Goal: Information Seeking & Learning: Learn about a topic

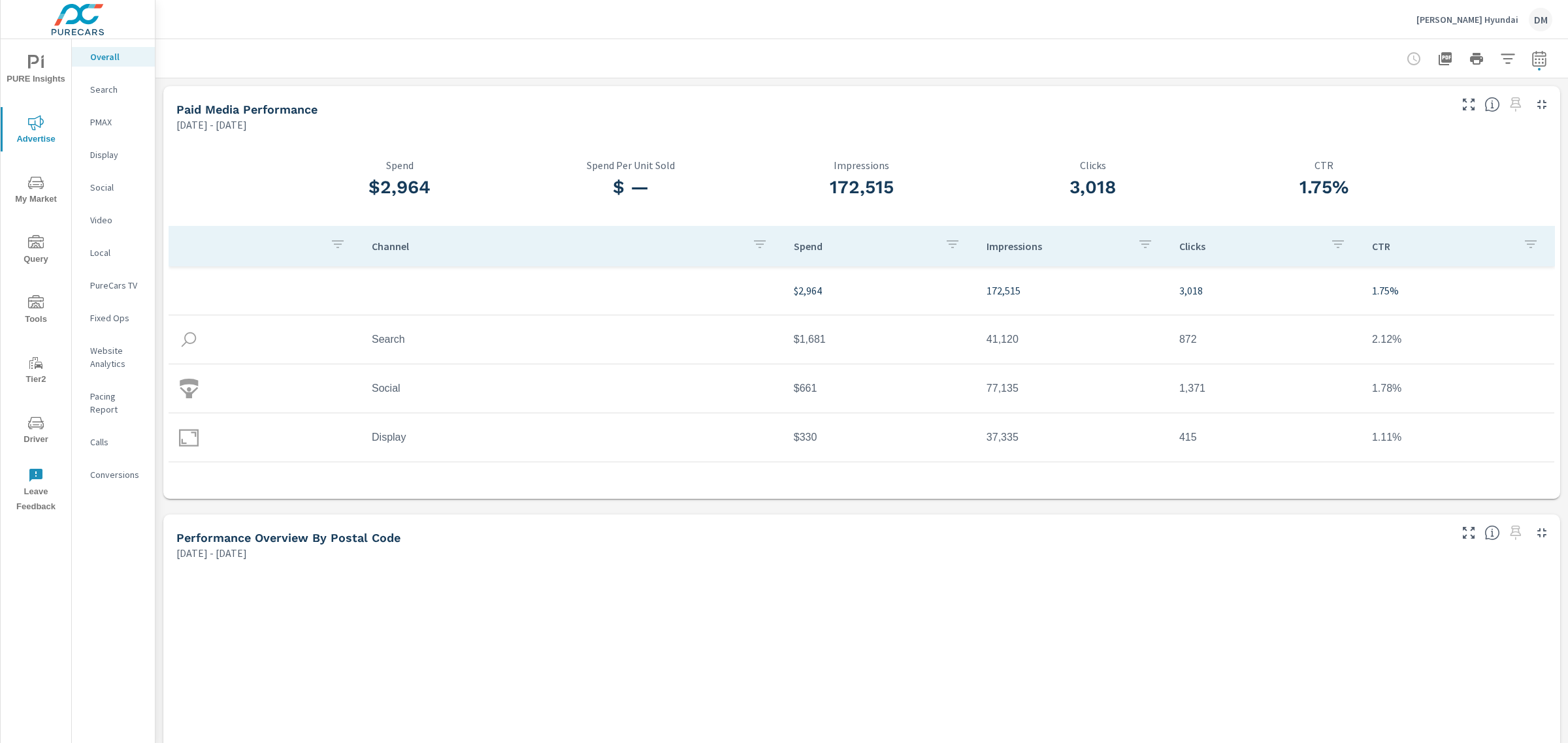
click at [1481, 18] on p "Thomas Cumberland Hyundai" at bounding box center [1467, 20] width 102 height 12
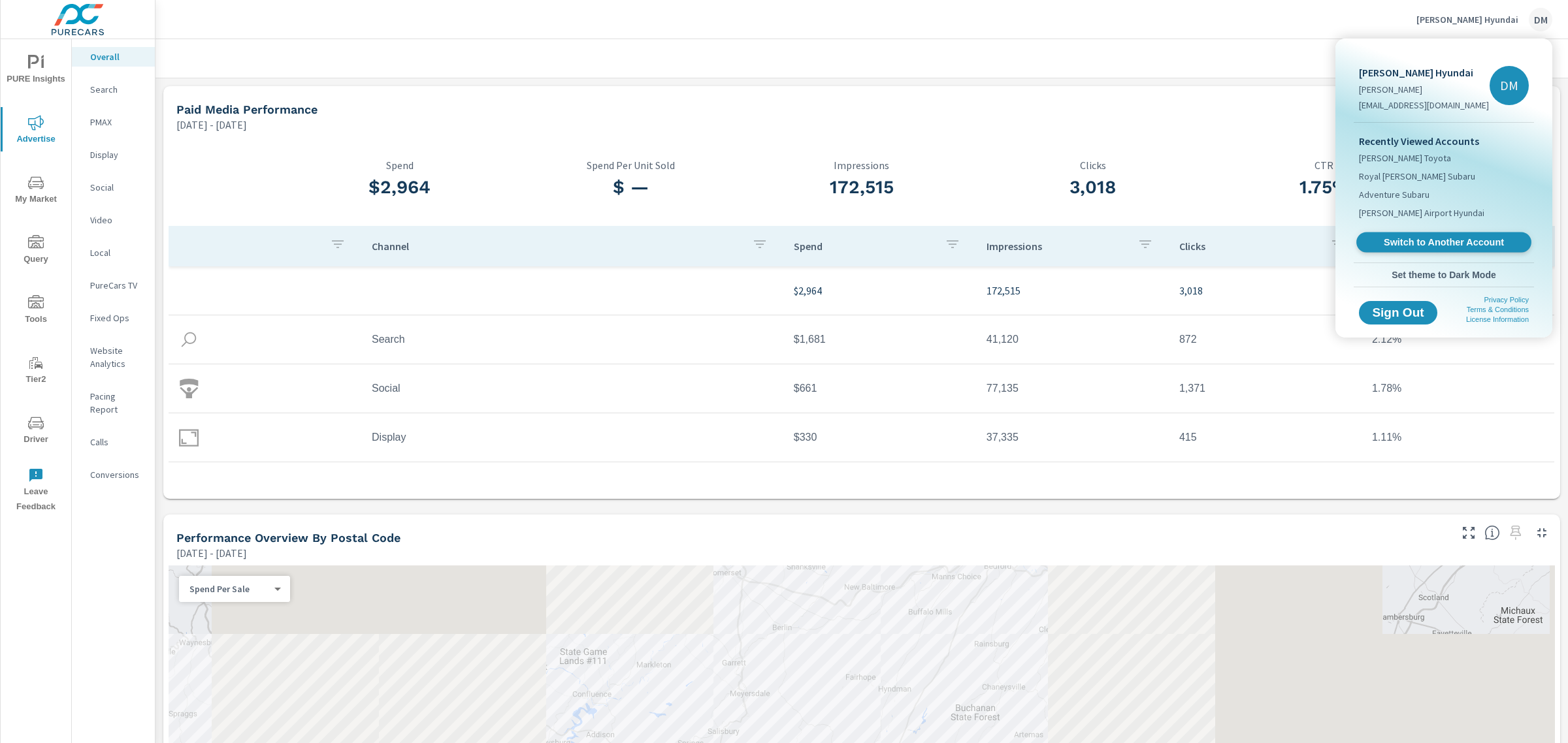
click at [1433, 249] on span "Switch to Another Account" at bounding box center [1443, 242] width 160 height 12
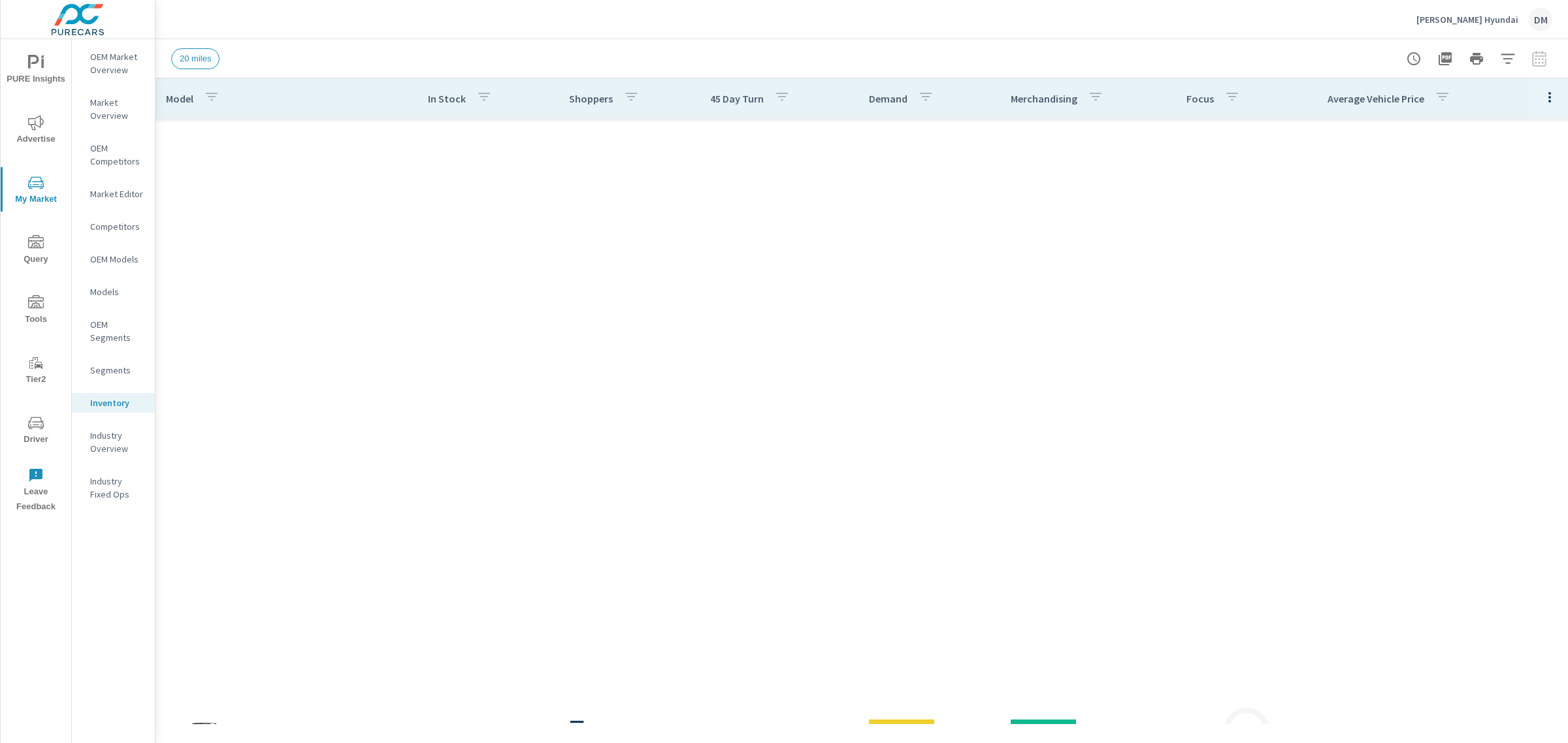
scroll to position [980, 0]
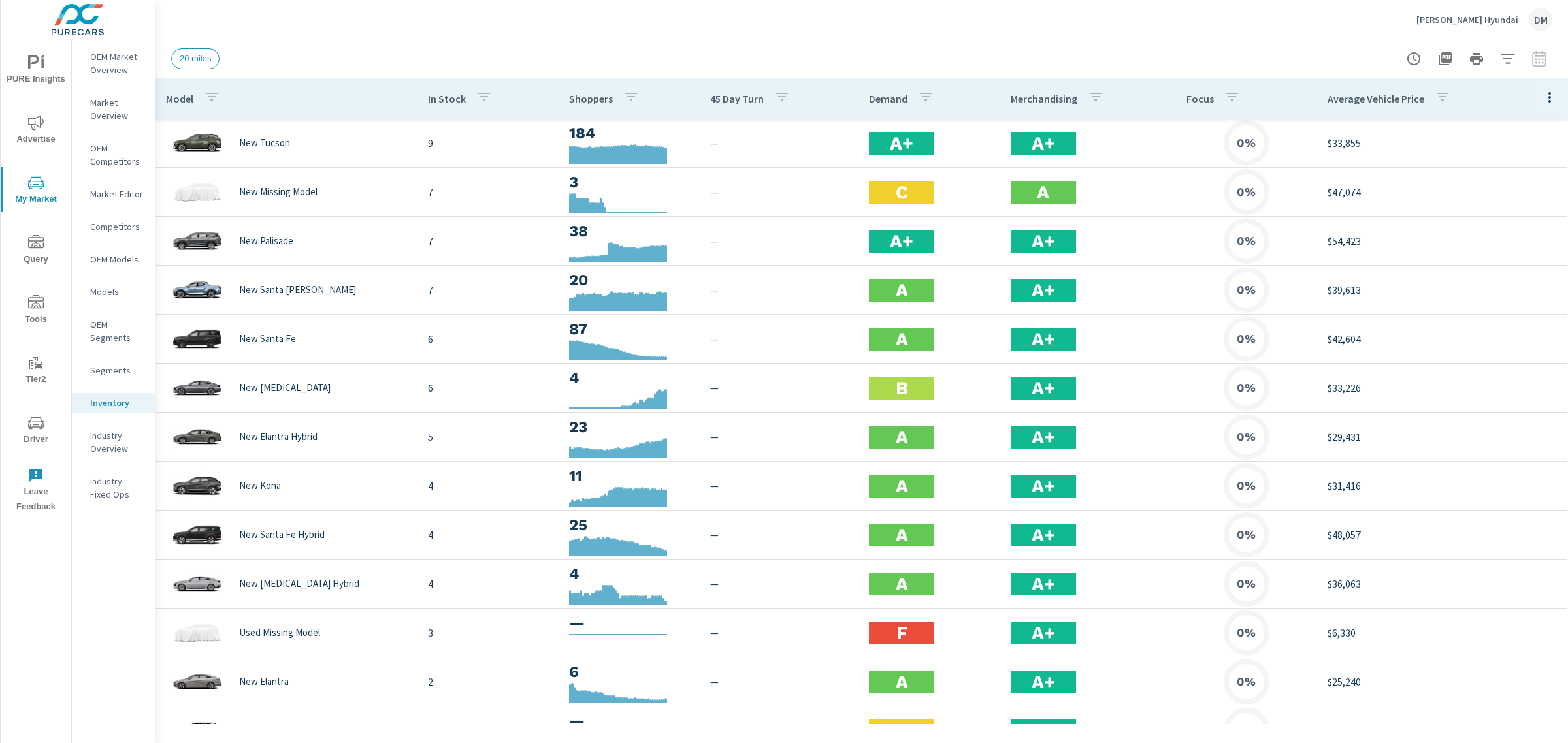
click at [1542, 97] on icon "button" at bounding box center [1549, 97] width 16 height 16
click at [1514, 311] on div "Customize columns..." at bounding box center [1507, 302] width 104 height 23
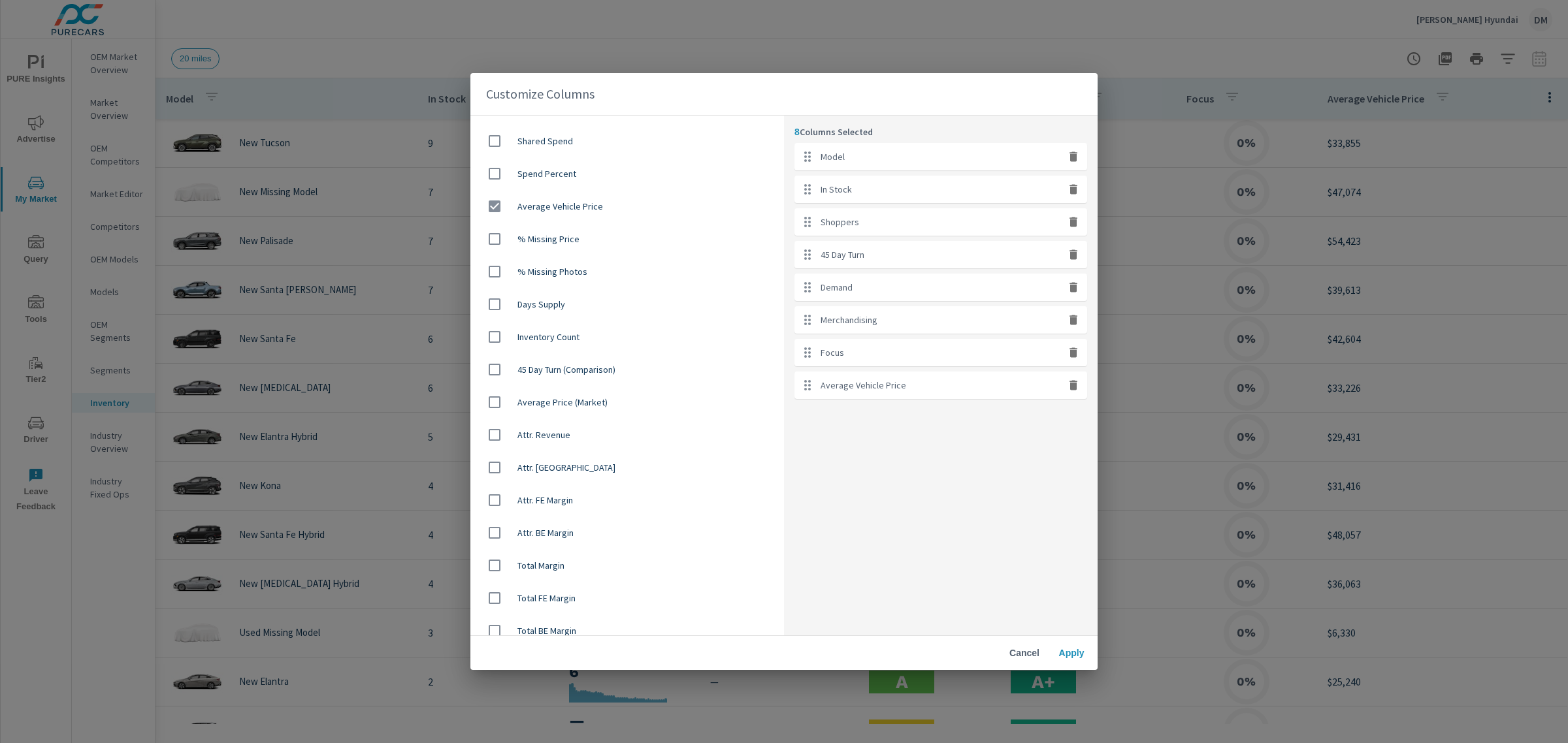
scroll to position [815, 0]
click at [493, 199] on input "checkbox" at bounding box center [494, 198] width 27 height 27
checkbox input "false"
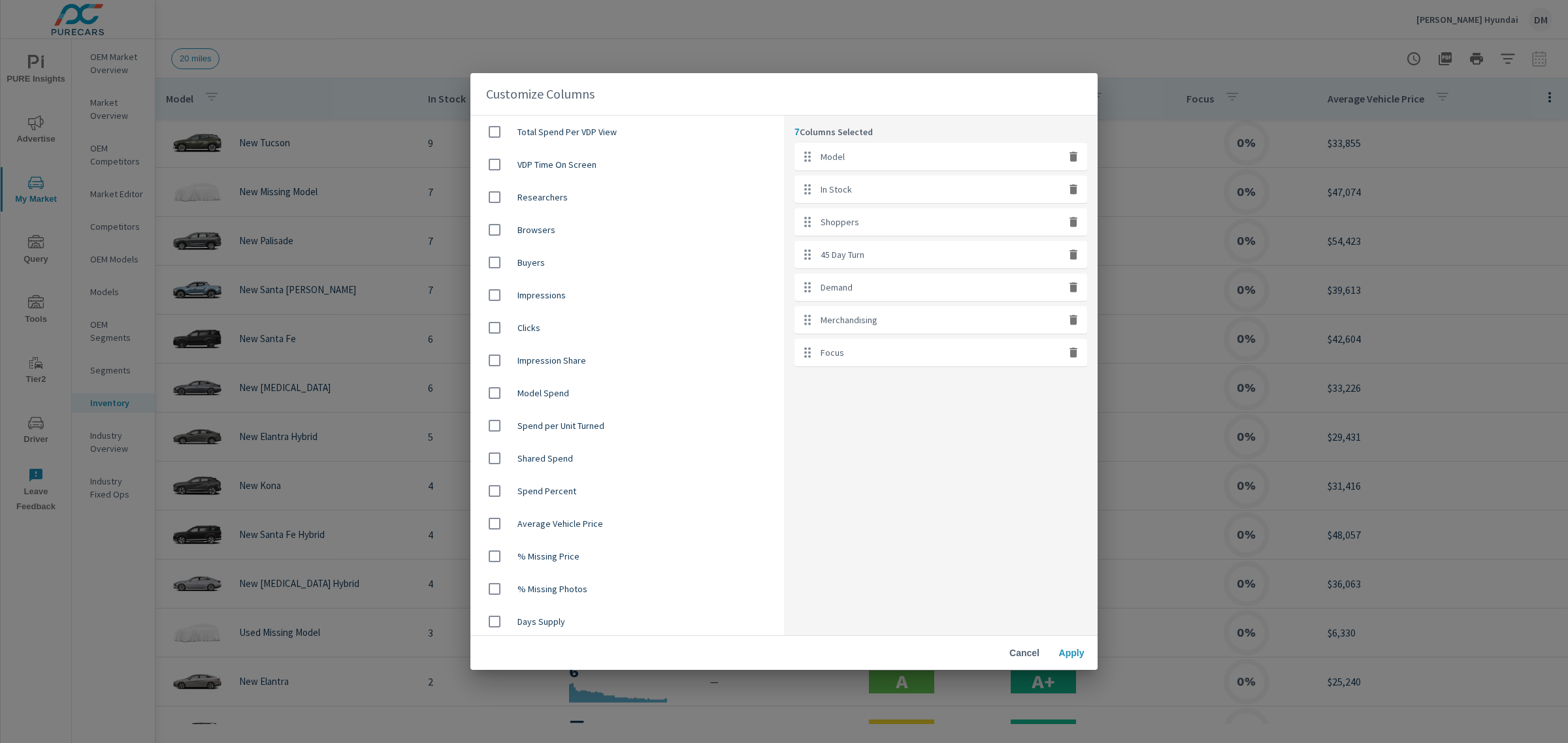
scroll to position [653, 0]
click at [492, 554] on input "checkbox" at bounding box center [494, 555] width 27 height 27
checkbox input "true"
click at [1066, 657] on span "Apply" at bounding box center [1072, 652] width 32 height 12
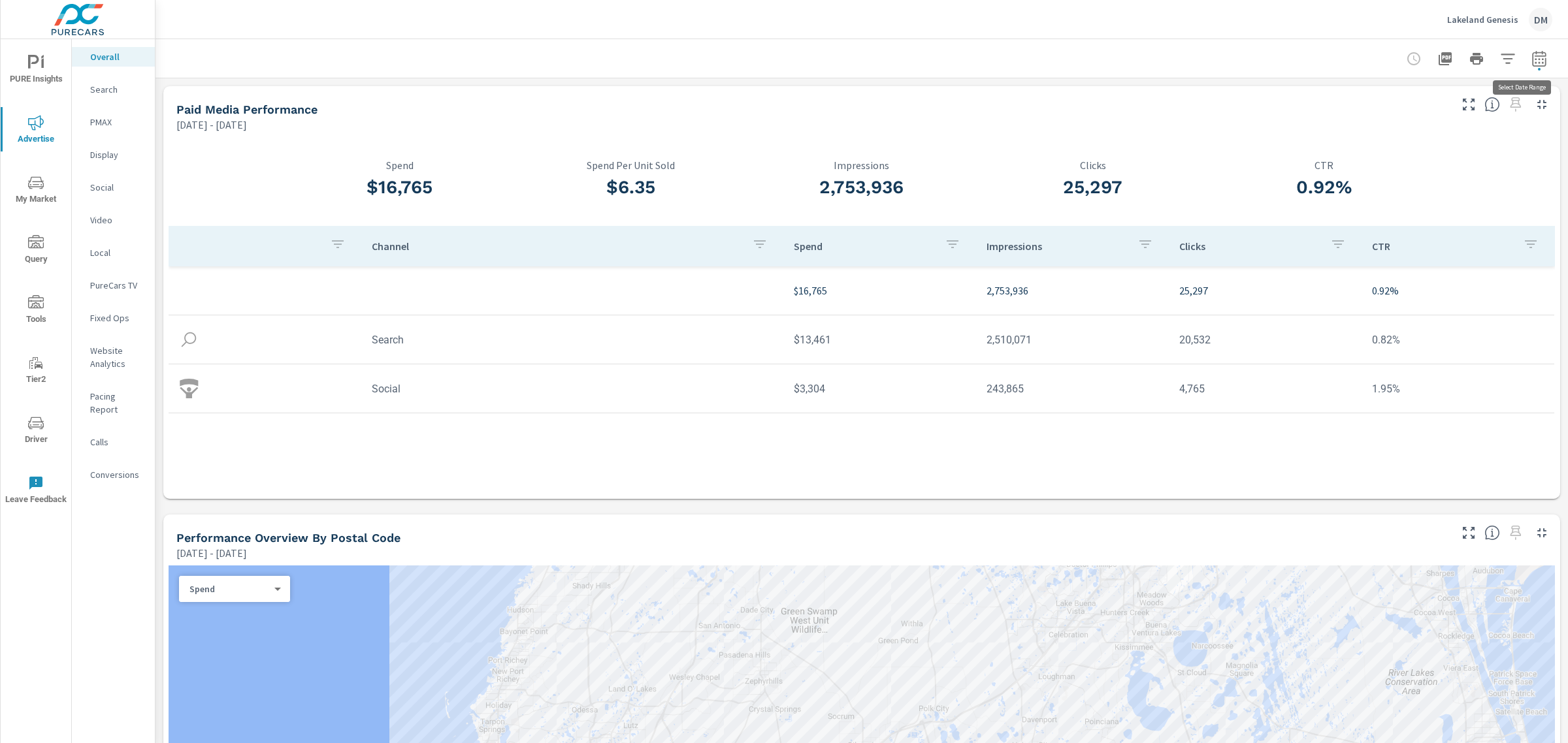
click at [1533, 55] on icon "button" at bounding box center [1539, 58] width 14 height 16
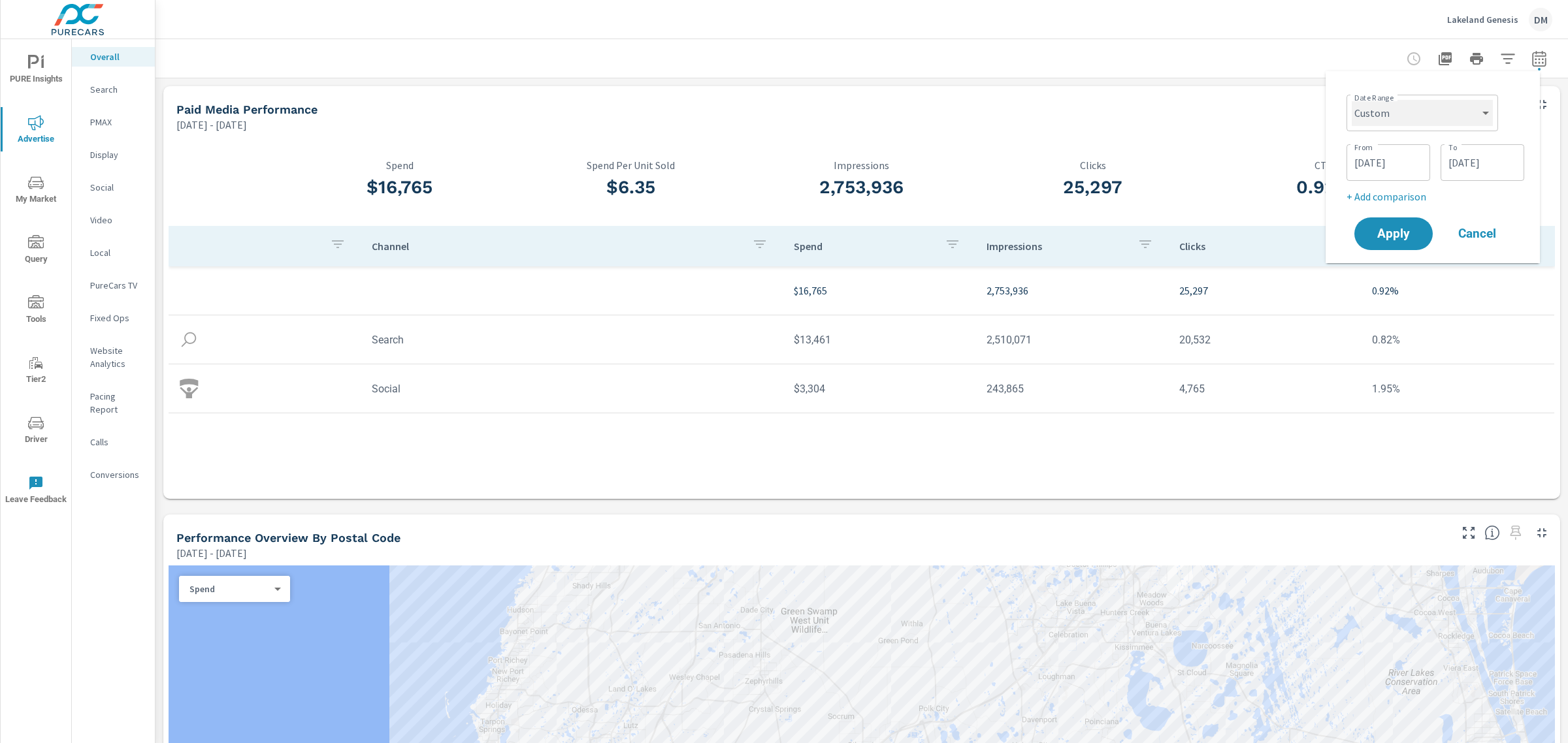
click at [1430, 118] on select "Custom [DATE] Last week Last 7 days Last 14 days Last 30 days Last 45 days Last…" at bounding box center [1422, 113] width 141 height 26
select select "Last 45 days"
click at [1357, 100] on select "Custom [DATE] Last week Last 7 days Last 14 days Last 30 days Last 45 days Last…" at bounding box center [1422, 113] width 141 height 26
click at [1394, 185] on span "Apply" at bounding box center [1393, 184] width 53 height 12
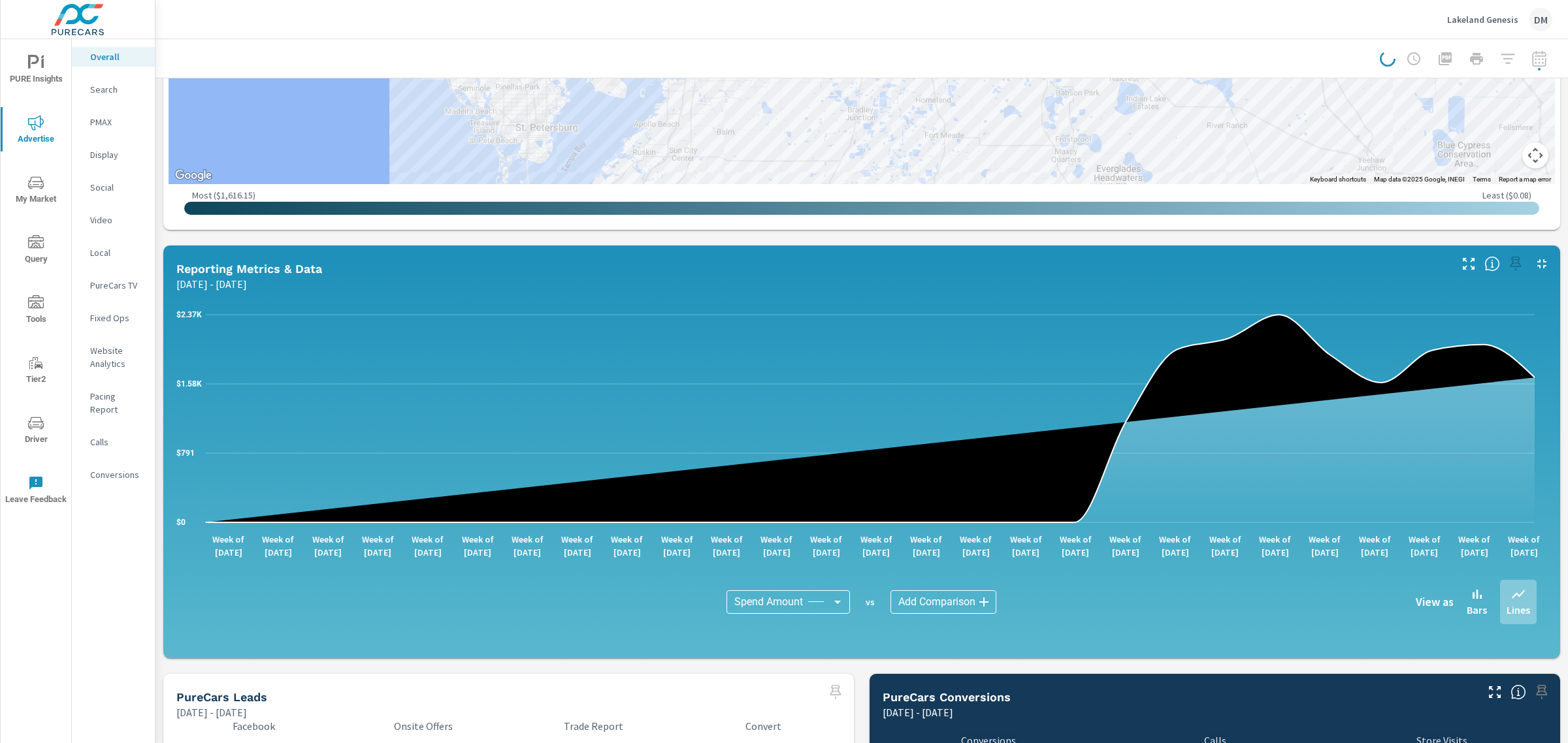
scroll to position [808, 0]
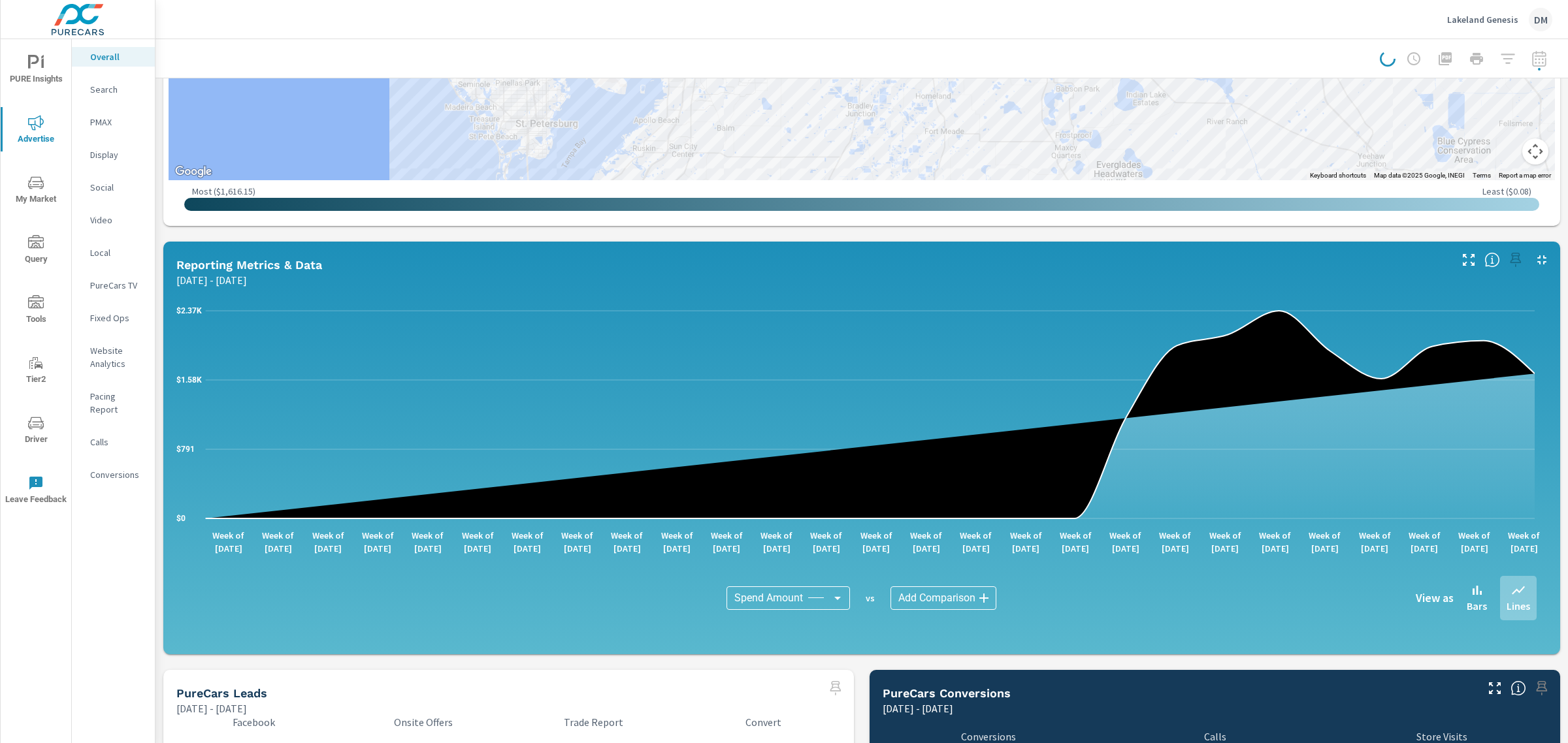
click at [942, 593] on body "PURE Insights Advertise My Market Query Tools Tier2 Driver Leave Feedback Overa…" at bounding box center [784, 372] width 1568 height 743
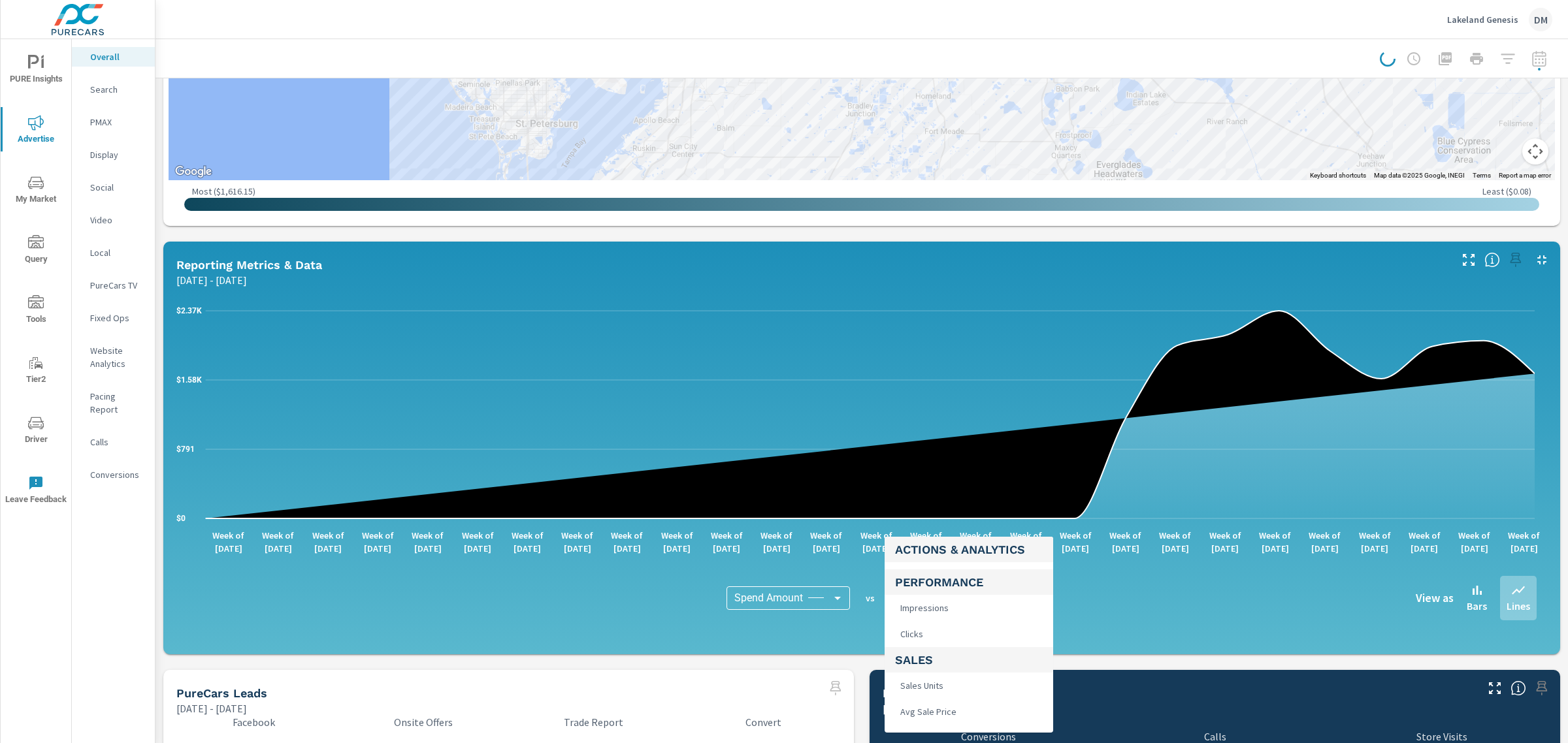
scroll to position [490, 0]
click at [948, 684] on li "Sales Units" at bounding box center [968, 684] width 169 height 26
type input "Sales Units"
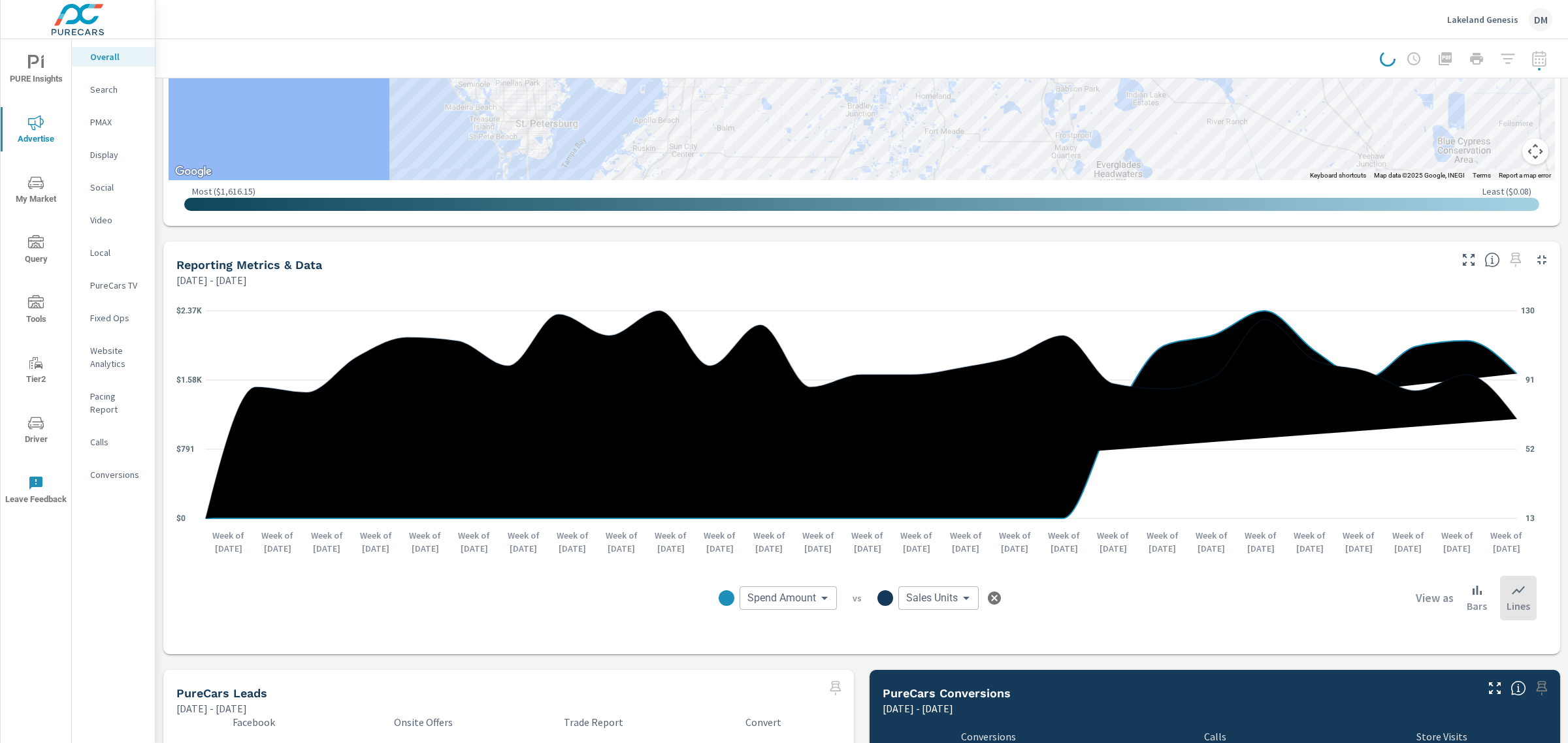
click at [804, 601] on body "PURE Insights Advertise My Market Query Tools Tier2 Driver Leave Feedback Overa…" at bounding box center [784, 372] width 1568 height 743
click at [787, 727] on li "Calls" at bounding box center [819, 724] width 169 height 26
type input "Calls"
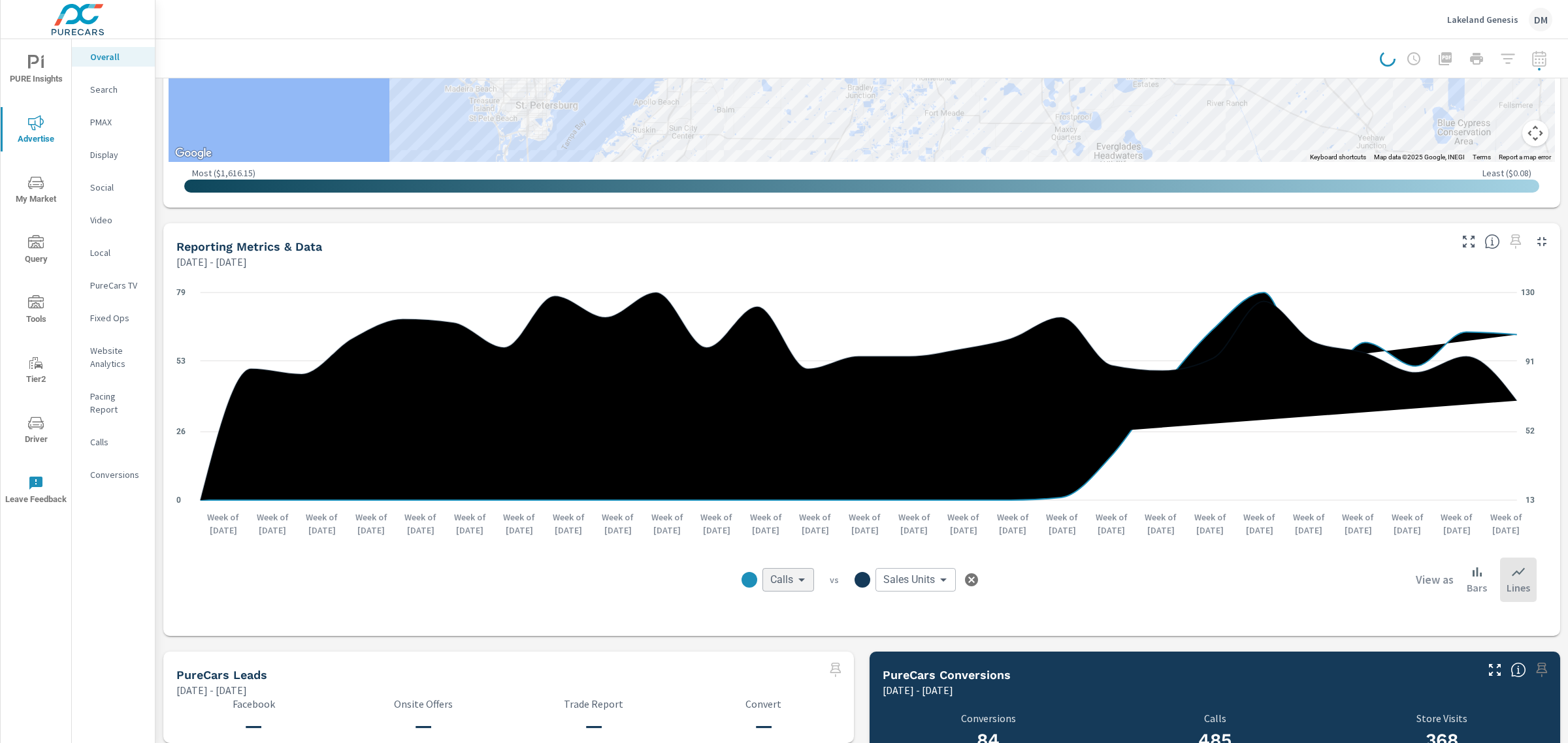
scroll to position [836, 0]
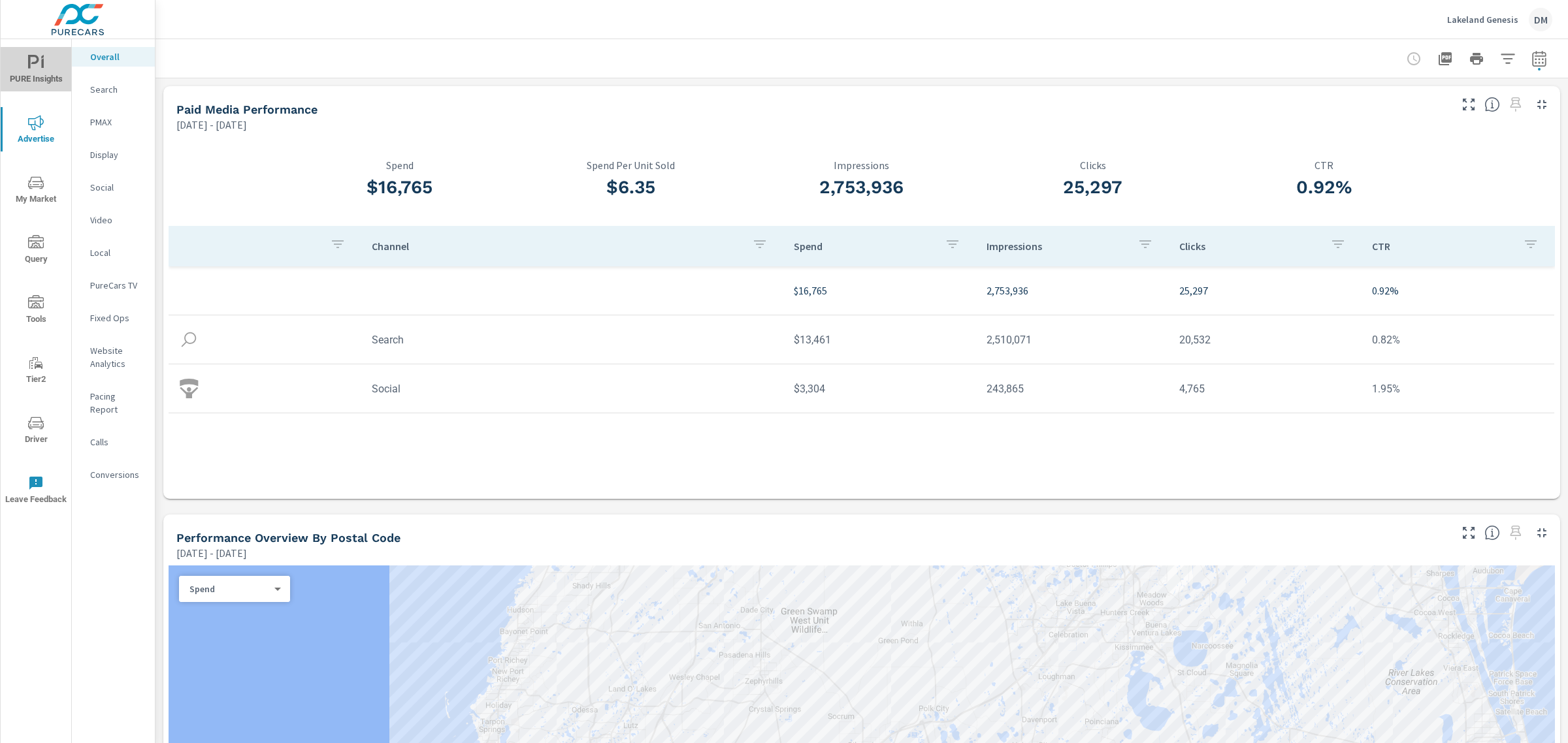
click at [32, 60] on icon "nav menu" at bounding box center [35, 63] width 16 height 16
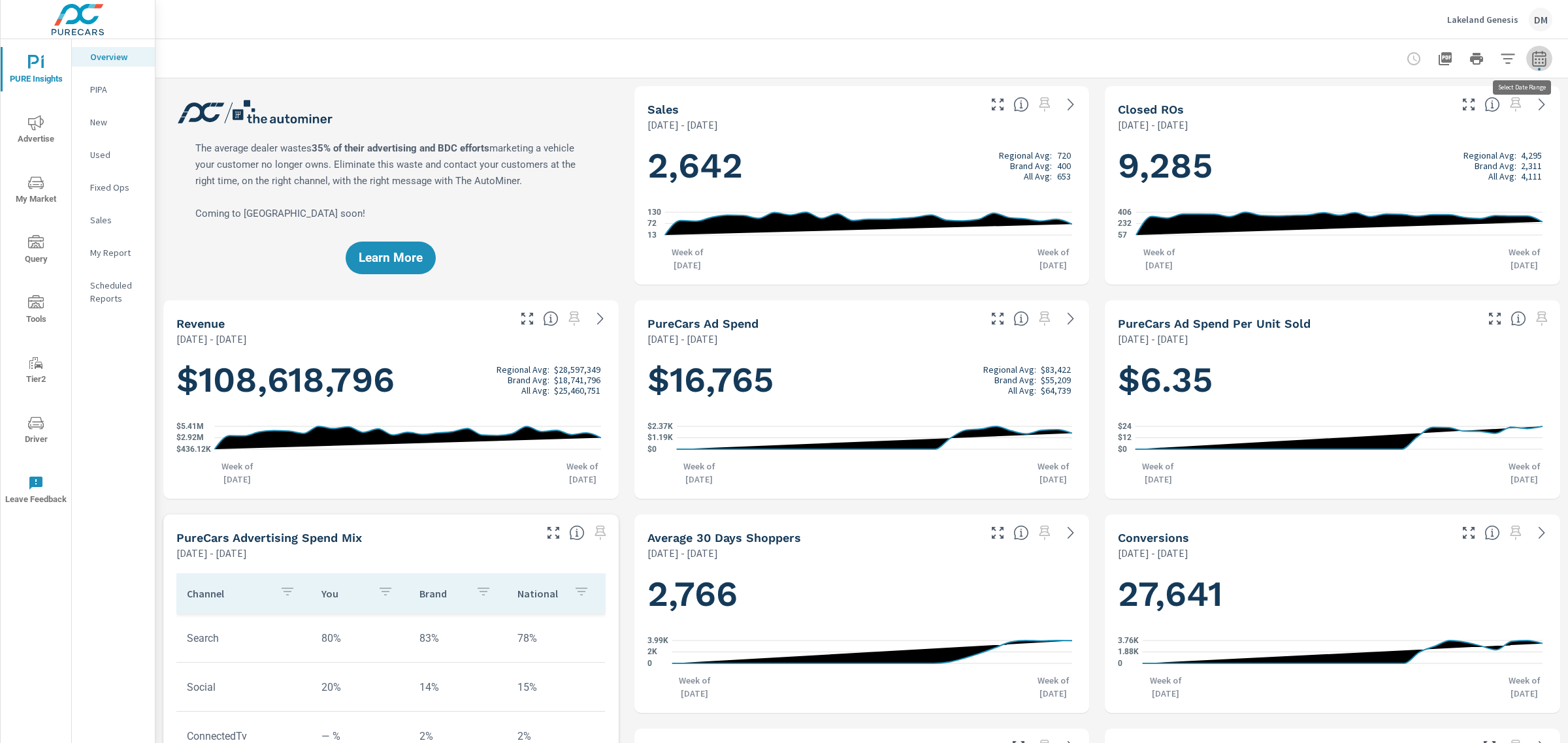
click at [1532, 62] on icon "button" at bounding box center [1539, 59] width 16 height 16
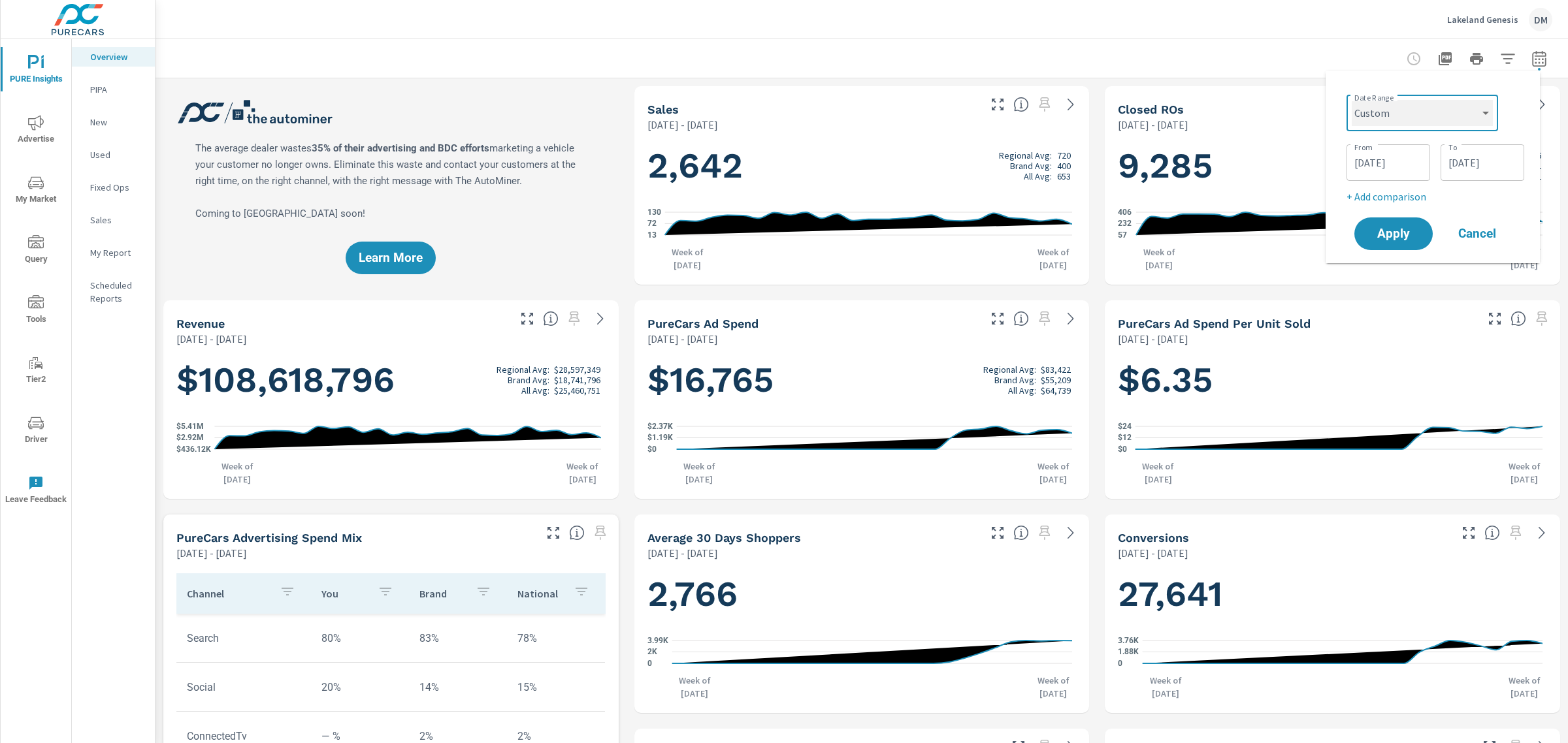
click at [1484, 119] on select "Custom [DATE] Last week Last 7 days Last 14 days Last 30 days Last 45 days Last…" at bounding box center [1422, 113] width 141 height 26
select select "Last 45 days"
click at [1357, 100] on select "Custom [DATE] Last week Last 7 days Last 14 days Last 30 days Last 45 days Last…" at bounding box center [1422, 113] width 141 height 26
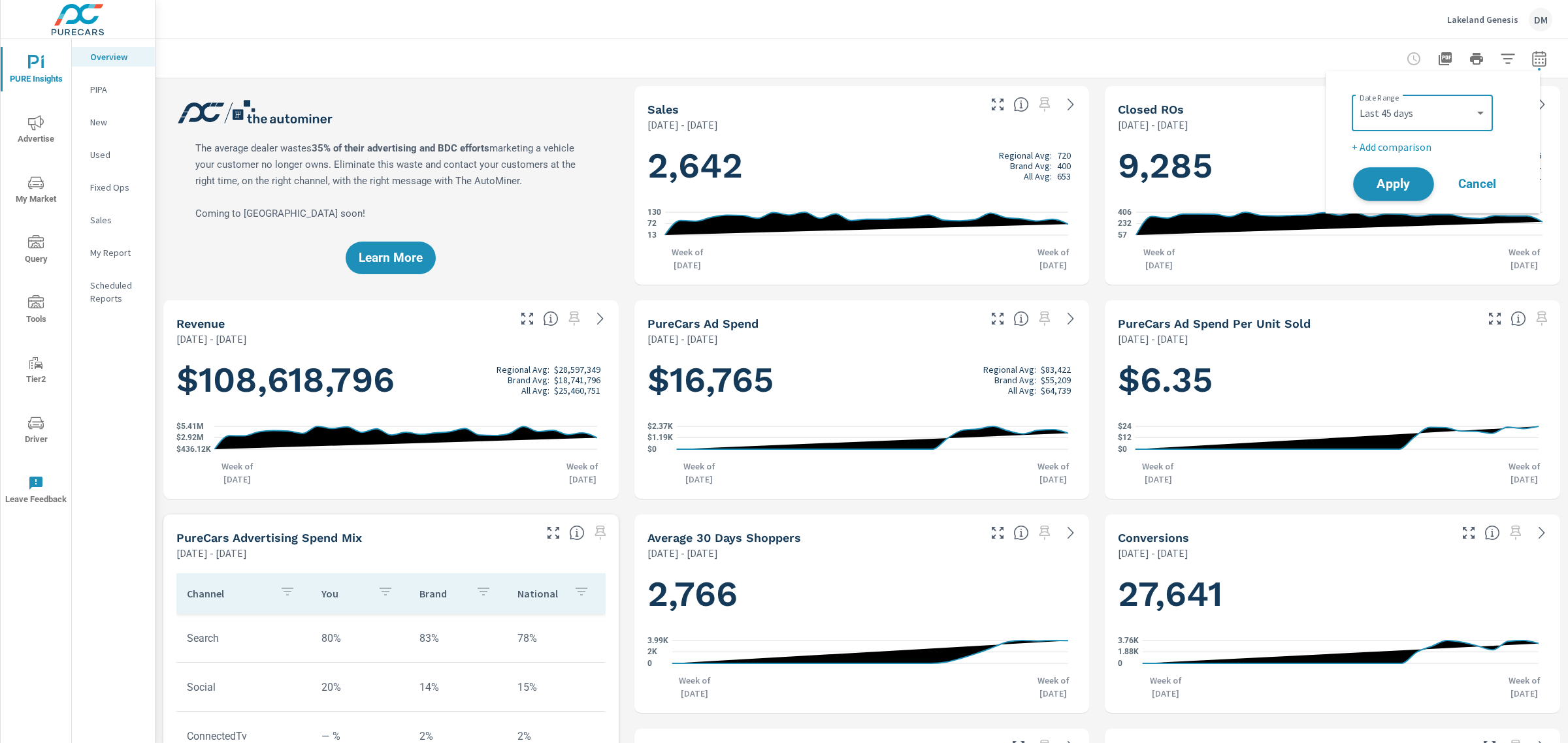
click at [1395, 179] on span "Apply" at bounding box center [1393, 184] width 53 height 12
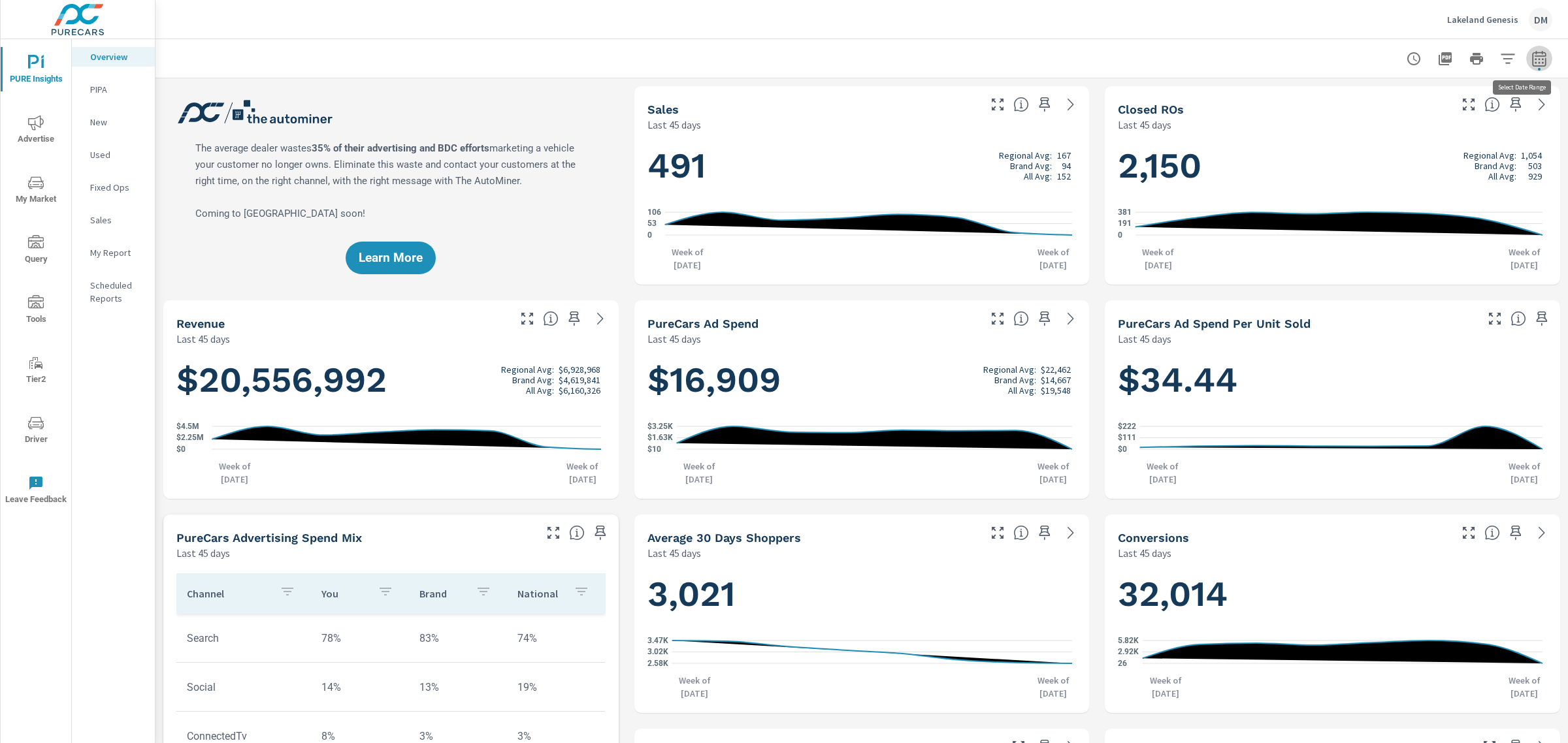
click at [1532, 57] on icon "button" at bounding box center [1539, 59] width 16 height 16
select select "Last 45 days"
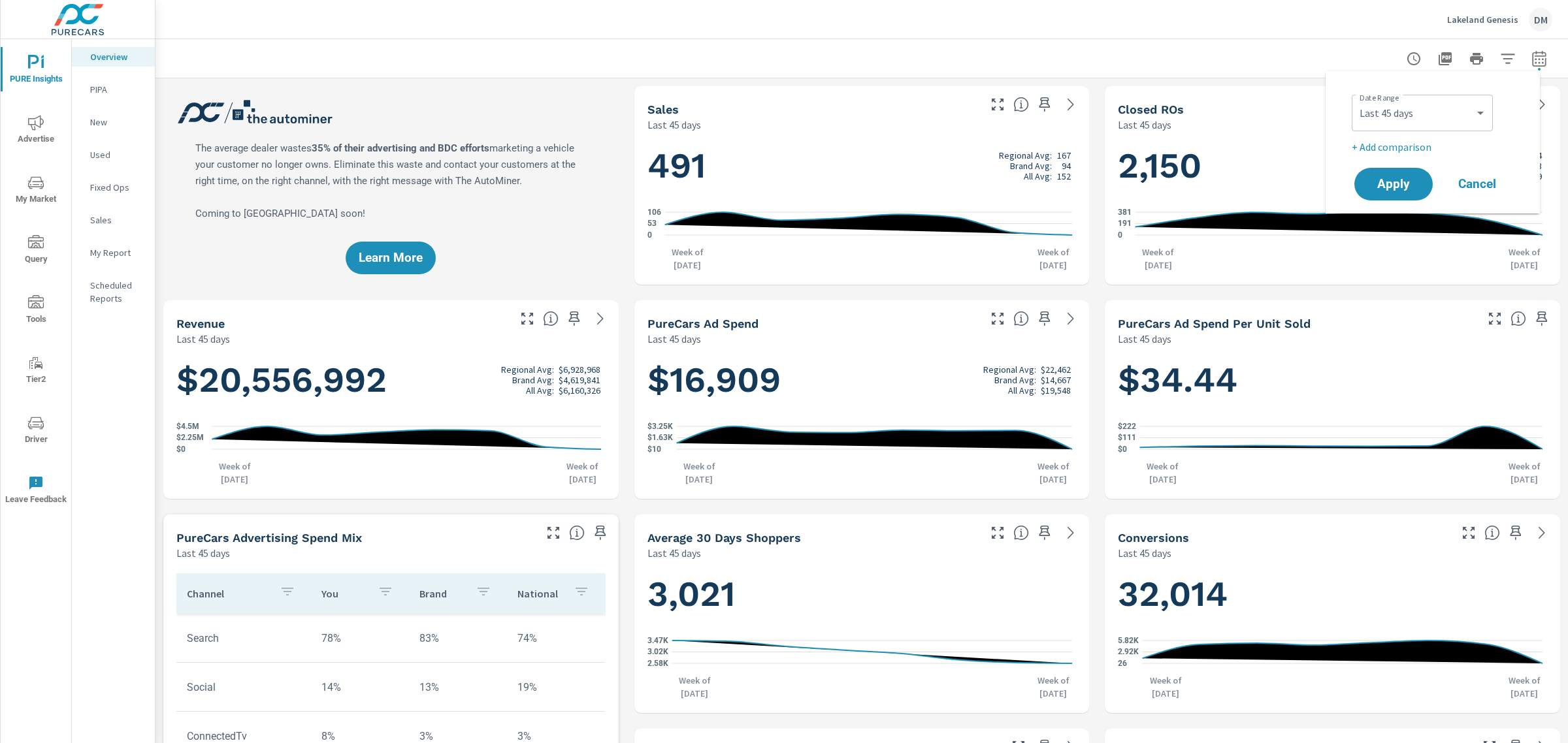
click at [1420, 145] on p "+ Add comparison" at bounding box center [1435, 147] width 167 height 16
click at [1429, 168] on select "Custom Previous period Previous month Previous year" at bounding box center [1422, 171] width 131 height 26
select select "Previous year"
click at [1357, 158] on select "Custom Previous period Previous month Previous year" at bounding box center [1422, 171] width 131 height 26
click at [1397, 223] on span "Apply" at bounding box center [1393, 220] width 53 height 12
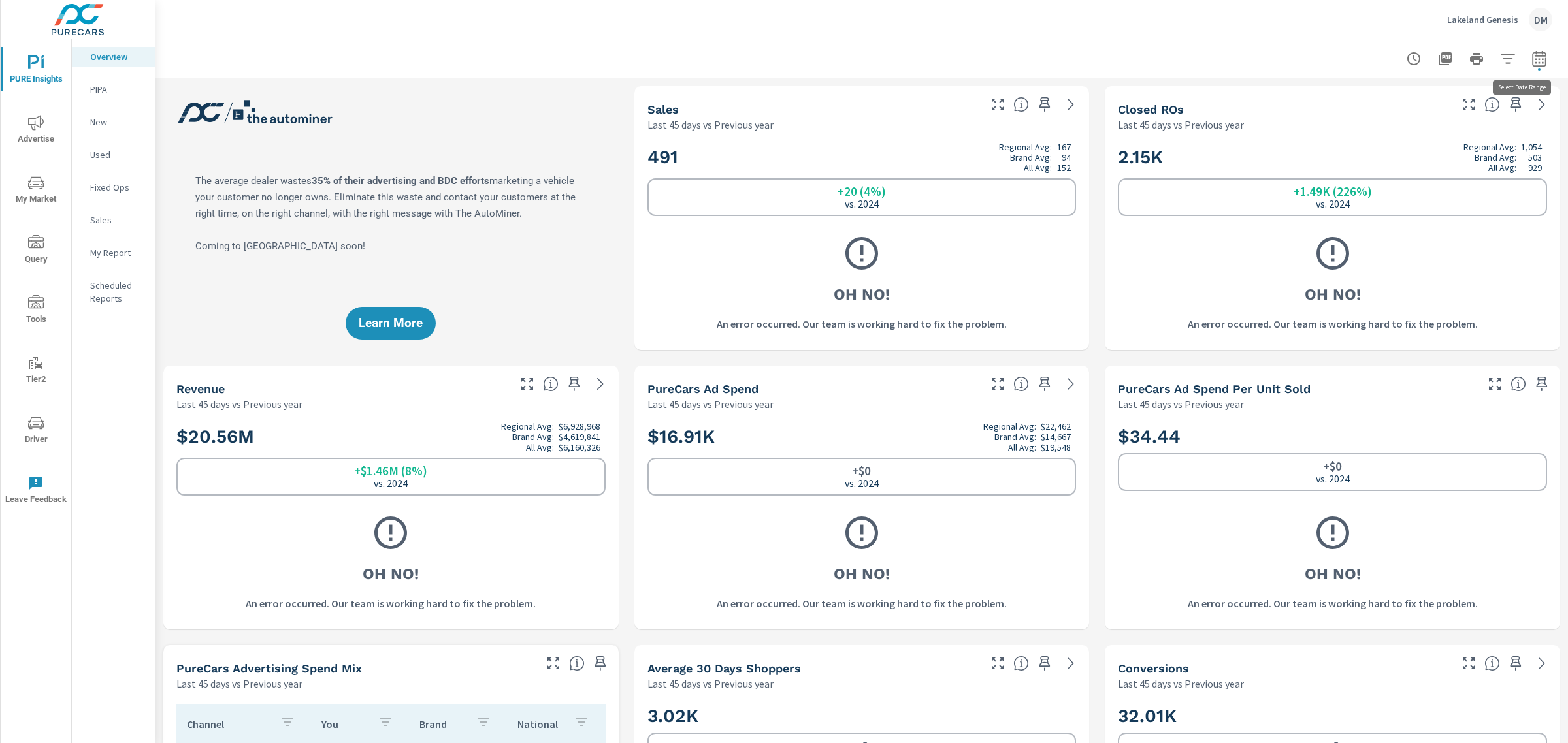
click at [1536, 60] on button "button" at bounding box center [1540, 59] width 26 height 26
select select "Last 45 days"
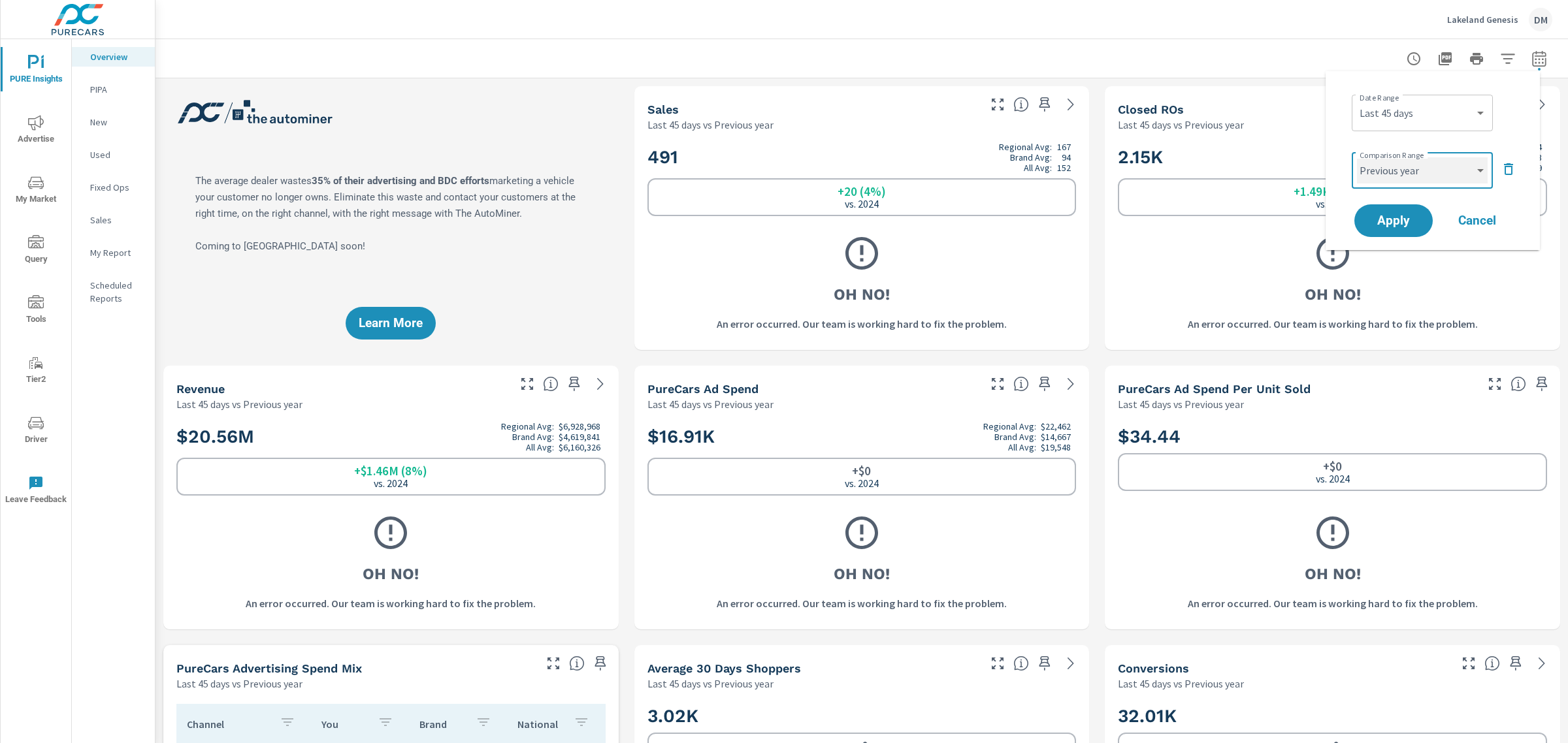
click at [1461, 169] on select "Custom Previous period Previous month Previous year" at bounding box center [1422, 171] width 131 height 26
select select "Previous period"
click at [1357, 158] on select "Custom Previous period Previous month Previous year" at bounding box center [1422, 171] width 131 height 26
click at [1391, 215] on span "Apply" at bounding box center [1393, 220] width 53 height 12
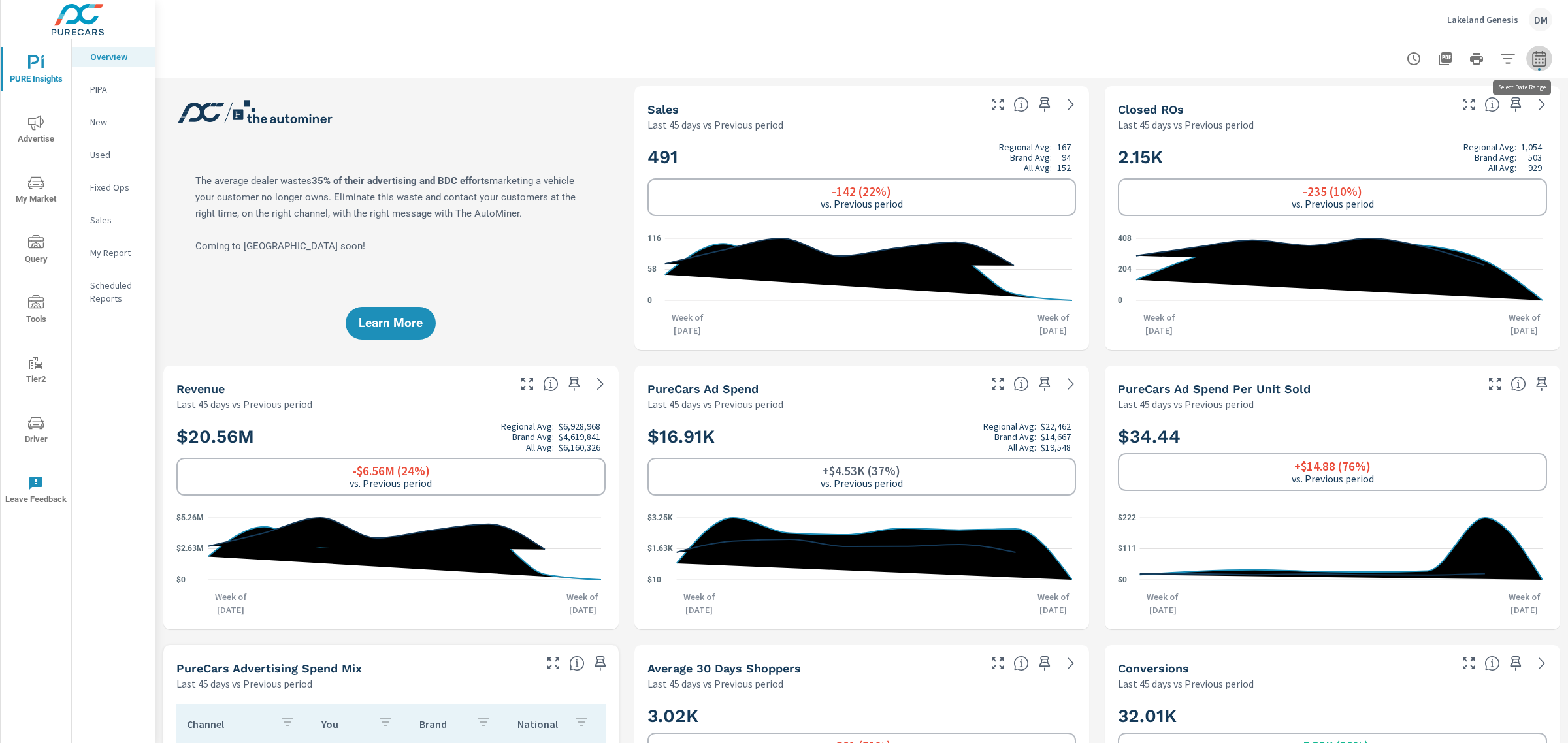
click at [1533, 51] on icon "button" at bounding box center [1539, 58] width 14 height 16
select select "Last 45 days"
select select "Previous period"
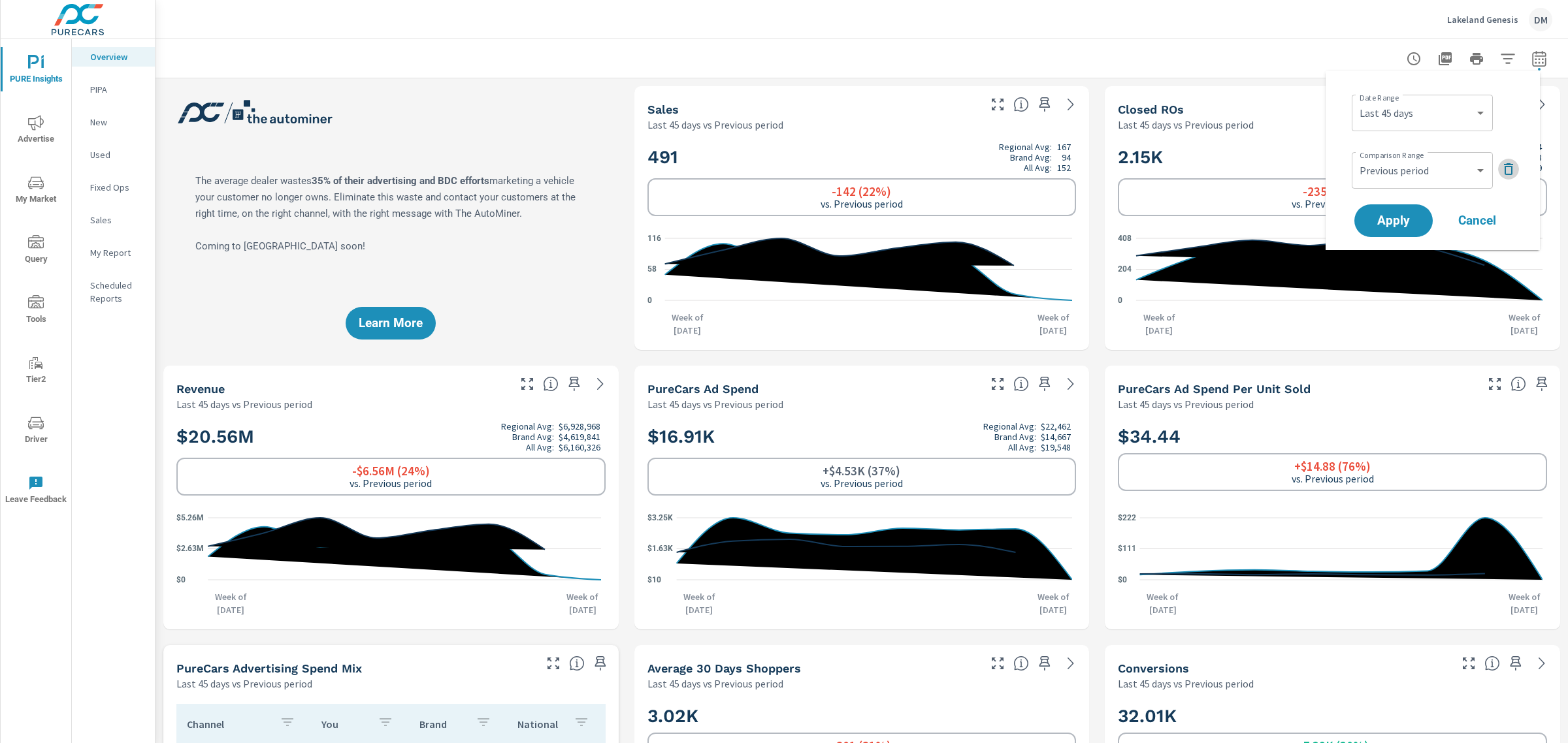
click at [1504, 171] on icon "button" at bounding box center [1508, 169] width 16 height 16
click at [1247, 70] on div at bounding box center [861, 58] width 1381 height 38
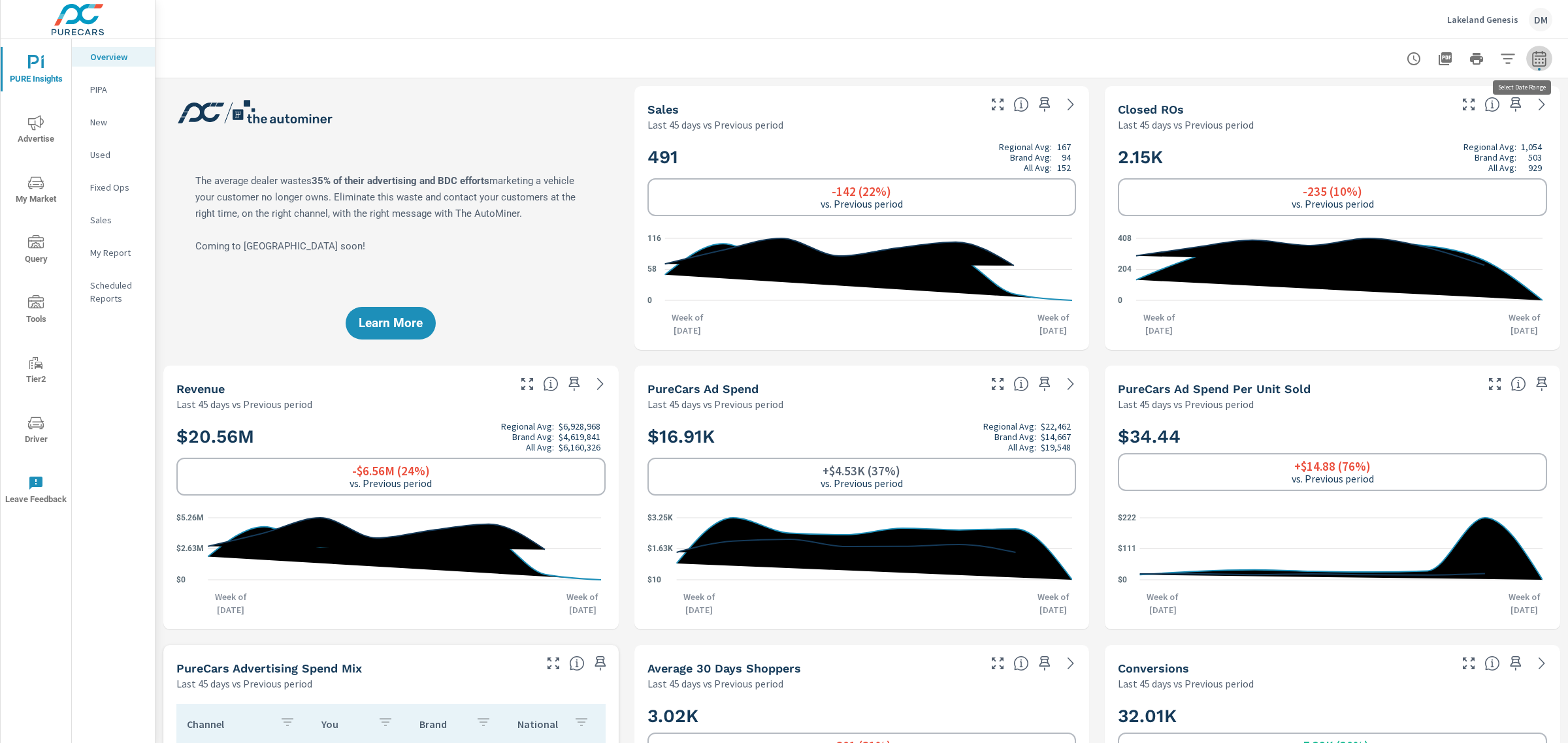
click at [1532, 61] on icon "button" at bounding box center [1539, 59] width 16 height 16
select select "Last 45 days"
select select "Previous period"
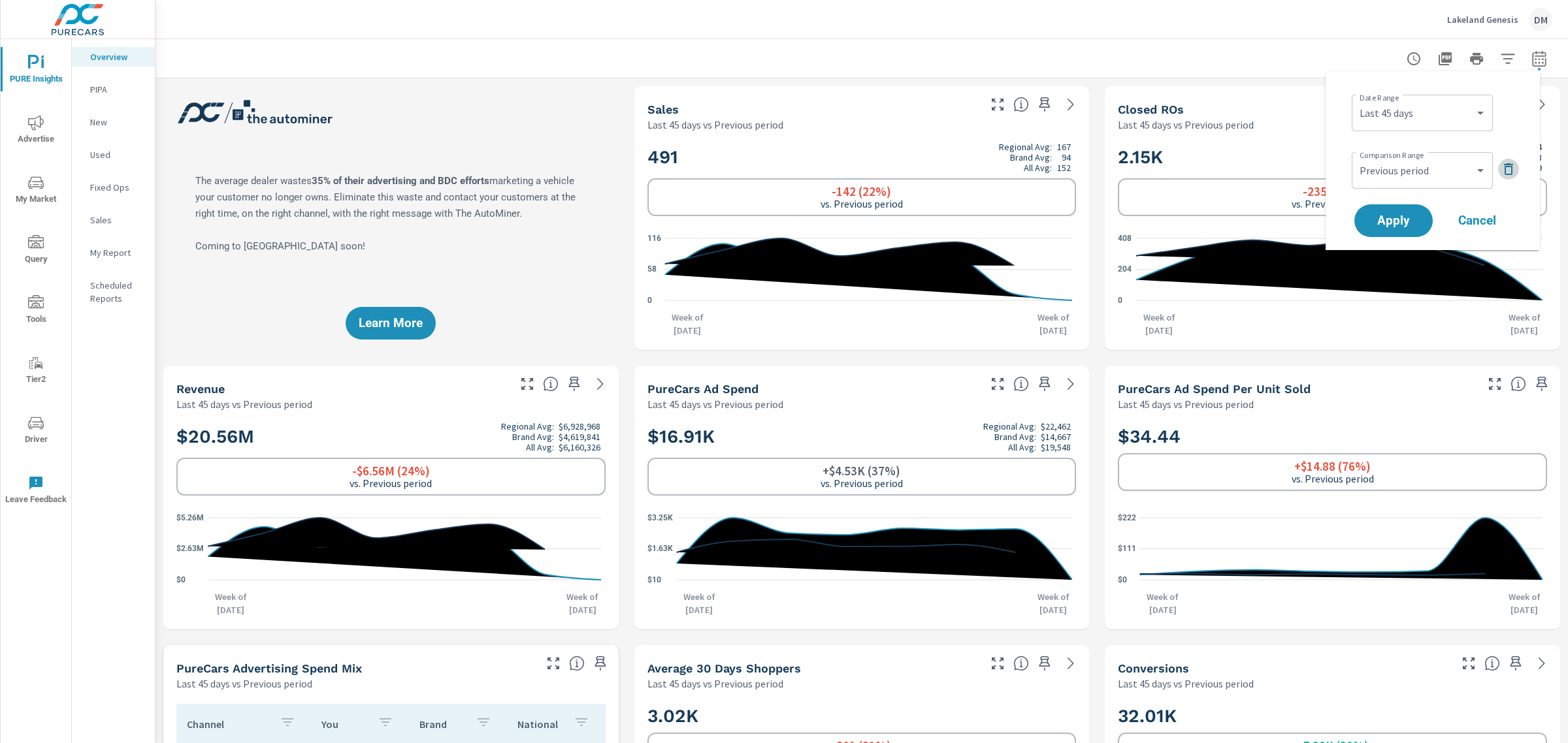
click at [1507, 171] on icon "button" at bounding box center [1508, 169] width 16 height 16
click at [1380, 182] on span "Apply" at bounding box center [1393, 184] width 53 height 12
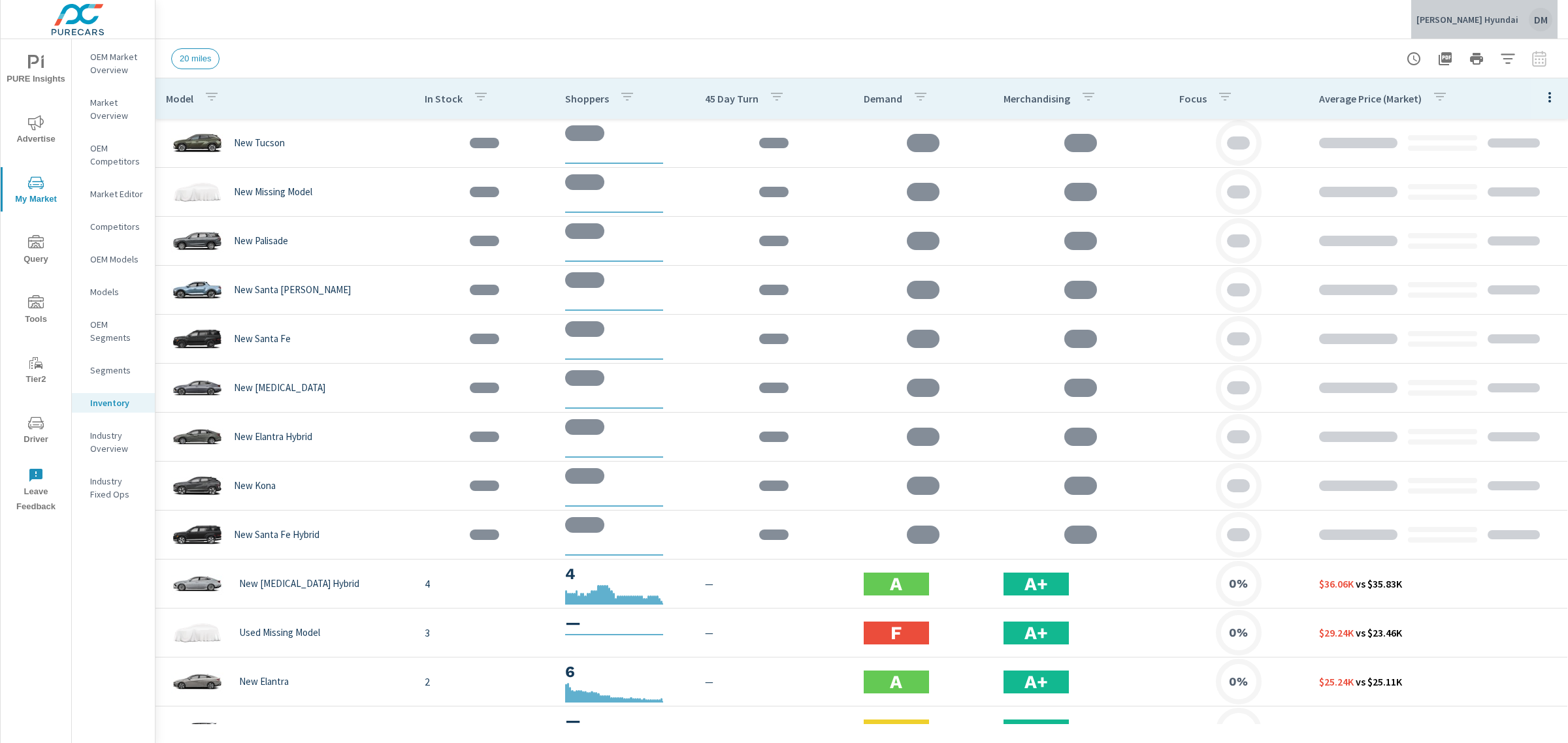
click at [1478, 16] on p "[PERSON_NAME] Hyundai" at bounding box center [1467, 20] width 102 height 12
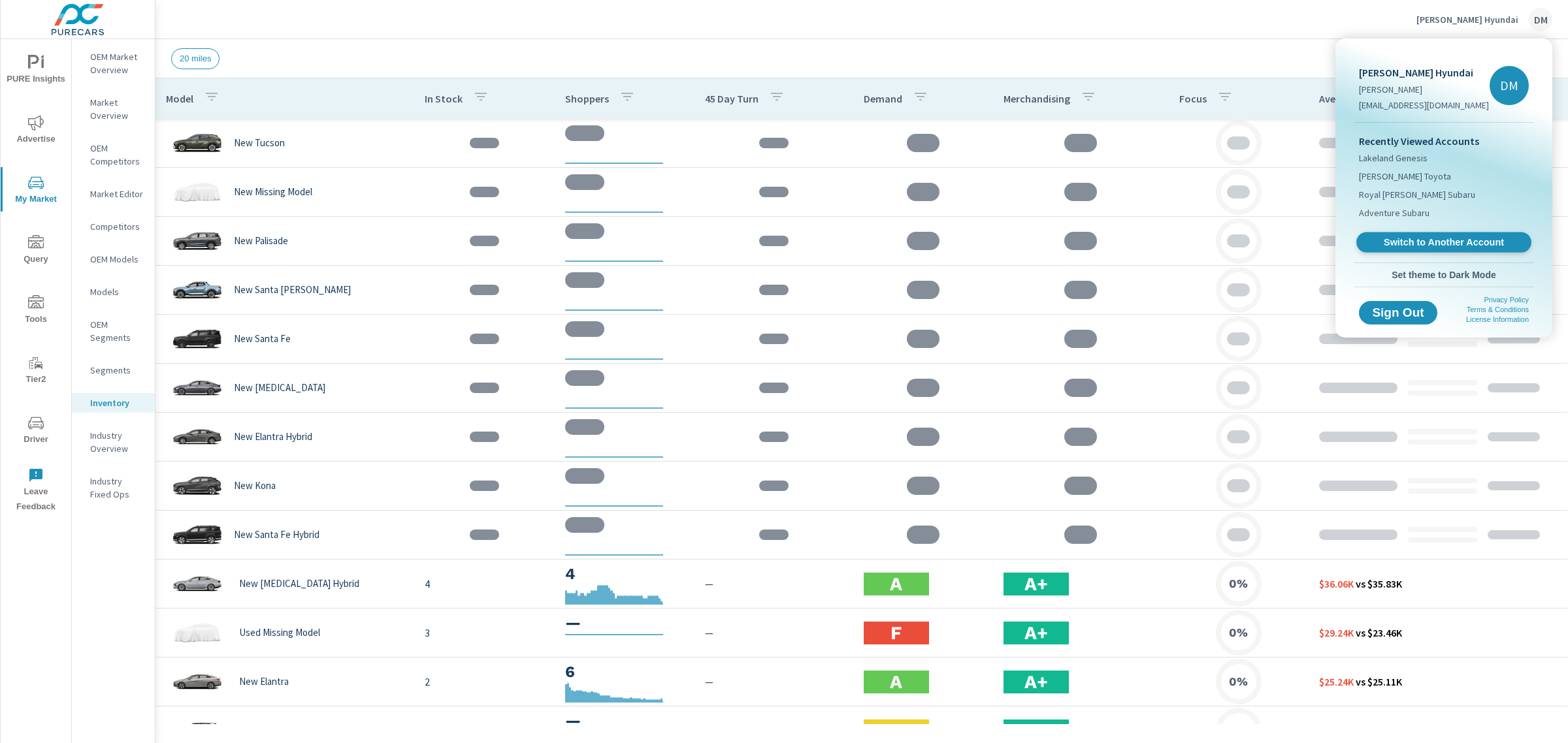
click at [1420, 249] on span "Switch to Another Account" at bounding box center [1443, 242] width 160 height 12
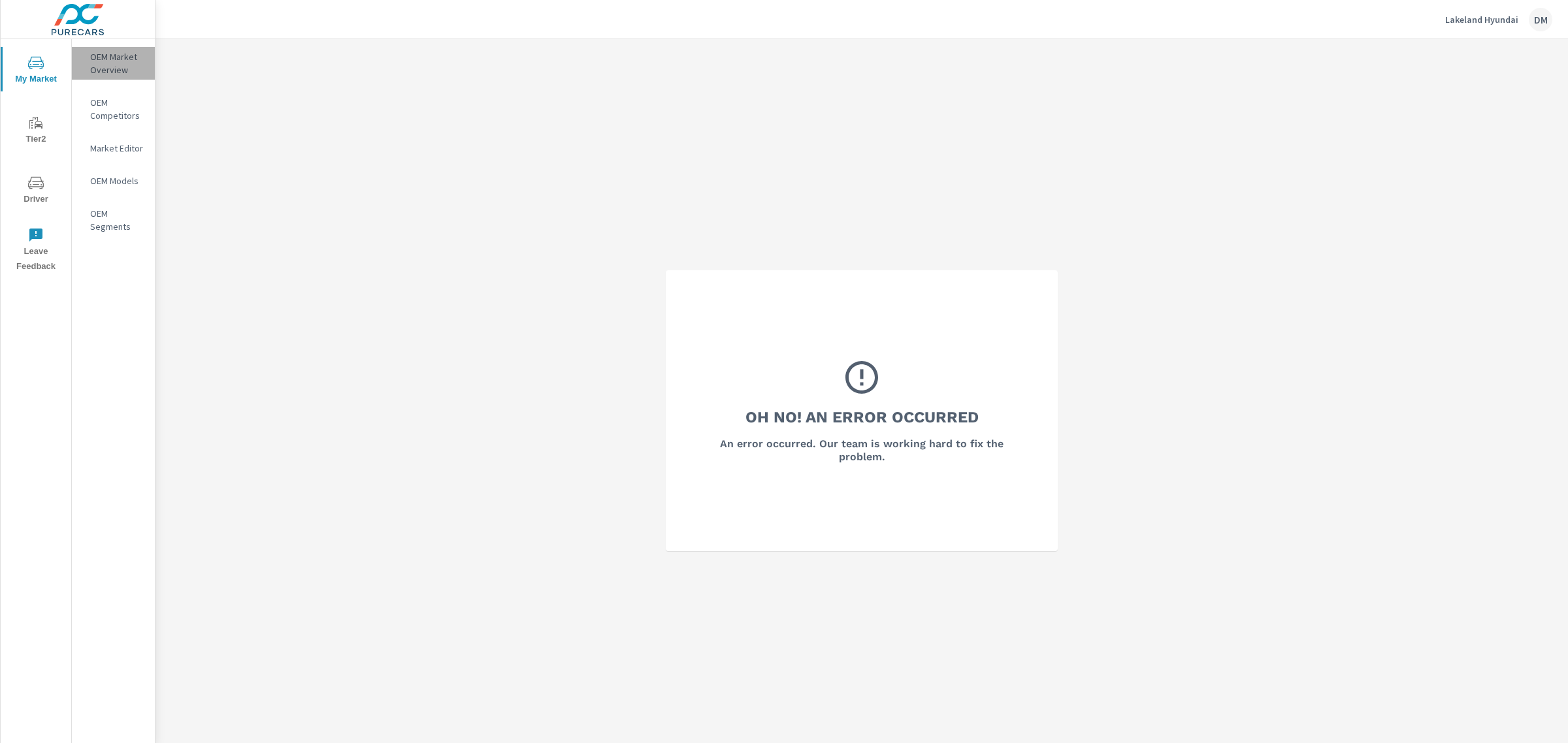
click at [108, 71] on p "OEM Market Overview" at bounding box center [118, 63] width 54 height 26
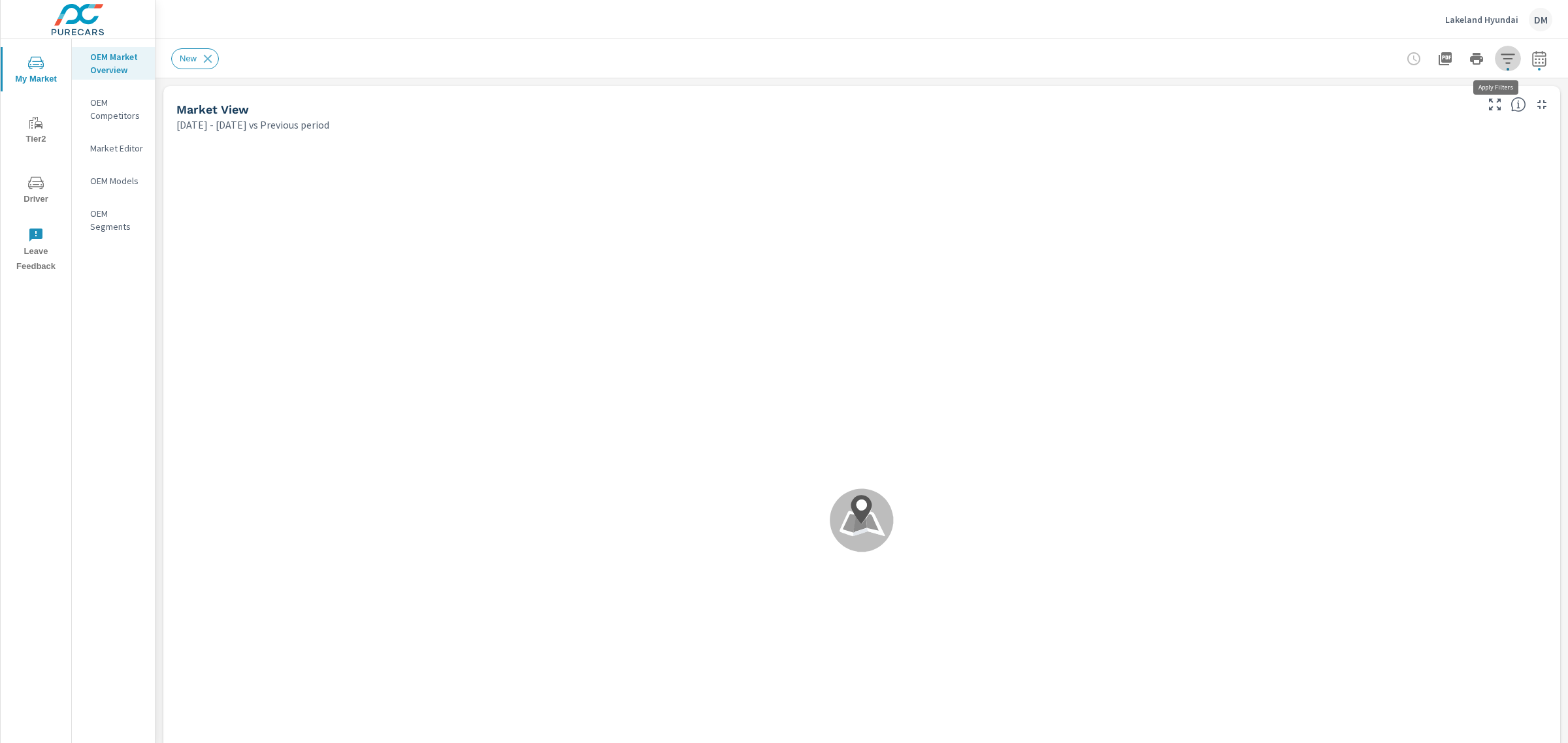
click at [1502, 55] on icon "button" at bounding box center [1508, 59] width 16 height 16
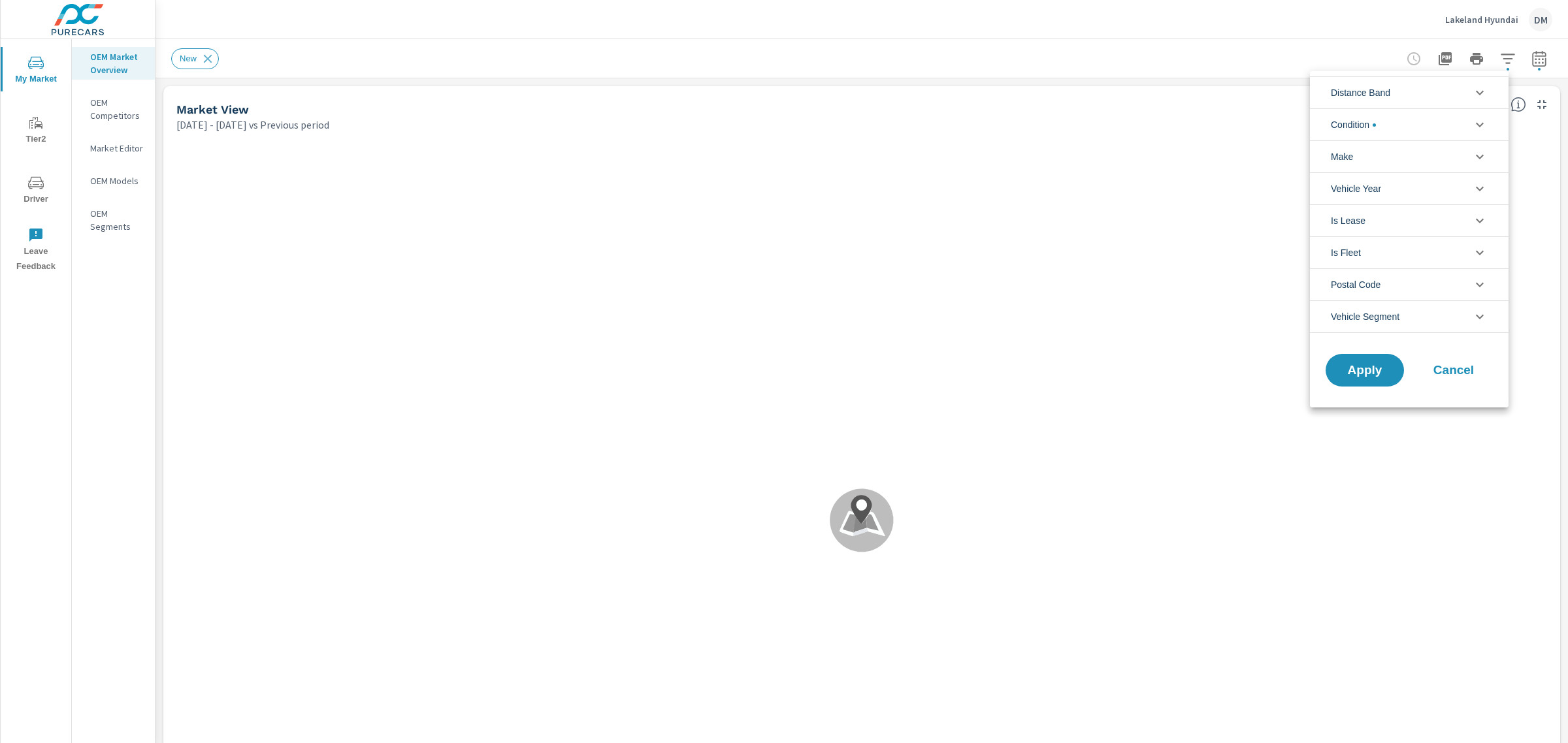
click at [1481, 91] on icon "filter options" at bounding box center [1480, 92] width 16 height 16
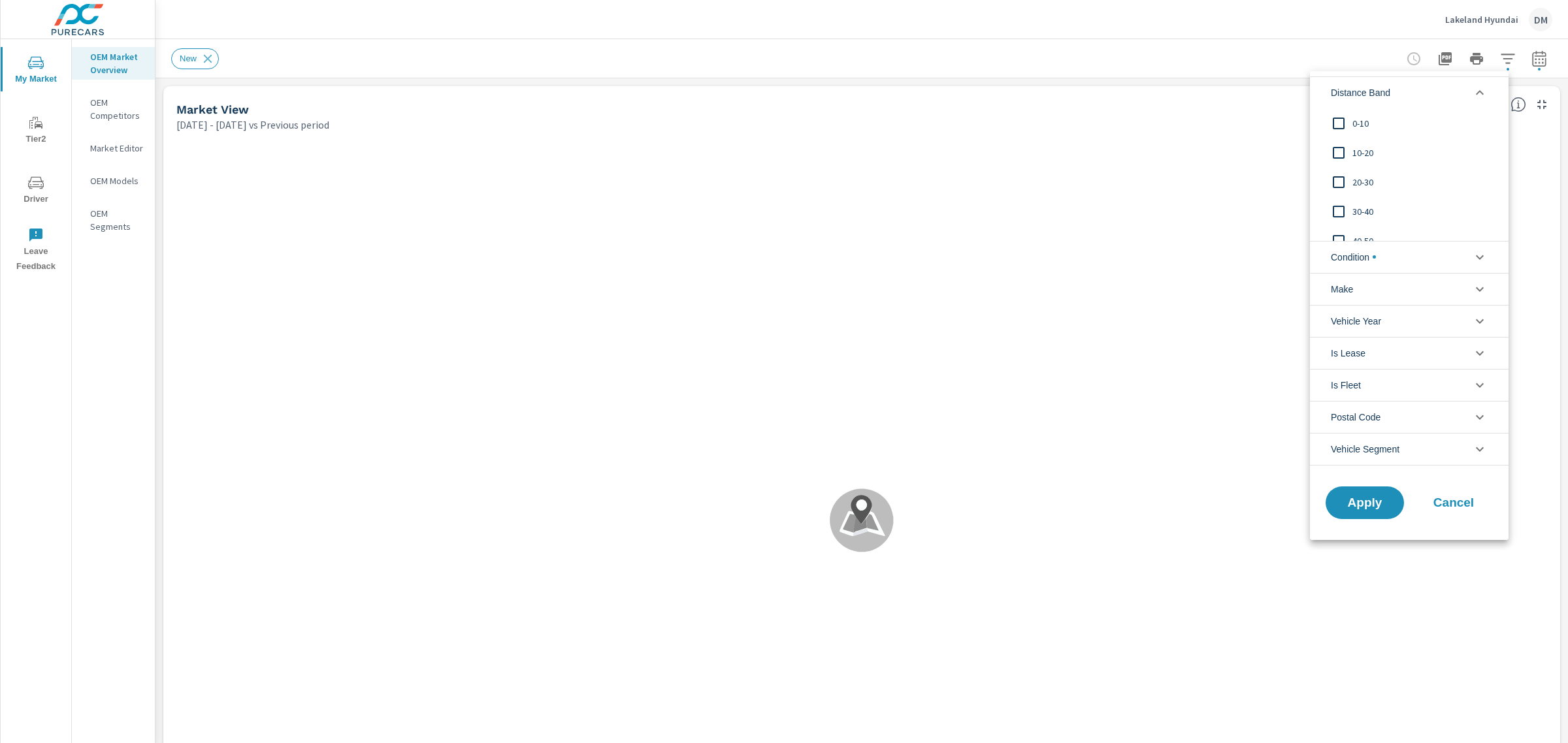
click at [1338, 119] on input "filter options" at bounding box center [1338, 123] width 27 height 27
click at [1341, 141] on input "filter options" at bounding box center [1338, 152] width 27 height 27
click at [1340, 180] on input "filter options" at bounding box center [1338, 182] width 27 height 27
drag, startPoint x: 1337, startPoint y: 205, endPoint x: 1339, endPoint y: 286, distance: 81.0
click at [1338, 206] on input "filter options" at bounding box center [1338, 211] width 27 height 27
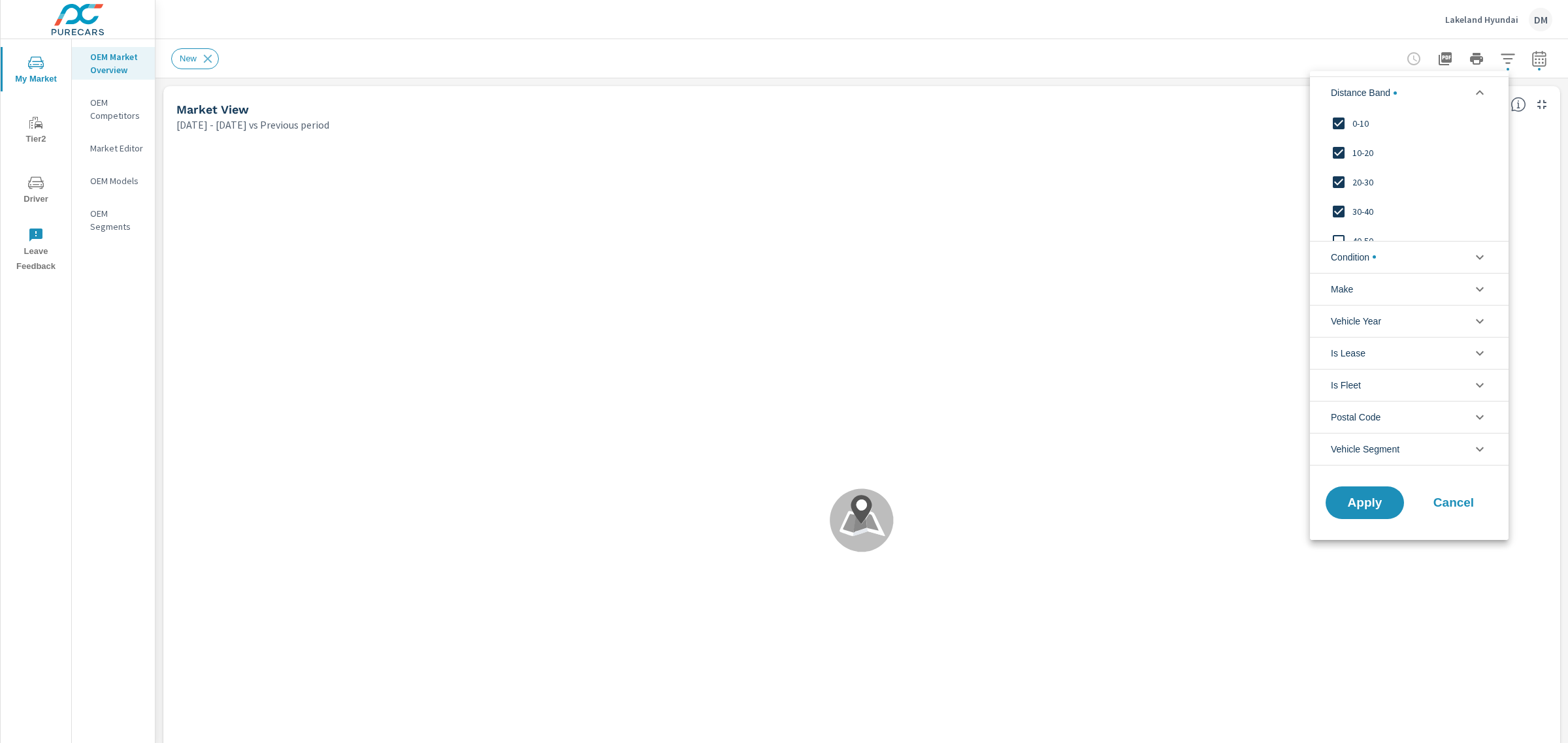
click at [1352, 259] on span "Condition" at bounding box center [1353, 258] width 45 height 32
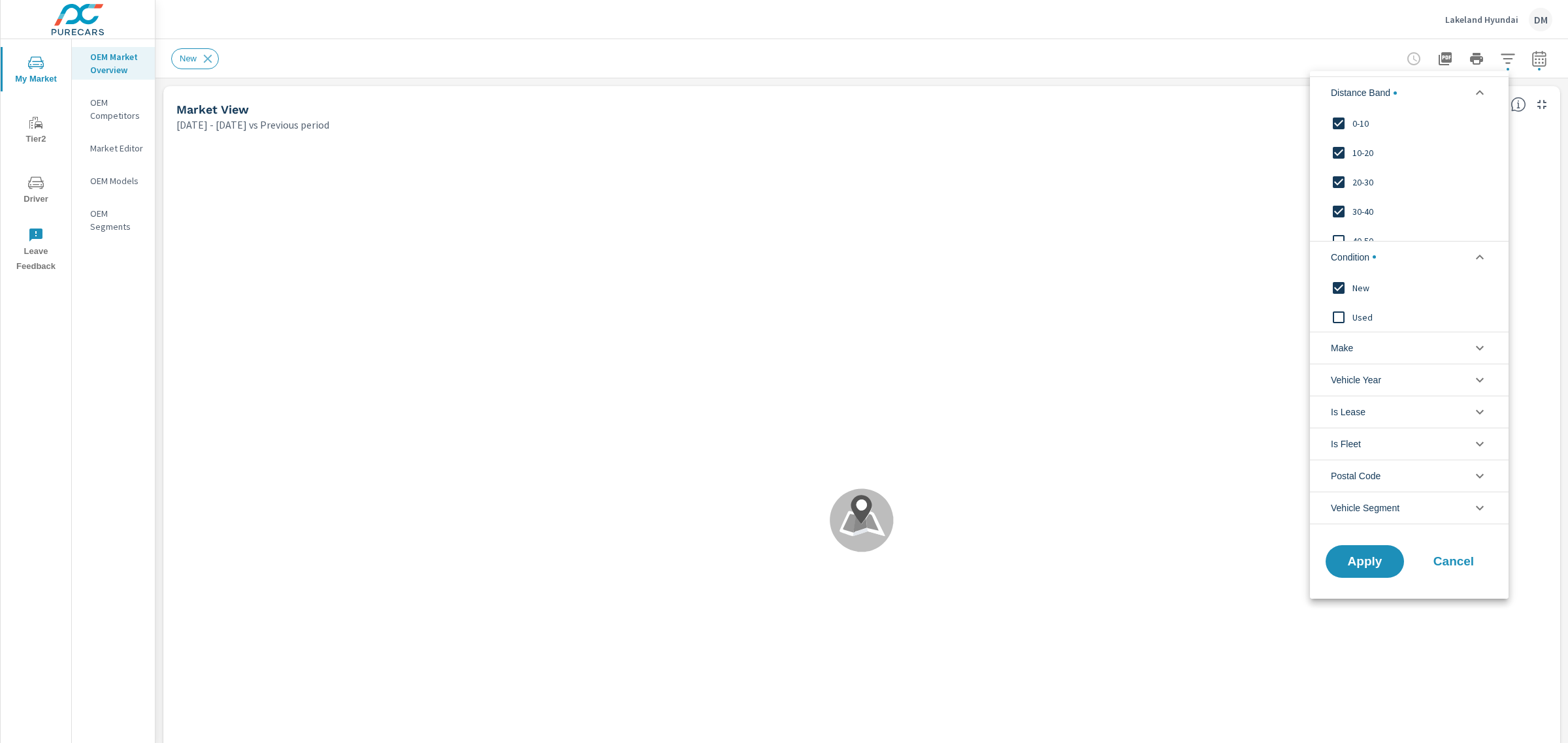
click at [1344, 342] on span "Make" at bounding box center [1342, 348] width 22 height 32
click at [1337, 376] on input "filter options" at bounding box center [1338, 377] width 27 height 27
click at [1363, 595] on span "Apply" at bounding box center [1364, 590] width 53 height 12
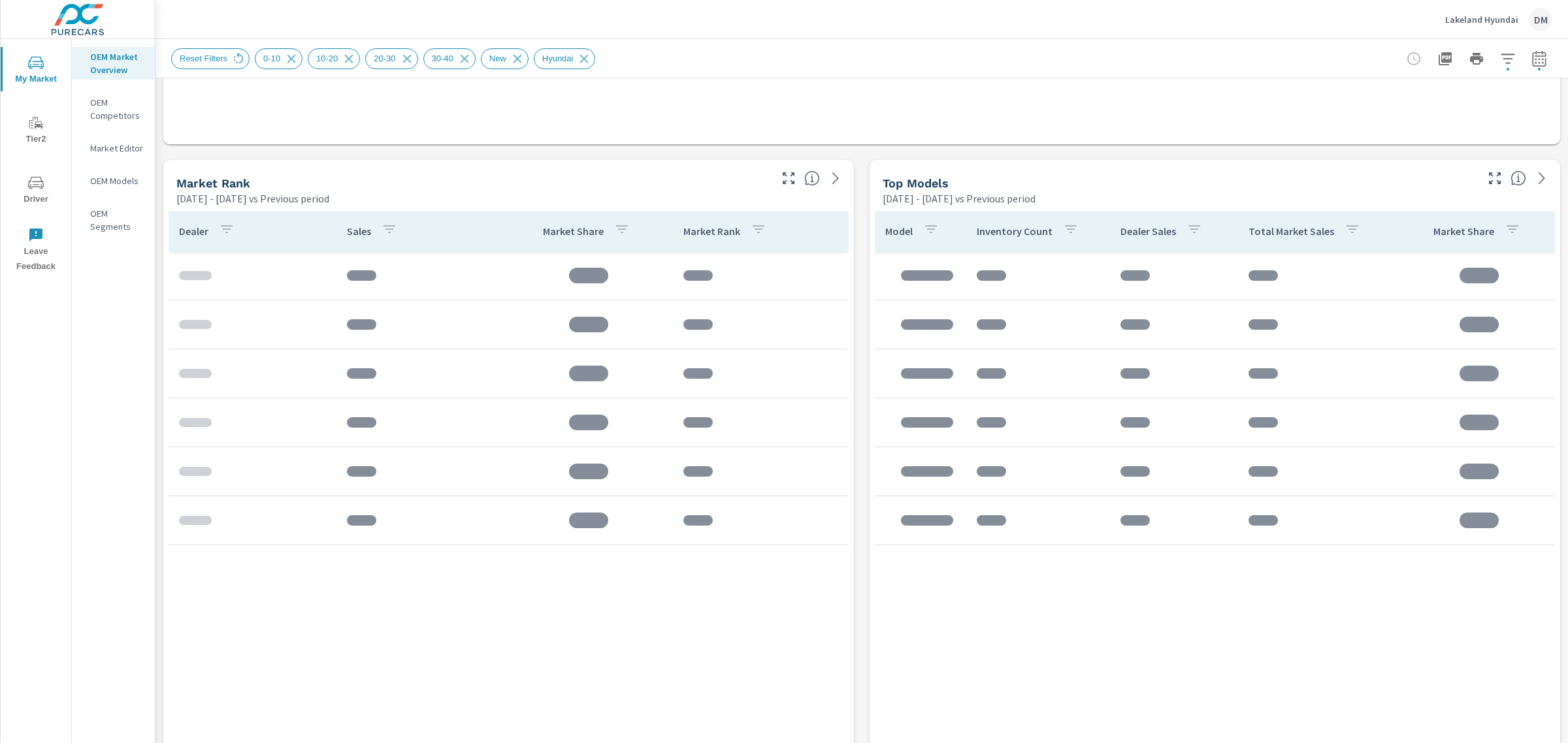
scroll to position [781, 0]
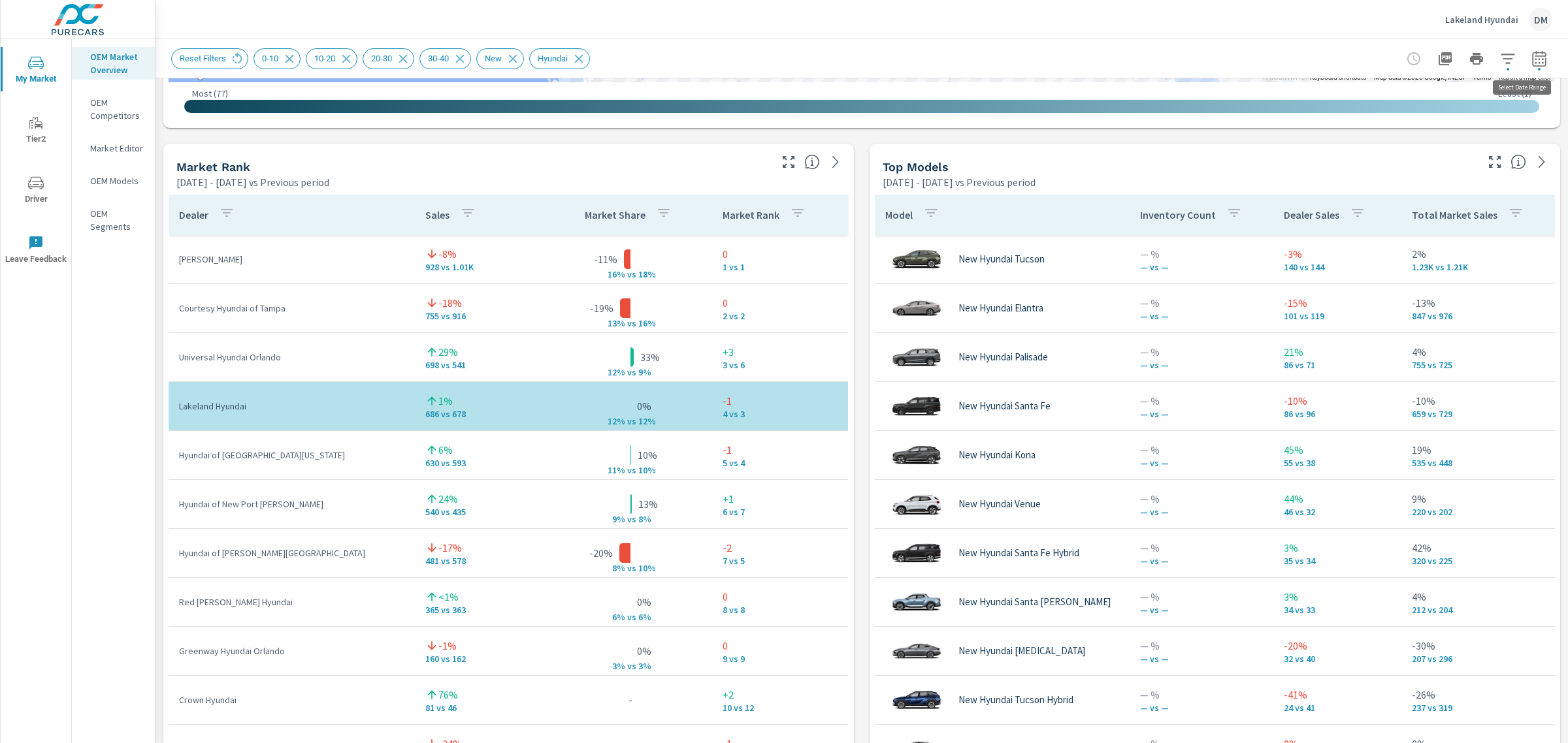
click at [1532, 53] on icon "button" at bounding box center [1539, 59] width 16 height 16
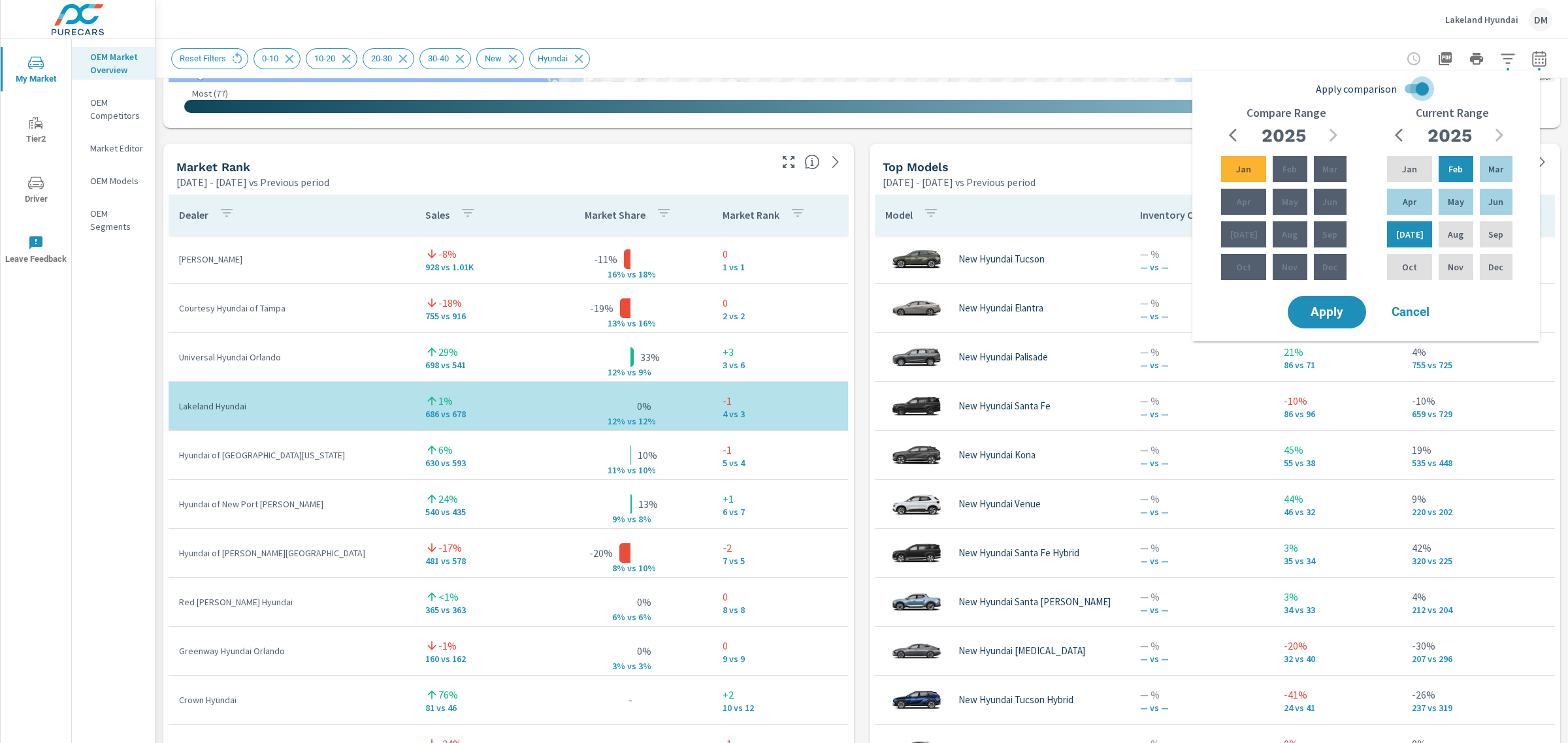
click at [1411, 90] on input "Apply comparison" at bounding box center [1422, 89] width 75 height 25
checkbox input "false"
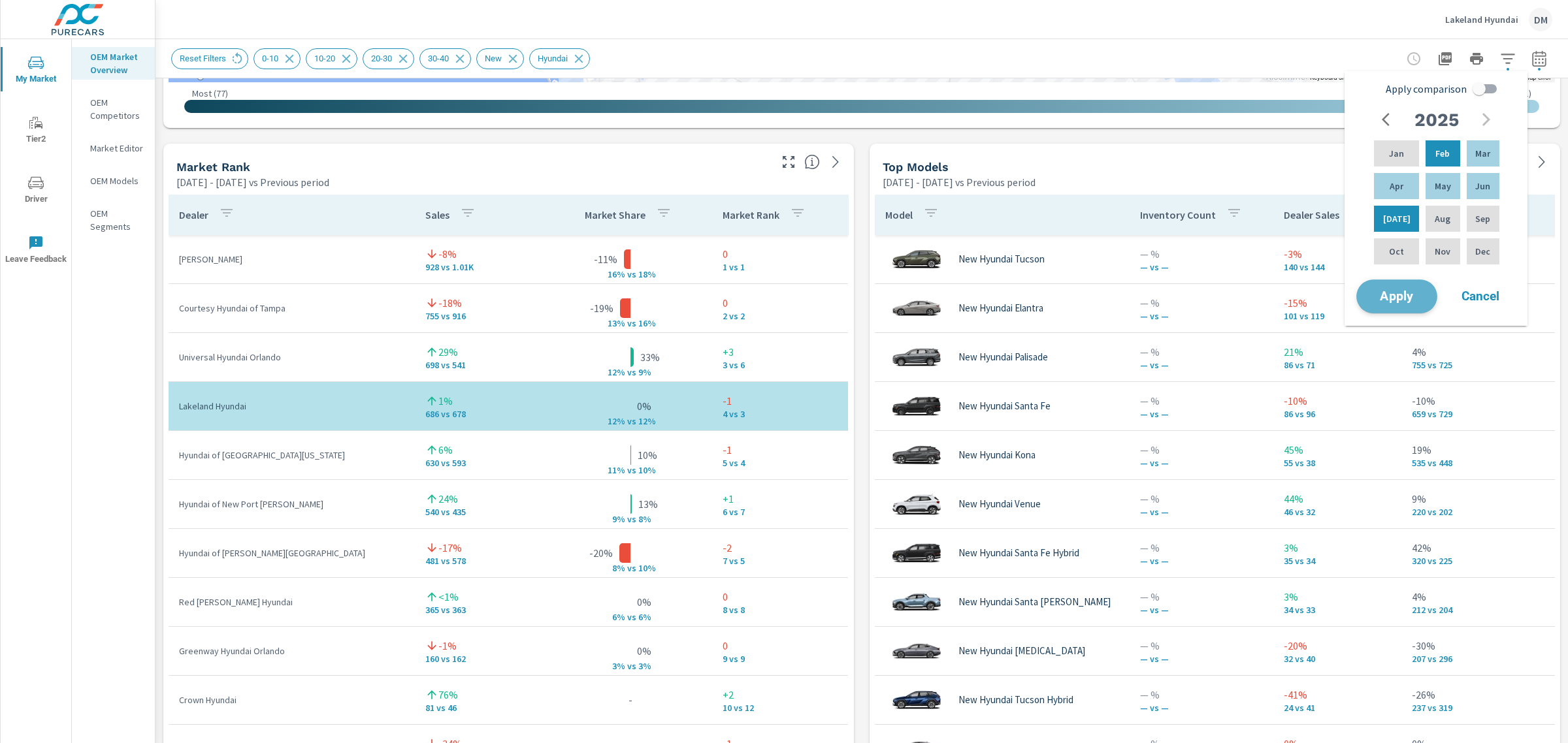
click at [1414, 298] on span "Apply" at bounding box center [1396, 296] width 53 height 12
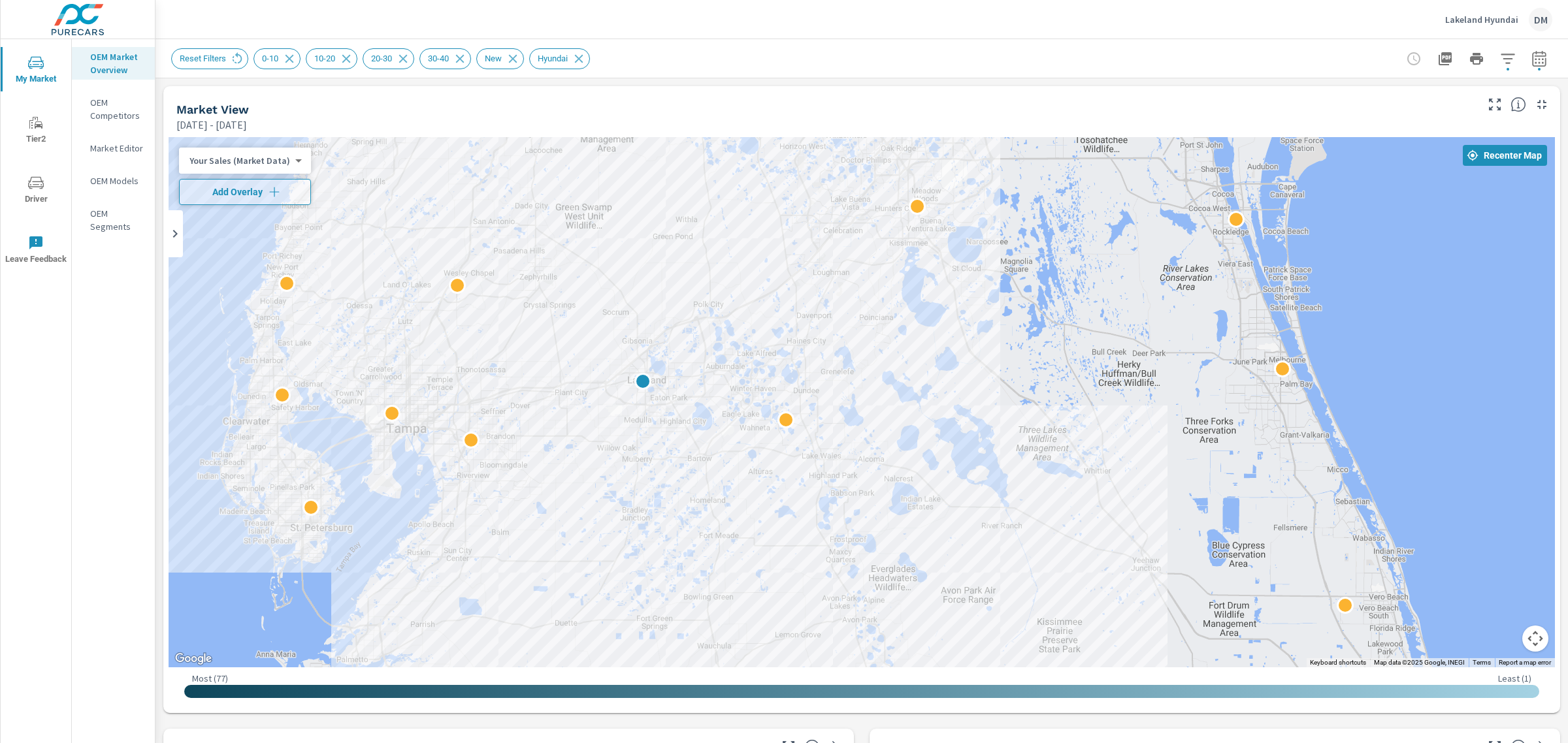
drag, startPoint x: 1192, startPoint y: 370, endPoint x: 987, endPoint y: 343, distance: 206.8
click at [987, 343] on div at bounding box center [862, 402] width 1387 height 530
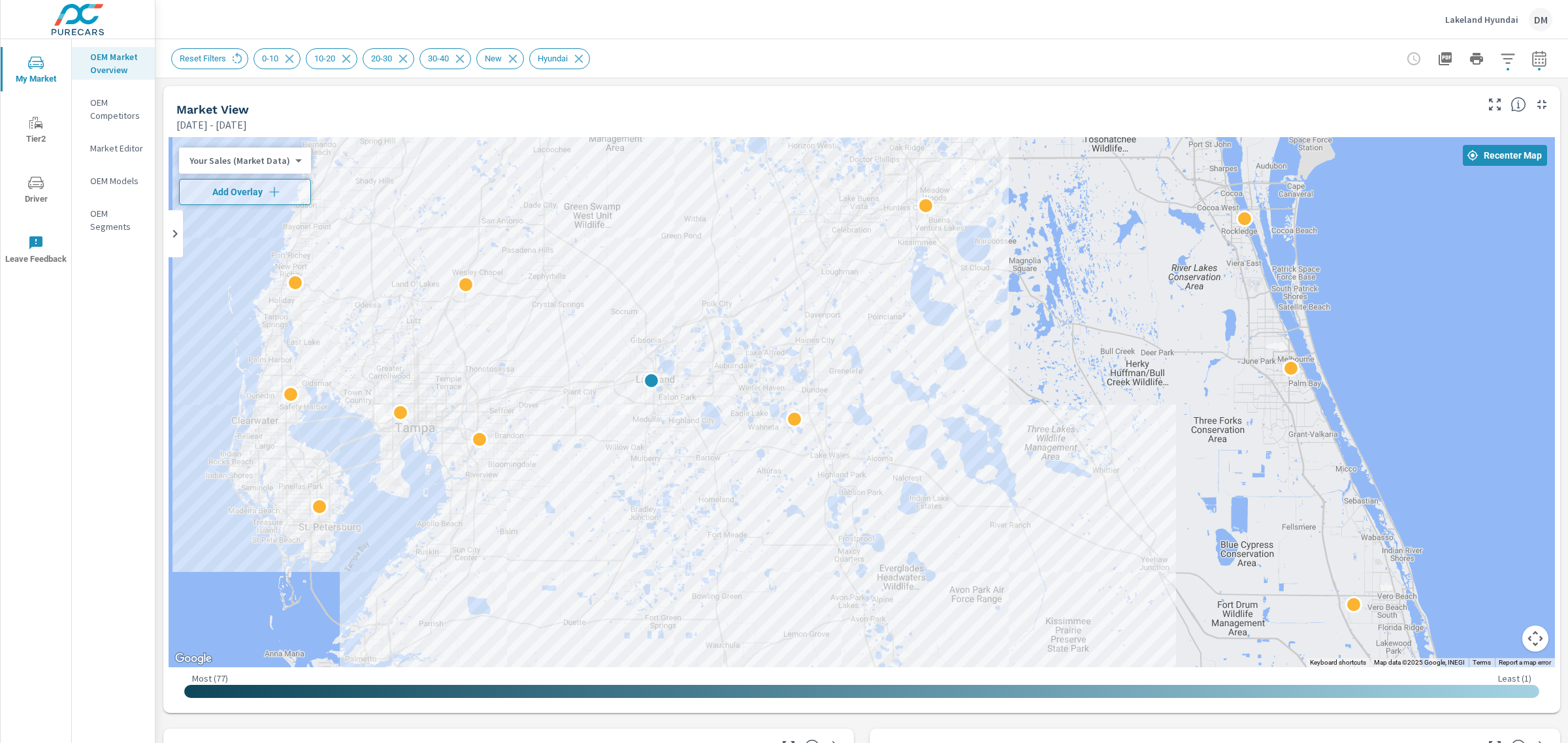
click at [271, 153] on div "Your Sales (Market Data) 0 ​" at bounding box center [245, 161] width 132 height 26
click at [273, 164] on body "My Market Tier2 Driver Leave Feedback OEM Market Overview OEM Competitors Marke…" at bounding box center [784, 372] width 1568 height 743
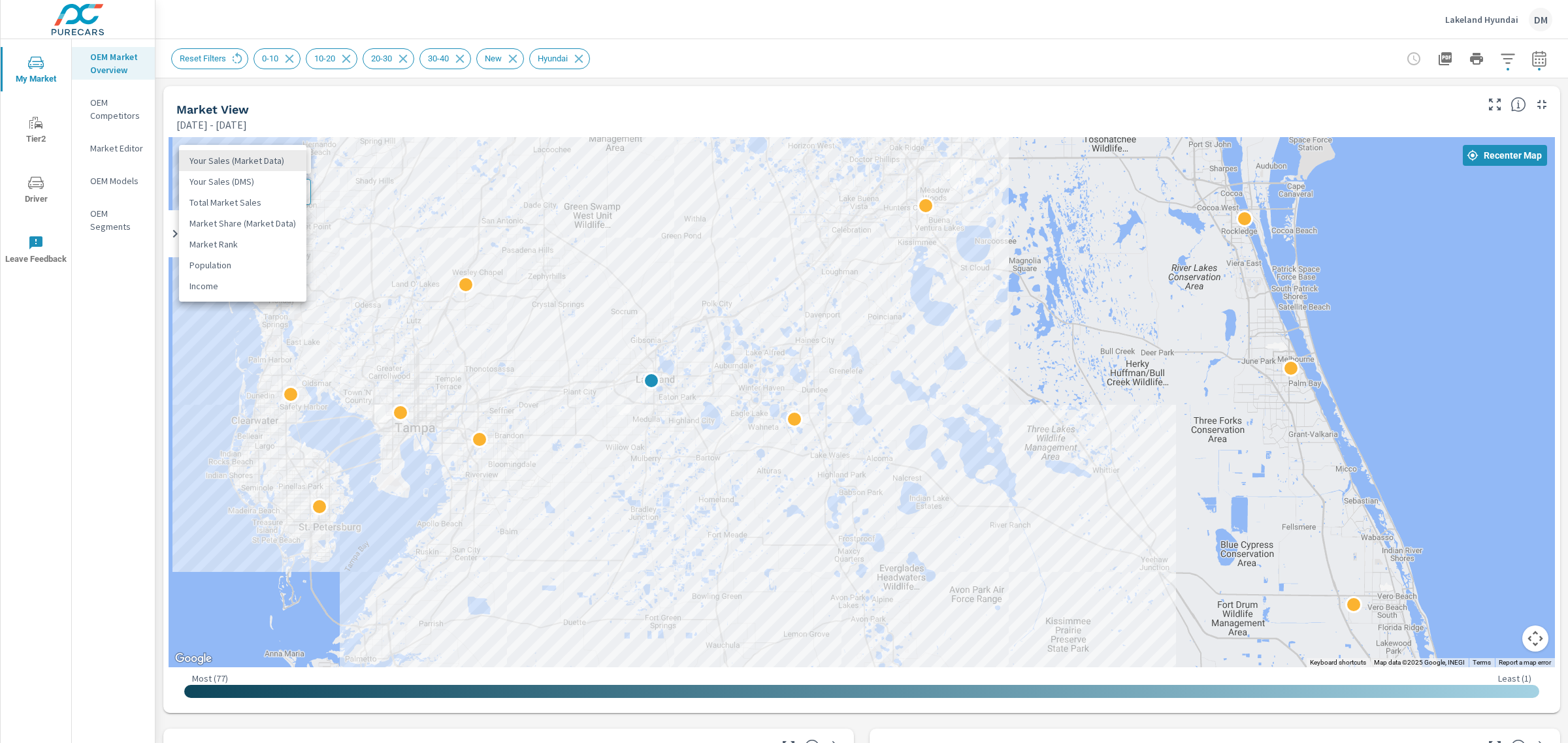
click at [268, 204] on li "Total Market Sales" at bounding box center [243, 203] width 127 height 21
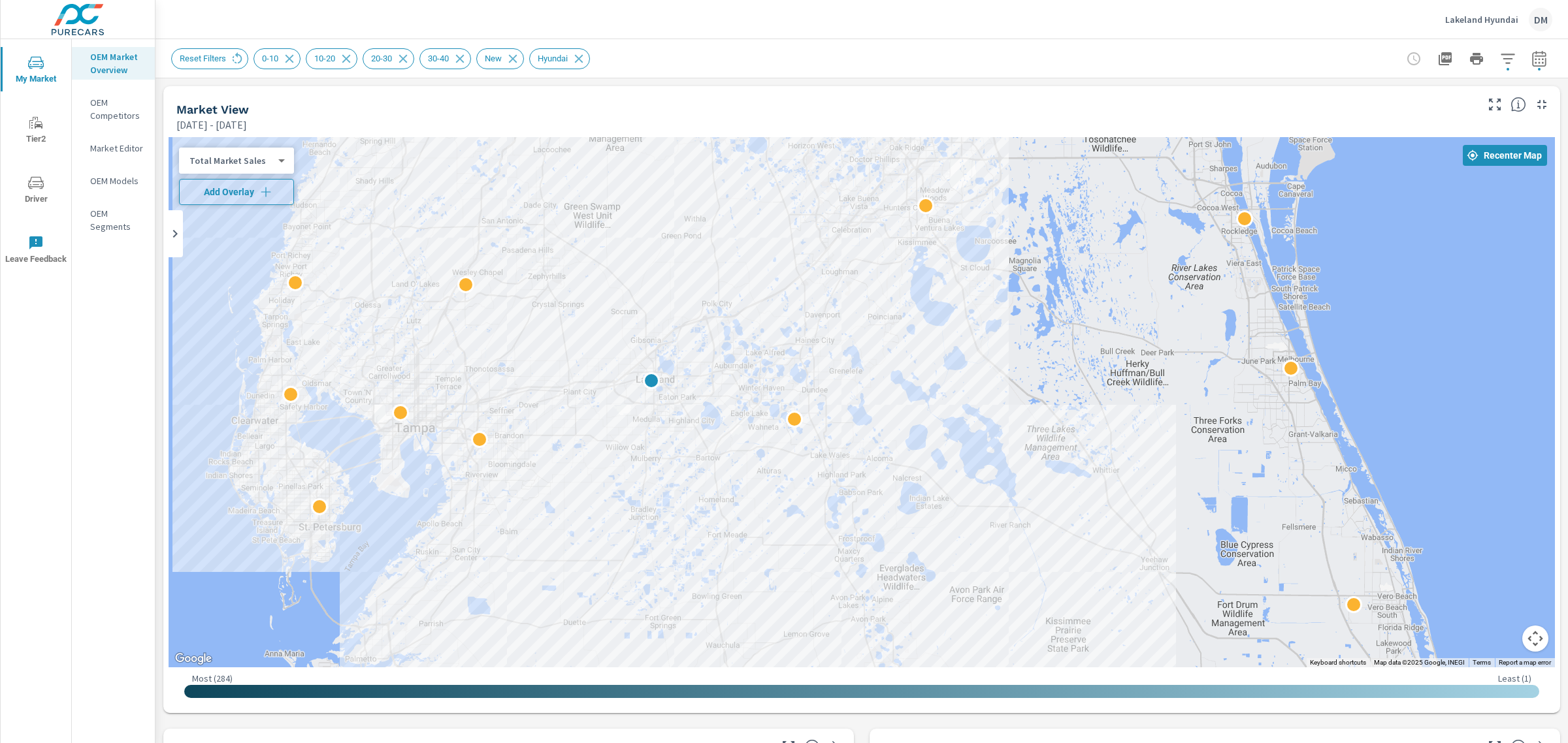
click at [262, 189] on icon "button" at bounding box center [266, 192] width 13 height 13
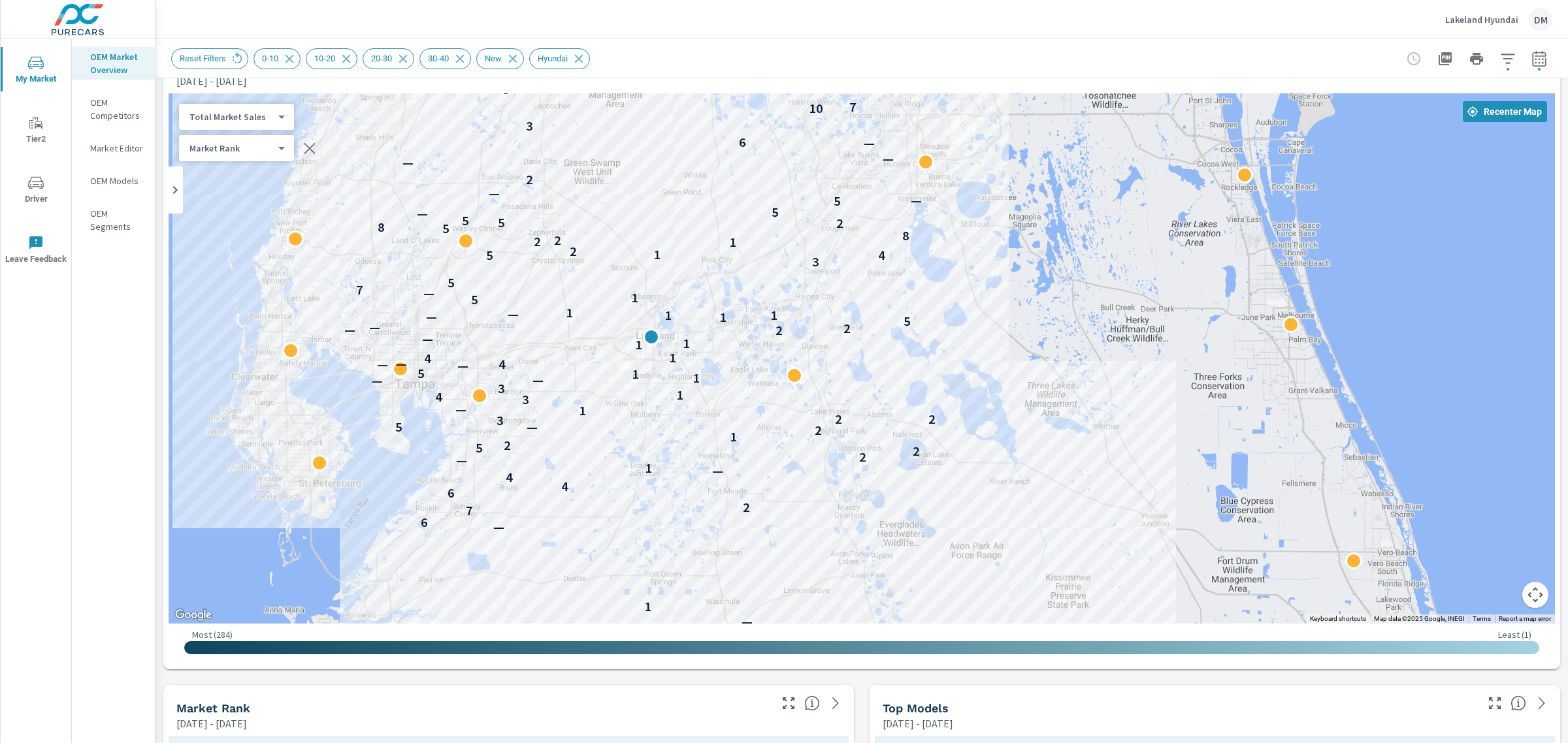
scroll to position [35, 0]
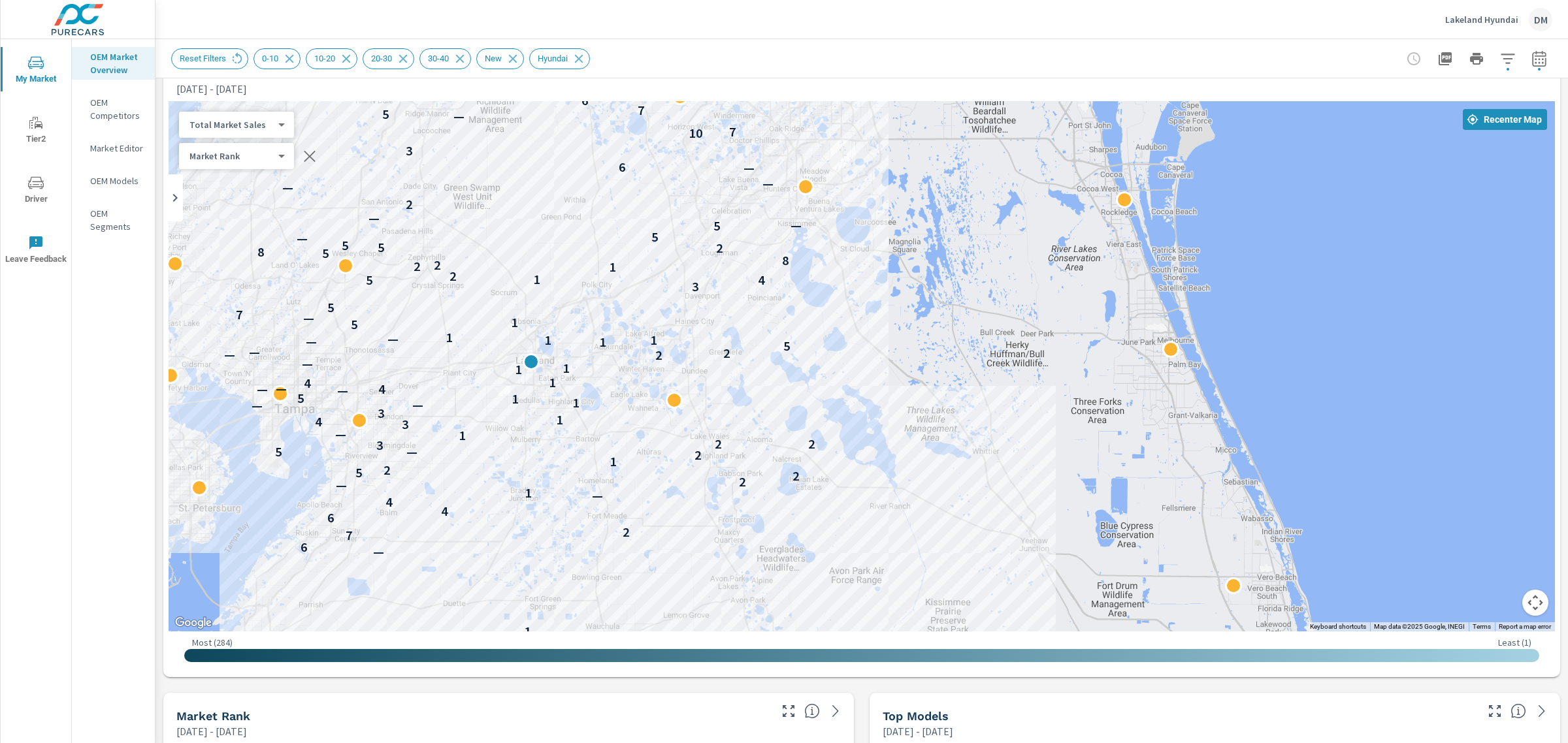
drag, startPoint x: 1220, startPoint y: 356, endPoint x: 1096, endPoint y: 373, distance: 125.2
click at [1096, 373] on div "— 1 — 6 7 2 6 4 4 — 1 — 2 2 5 2 1 2 — 5 3 2 2 1 — 3 4 1 3 — — 2 1 1 5 — 4 — — 4…" at bounding box center [862, 366] width 1387 height 530
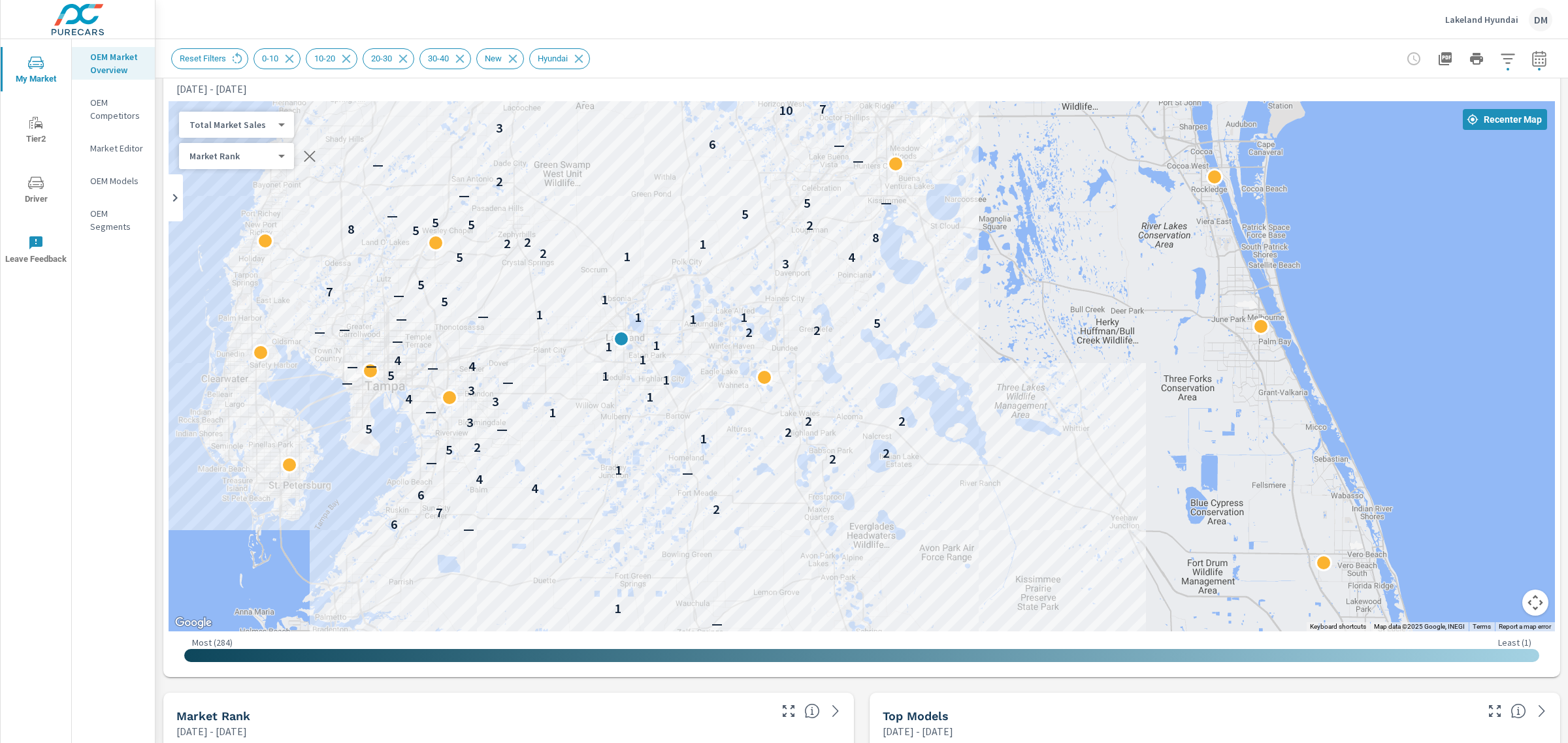
drag, startPoint x: 850, startPoint y: 334, endPoint x: 941, endPoint y: 312, distance: 93.6
click at [941, 312] on div "— 1 — 6 7 2 6 4 4 — 1 — 2 2 5 2 1 2 — 5 3 2 2 1 — 3 4 1 3 — — 2 1 1 5 — 4 — — 4…" at bounding box center [862, 366] width 1387 height 530
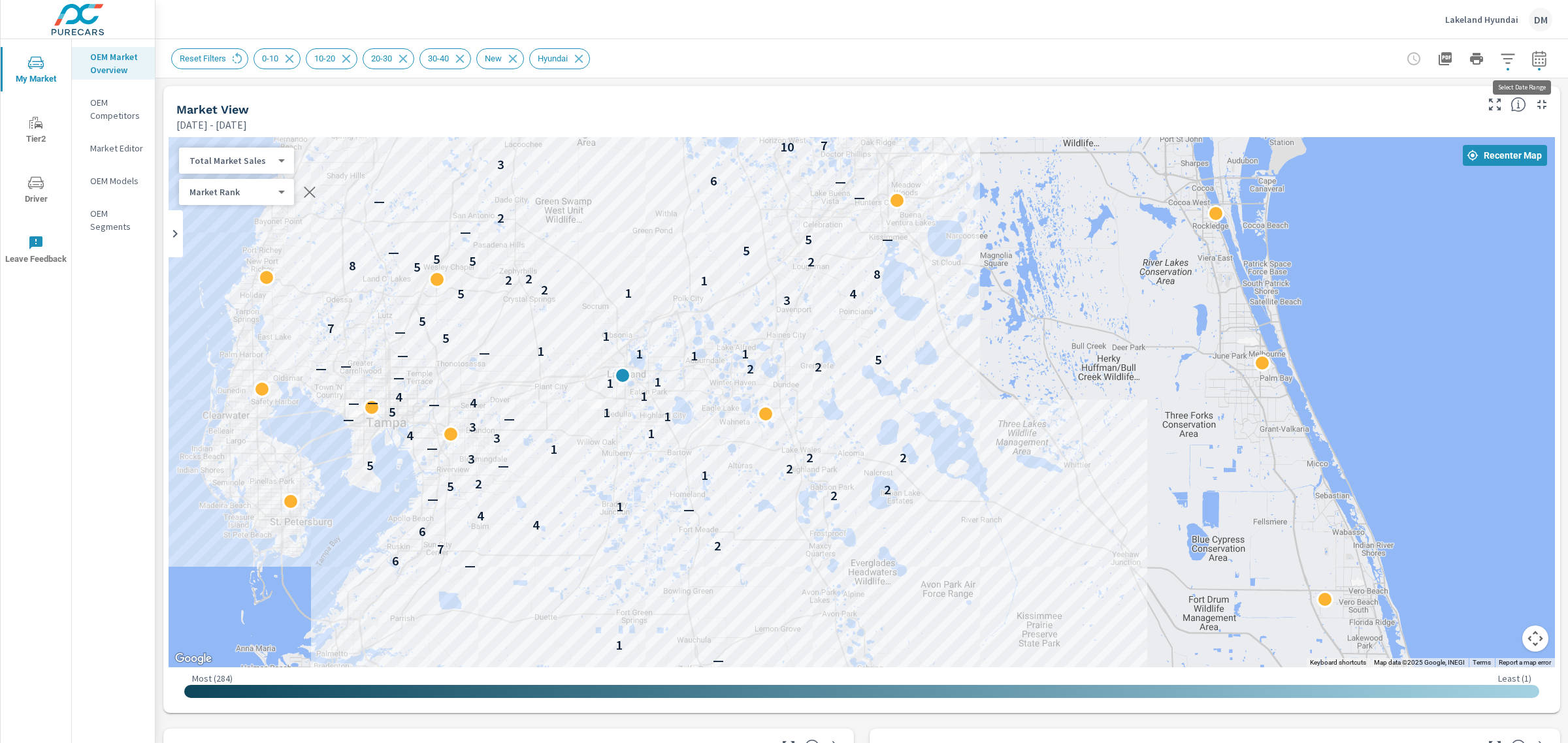
click at [1533, 54] on icon "button" at bounding box center [1539, 58] width 14 height 16
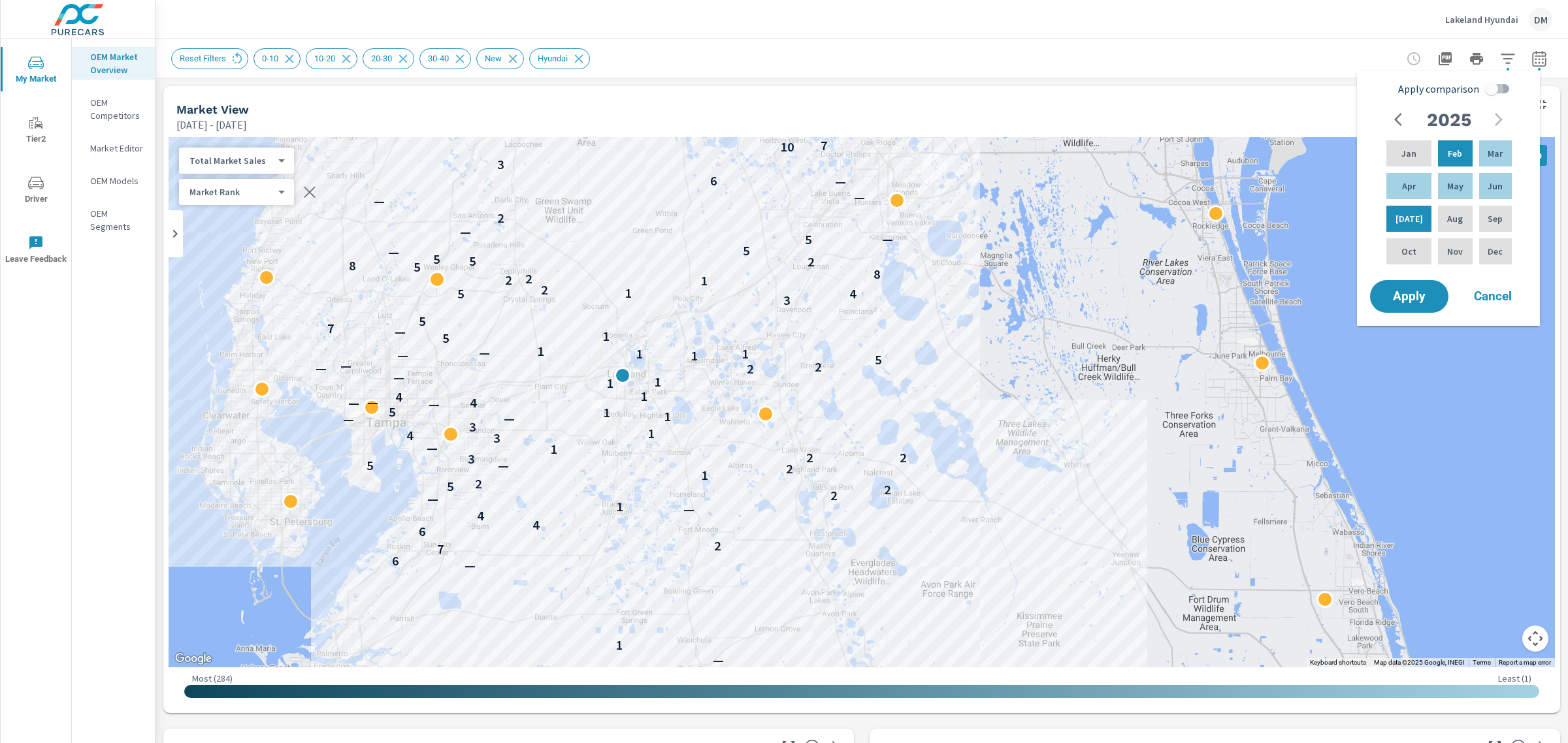
click at [1507, 89] on input "Apply comparison" at bounding box center [1492, 89] width 75 height 25
checkbox input "true"
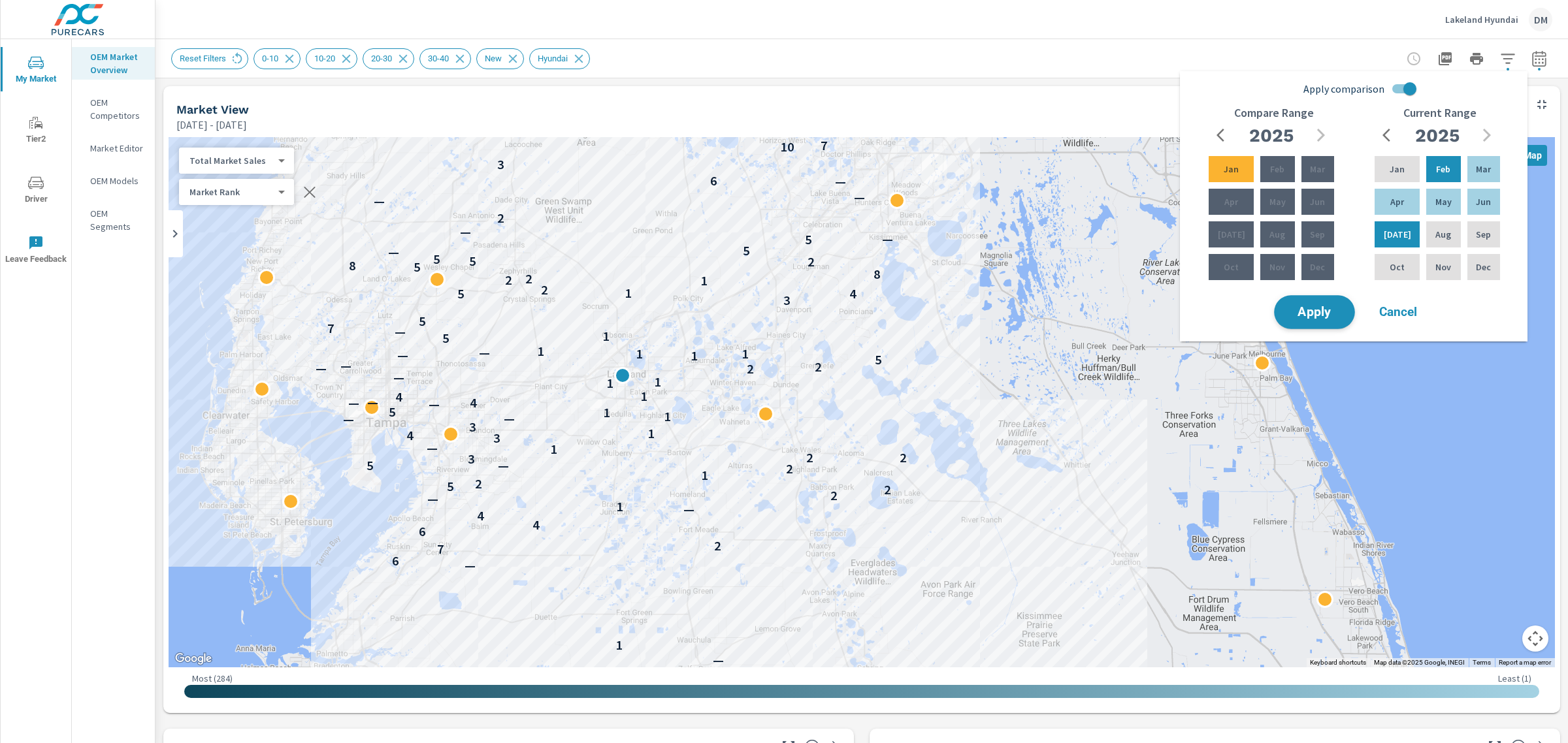
click at [1322, 315] on span "Apply" at bounding box center [1314, 312] width 53 height 12
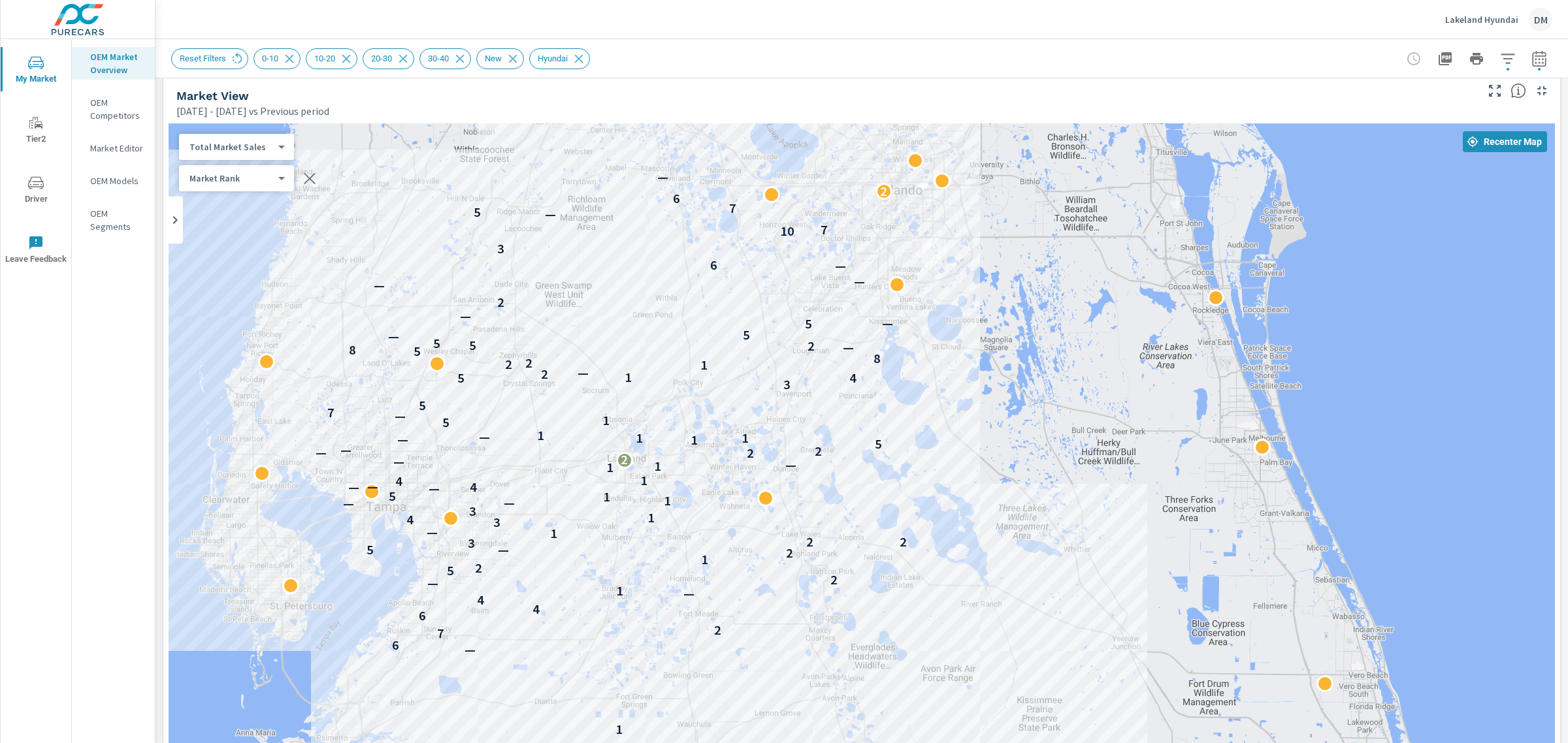
scroll to position [10, 0]
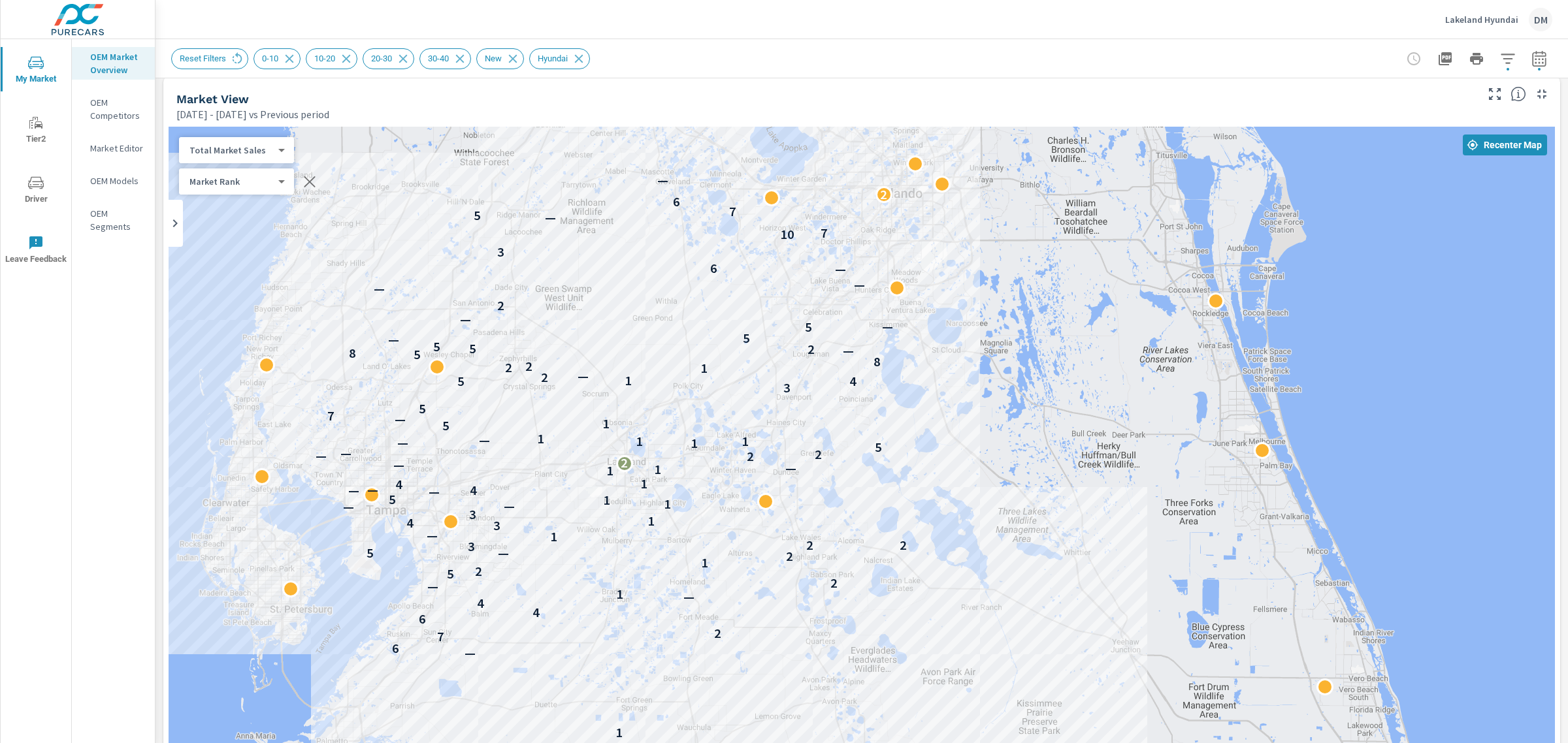
click at [1533, 55] on icon "button" at bounding box center [1539, 58] width 14 height 16
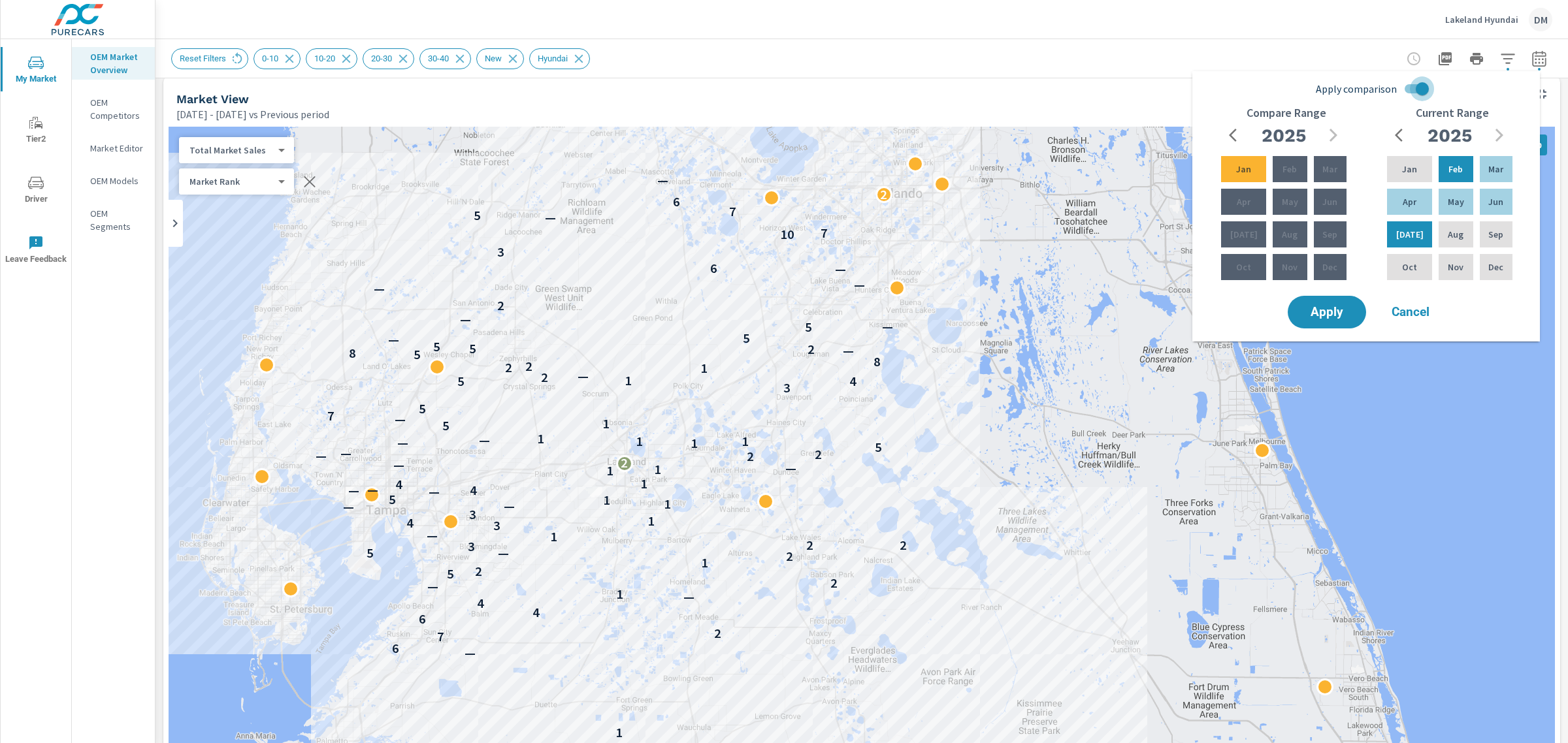
click at [1413, 89] on input "Apply comparison" at bounding box center [1422, 89] width 75 height 25
checkbox input "false"
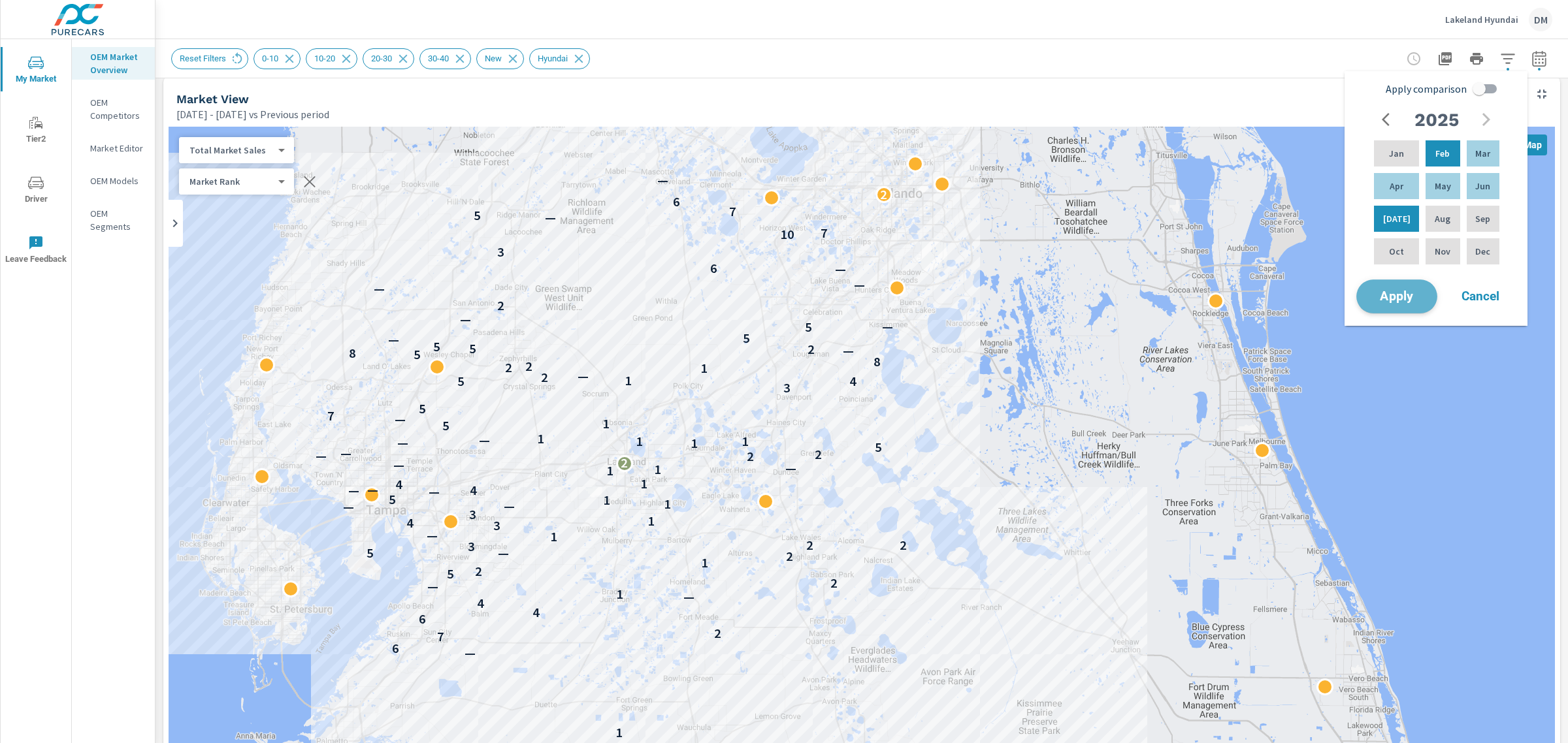
click at [1391, 301] on span "Apply" at bounding box center [1396, 296] width 53 height 12
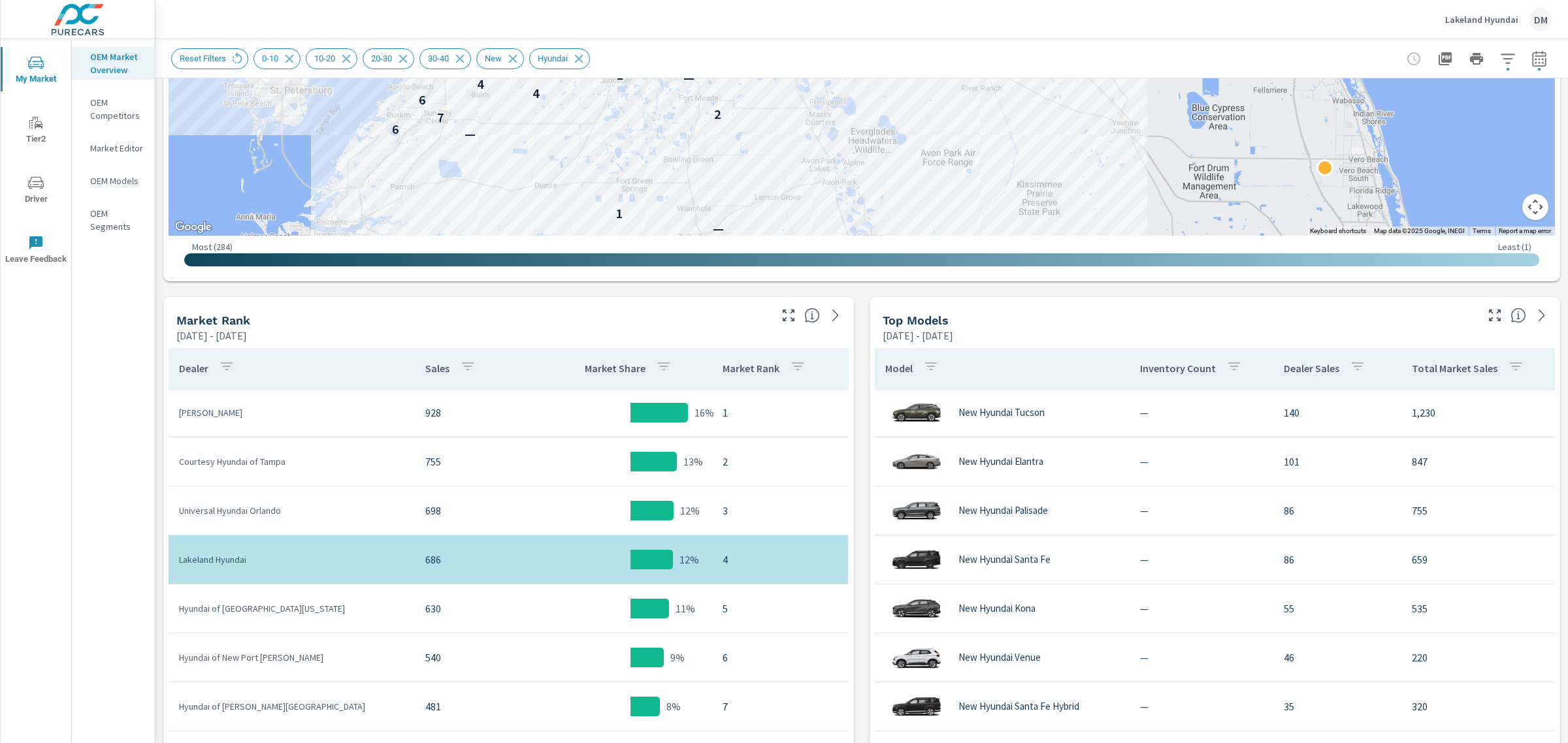
scroll to position [441, 0]
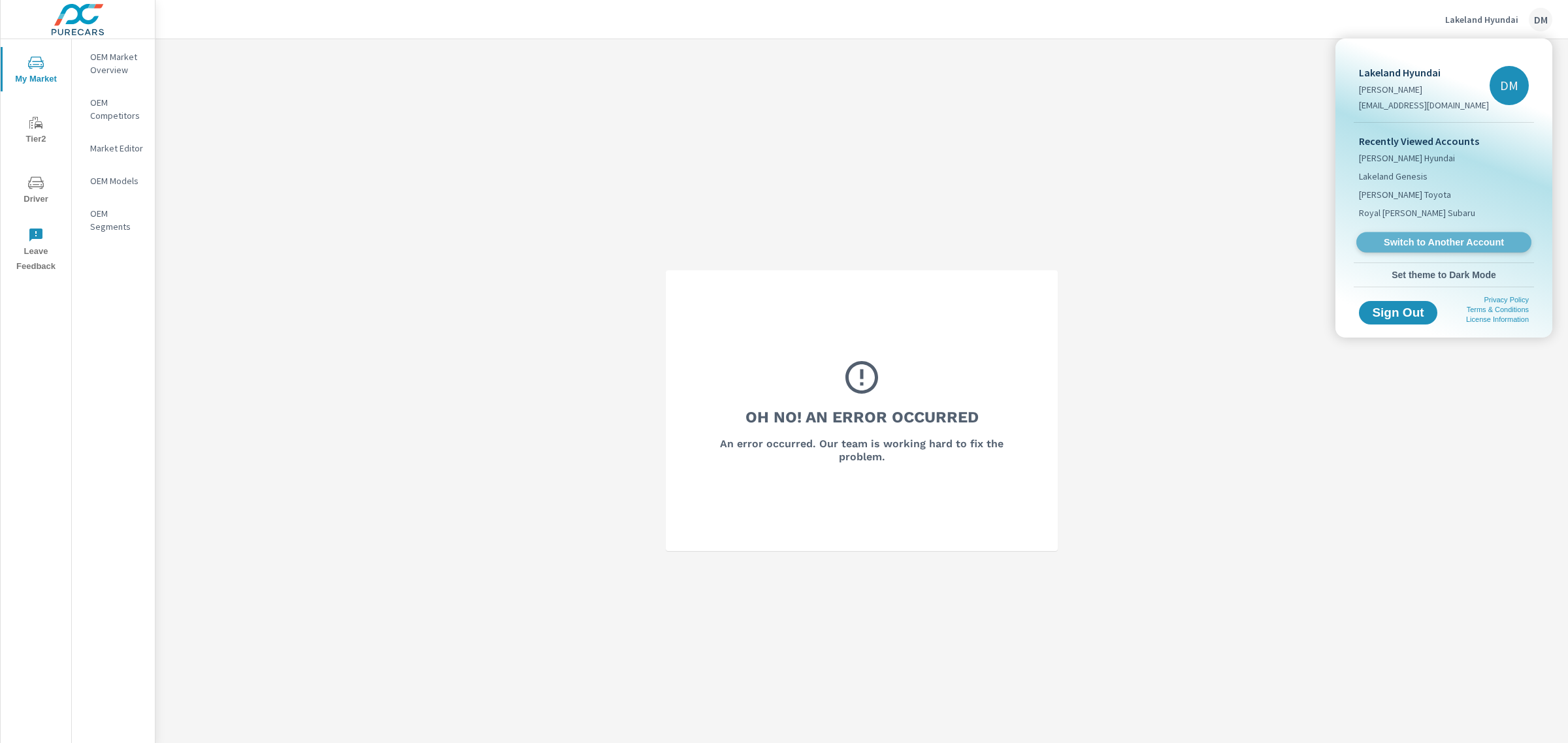
click at [1480, 240] on span "Switch to Another Account" at bounding box center [1443, 242] width 160 height 12
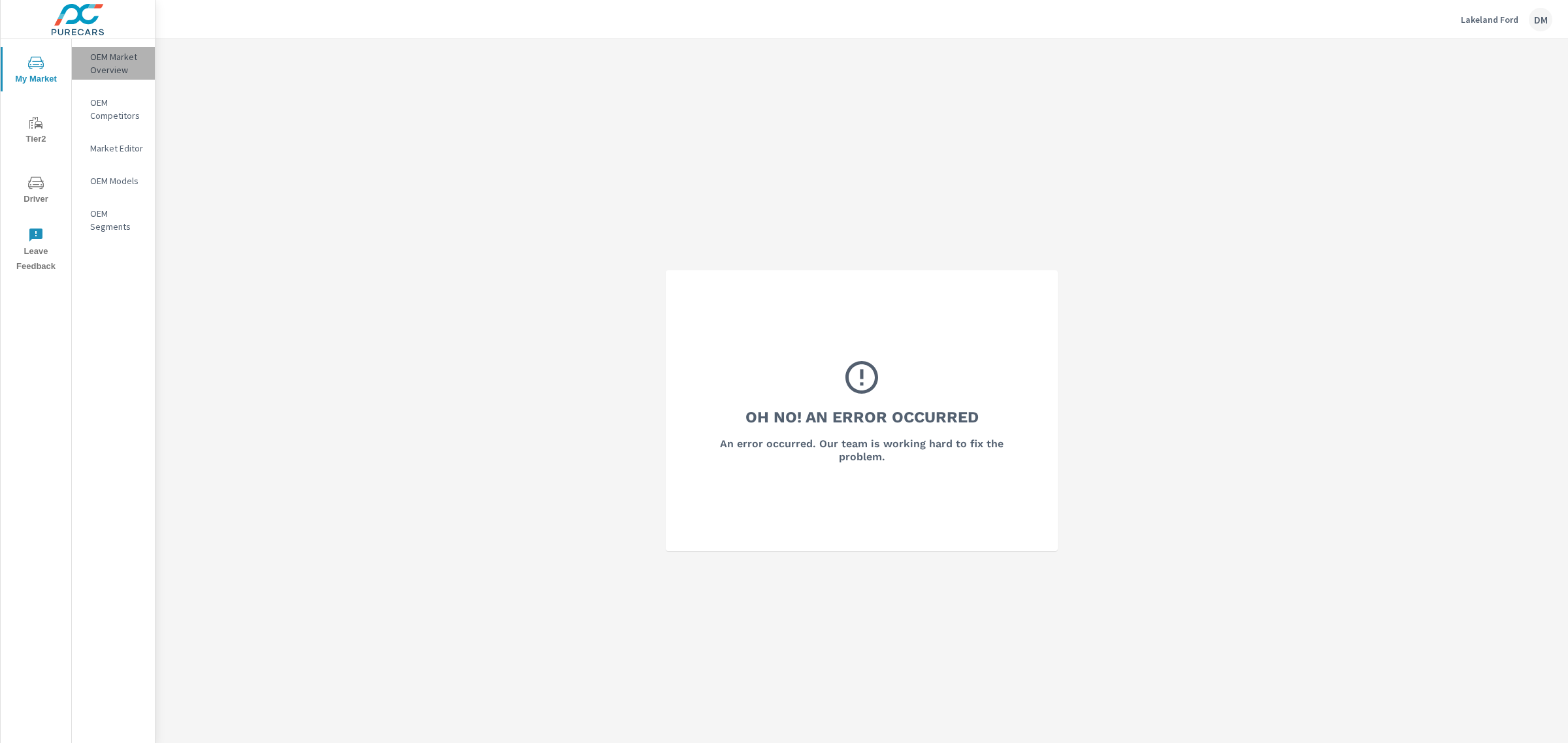
click at [110, 54] on p "OEM Market Overview" at bounding box center [118, 63] width 54 height 26
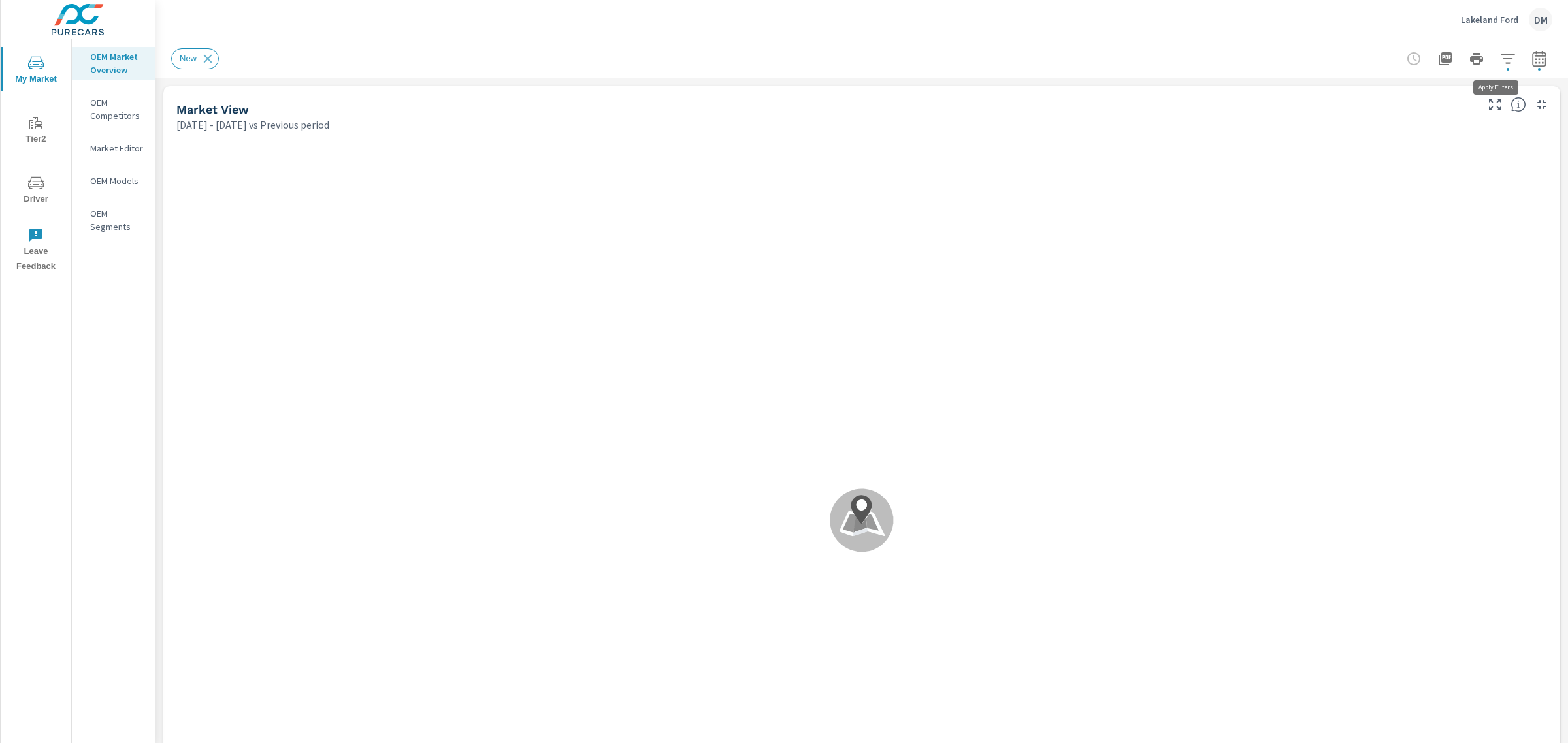
click at [1501, 61] on icon "button" at bounding box center [1508, 59] width 16 height 16
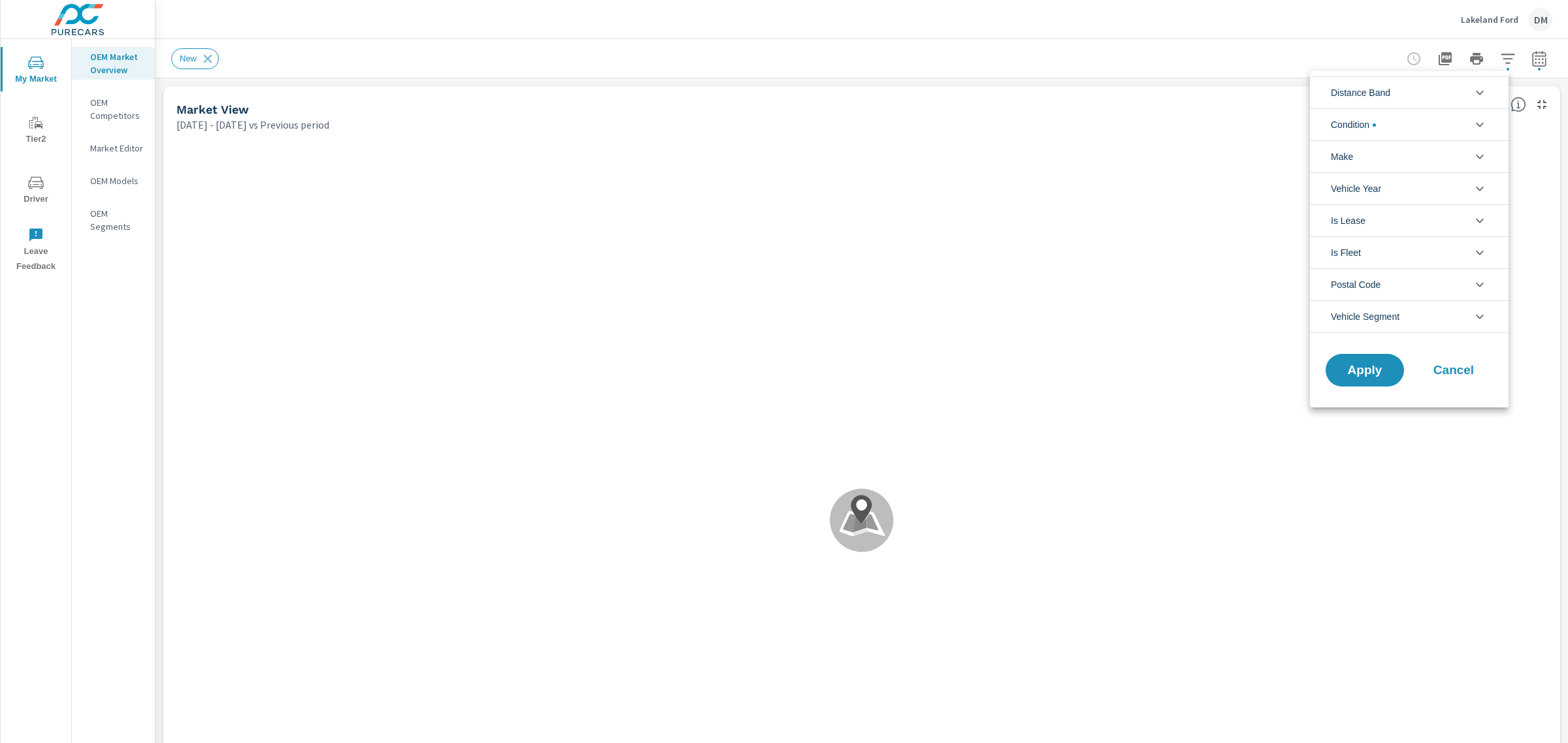
click at [1474, 92] on icon "filter options" at bounding box center [1480, 92] width 16 height 16
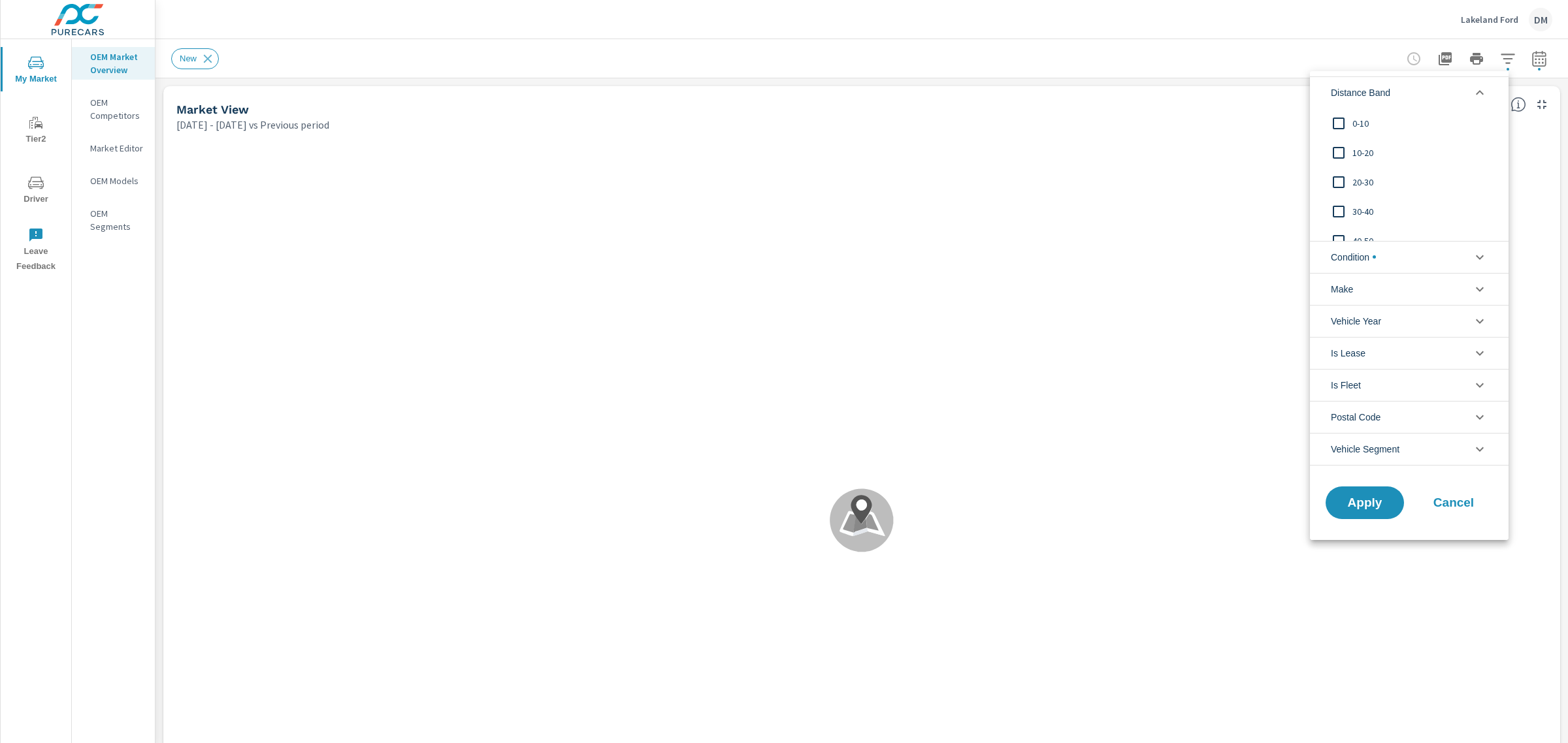
click at [1343, 120] on input "filter options" at bounding box center [1338, 123] width 27 height 27
click at [1341, 151] on input "filter options" at bounding box center [1338, 152] width 27 height 27
click at [1337, 180] on input "filter options" at bounding box center [1338, 182] width 27 height 27
click at [1342, 208] on input "filter options" at bounding box center [1338, 211] width 27 height 27
click at [1381, 259] on li "Condition" at bounding box center [1409, 257] width 199 height 32
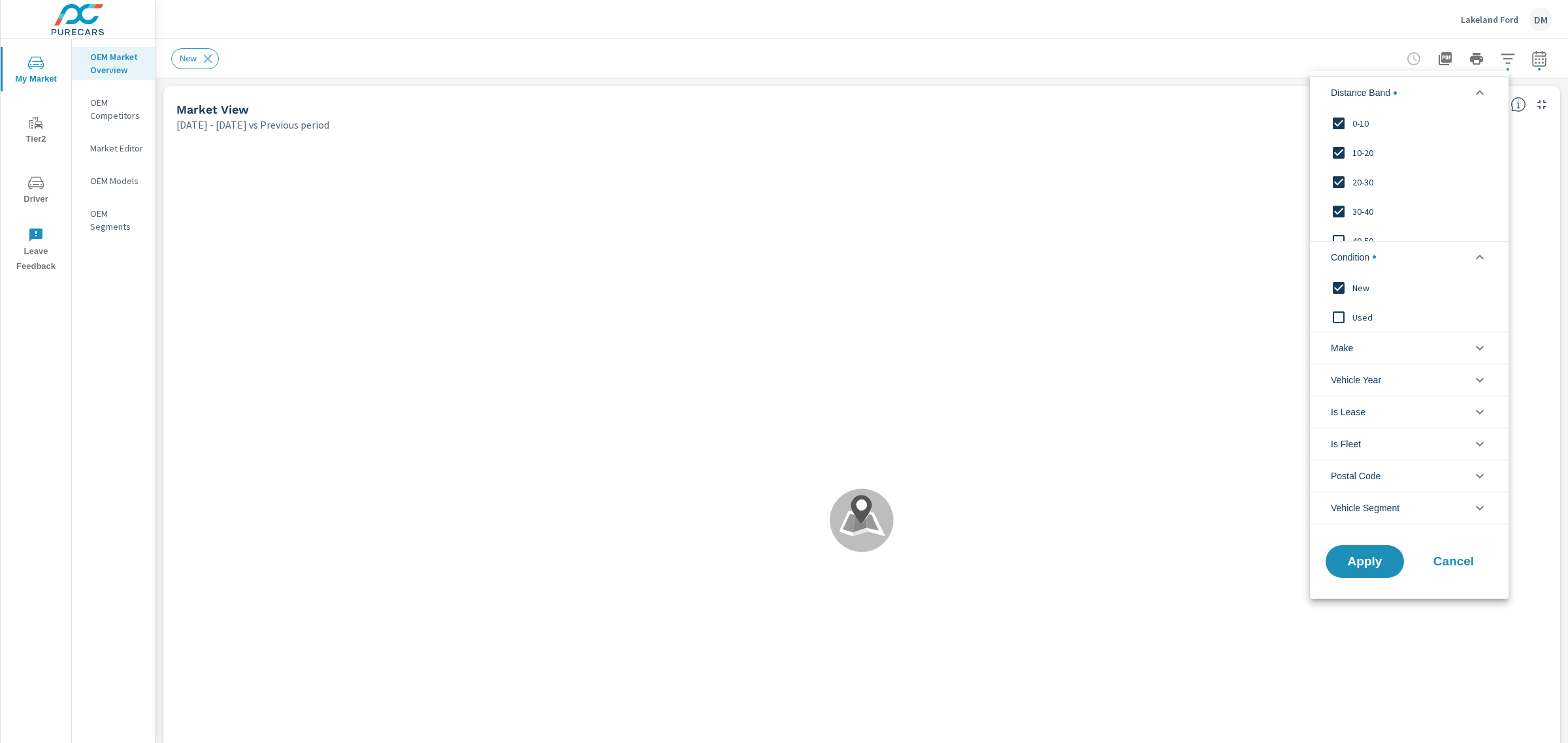
click at [1363, 356] on li "Make" at bounding box center [1409, 347] width 199 height 32
click at [1338, 379] on input "filter options" at bounding box center [1338, 377] width 27 height 27
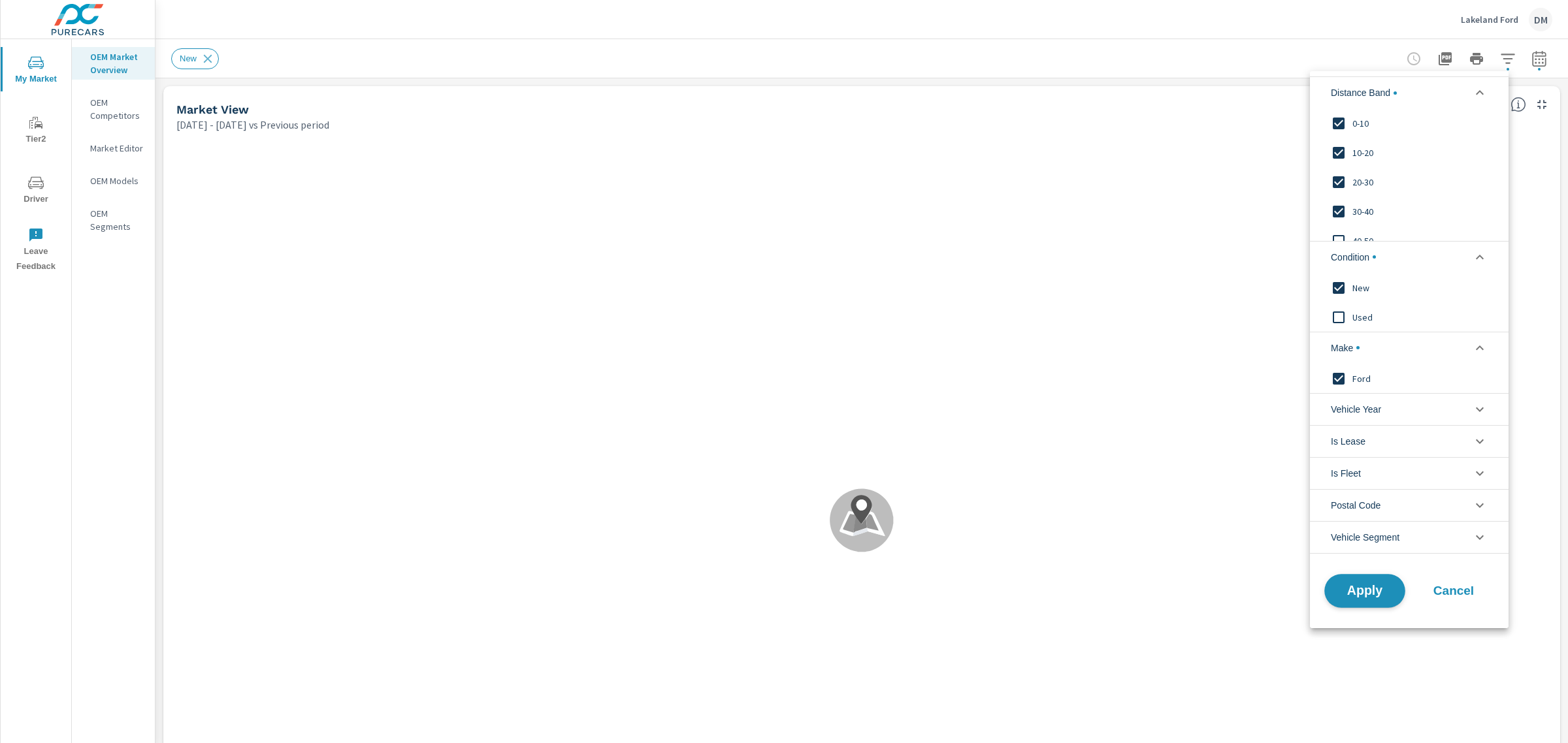
click at [1377, 593] on span "Apply" at bounding box center [1364, 590] width 53 height 12
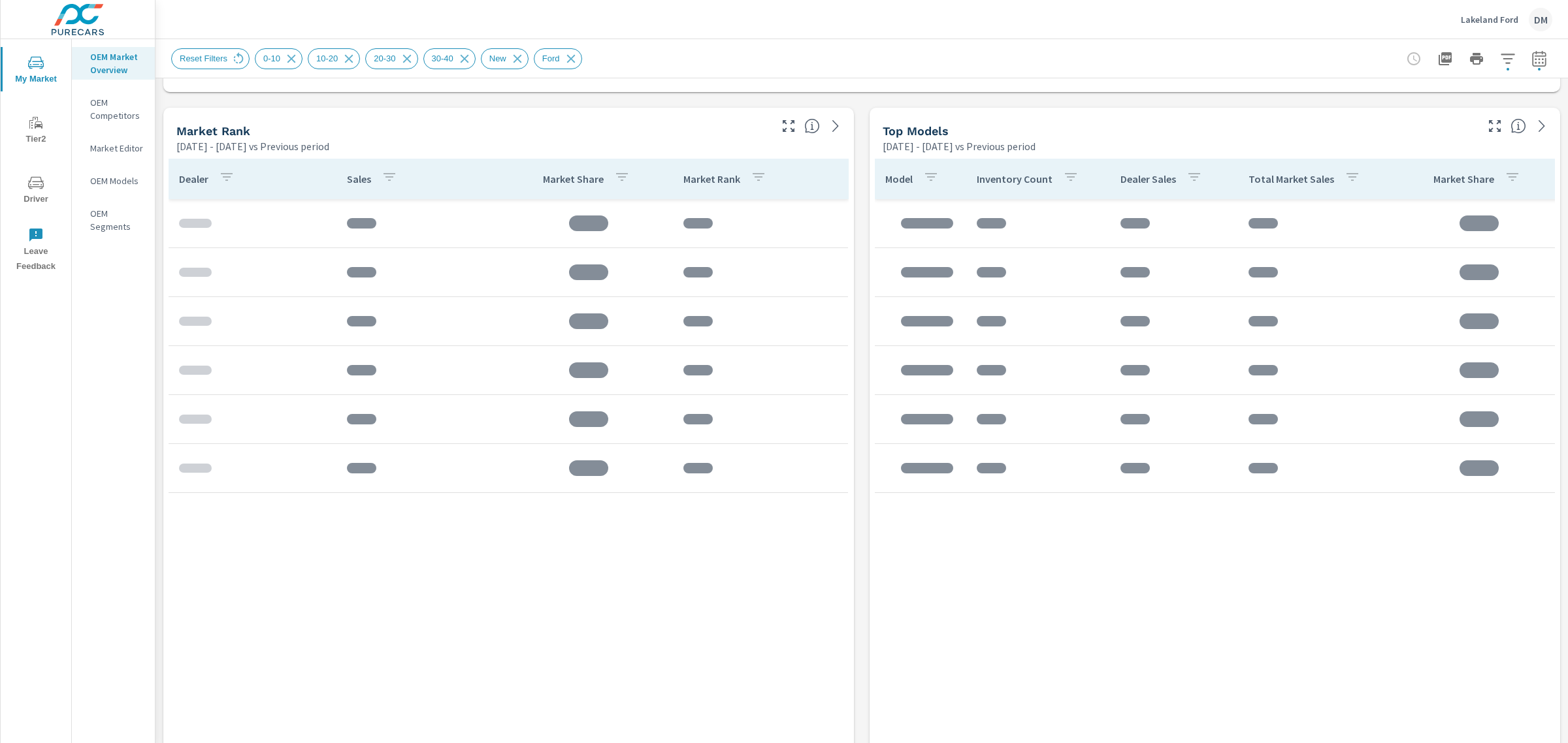
scroll to position [814, 0]
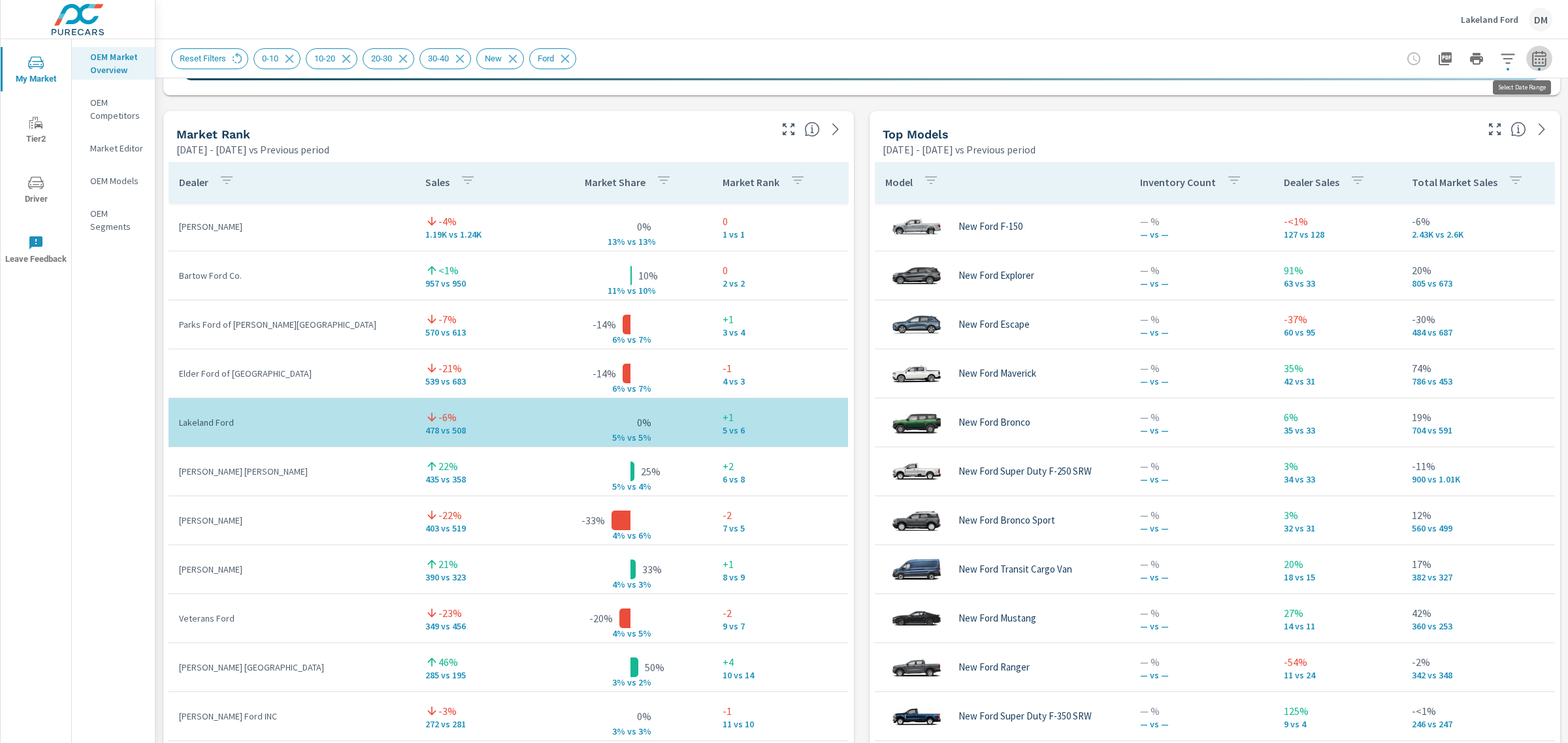
click at [1532, 60] on icon "button" at bounding box center [1539, 59] width 16 height 16
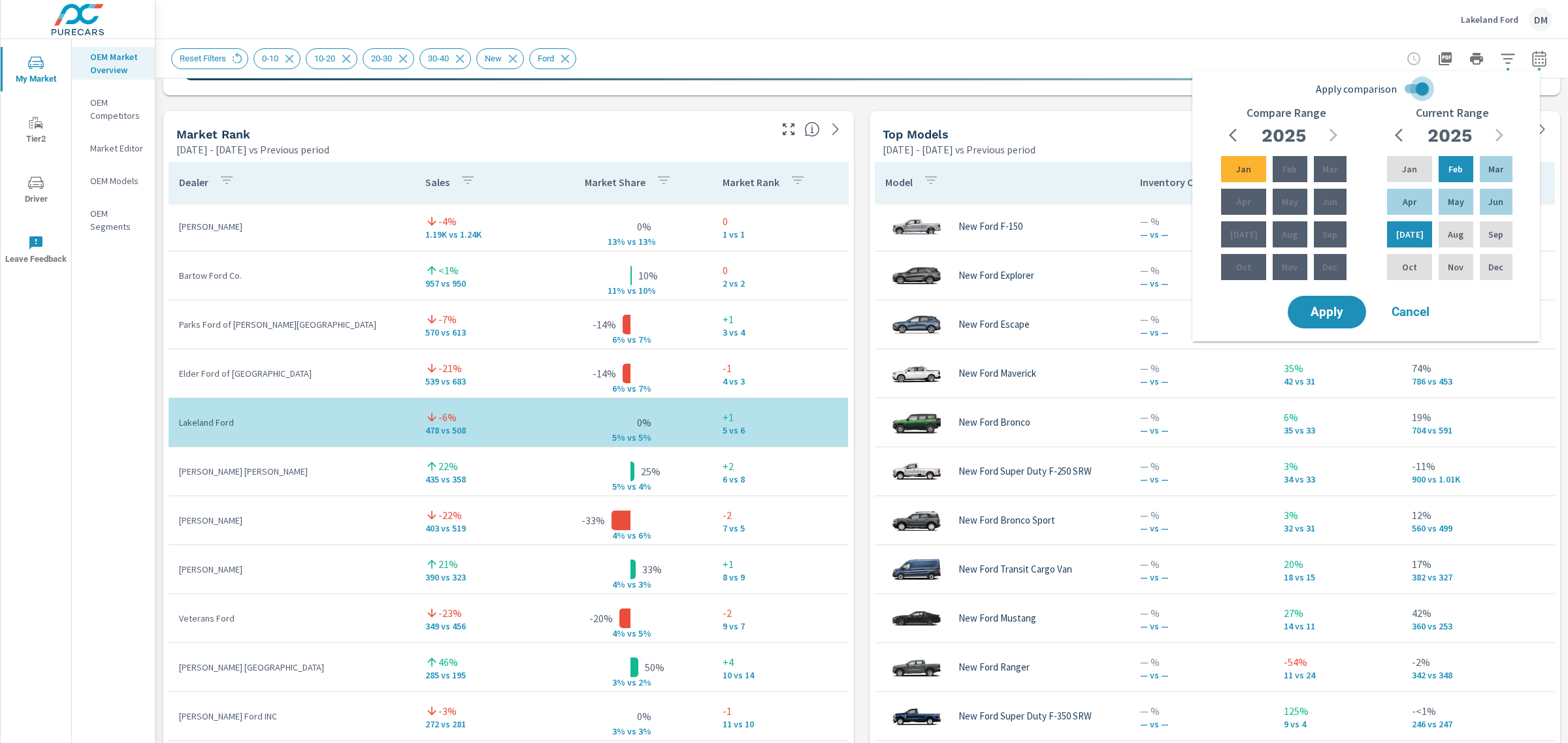
click at [1409, 87] on input "Apply comparison" at bounding box center [1422, 89] width 75 height 25
checkbox input "false"
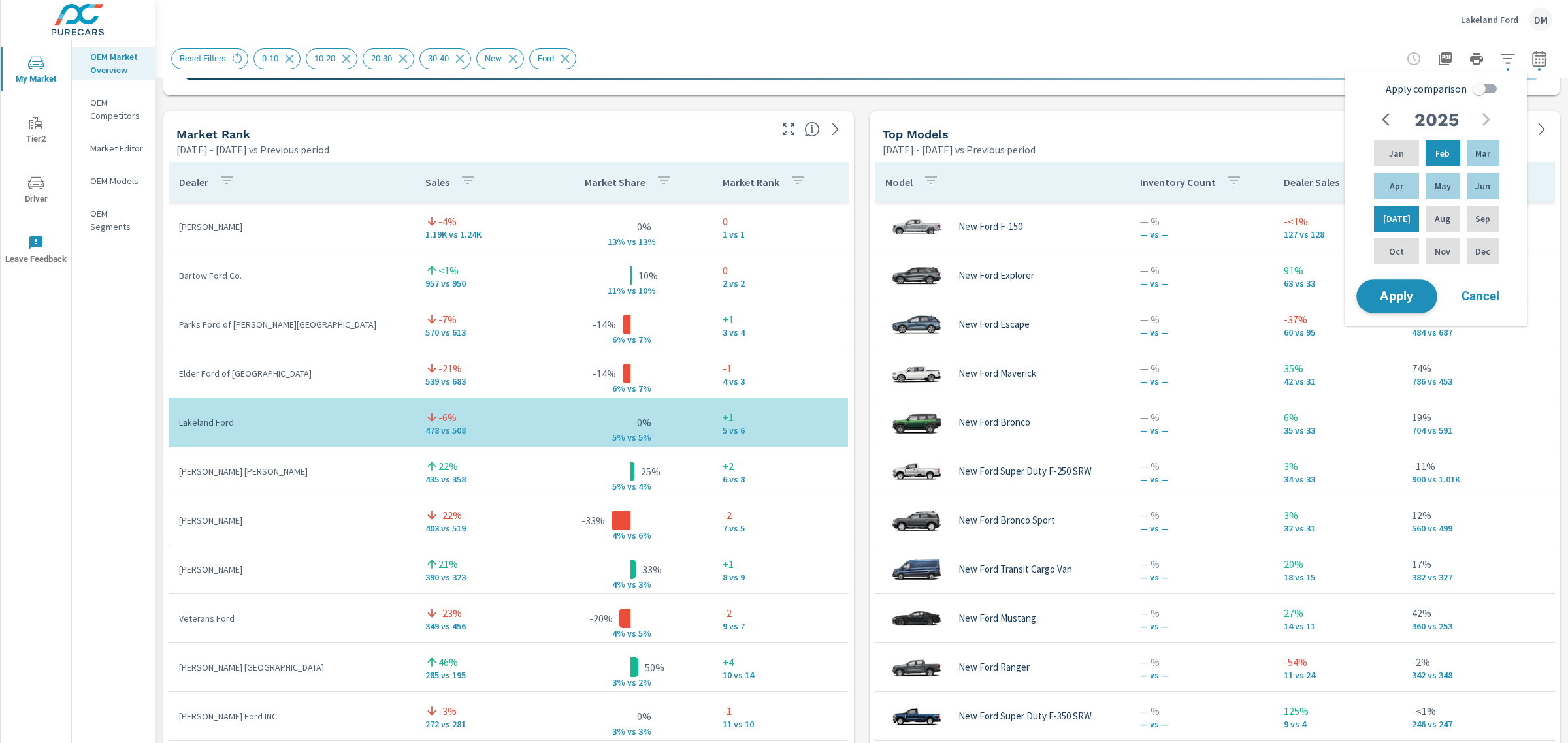
click at [1381, 296] on span "Apply" at bounding box center [1396, 296] width 53 height 12
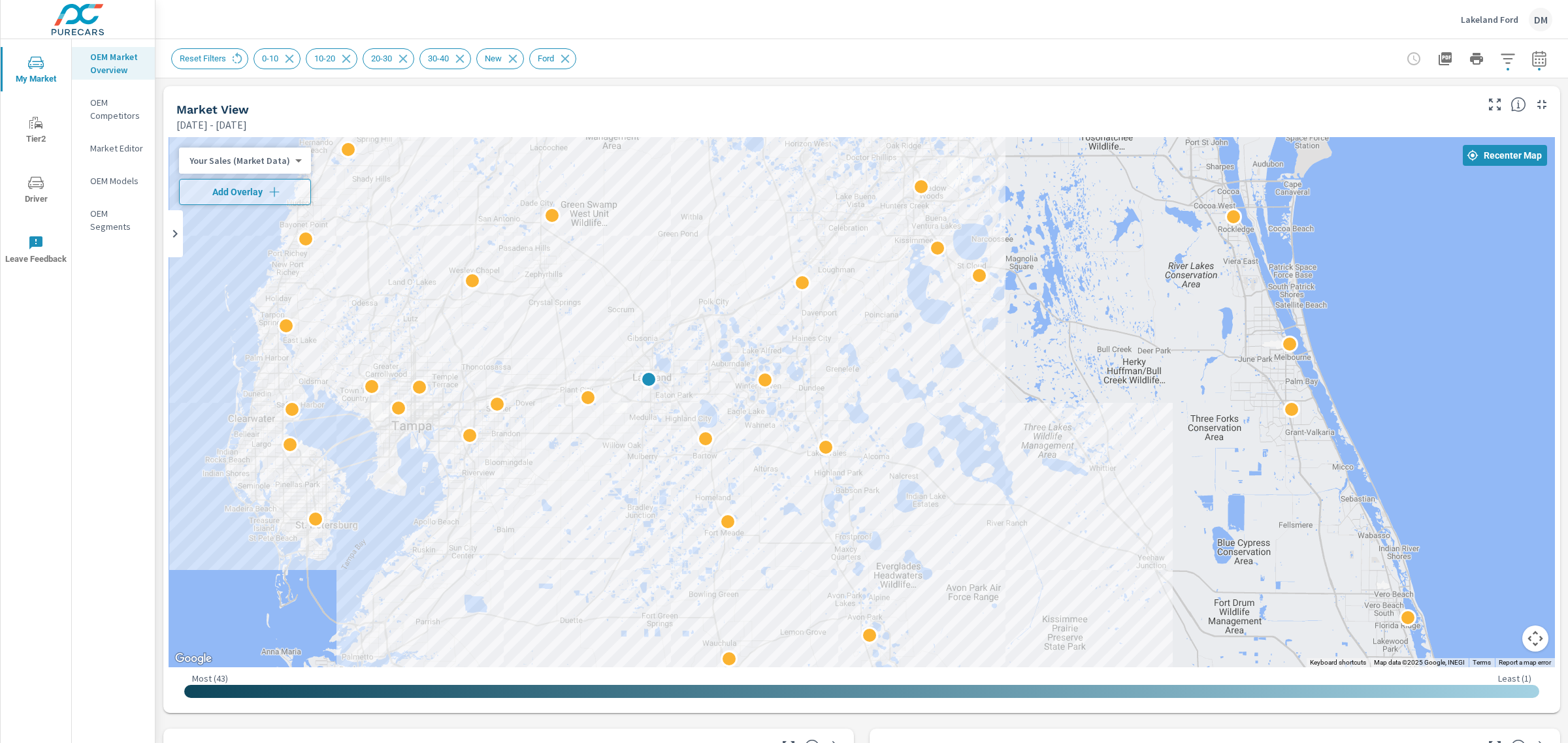
drag, startPoint x: 1170, startPoint y: 373, endPoint x: 950, endPoint y: 361, distance: 220.3
click at [950, 361] on div "2" at bounding box center [862, 402] width 1387 height 530
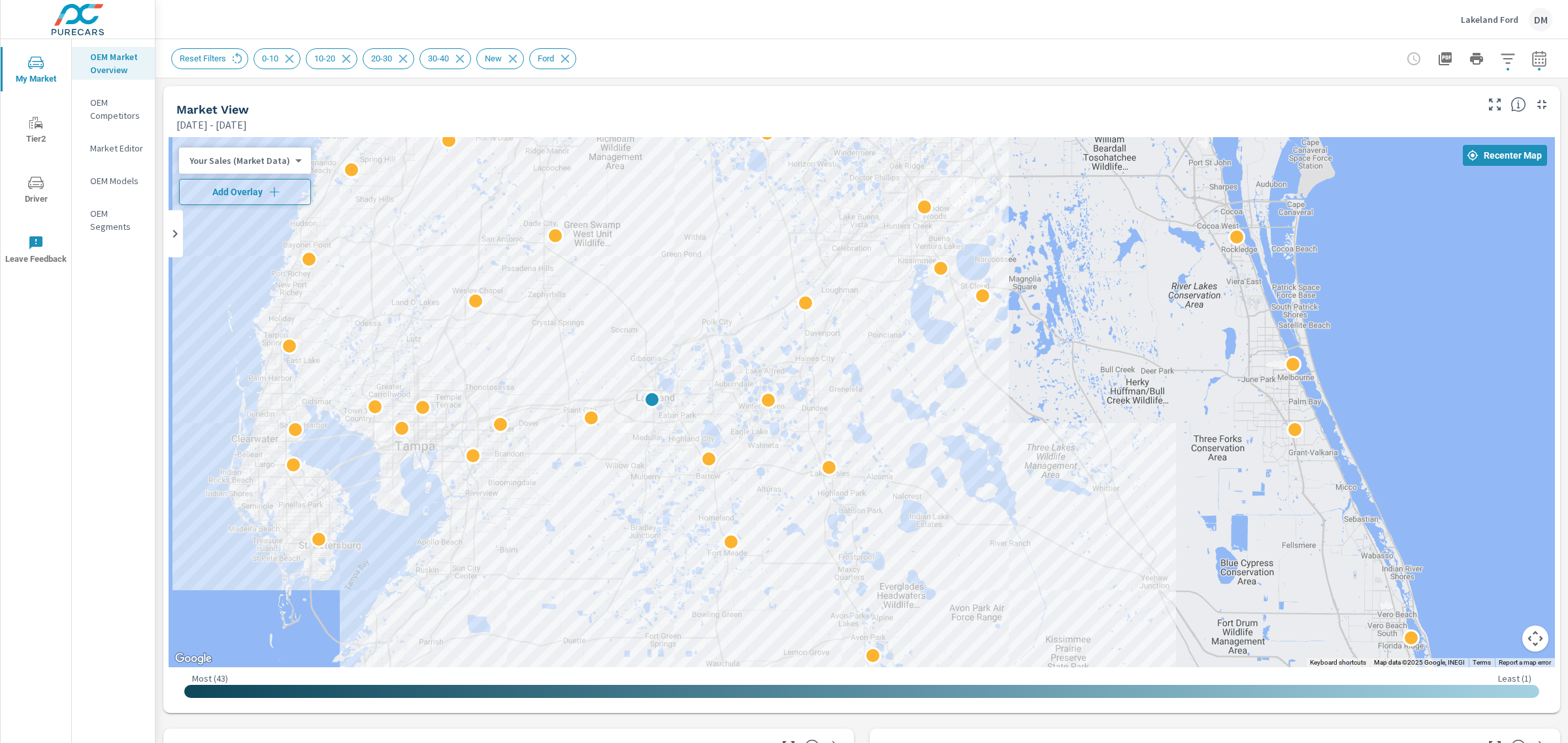
click at [273, 191] on icon "button" at bounding box center [274, 191] width 9 height 9
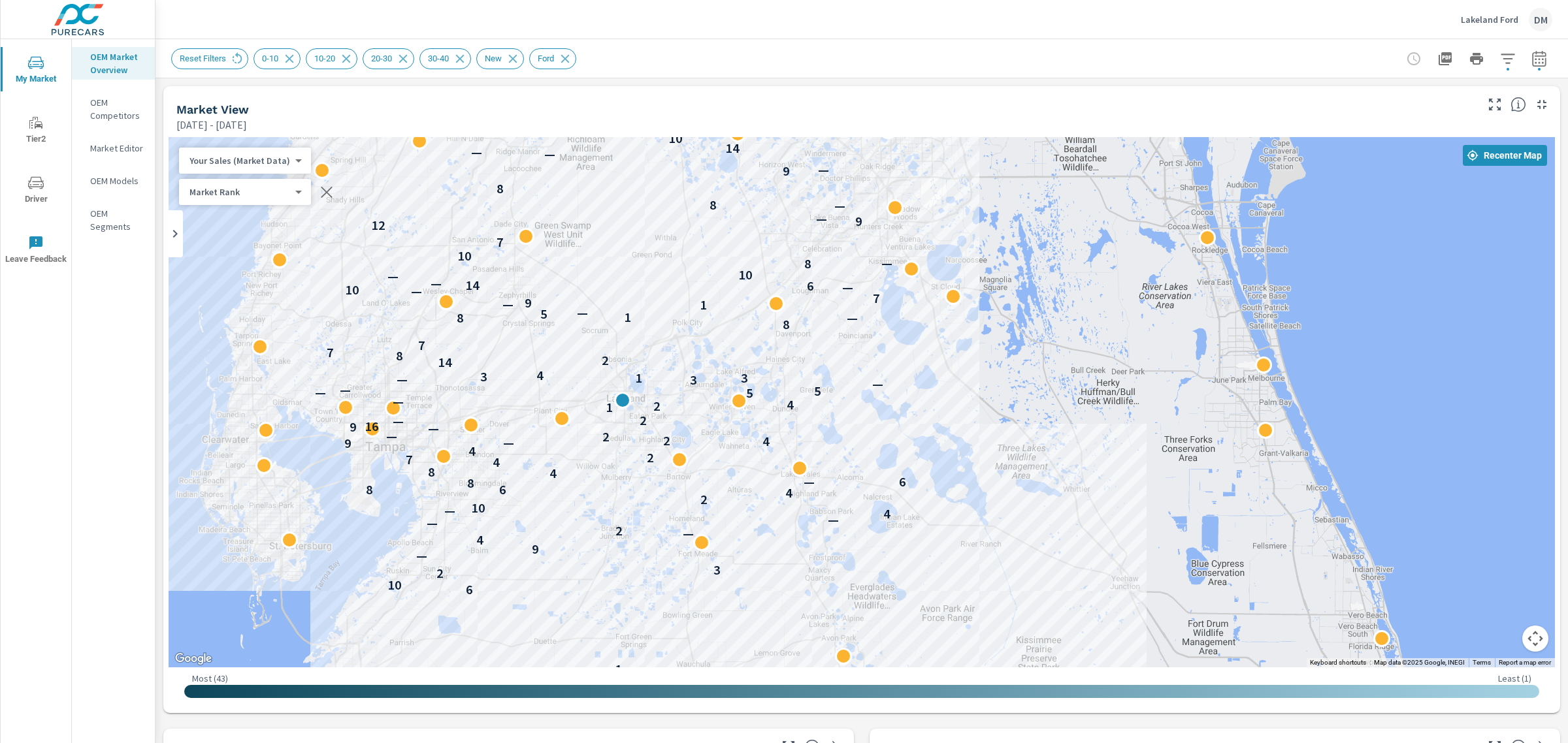
drag, startPoint x: 1118, startPoint y: 601, endPoint x: 1085, endPoint y: 602, distance: 33.0
click at [1085, 602] on div "— 1 6 10 2 3 — 9 4 — 2 — — 4 — 10 2 4 6 8 8 — 6 4 8 4 7 2 4 9 — 4 2 2 — — — 9 1…" at bounding box center [1460, 756] width 1255 height 706
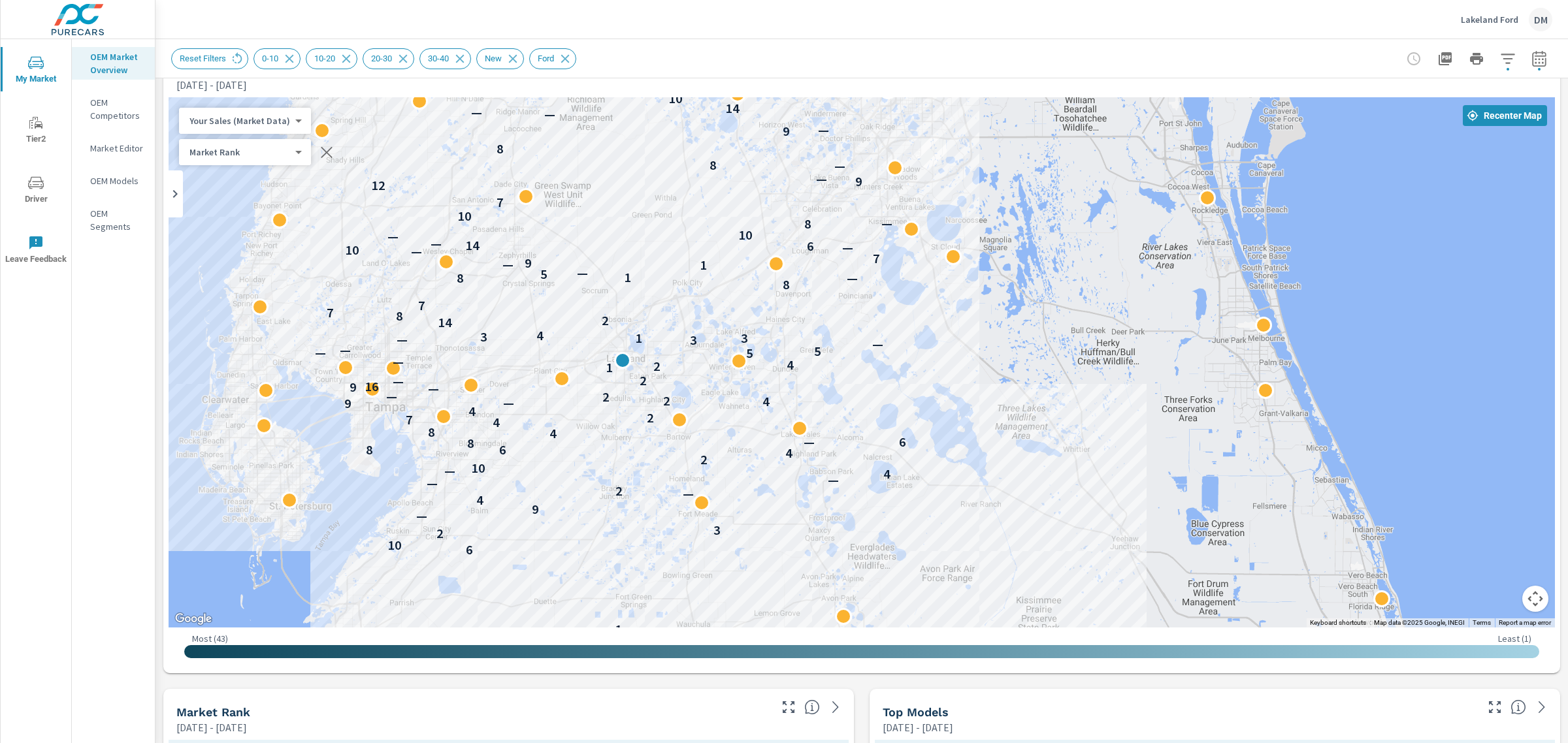
scroll to position [38, 0]
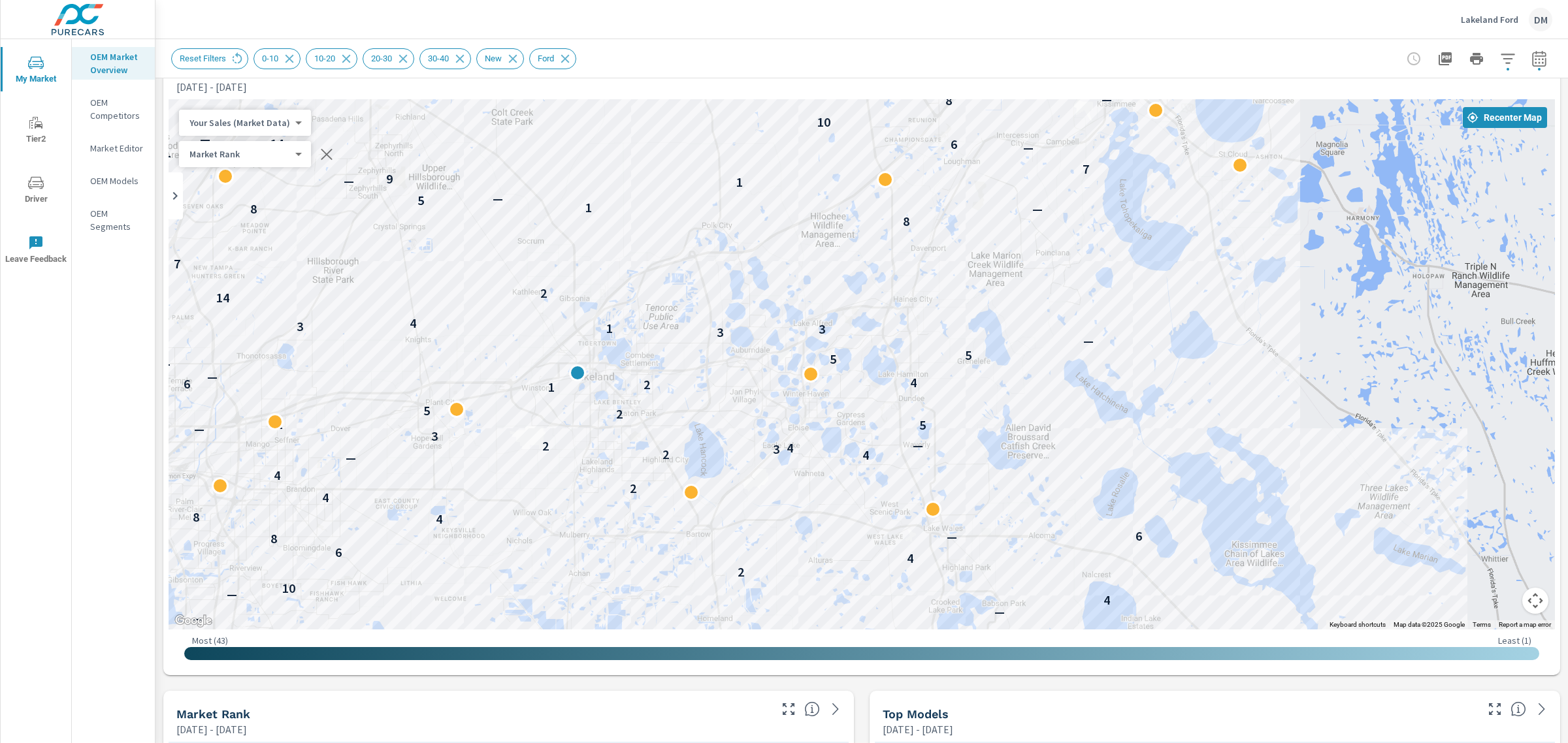
drag, startPoint x: 682, startPoint y: 408, endPoint x: 1050, endPoint y: 401, distance: 368.1
click at [1050, 401] on div "1 6 10 2 3 — 9 4 — 2 — — 4 — — 10 8 2 4 6 8 8 — 6 4 8 7 4 4 — 7 2 7 4 — 4 2 3 4…" at bounding box center [862, 364] width 1387 height 530
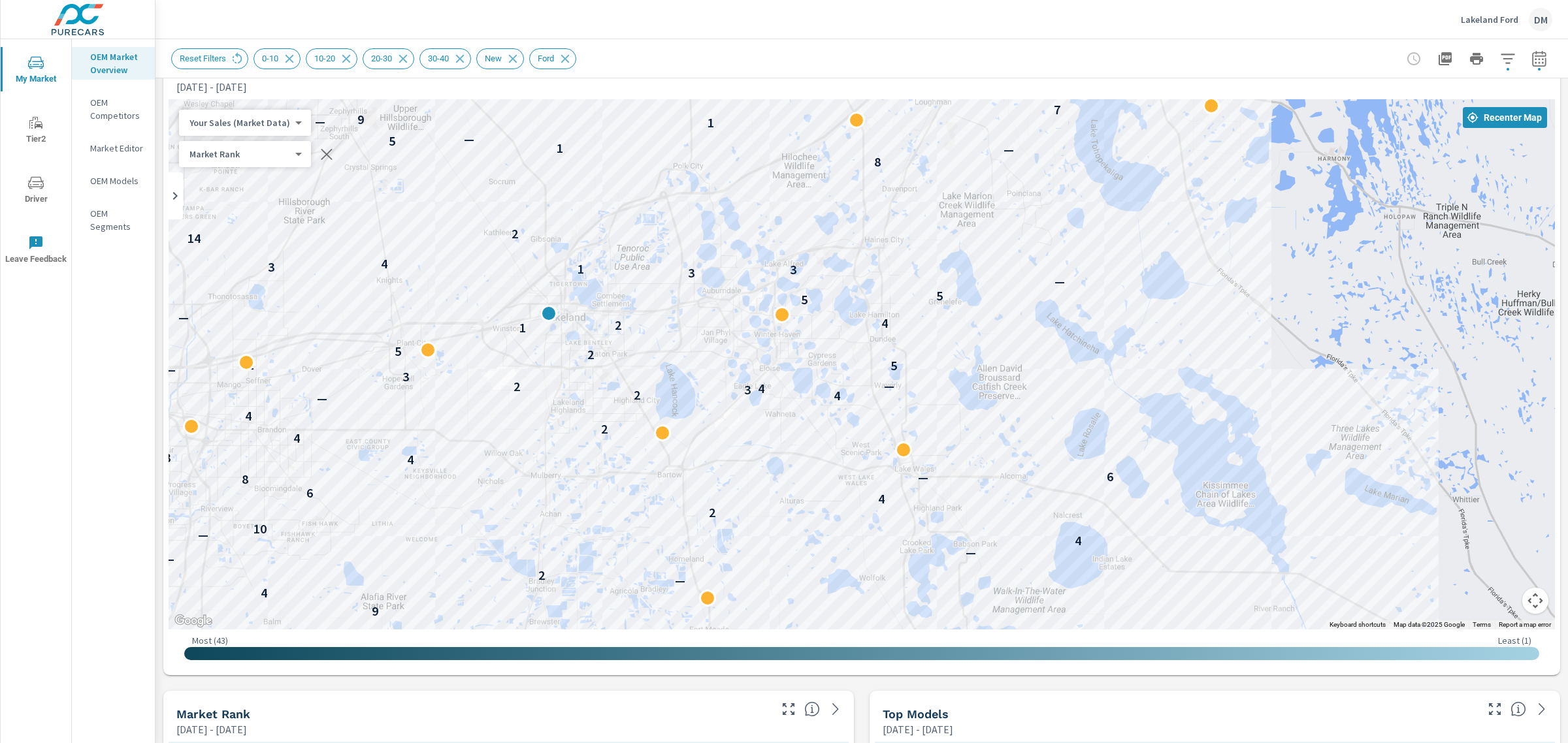
drag, startPoint x: 868, startPoint y: 531, endPoint x: 837, endPoint y: 470, distance: 68.4
click at [837, 470] on div "1 6 10 2 3 — 9 4 — 2 — — 4 — — 10 8 2 4 6 8 8 — 6 4 8 7 4 4 — 7 2 7 4 9 — 4 2 3…" at bounding box center [1460, 658] width 1255 height 706
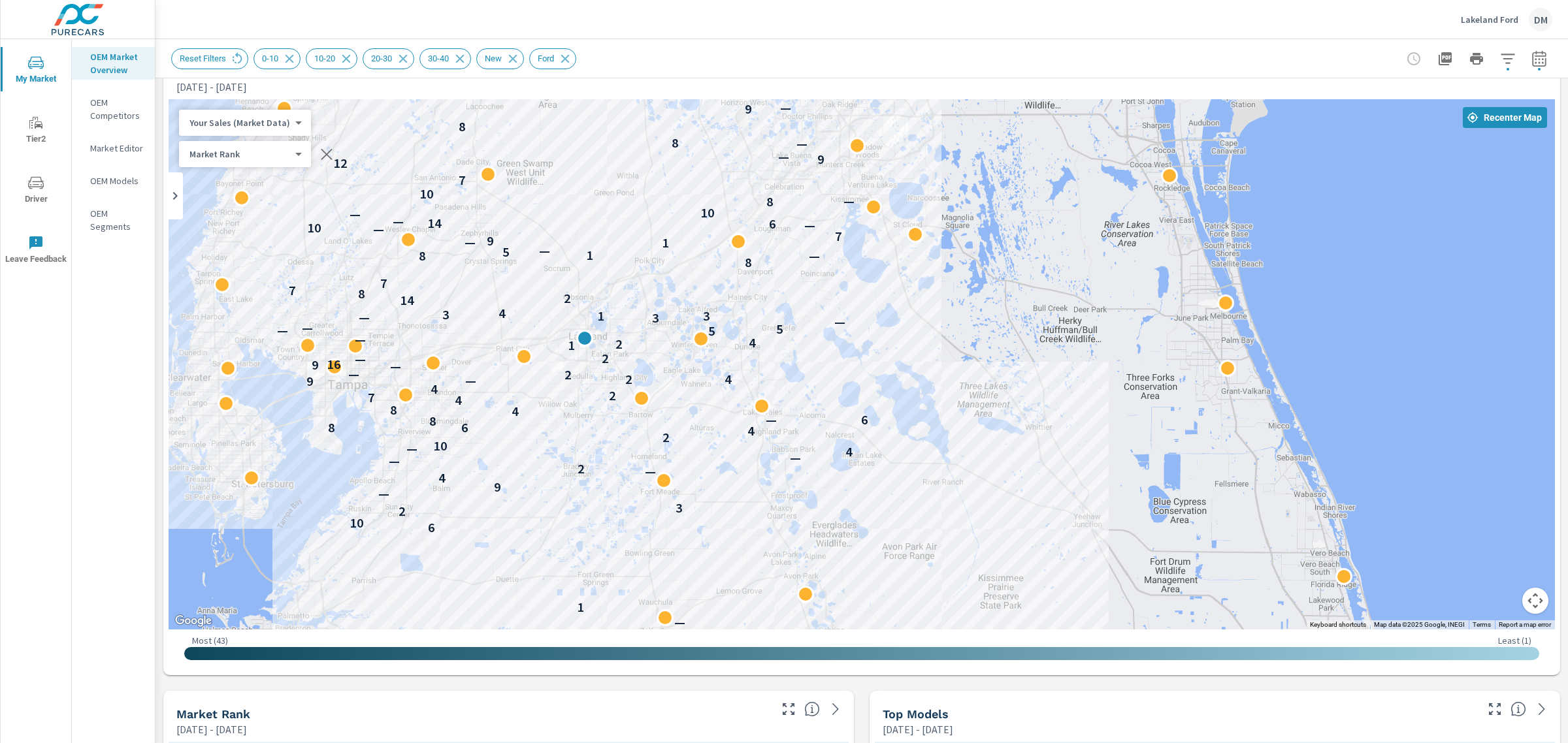
drag, startPoint x: 1098, startPoint y: 359, endPoint x: 955, endPoint y: 386, distance: 145.5
click at [955, 386] on div "— 1 6 10 2 3 — 9 4 — 2 — — 4 — 10 2 4 6 8 8 — 6 4 8 4 7 2 4 9 — 4 2 2 — — — 9 1…" at bounding box center [862, 364] width 1387 height 530
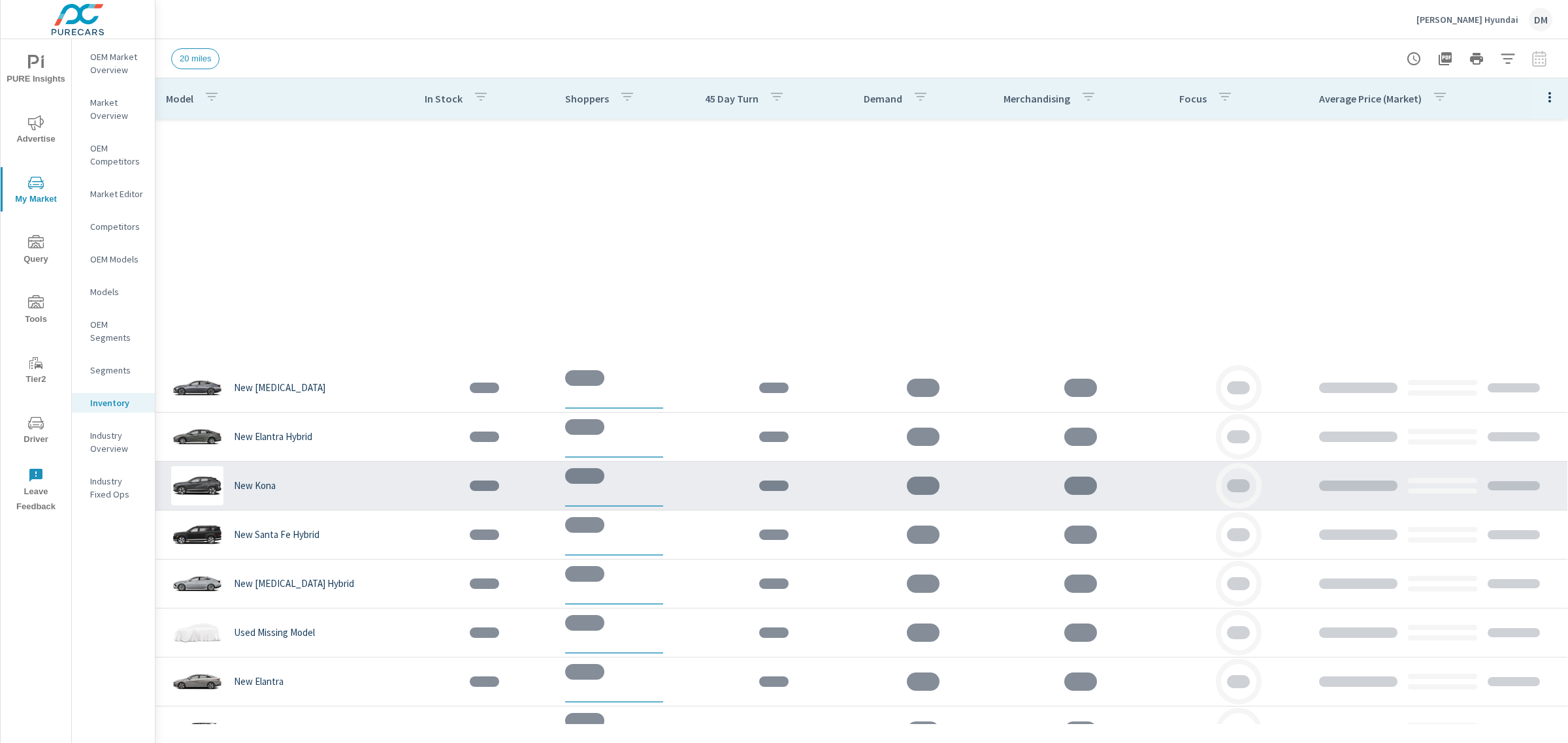
scroll to position [817, 0]
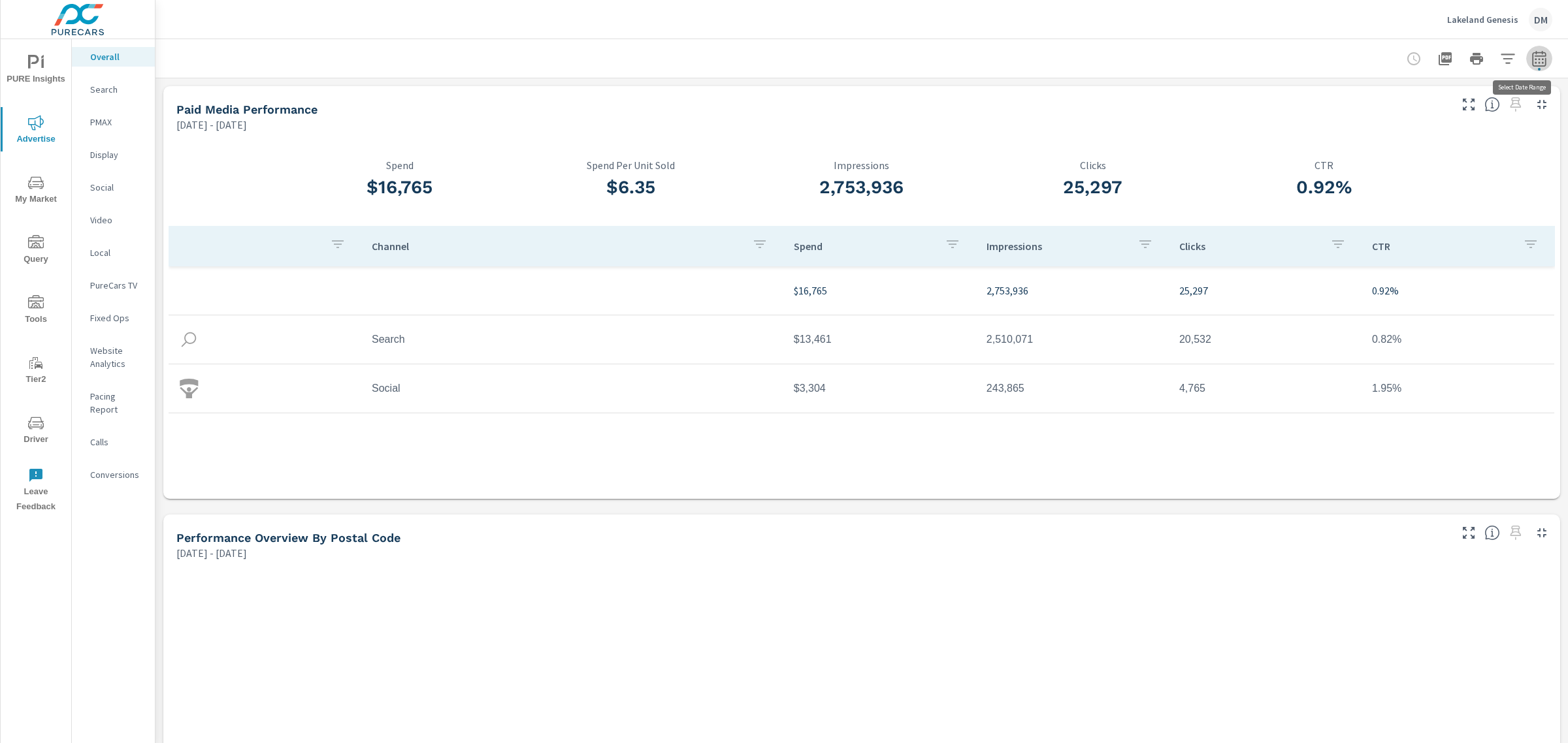
click at [1532, 57] on icon "button" at bounding box center [1539, 59] width 16 height 16
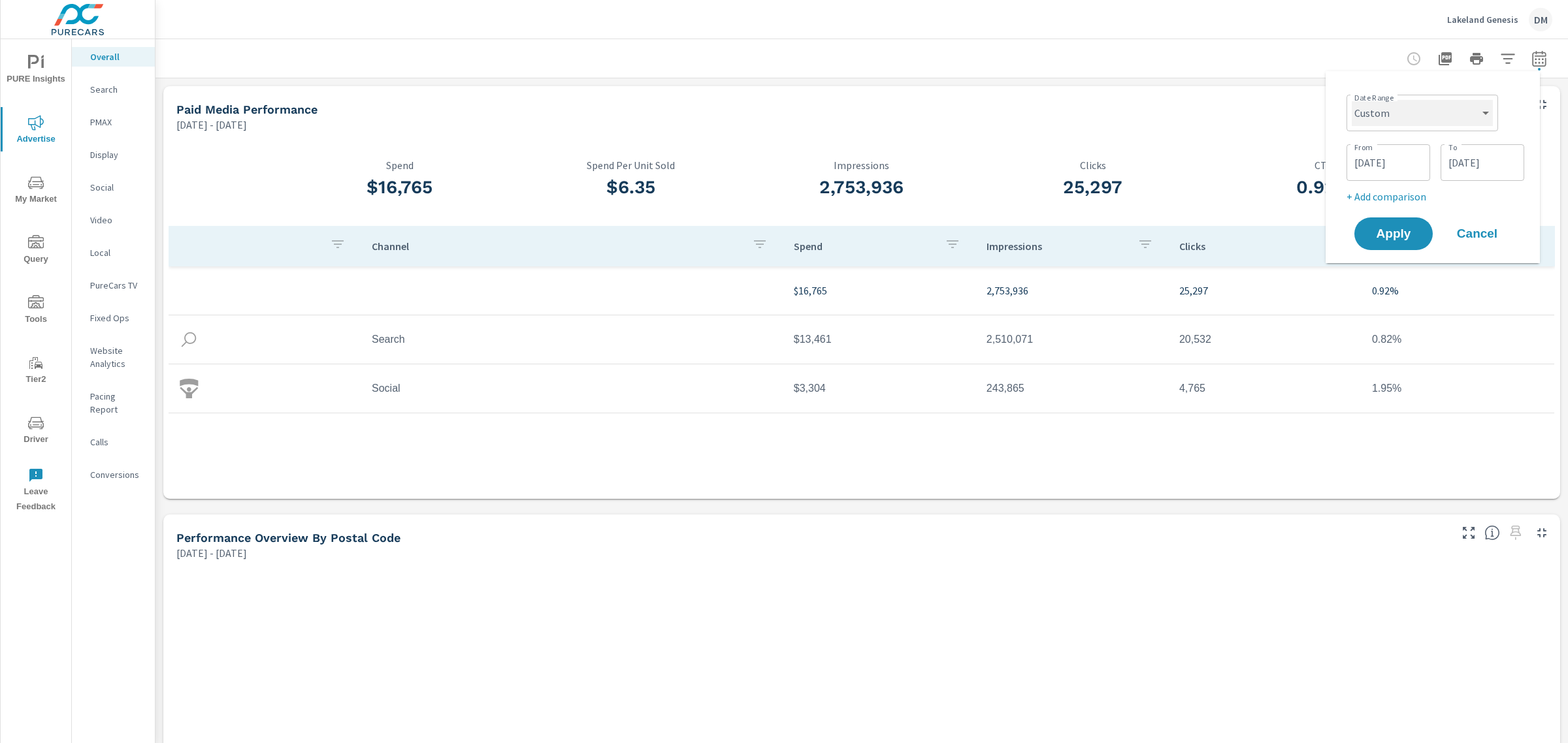
click at [1438, 105] on select "Custom [DATE] Last week Last 7 days Last 14 days Last 30 days Last 45 days Last…" at bounding box center [1422, 113] width 141 height 26
select select "Last 45 days"
click at [1357, 100] on select "Custom [DATE] Last week Last 7 days Last 14 days Last 30 days Last 45 days Last…" at bounding box center [1422, 113] width 141 height 26
click at [1394, 185] on span "Apply" at bounding box center [1393, 184] width 53 height 12
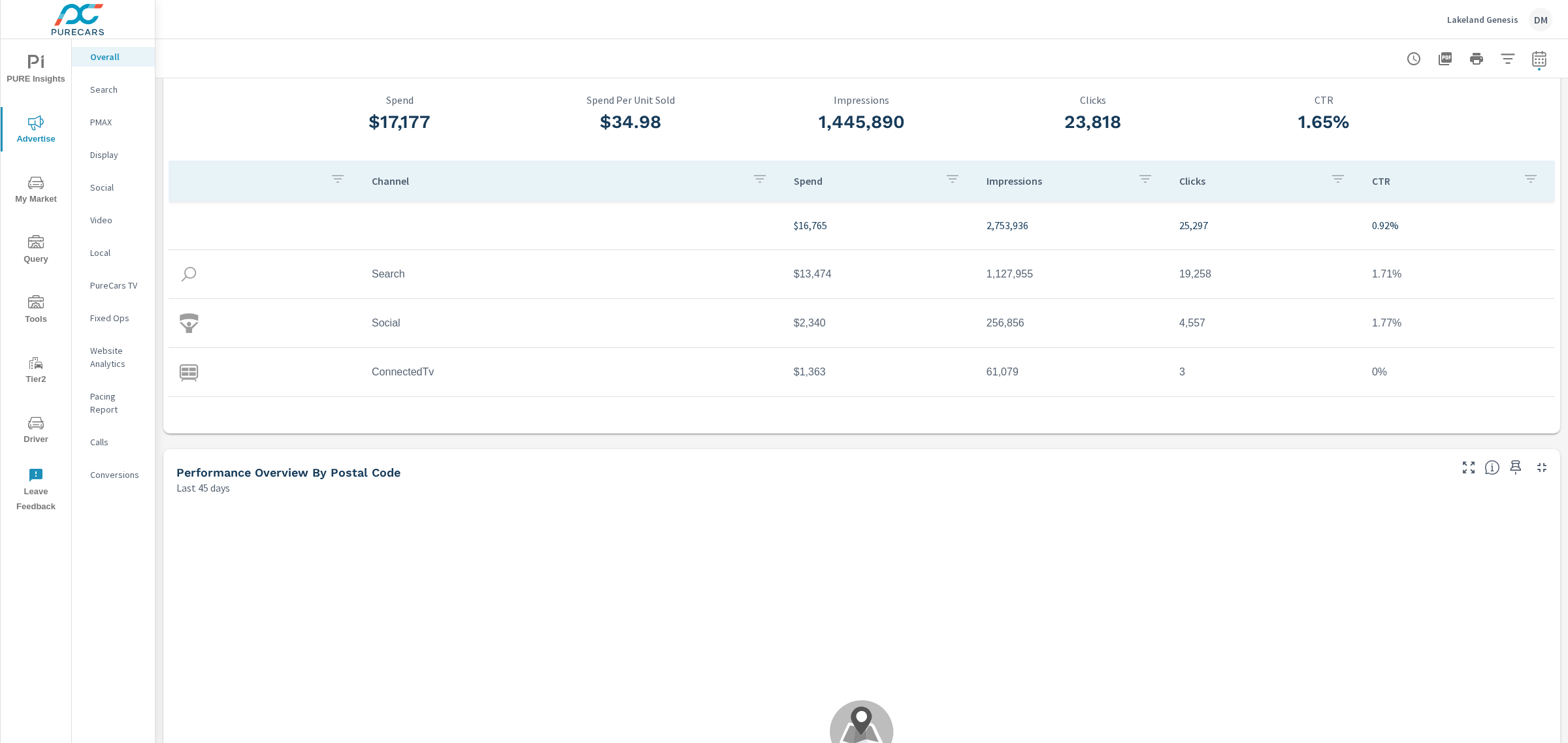
scroll to position [12, 0]
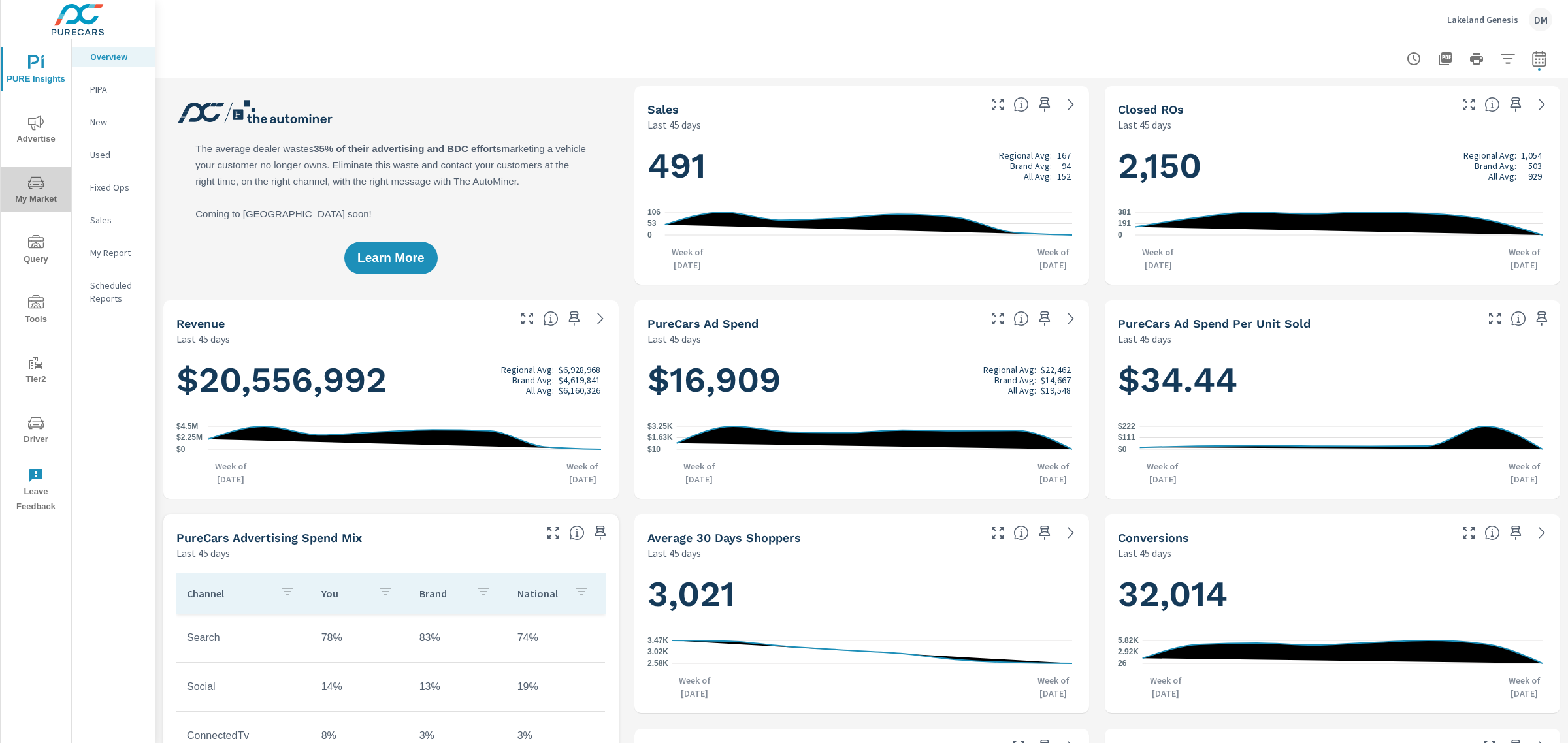
click at [35, 179] on icon "nav menu" at bounding box center [35, 183] width 16 height 16
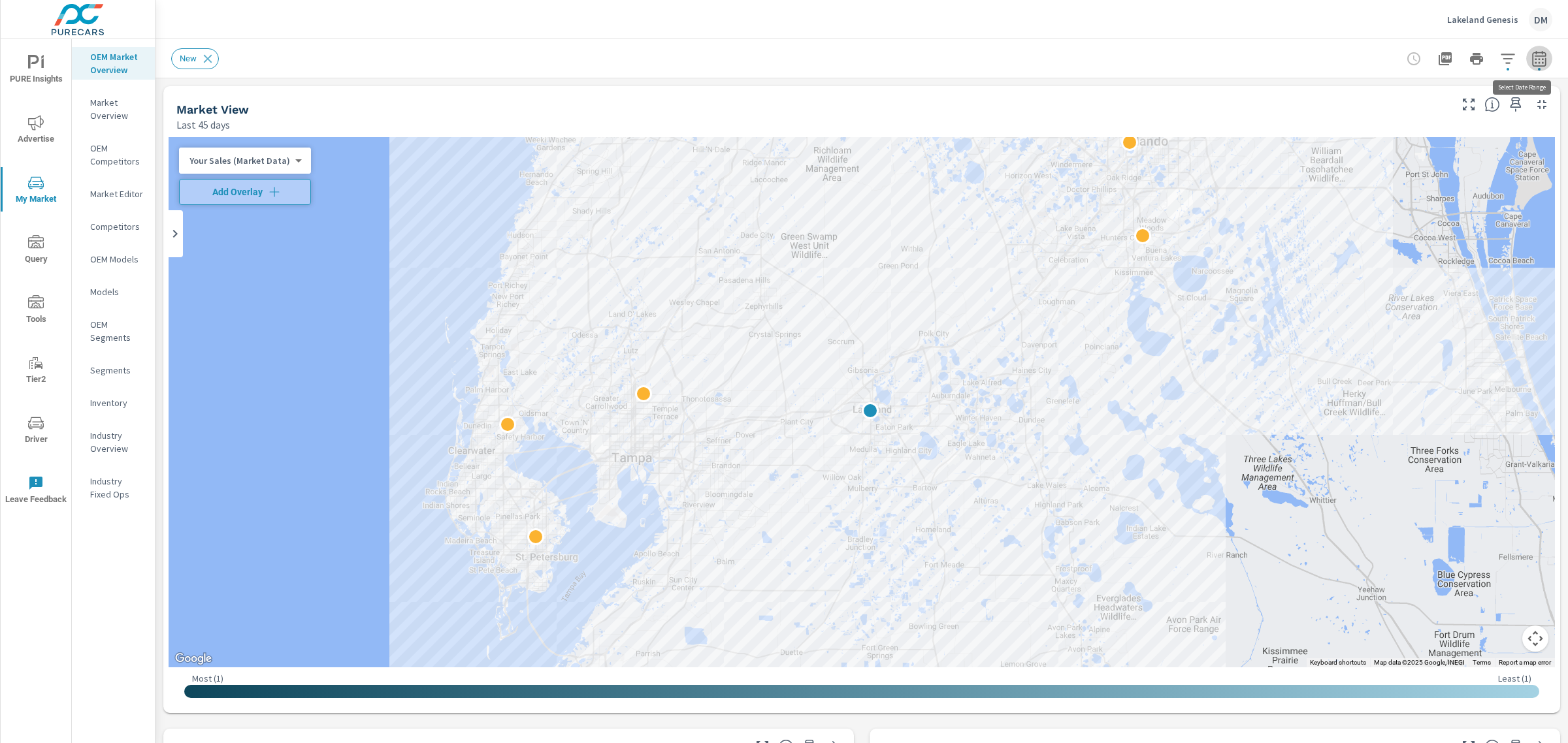
click at [1532, 60] on icon "button" at bounding box center [1539, 59] width 16 height 16
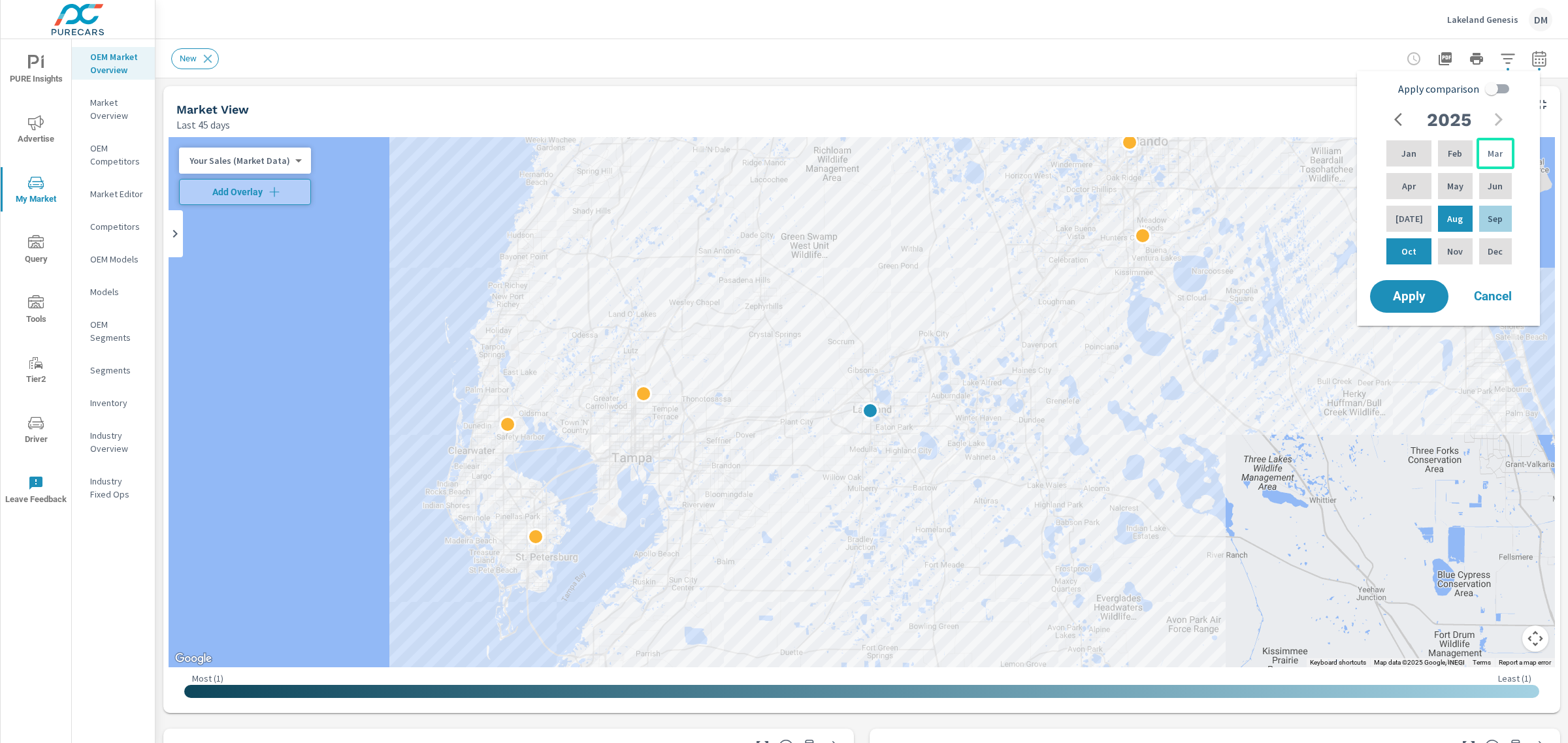
click at [1490, 153] on p "Mar" at bounding box center [1495, 153] width 15 height 13
click at [1488, 214] on p "Sep" at bounding box center [1495, 218] width 15 height 13
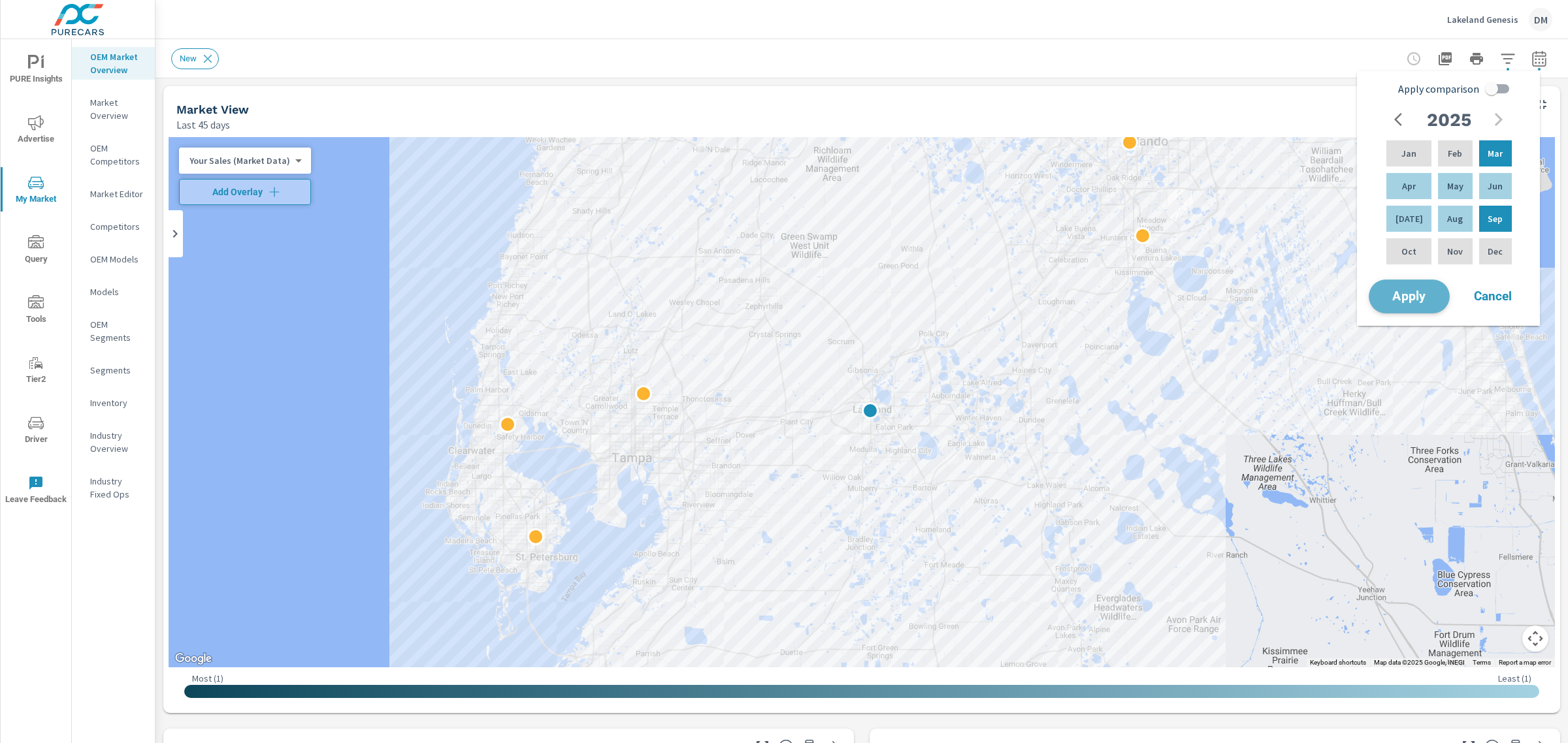
click at [1396, 305] on button "Apply" at bounding box center [1409, 296] width 81 height 34
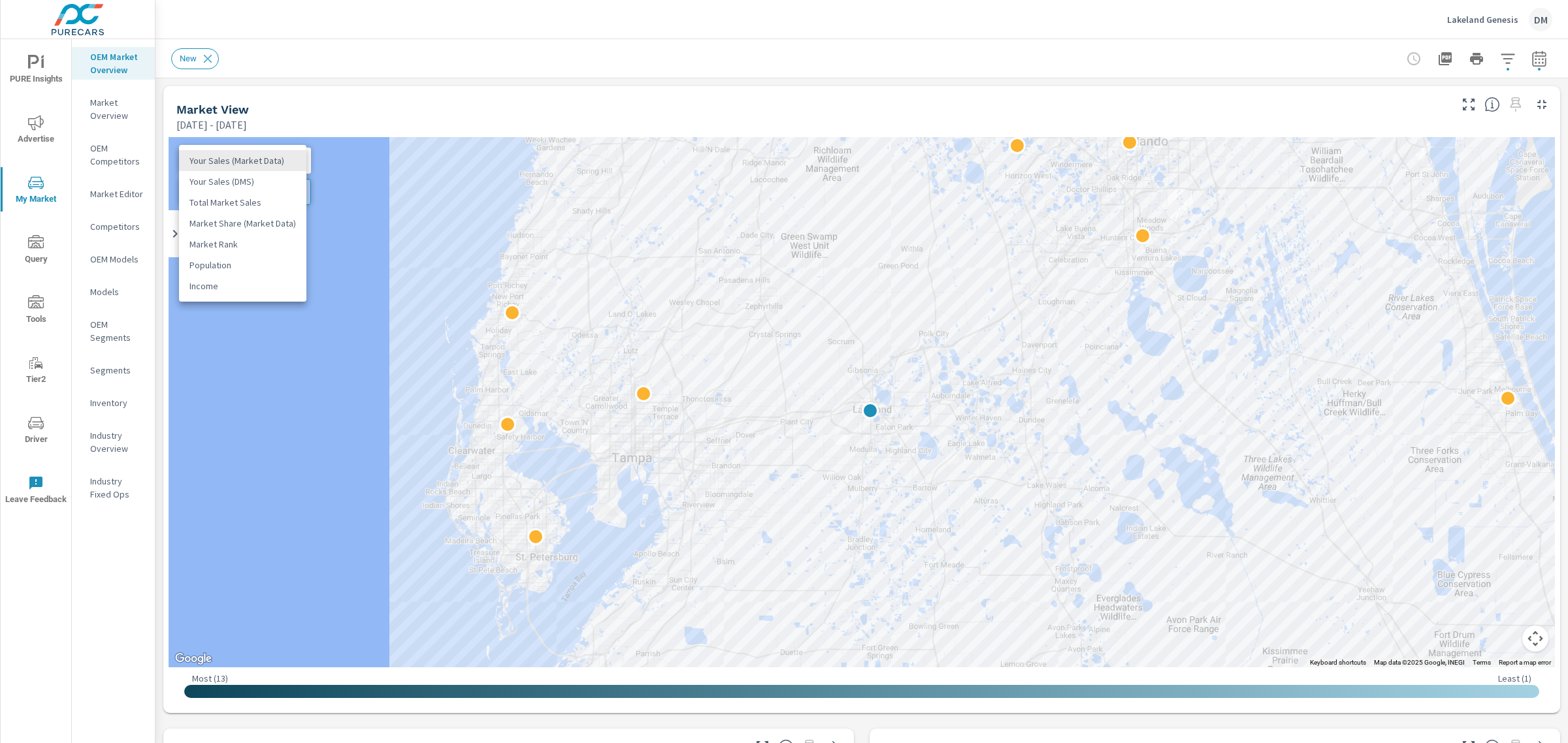
click at [289, 160] on body "PURE Insights Advertise My Market Query Tools Tier2 Driver Leave Feedback OEM M…" at bounding box center [784, 372] width 1568 height 743
click at [268, 198] on li "Total Market Sales" at bounding box center [243, 203] width 127 height 21
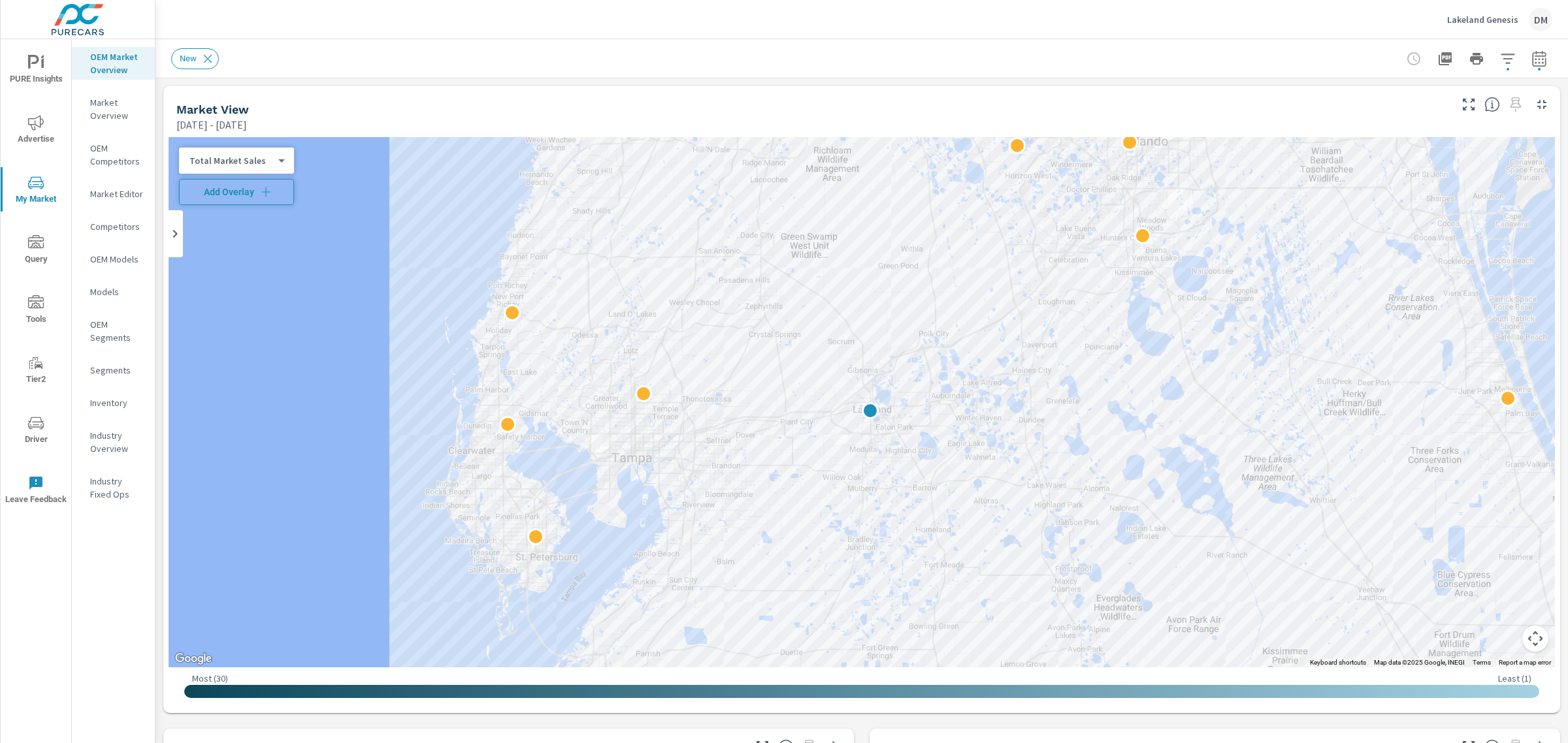
click at [268, 190] on icon "button" at bounding box center [266, 192] width 13 height 13
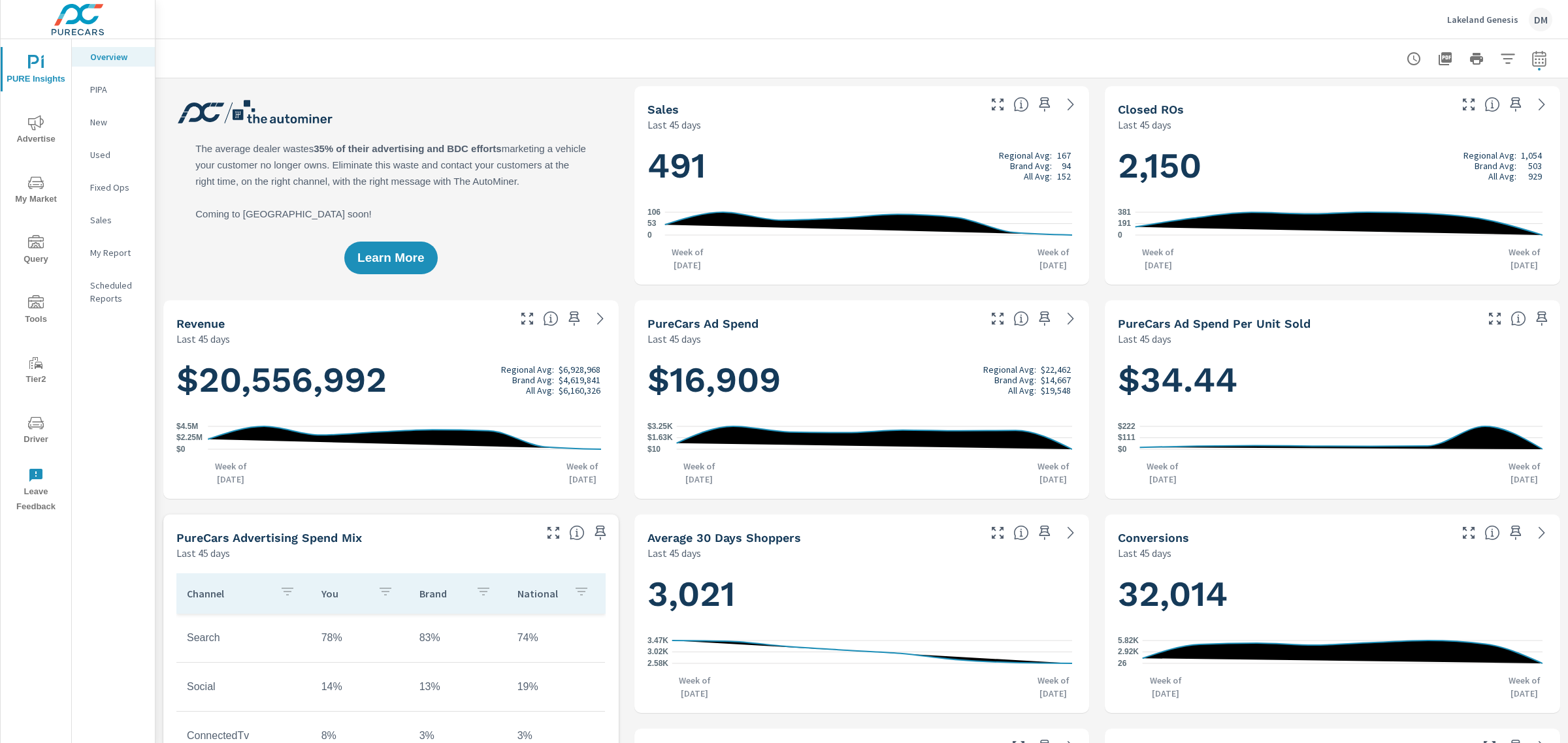
click at [41, 190] on span "My Market" at bounding box center [35, 191] width 63 height 32
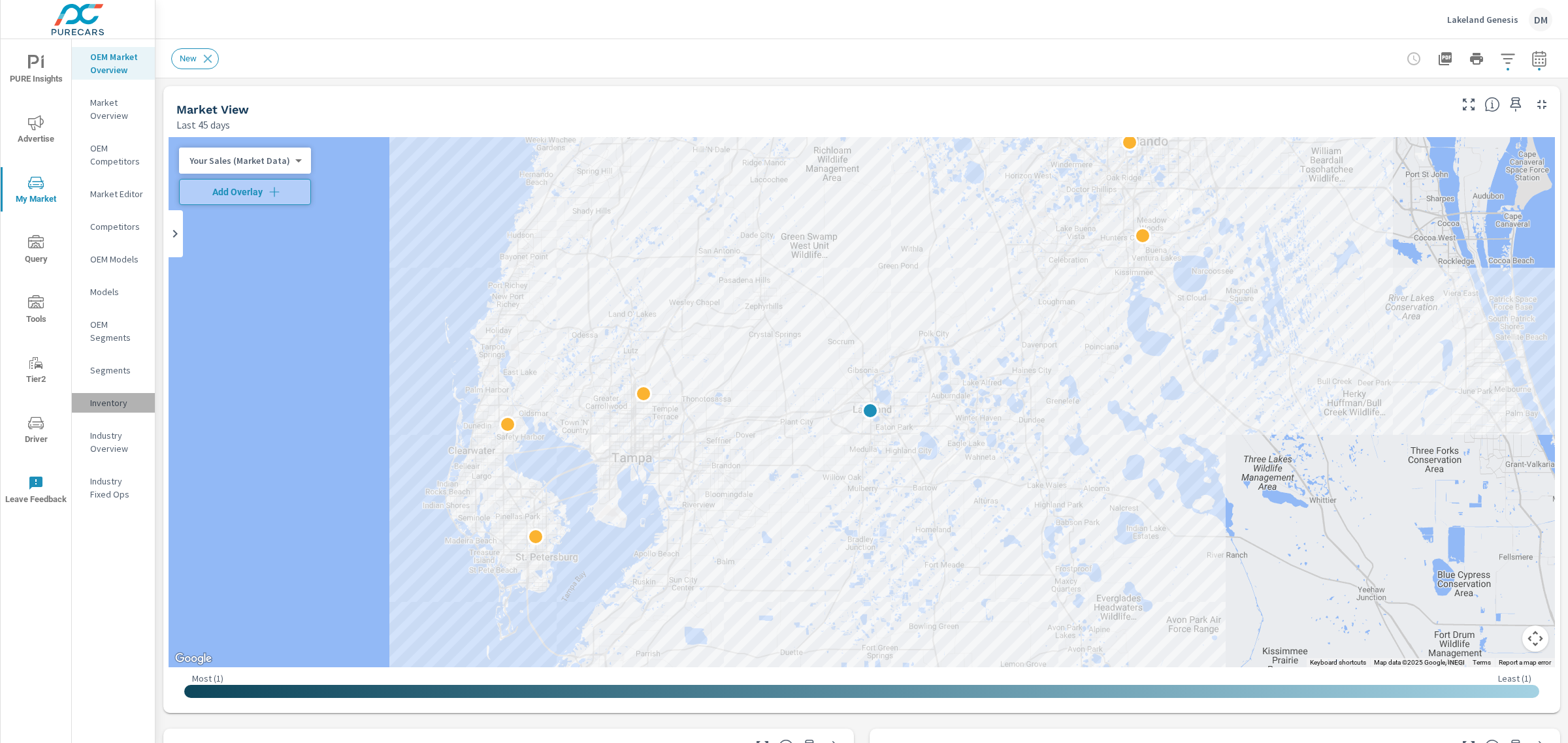
click at [106, 397] on p "Inventory" at bounding box center [118, 403] width 54 height 13
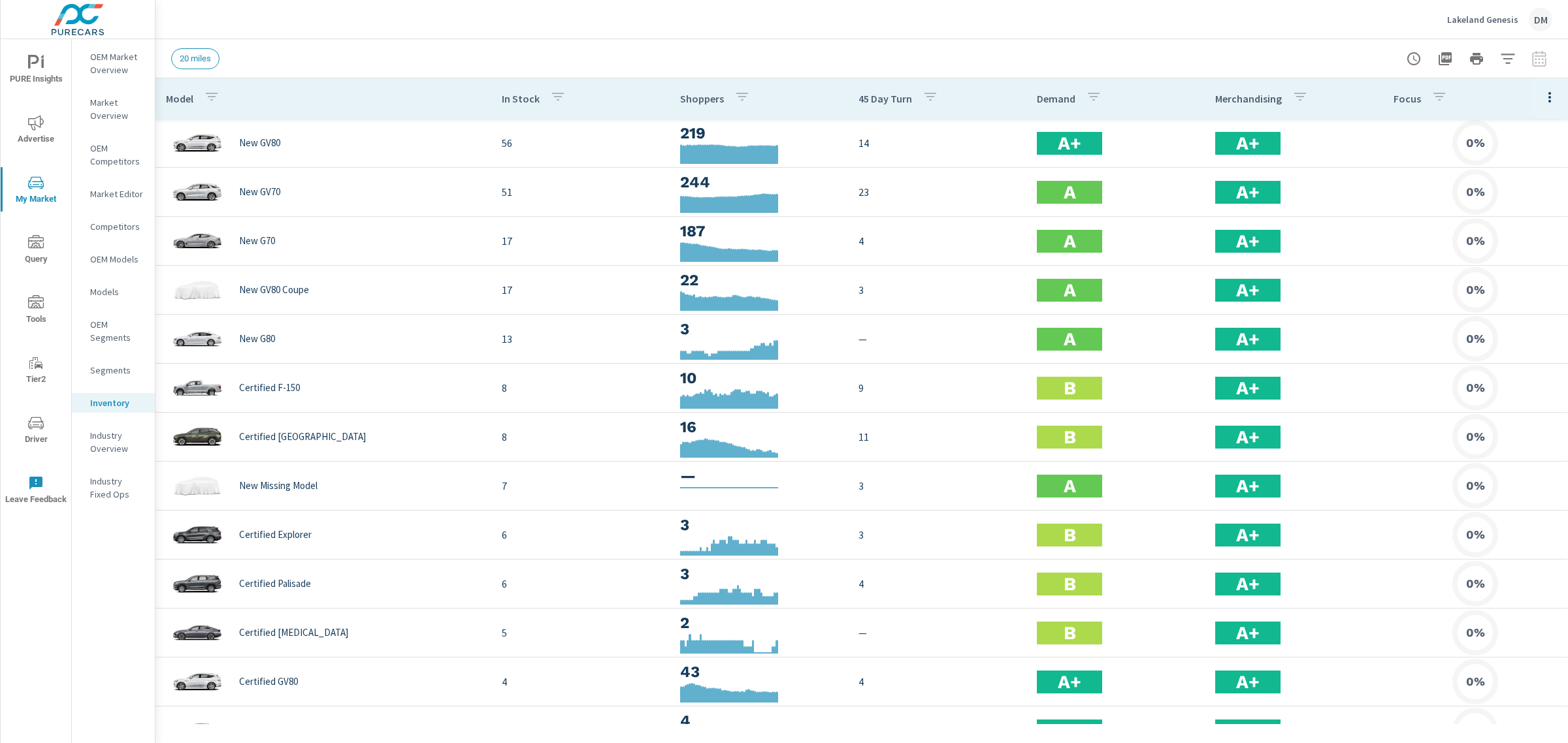
click at [1542, 95] on icon "button" at bounding box center [1549, 97] width 16 height 16
click at [1514, 299] on span "Customize columns..." at bounding box center [1507, 303] width 82 height 13
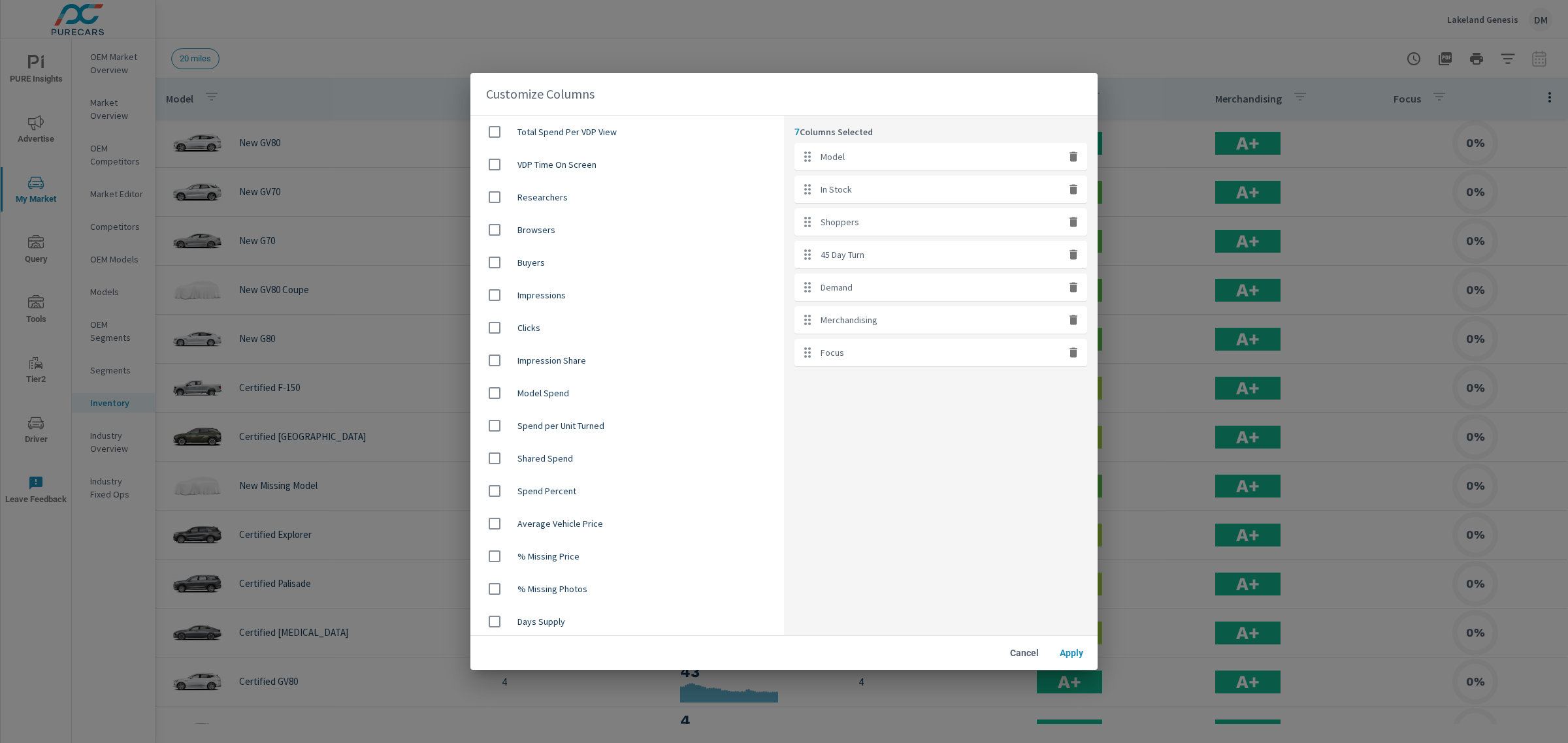
scroll to position [653, 0]
click at [498, 554] on input "checkbox" at bounding box center [494, 555] width 27 height 27
checkbox input "true"
click at [1070, 654] on span "Apply" at bounding box center [1072, 652] width 32 height 12
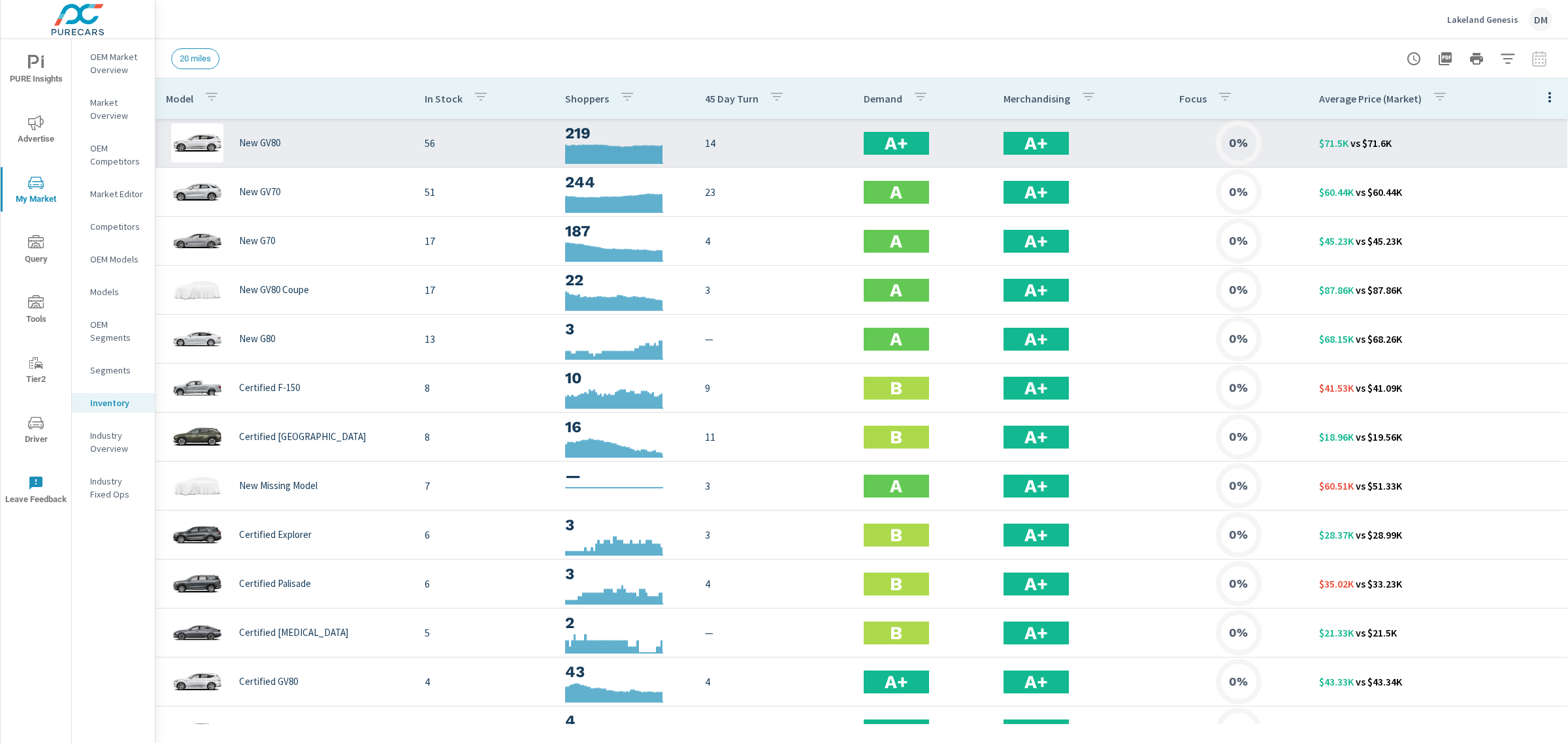
click at [279, 144] on p "New GV80" at bounding box center [260, 143] width 41 height 12
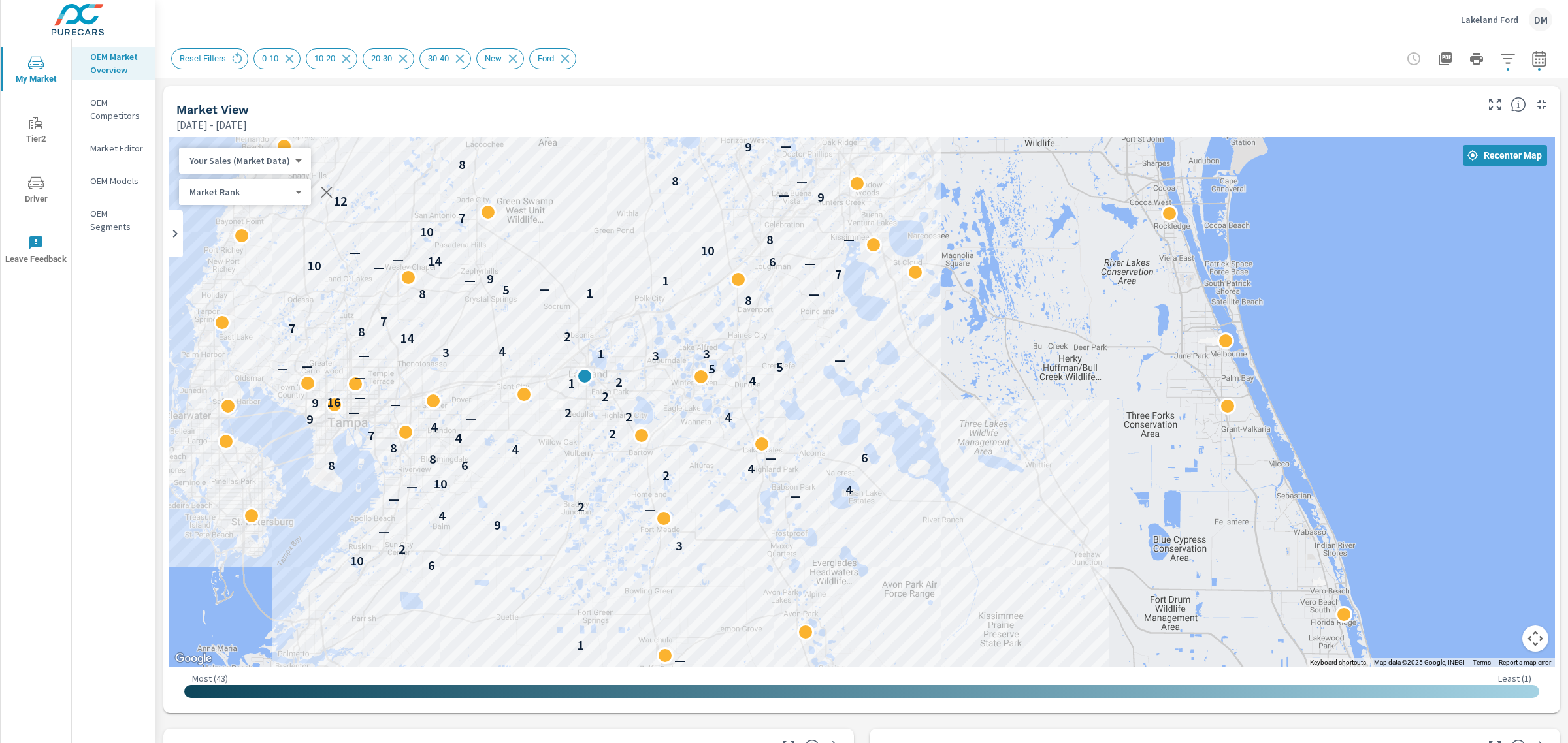
scroll to position [38, 0]
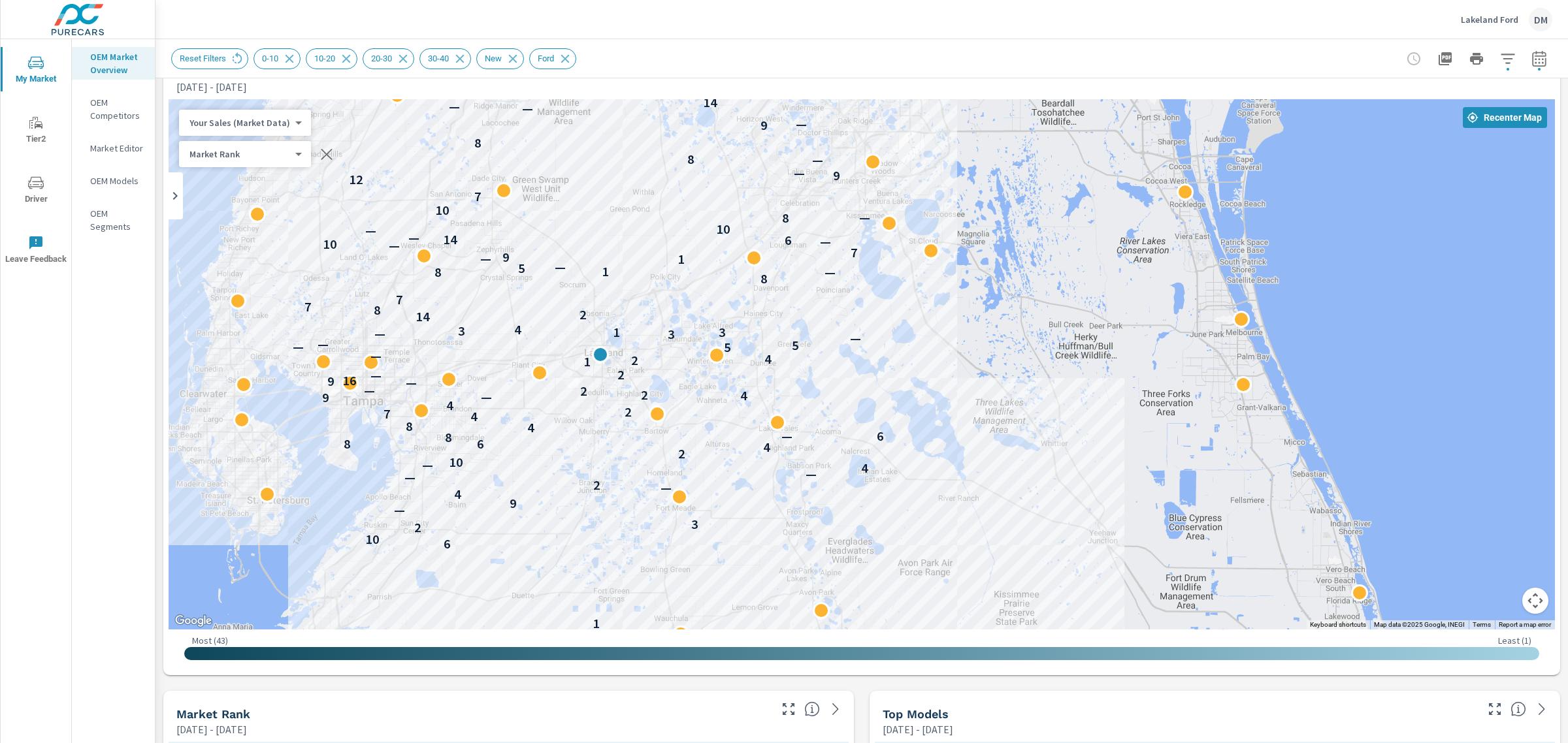
drag, startPoint x: 1060, startPoint y: 359, endPoint x: 1076, endPoint y: 375, distance: 22.6
click at [1076, 375] on div "— 1 6 10 2 3 — 9 4 — 2 — — 4 — 10 2 4 6 8 8 — 6 4 8 4 7 2 4 9 — 4 2 2 — — — 9 1…" at bounding box center [862, 364] width 1387 height 530
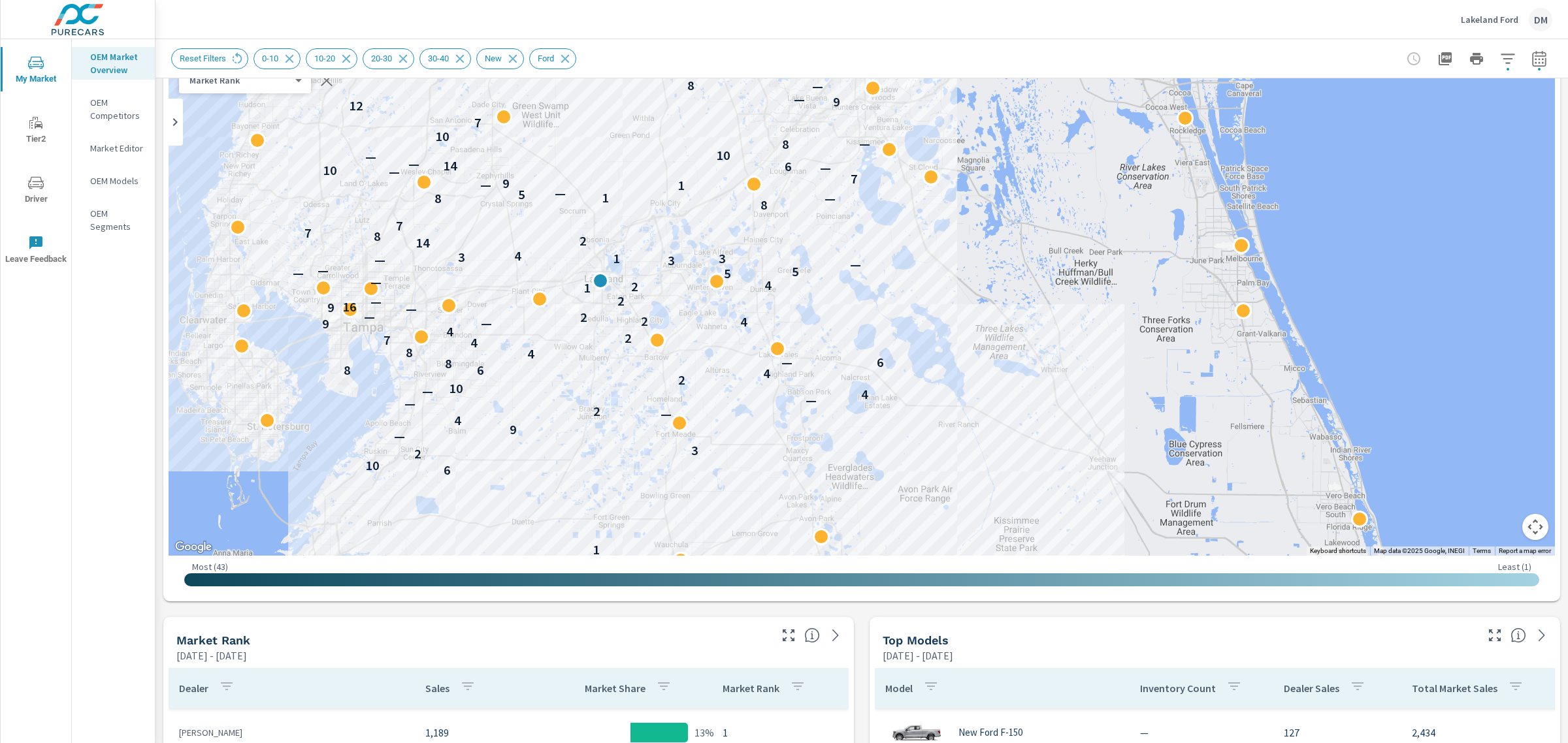
scroll to position [110, 0]
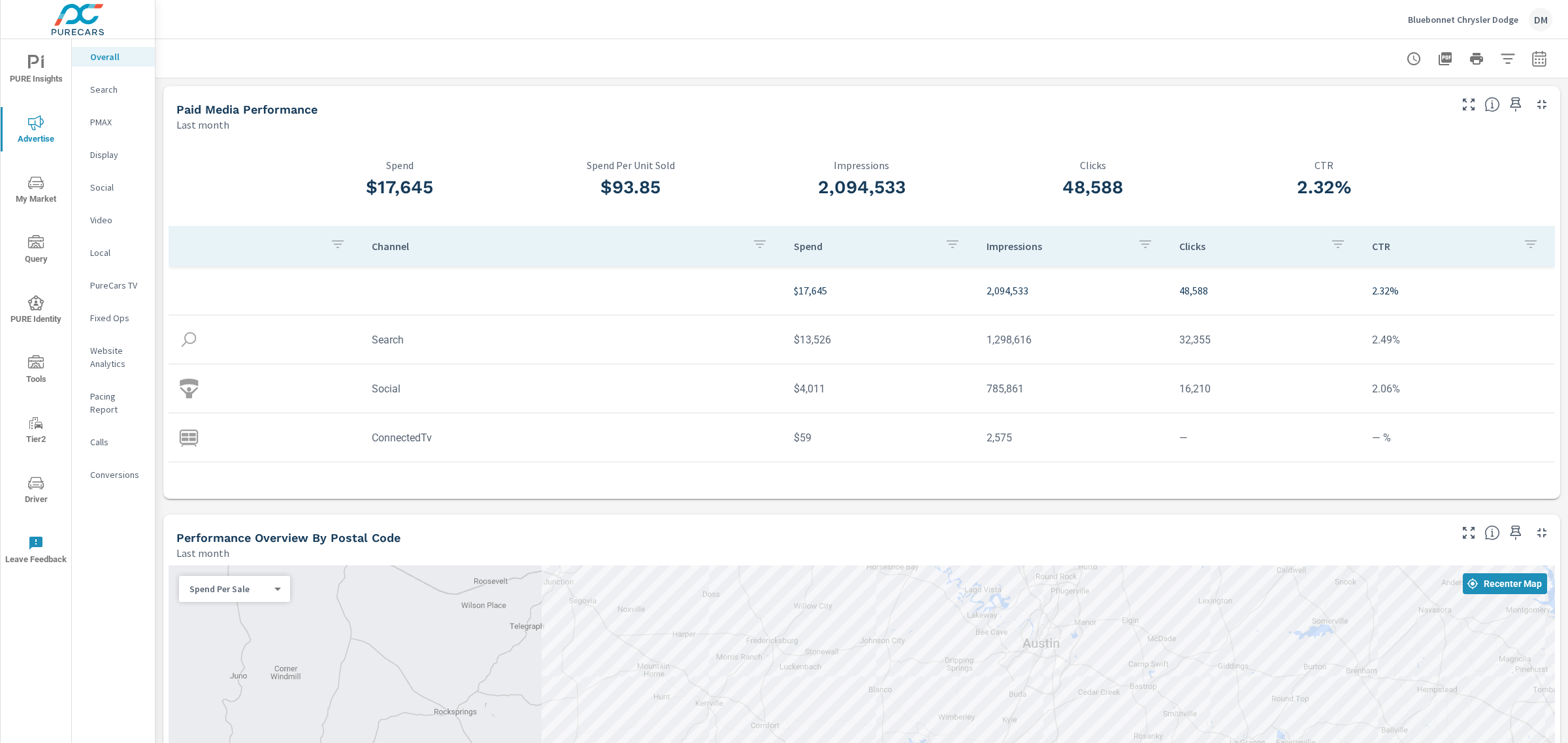
click at [35, 61] on icon "nav menu" at bounding box center [35, 63] width 16 height 16
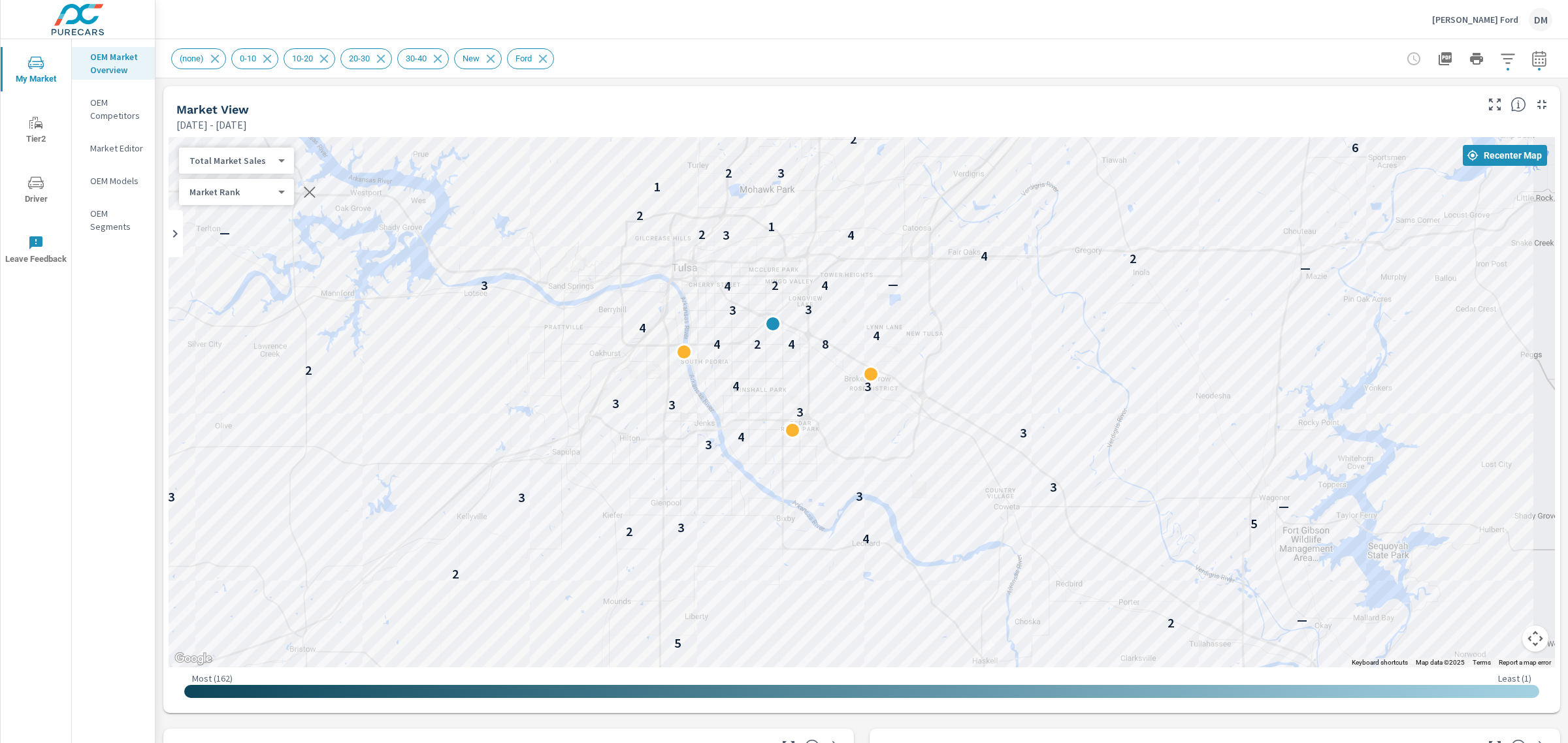
click at [1504, 14] on p "Fowler Ford" at bounding box center [1476, 20] width 86 height 12
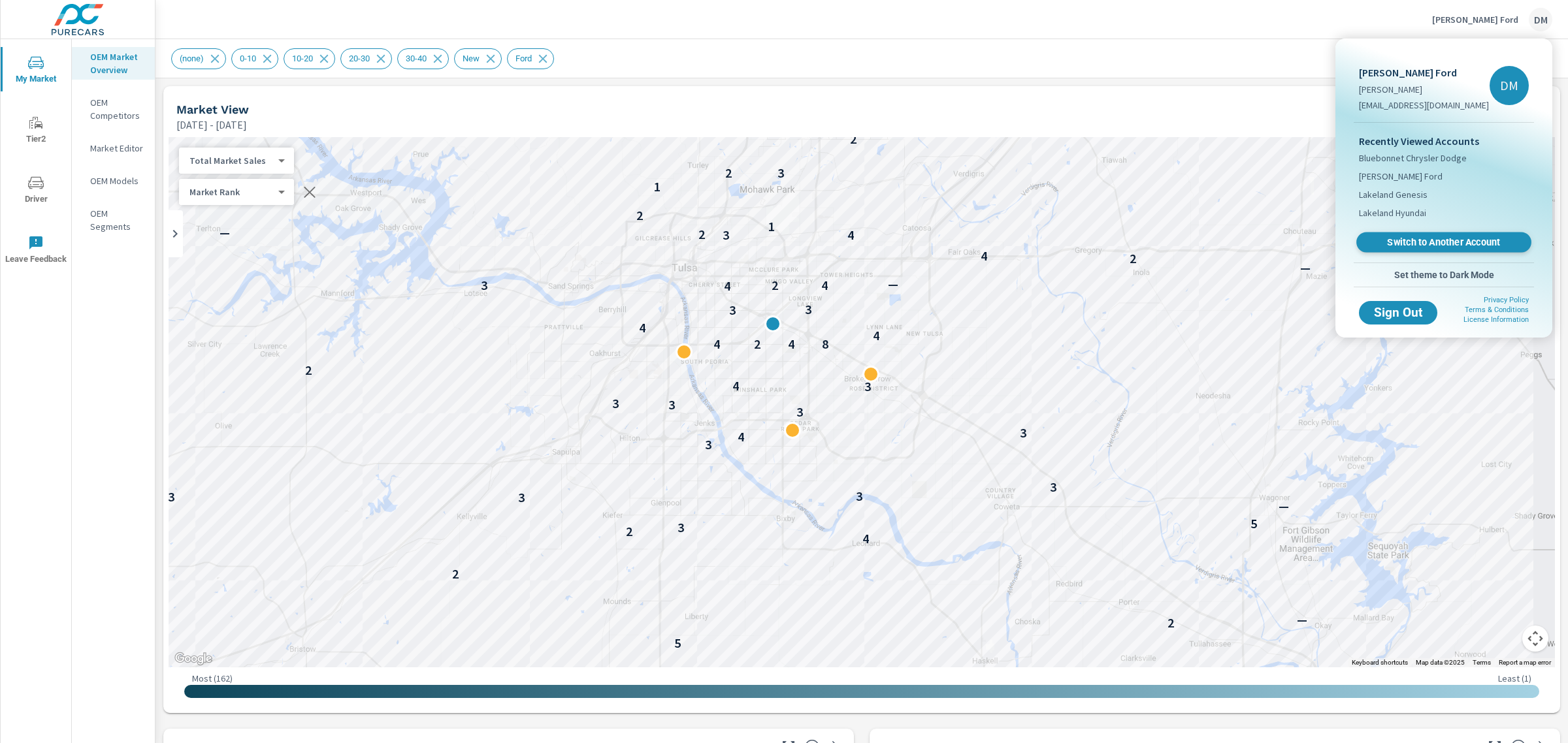
click at [1432, 237] on span "Switch to Another Account" at bounding box center [1443, 242] width 160 height 12
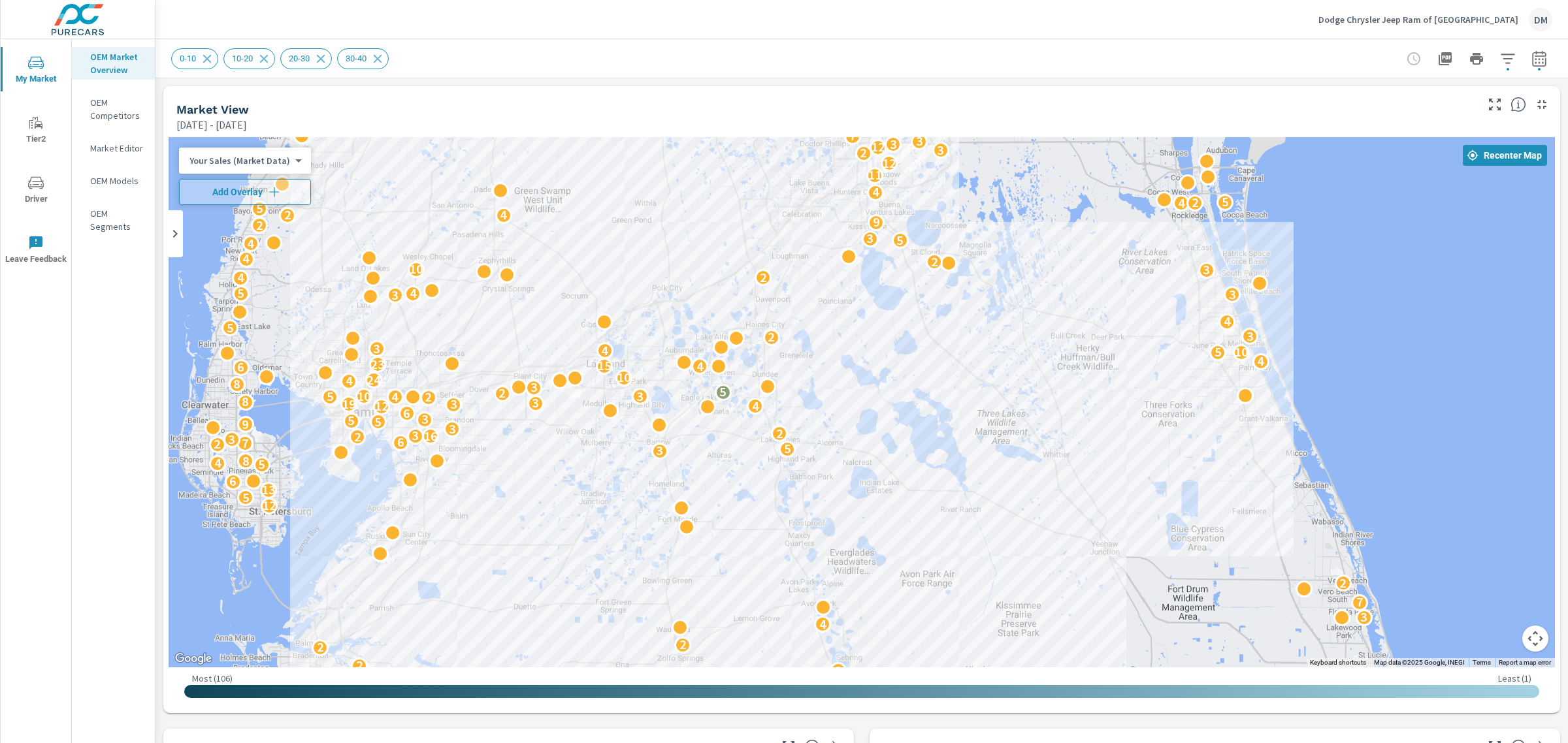
drag, startPoint x: 1330, startPoint y: 359, endPoint x: 1180, endPoint y: 341, distance: 151.1
click at [1180, 341] on div "4 2 2 2 7 2 11 5 3 10 2 14 6 2 4 7 9 4 4 5 14 2 3 2 2 2 4 3 7 2 12 5 13 6 5 4 8…" at bounding box center [862, 402] width 1387 height 530
click at [282, 164] on body "My Market Tier2 Driver Leave Feedback OEM Market Overview OEM Competitors Marke…" at bounding box center [784, 372] width 1568 height 743
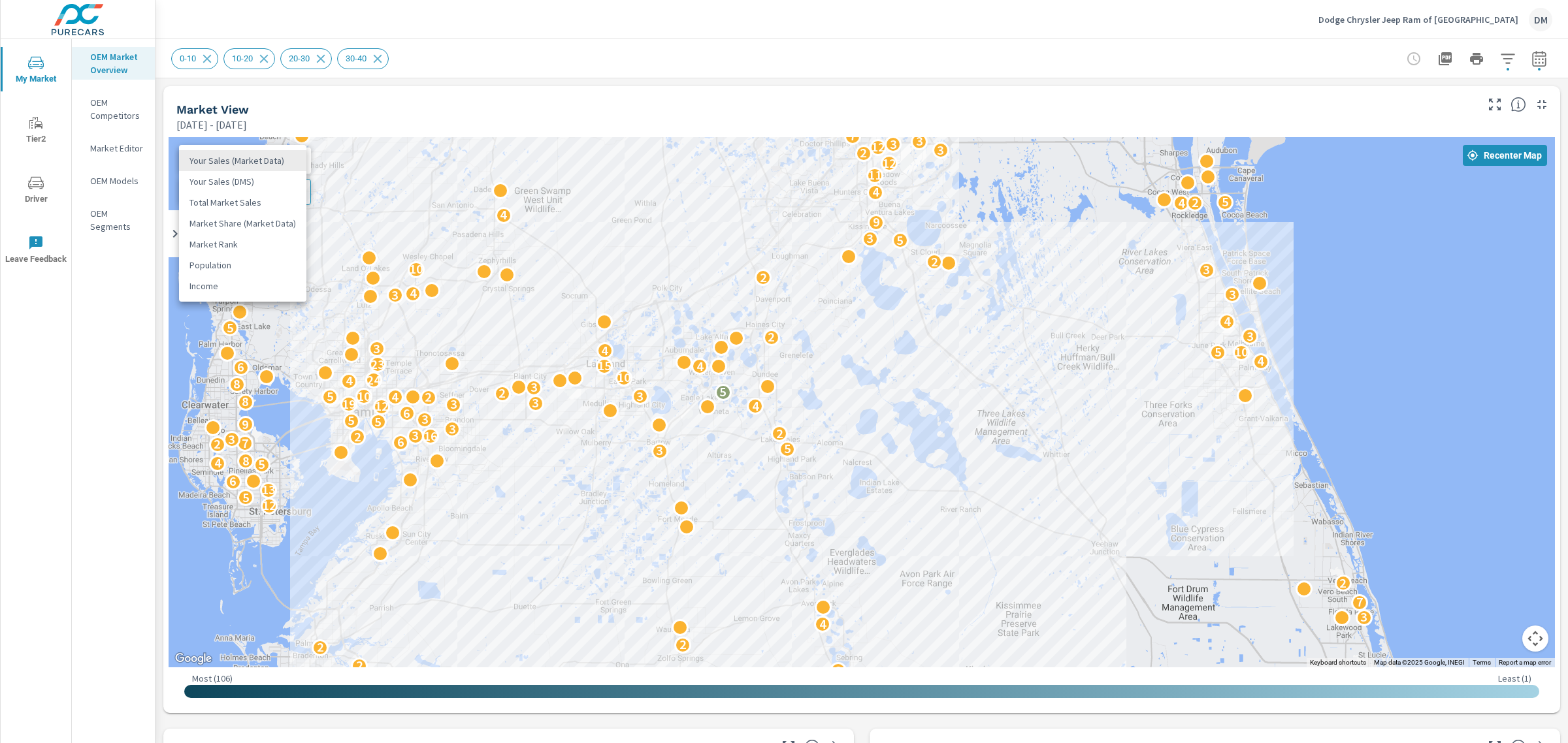
click at [271, 200] on li "Total Market Sales" at bounding box center [243, 203] width 127 height 21
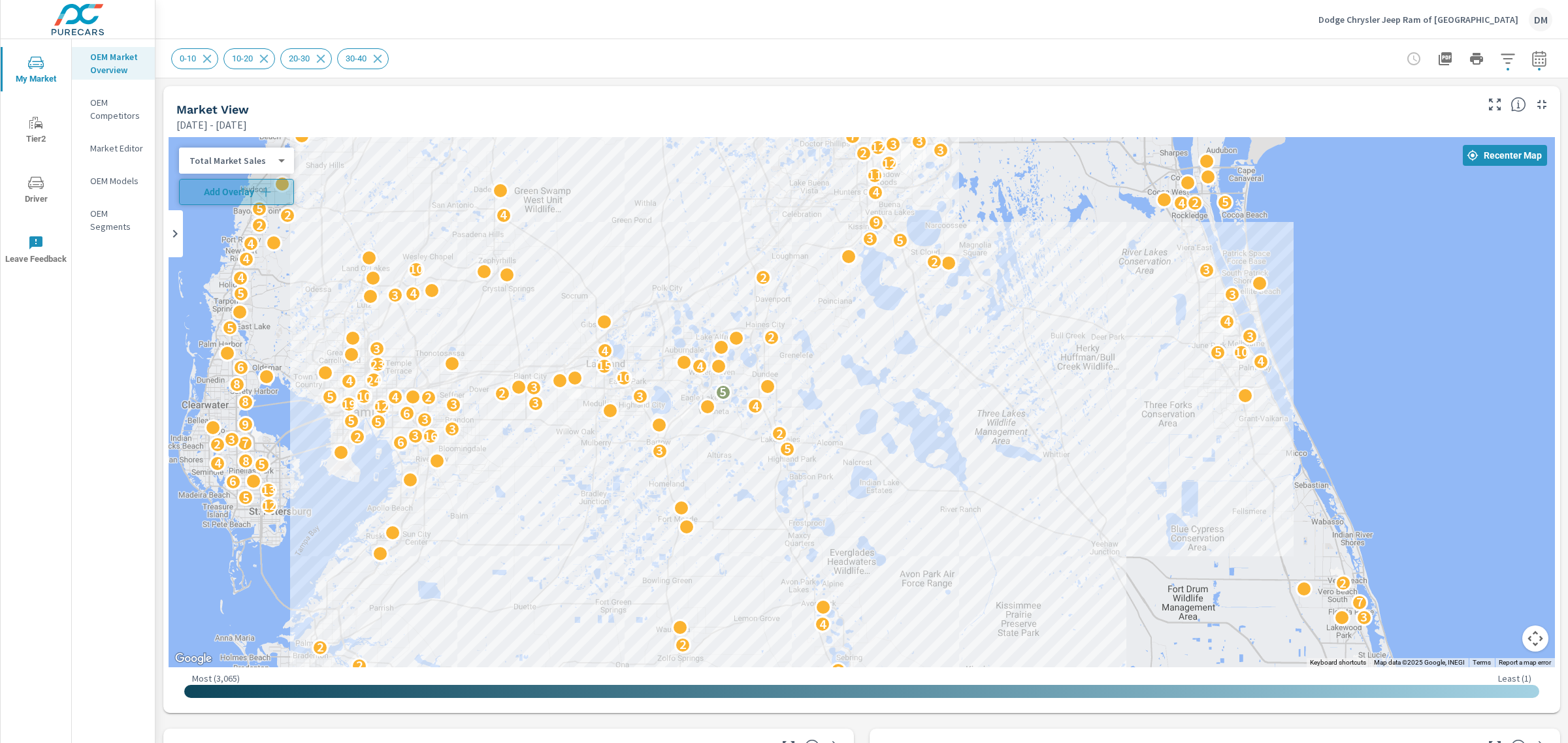
click at [269, 188] on icon "button" at bounding box center [266, 192] width 13 height 13
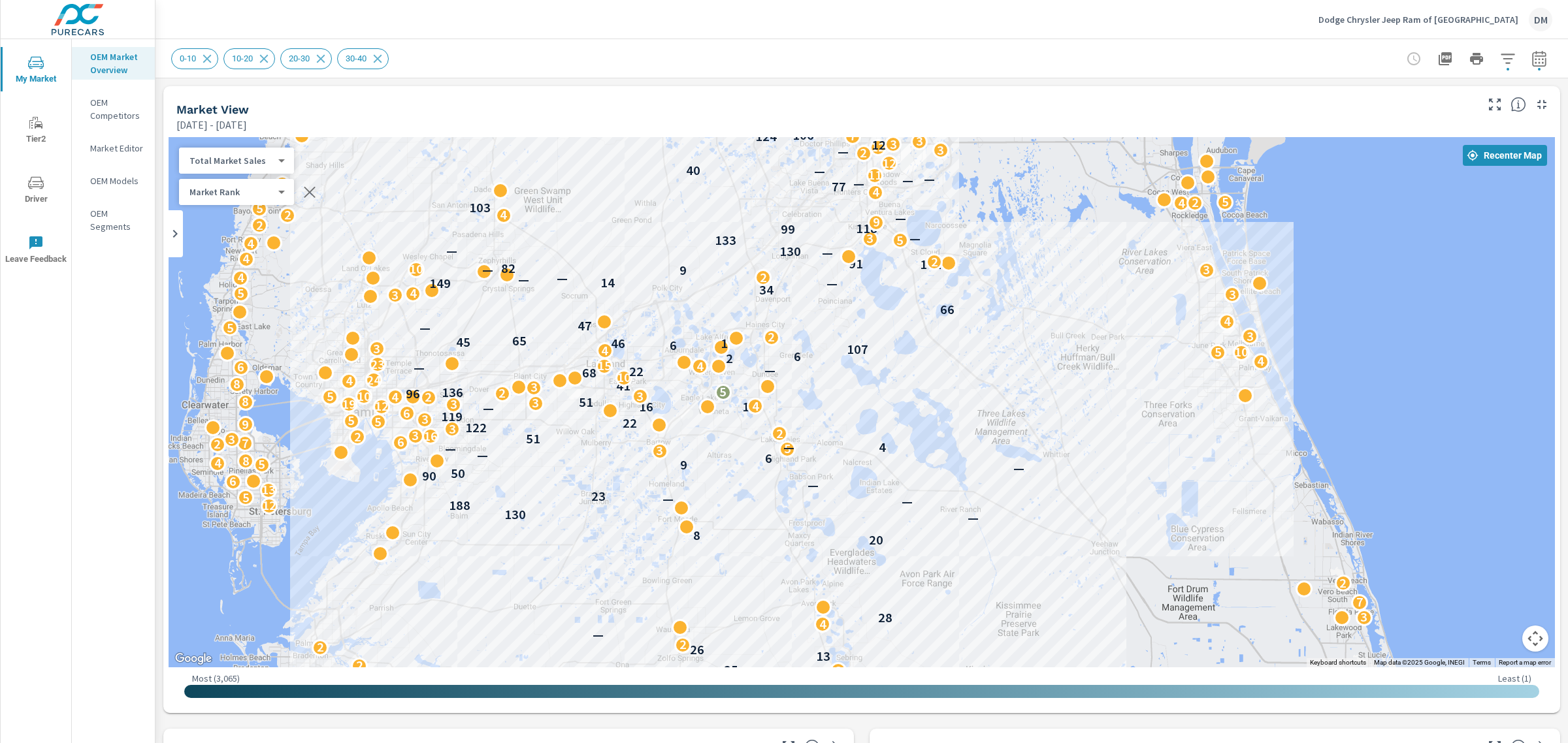
click at [268, 189] on body "My Market Tier2 Driver Leave Feedback OEM Market Overview OEM Competitors Marke…" at bounding box center [784, 372] width 1568 height 743
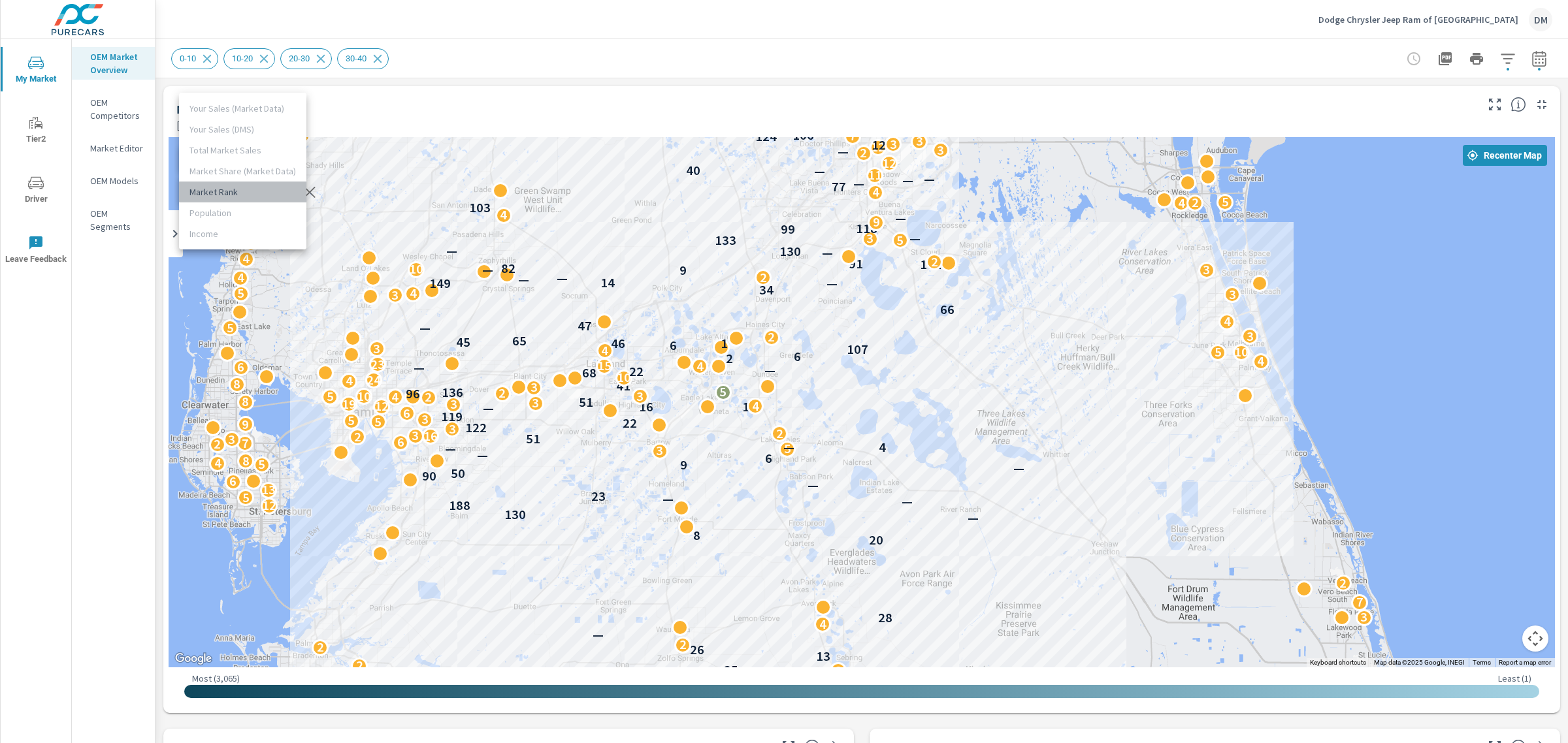
click at [268, 190] on li "Market Rank" at bounding box center [243, 192] width 127 height 21
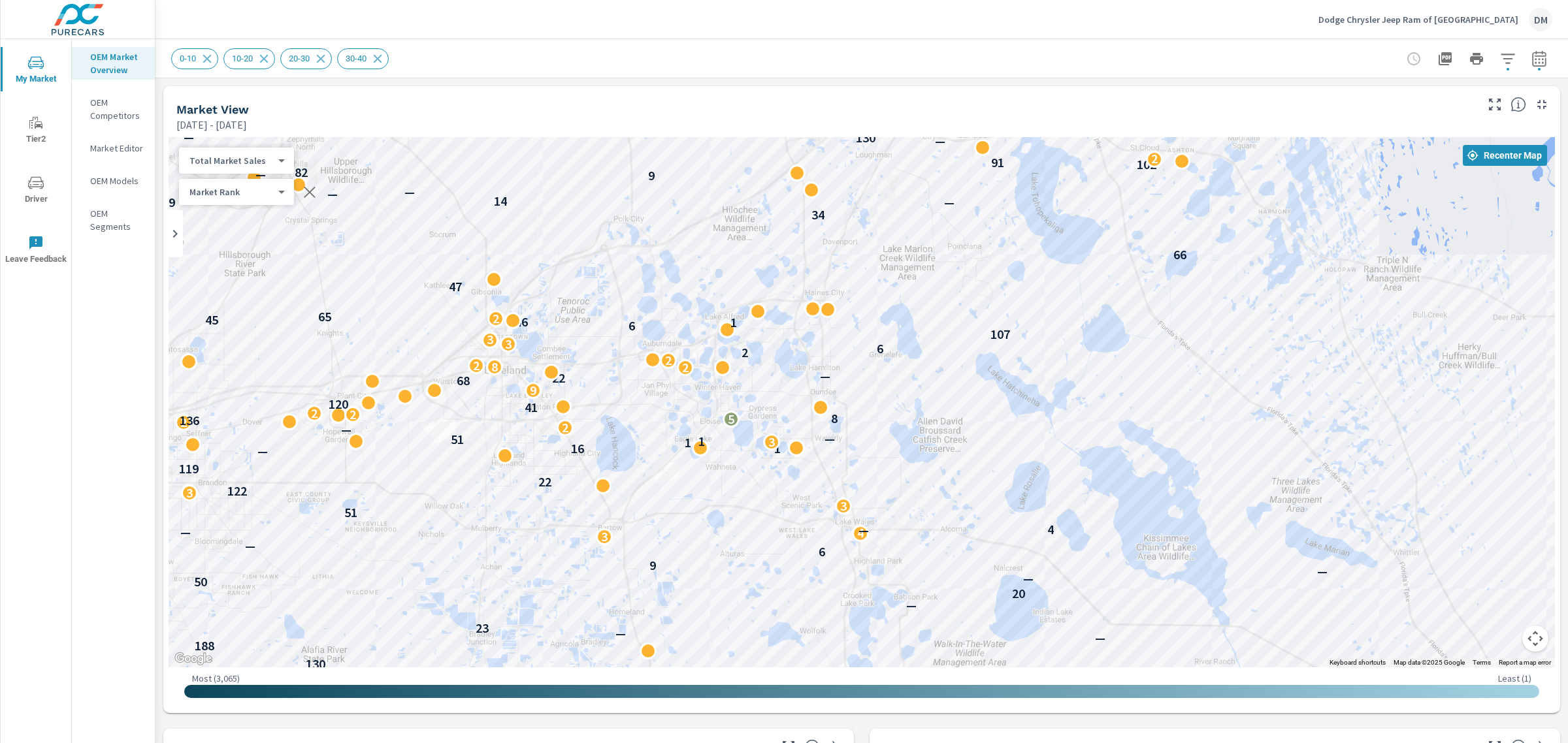
drag, startPoint x: 881, startPoint y: 413, endPoint x: 1068, endPoint y: 418, distance: 187.1
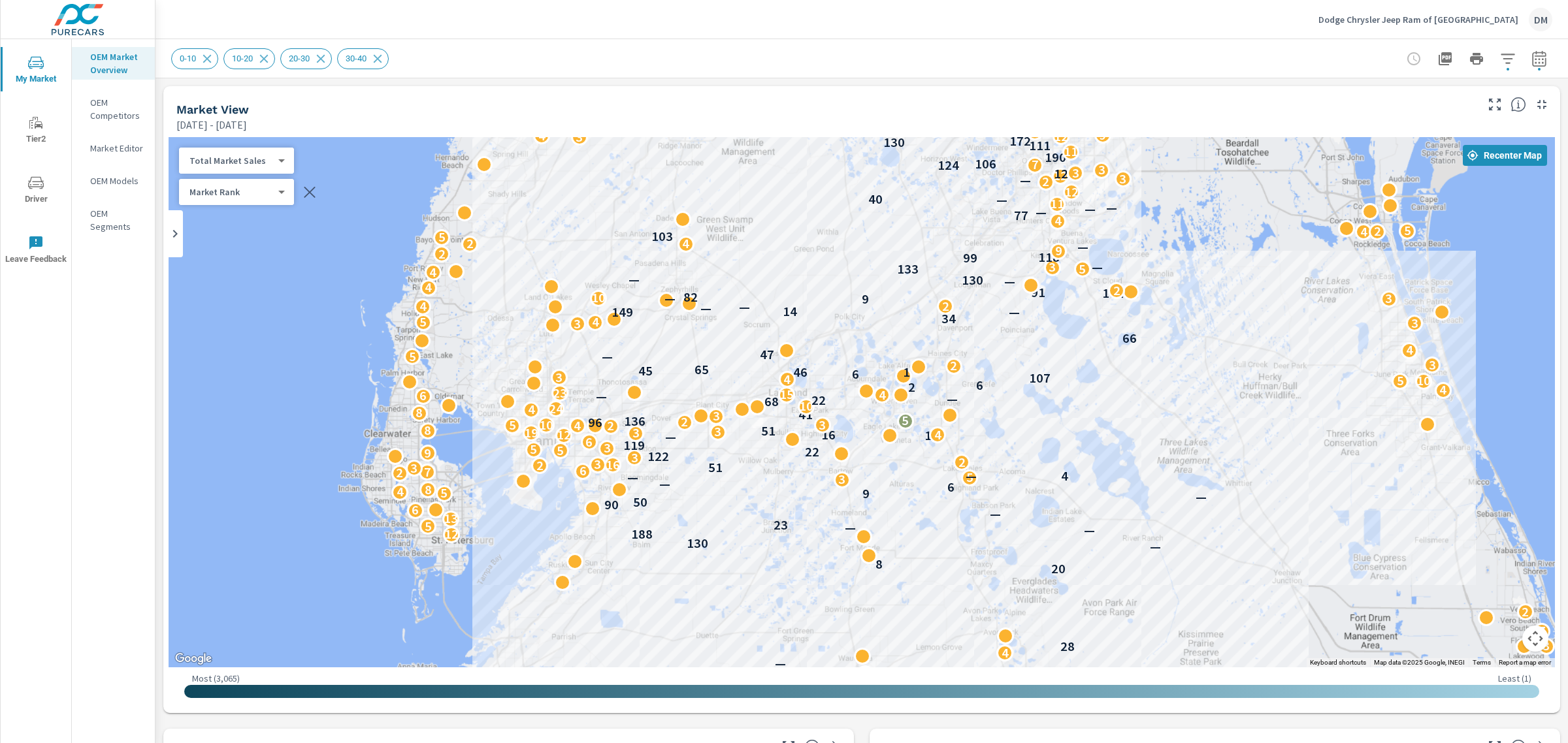
click at [1495, 49] on button "button" at bounding box center [1508, 59] width 26 height 26
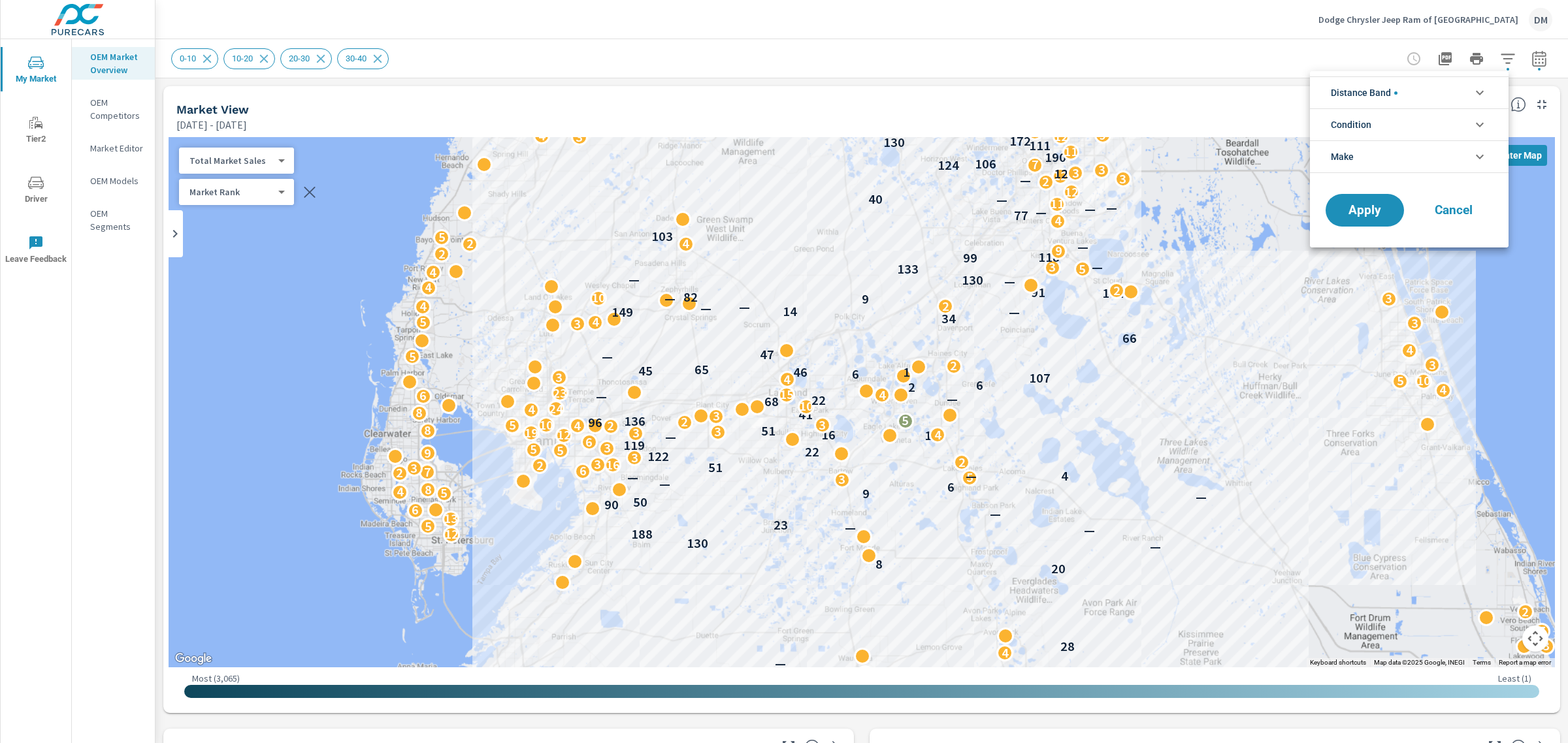
scroll to position [88, 0]
click at [1431, 89] on li "Distance Band" at bounding box center [1409, 92] width 199 height 32
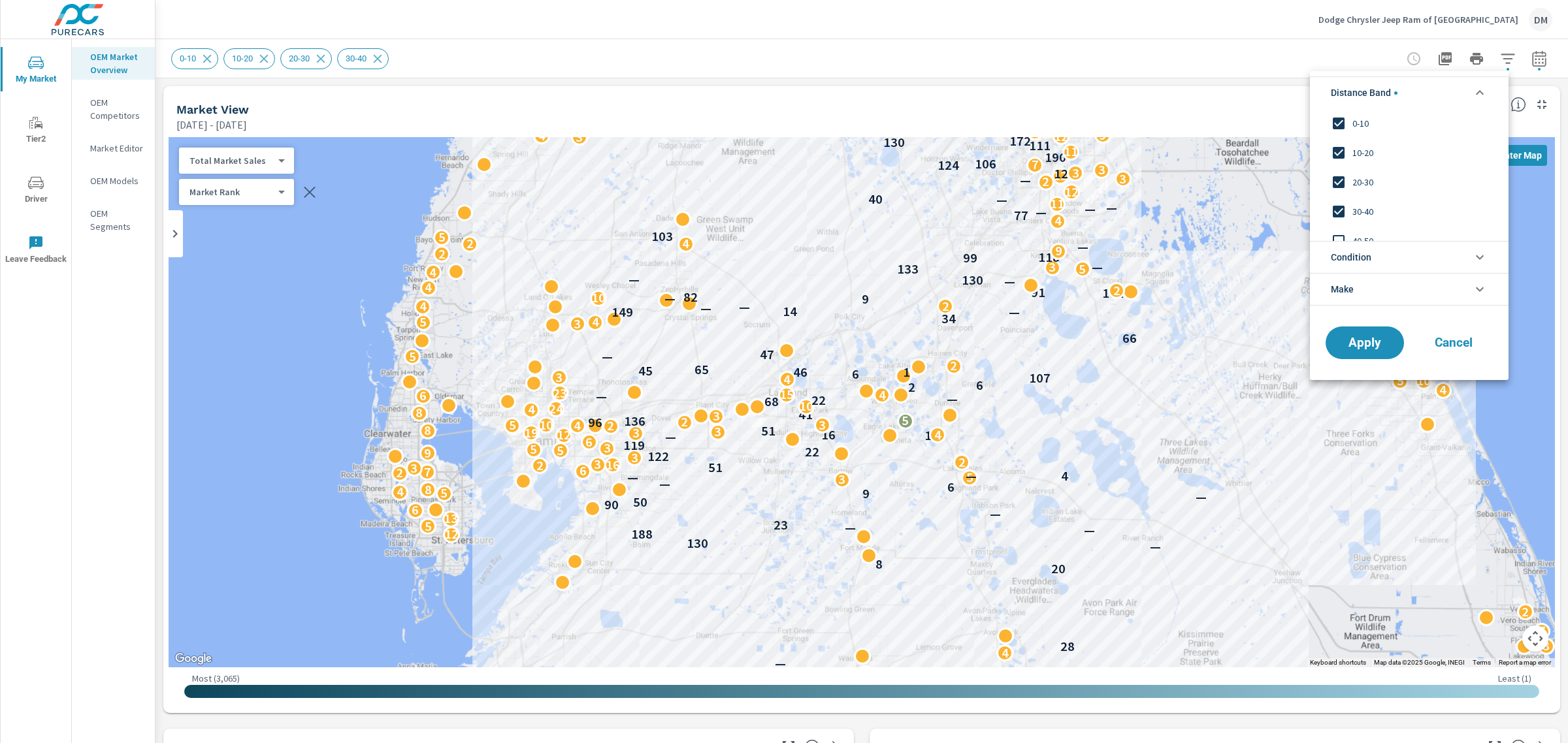
scroll to position [0, 0]
click at [1337, 210] on input "filter options" at bounding box center [1338, 211] width 27 height 27
click at [1347, 343] on span "Apply" at bounding box center [1364, 342] width 53 height 12
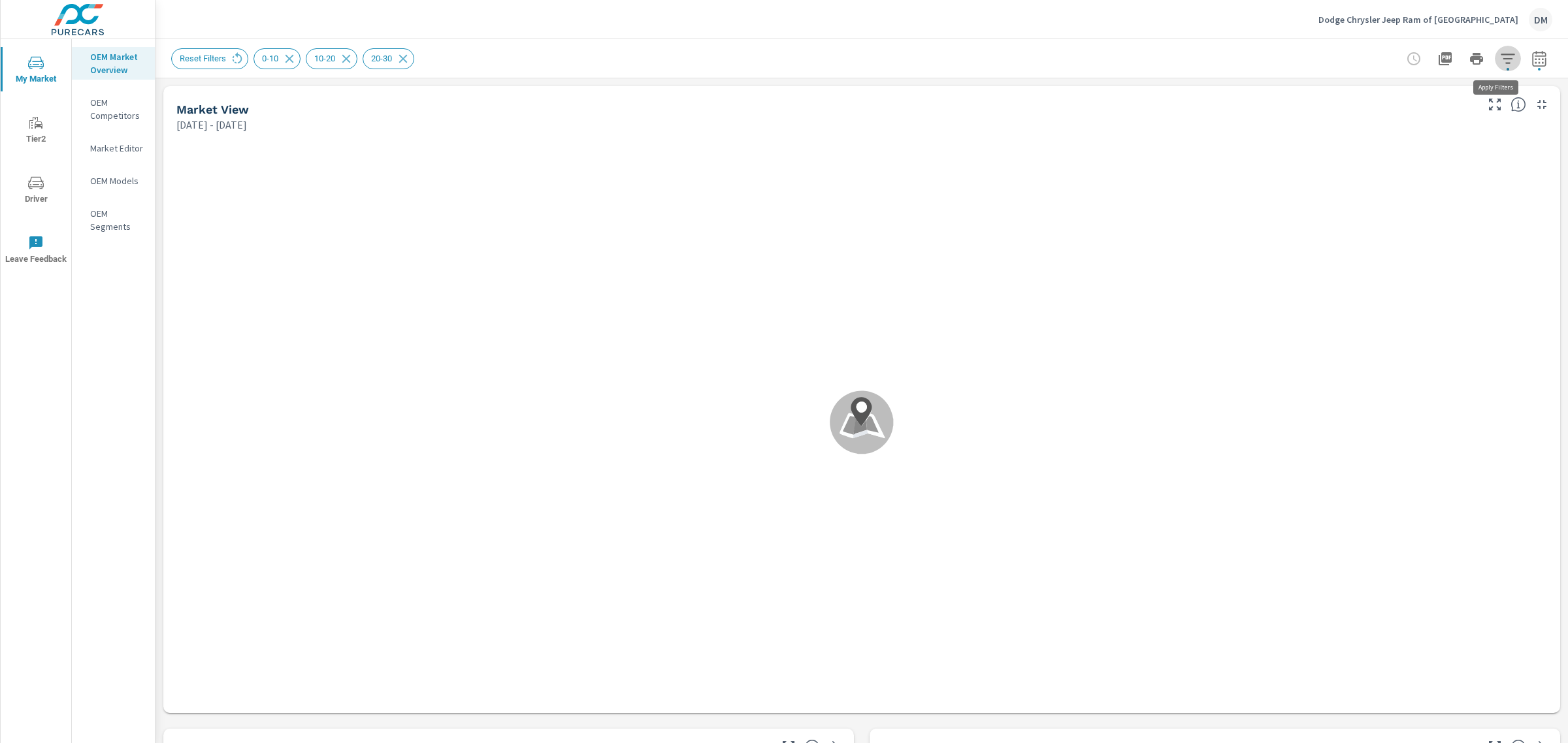
click at [1501, 55] on icon "button" at bounding box center [1508, 59] width 16 height 16
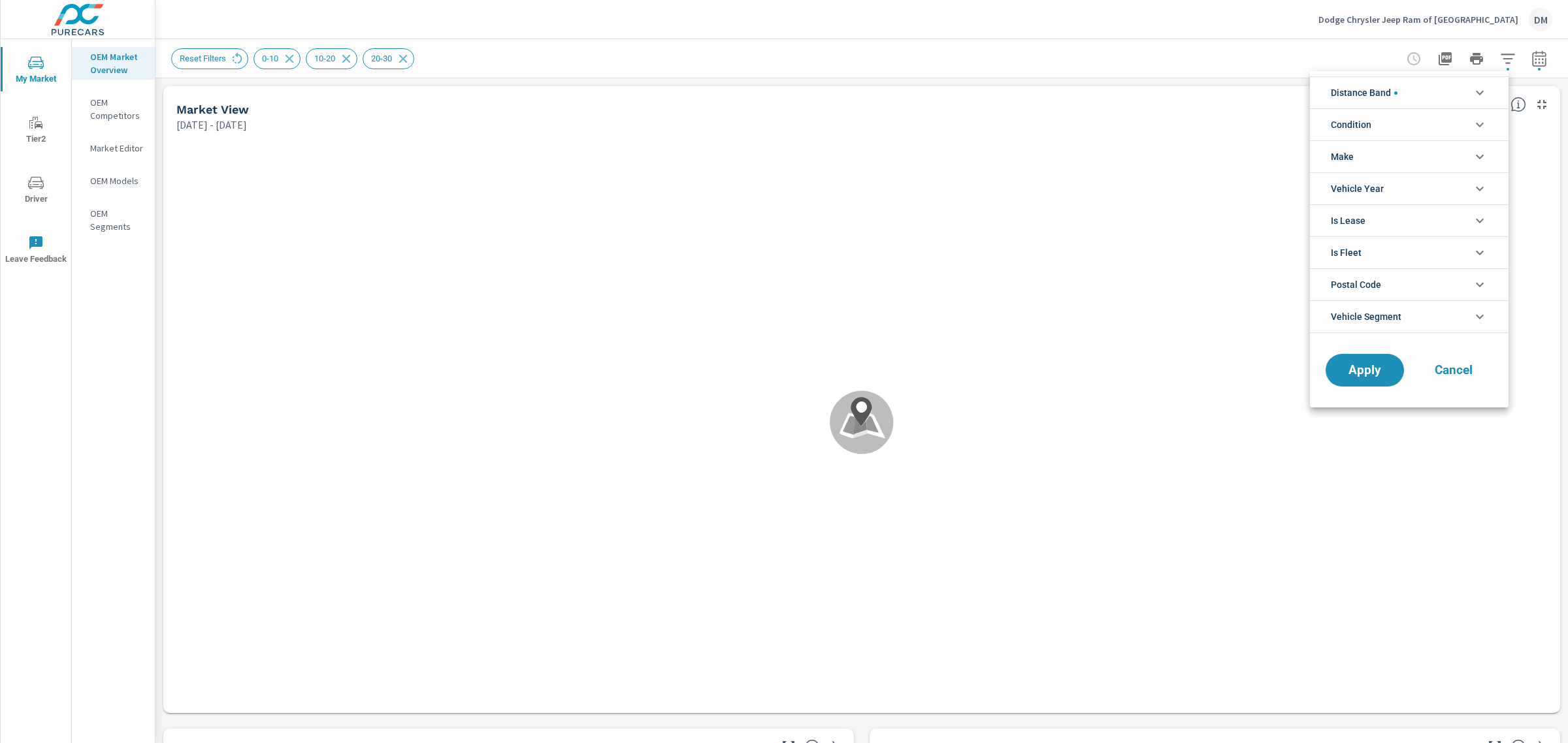
scroll to position [59, 0]
click at [1434, 119] on li "Condition" at bounding box center [1409, 124] width 199 height 32
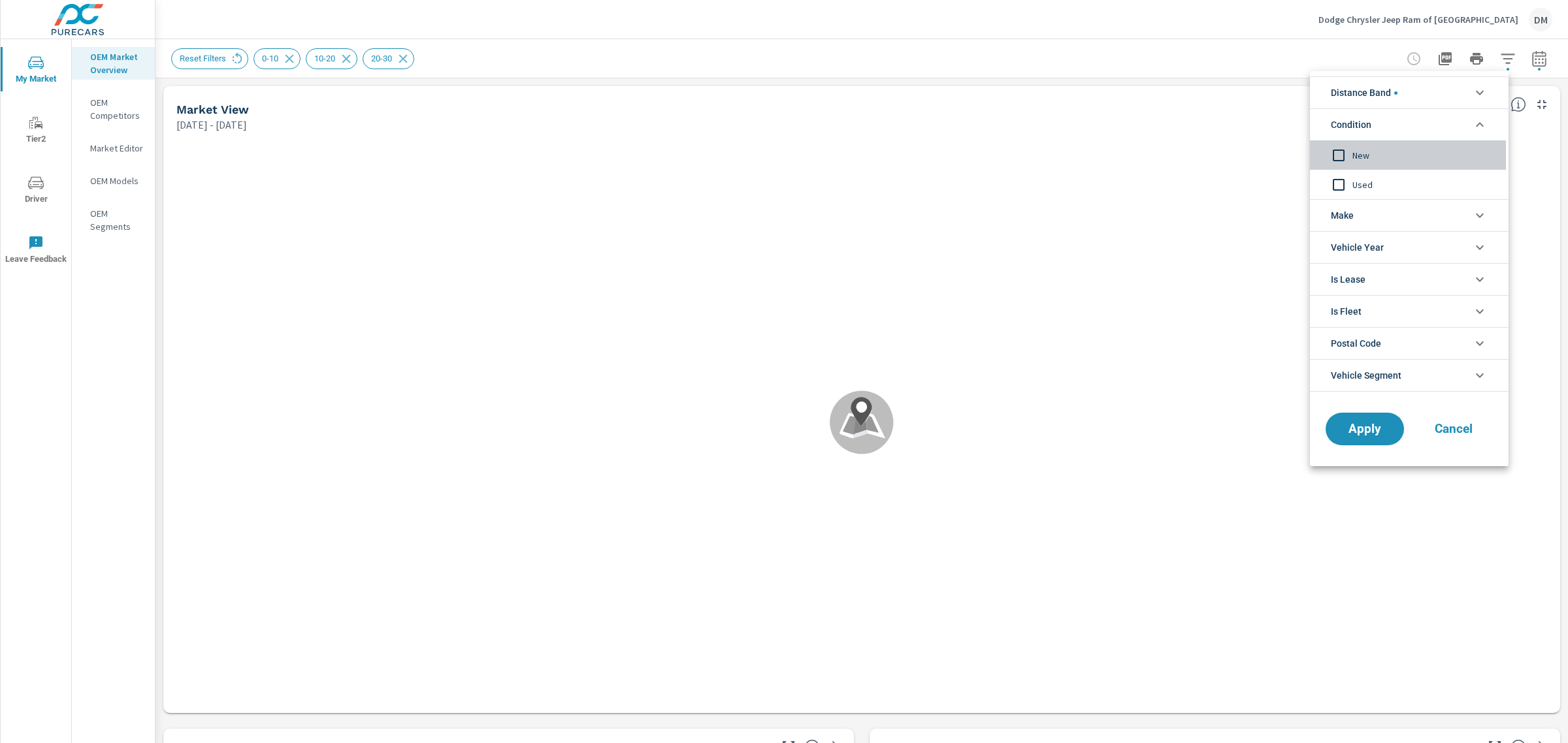
click at [1338, 151] on input "filter options" at bounding box center [1338, 155] width 27 height 27
click at [1384, 218] on li "Make" at bounding box center [1409, 215] width 199 height 32
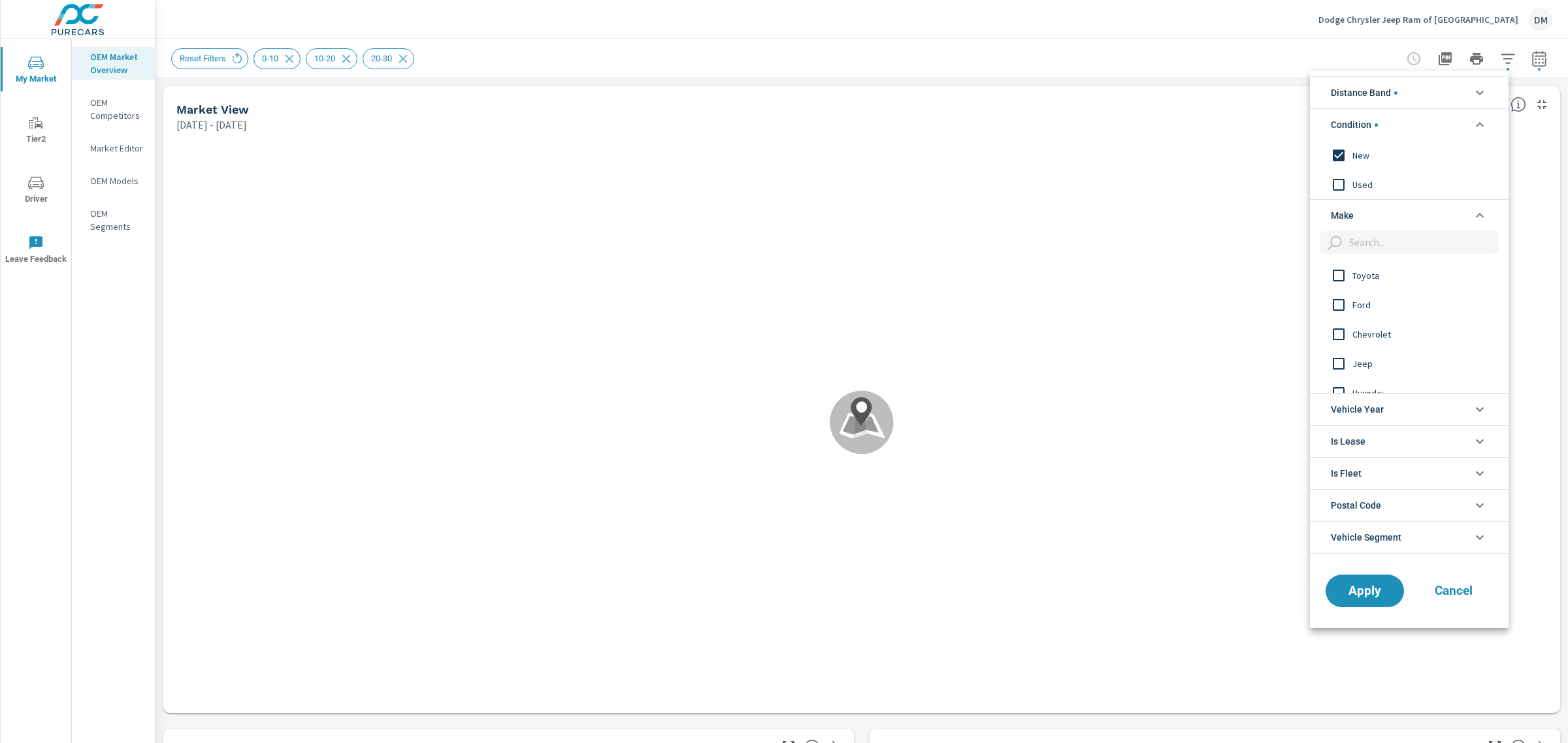
click at [1343, 357] on input "filter options" at bounding box center [1338, 363] width 27 height 27
click at [1333, 377] on input "filter options" at bounding box center [1338, 378] width 27 height 27
click at [1338, 276] on input "filter options" at bounding box center [1338, 275] width 27 height 27
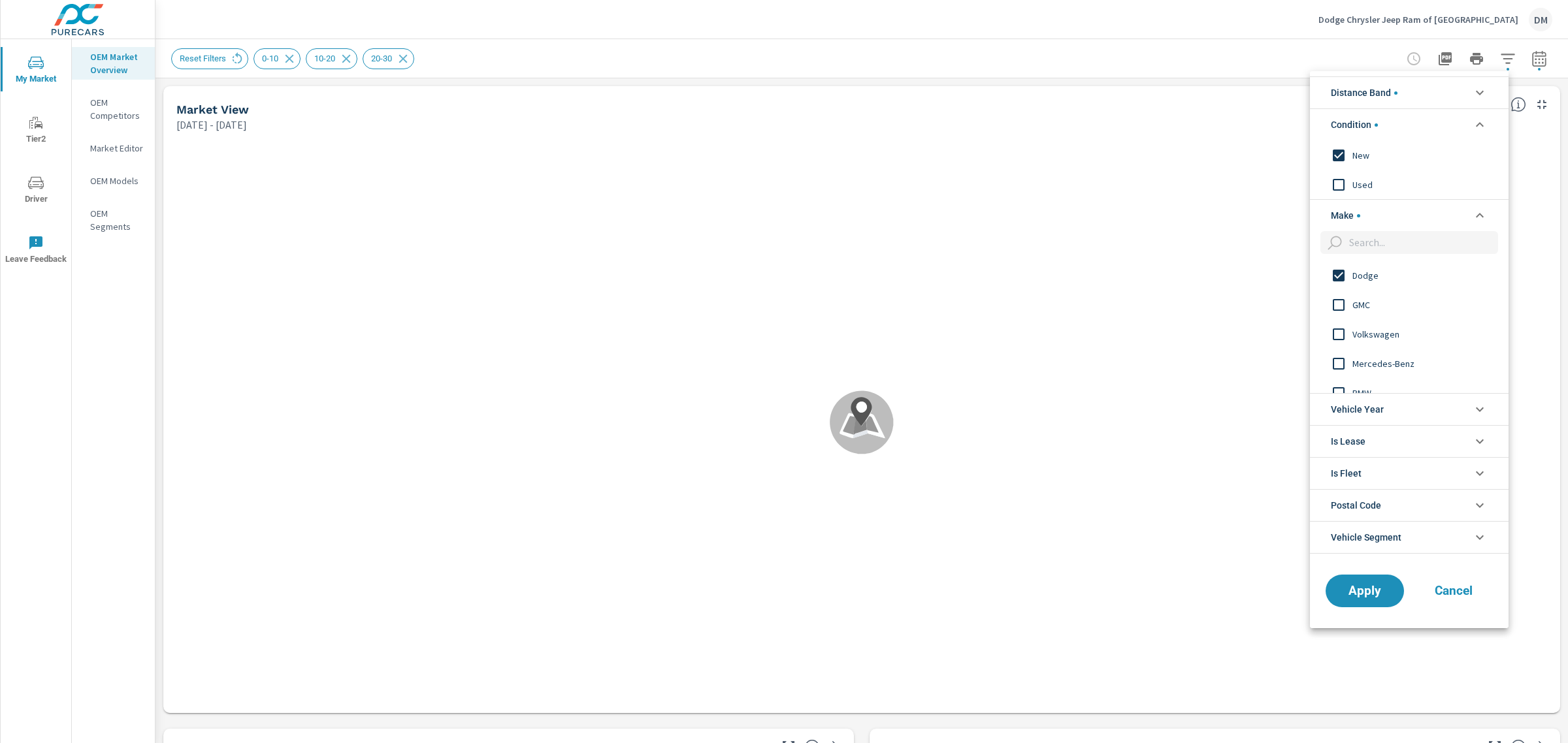
scroll to position [397, 0]
click at [1339, 318] on input "filter options" at bounding box center [1338, 319] width 27 height 27
click at [1378, 591] on span "Apply" at bounding box center [1364, 590] width 53 height 12
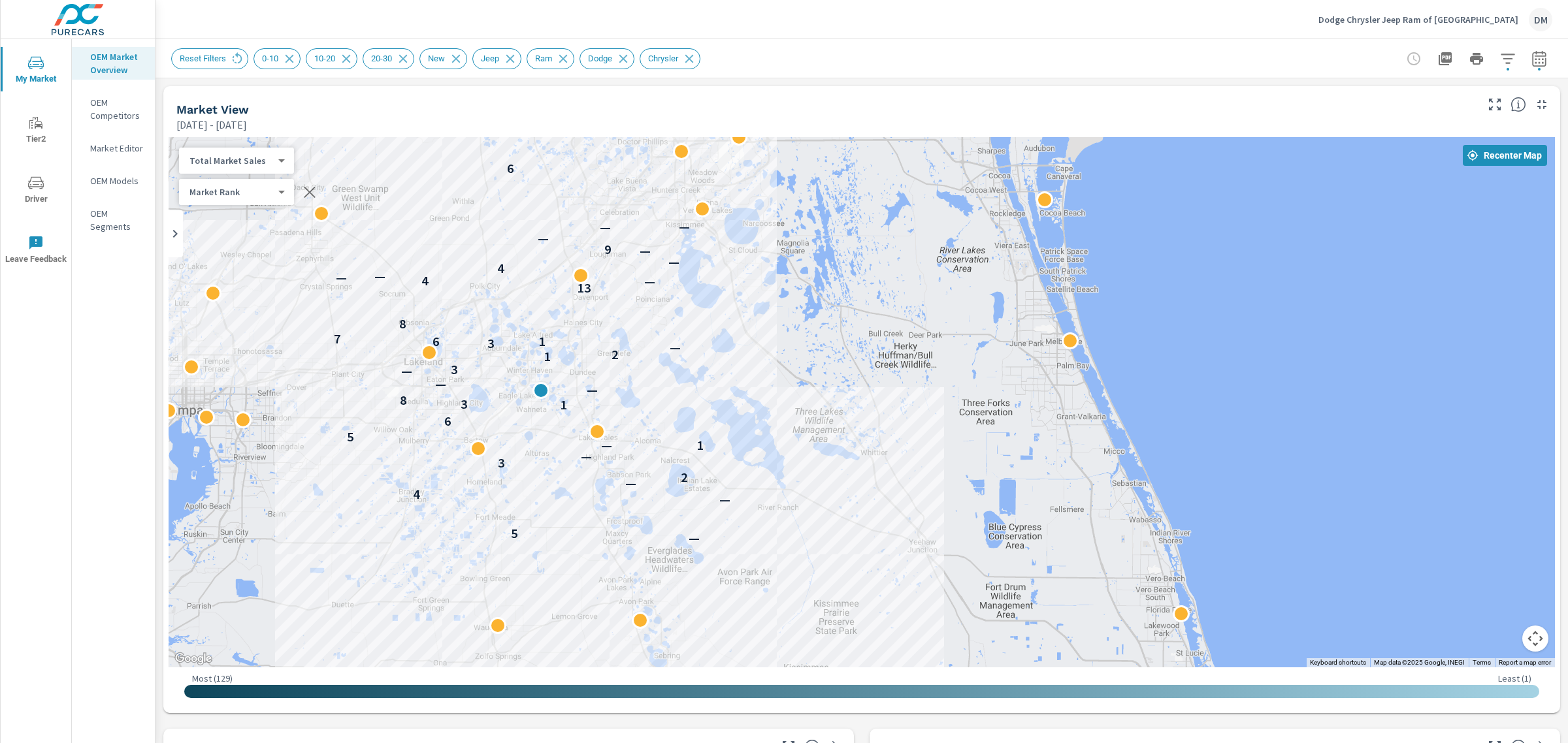
drag, startPoint x: 1276, startPoint y: 396, endPoint x: 911, endPoint y: 367, distance: 366.2
click at [911, 367] on div "— 5 — 4 — 2 3 — — 1 5 6 1 3 8 — — — 3 1 2 — 3 1 6 7 8 13 — 4 — — 4 — — 9 — — — 6" at bounding box center [862, 402] width 1387 height 530
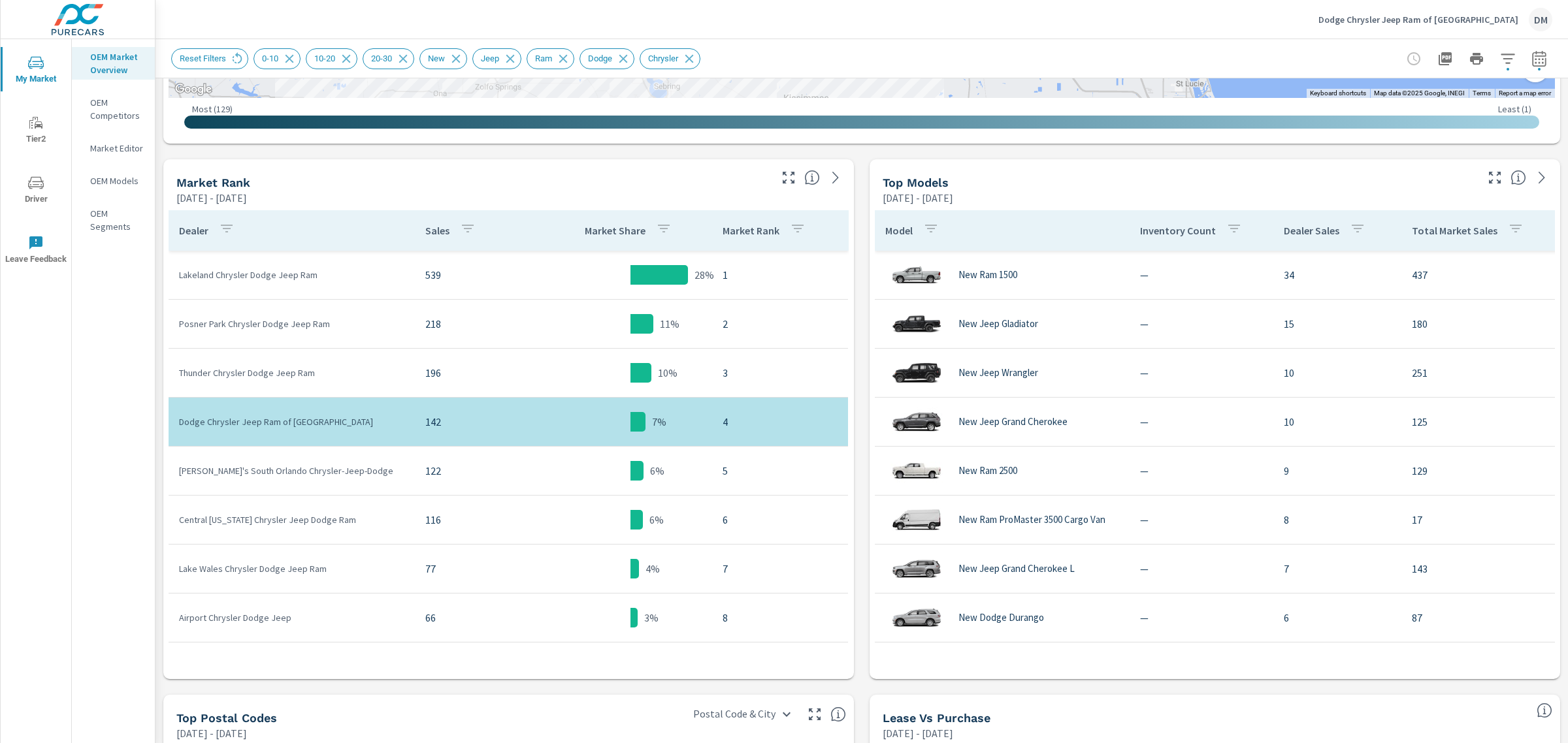
scroll to position [571, 0]
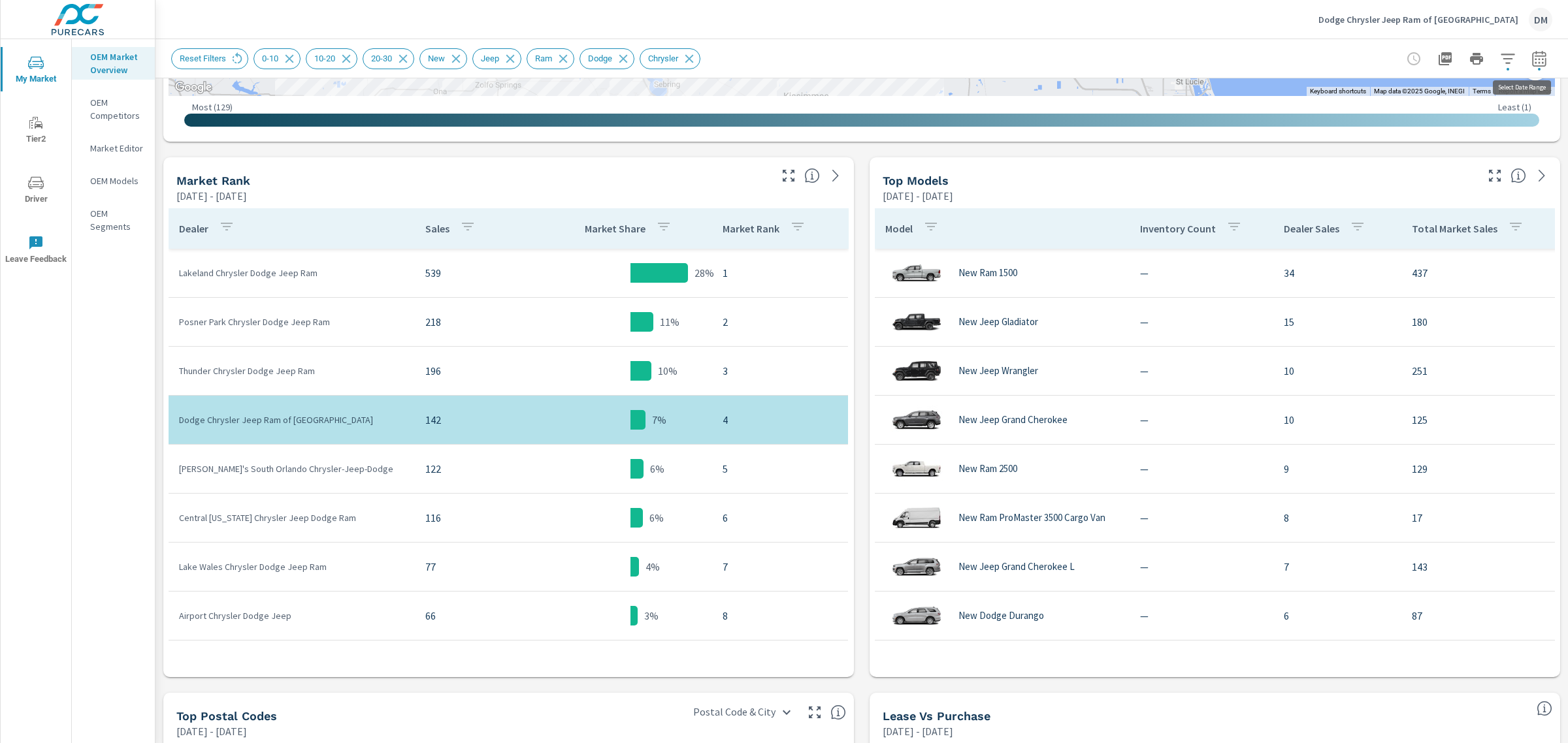
click at [1532, 63] on icon "button" at bounding box center [1539, 59] width 16 height 16
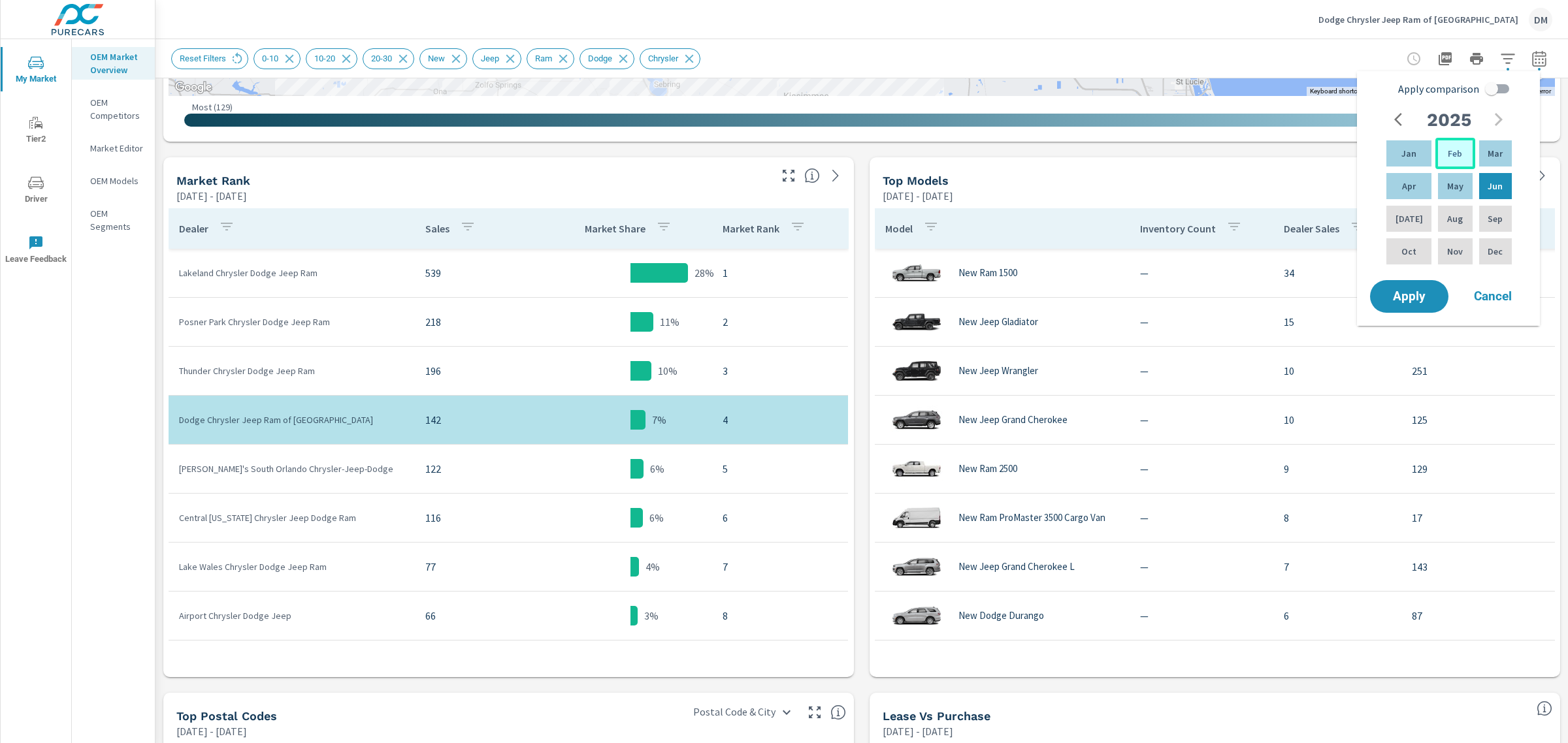
click at [1458, 148] on div "Feb" at bounding box center [1455, 154] width 39 height 32
click at [1452, 217] on p "Aug" at bounding box center [1455, 218] width 16 height 13
click at [1409, 296] on span "Apply" at bounding box center [1409, 296] width 53 height 12
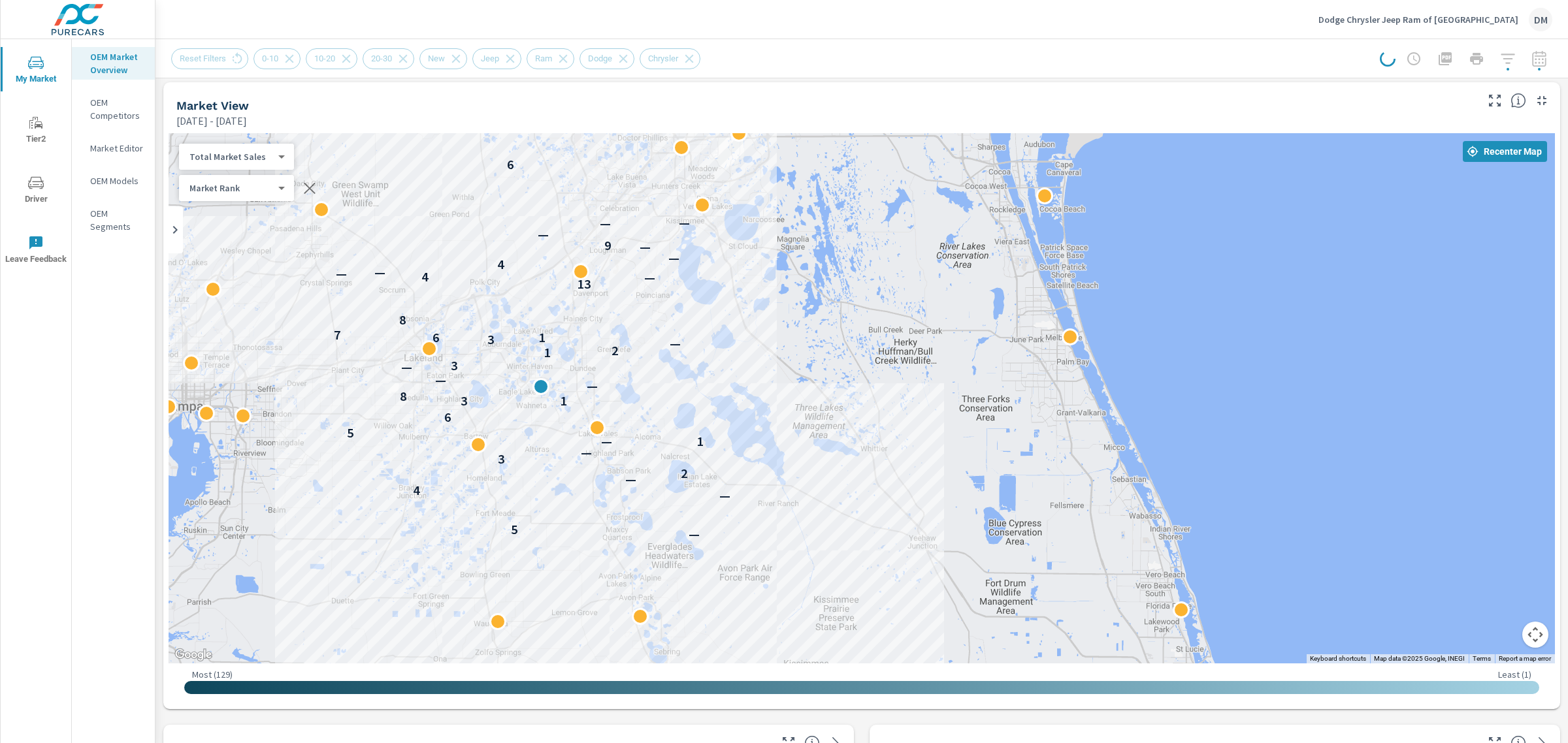
scroll to position [7, 0]
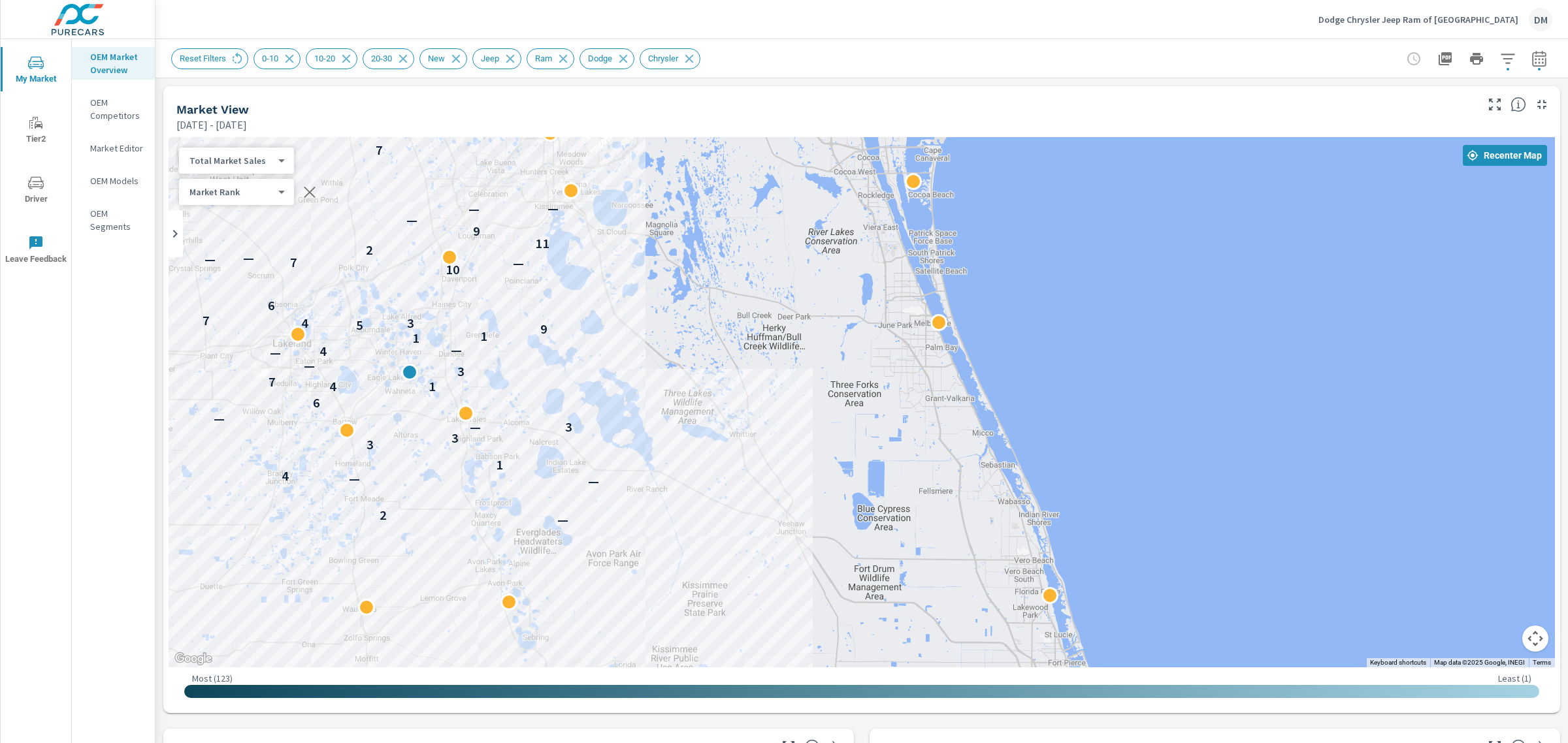
drag, startPoint x: 1000, startPoint y: 448, endPoint x: 866, endPoint y: 426, distance: 135.8
click at [866, 426] on div "— 2 — — 4 1 3 3 — 3 — 6 1 4 7 3 — — 4 — 1 1 9 5 3 4 7 6 2 10 — 7 — — 2 11 9 — —…" at bounding box center [1358, 736] width 1255 height 706
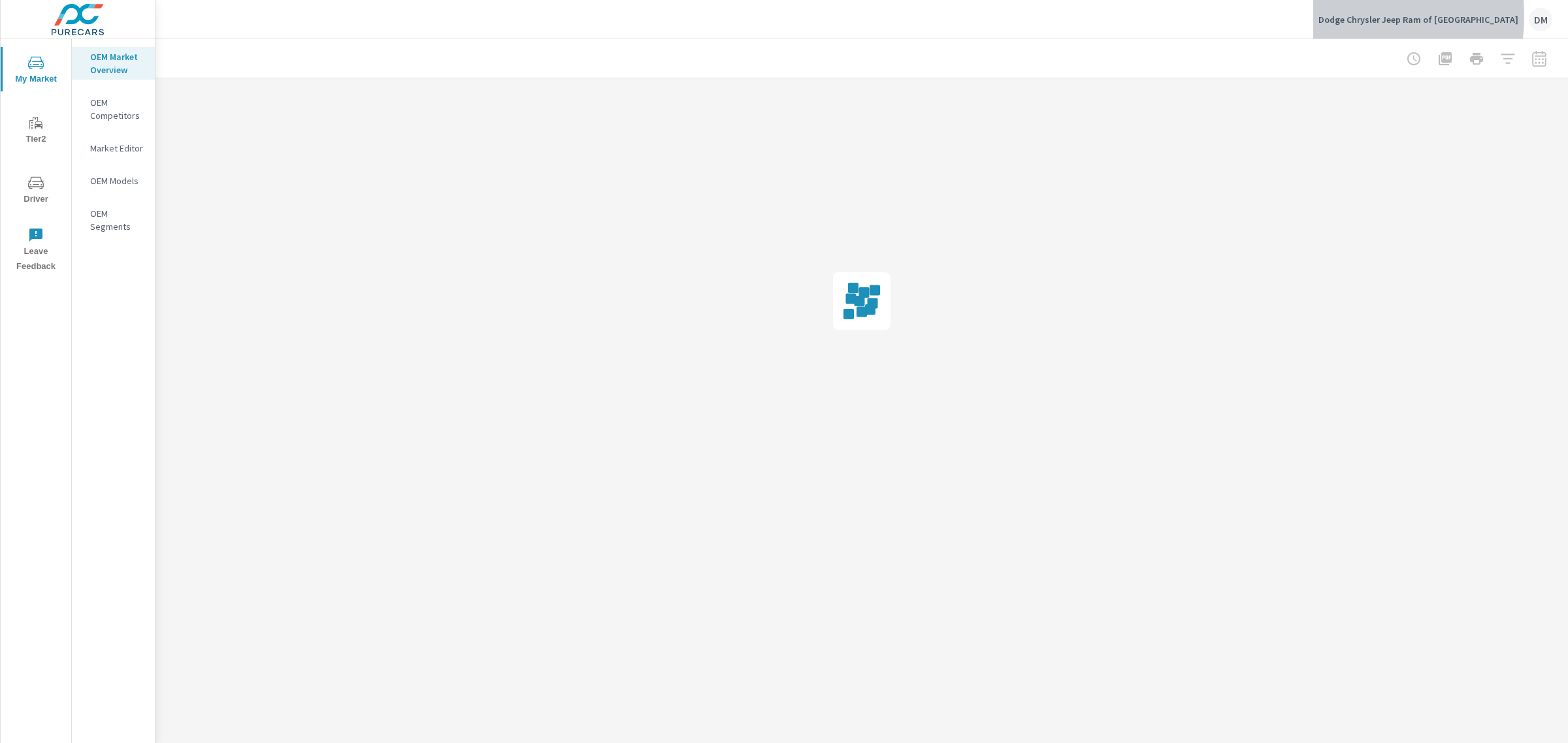
click at [1379, 16] on p "Dodge Chrysler Jeep Ram of [GEOGRAPHIC_DATA]" at bounding box center [1419, 20] width 200 height 12
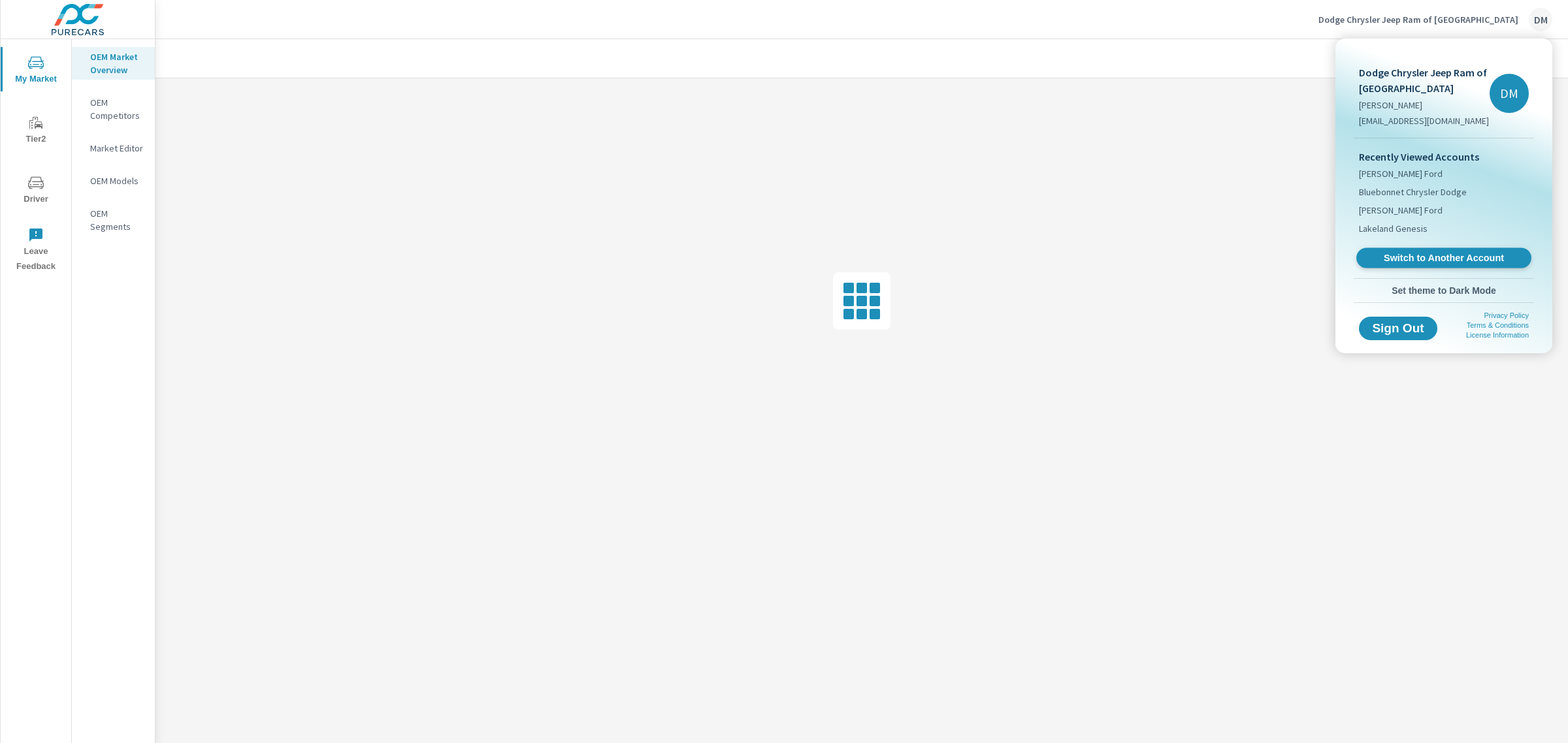
click at [1421, 257] on span "Switch to Another Account" at bounding box center [1443, 258] width 160 height 12
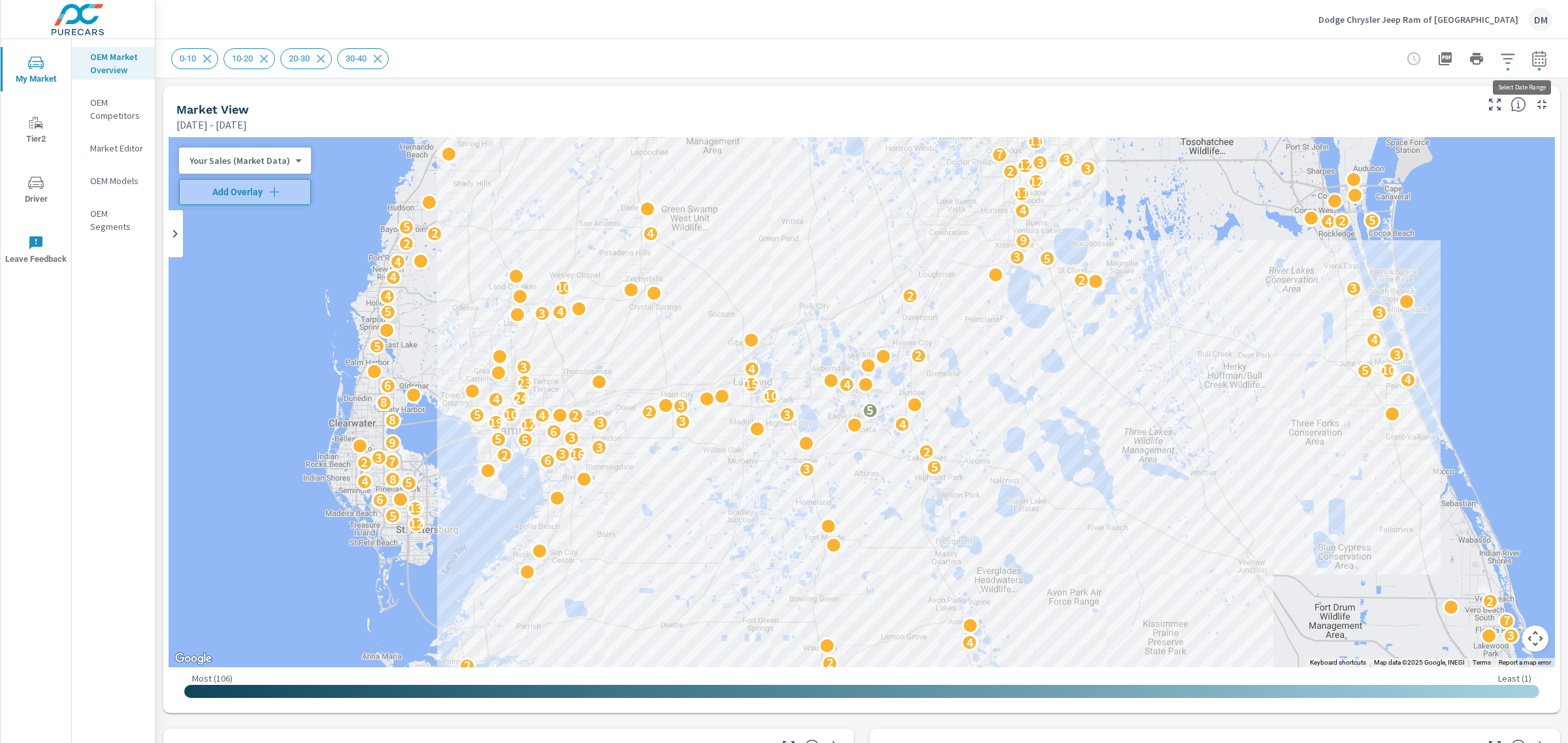
click at [1533, 55] on icon "button" at bounding box center [1539, 58] width 14 height 16
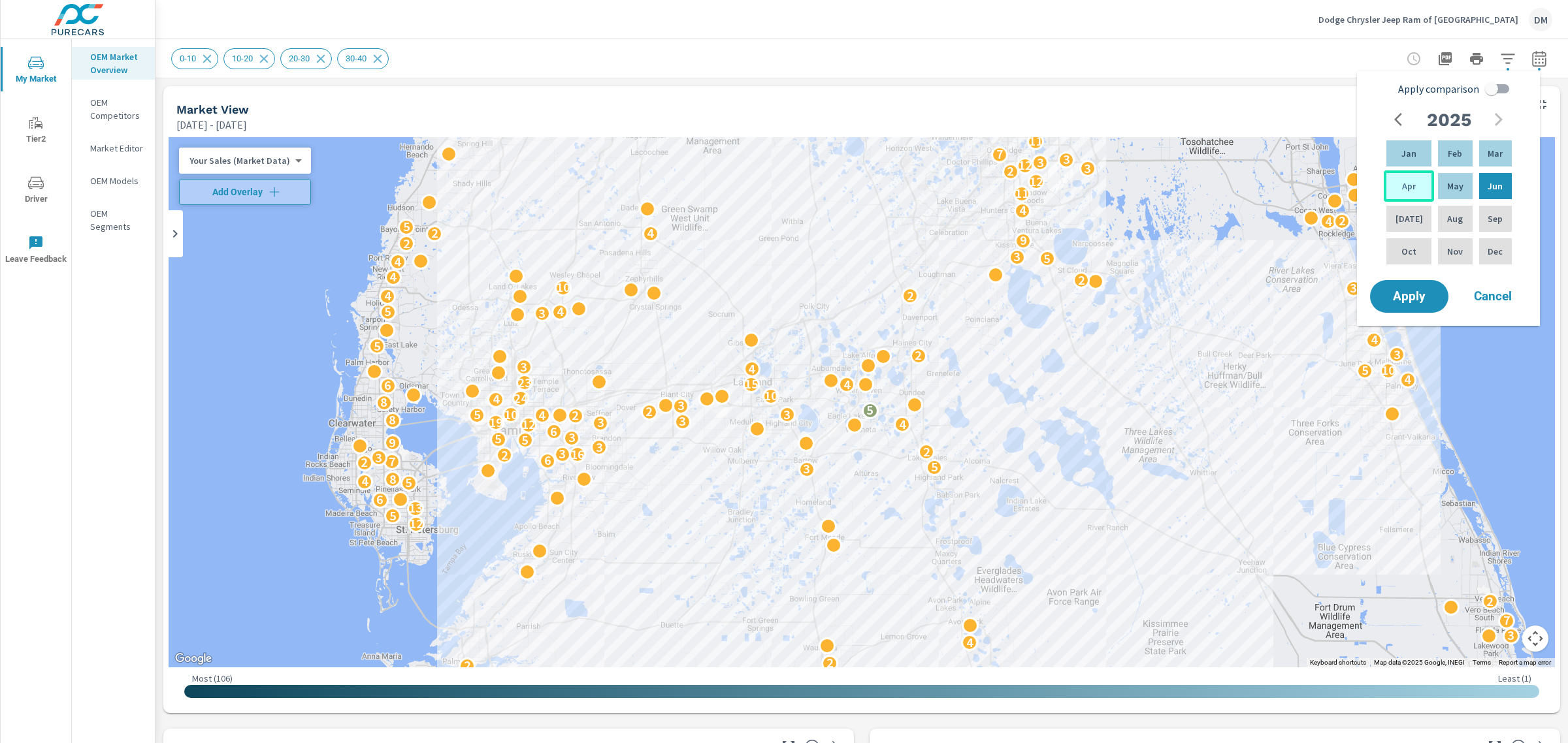
click at [1408, 184] on p "Apr" at bounding box center [1409, 186] width 14 height 13
click at [1488, 217] on p "Sep" at bounding box center [1495, 218] width 15 height 13
click at [1490, 147] on p "Mar" at bounding box center [1495, 153] width 15 height 13
click at [1448, 217] on p "Aug" at bounding box center [1455, 218] width 16 height 13
click at [1406, 294] on span "Apply" at bounding box center [1409, 296] width 53 height 12
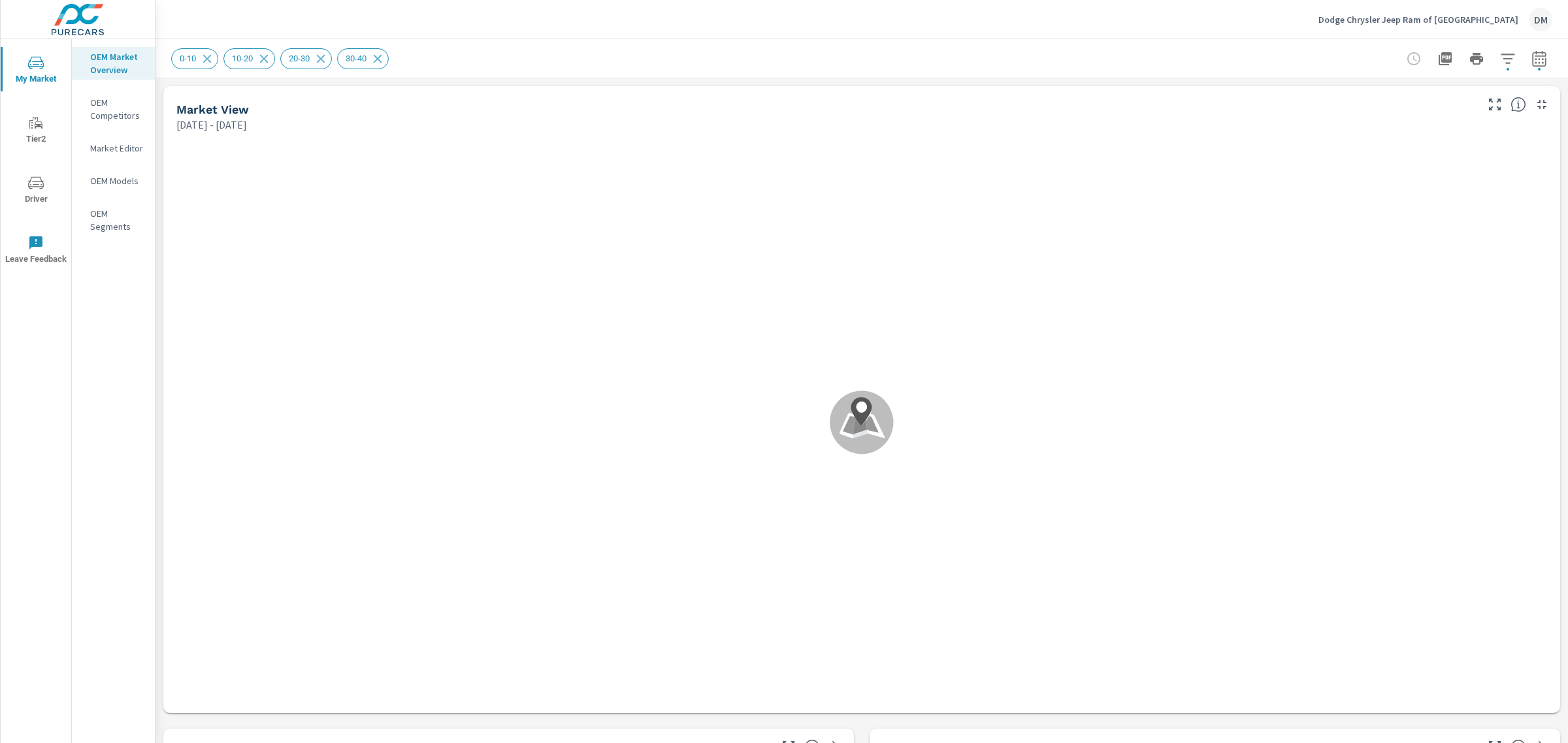
click at [1392, 15] on p "Dodge Chrysler Jeep Ram of [GEOGRAPHIC_DATA]" at bounding box center [1419, 20] width 200 height 12
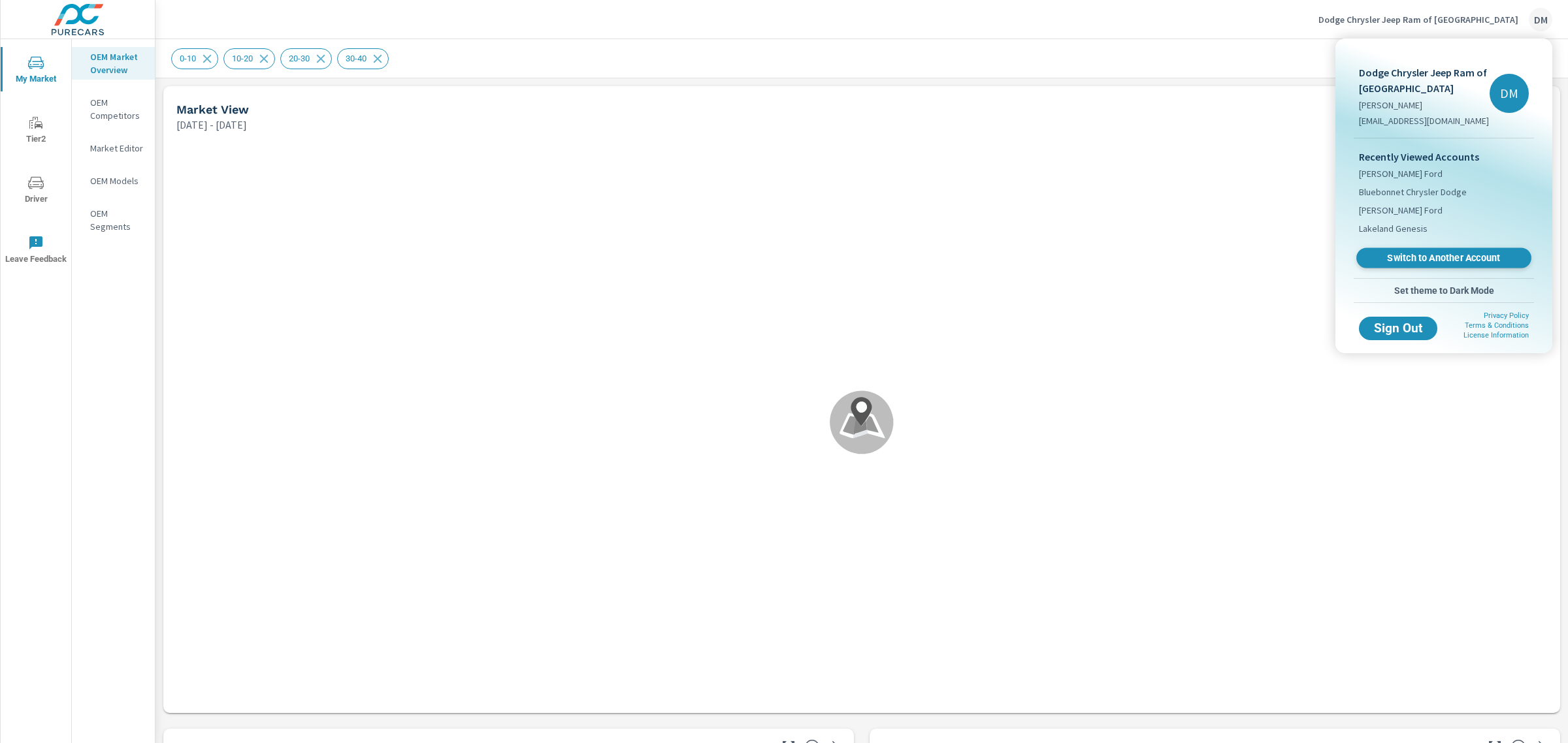
click at [1448, 256] on span "Switch to Another Account" at bounding box center [1443, 258] width 160 height 12
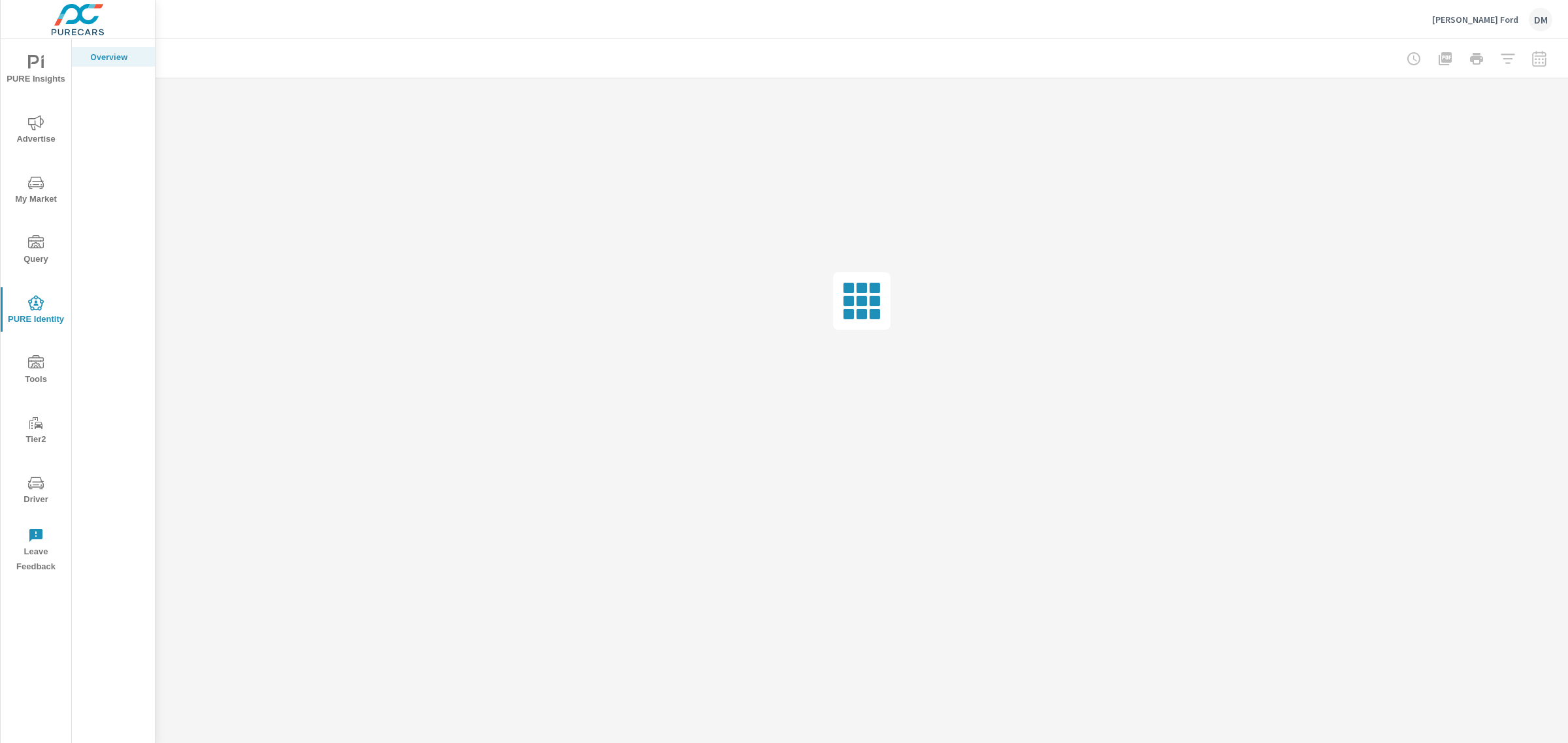
click at [39, 382] on span "Tools" at bounding box center [35, 372] width 63 height 32
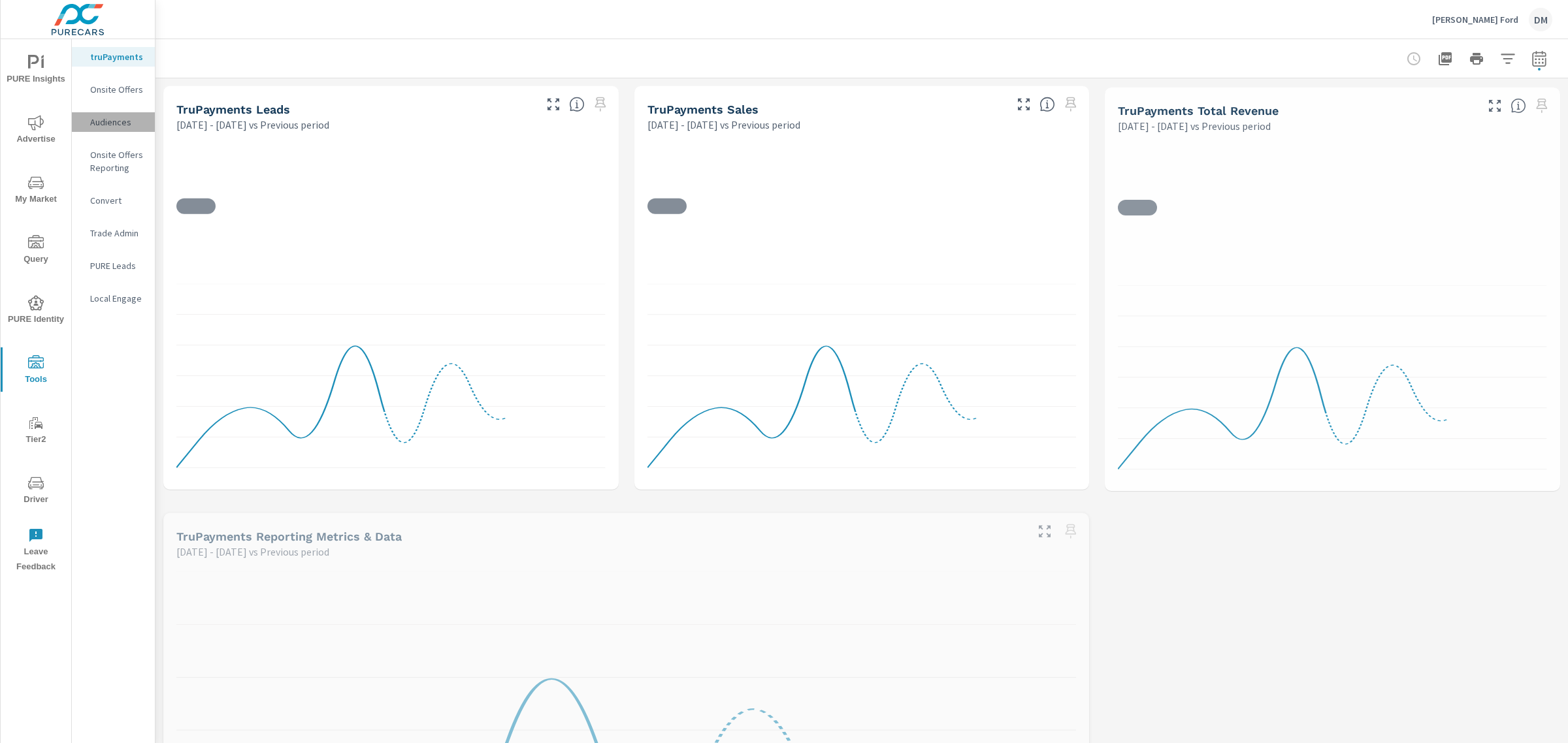
click at [100, 125] on p "Audiences" at bounding box center [118, 122] width 54 height 13
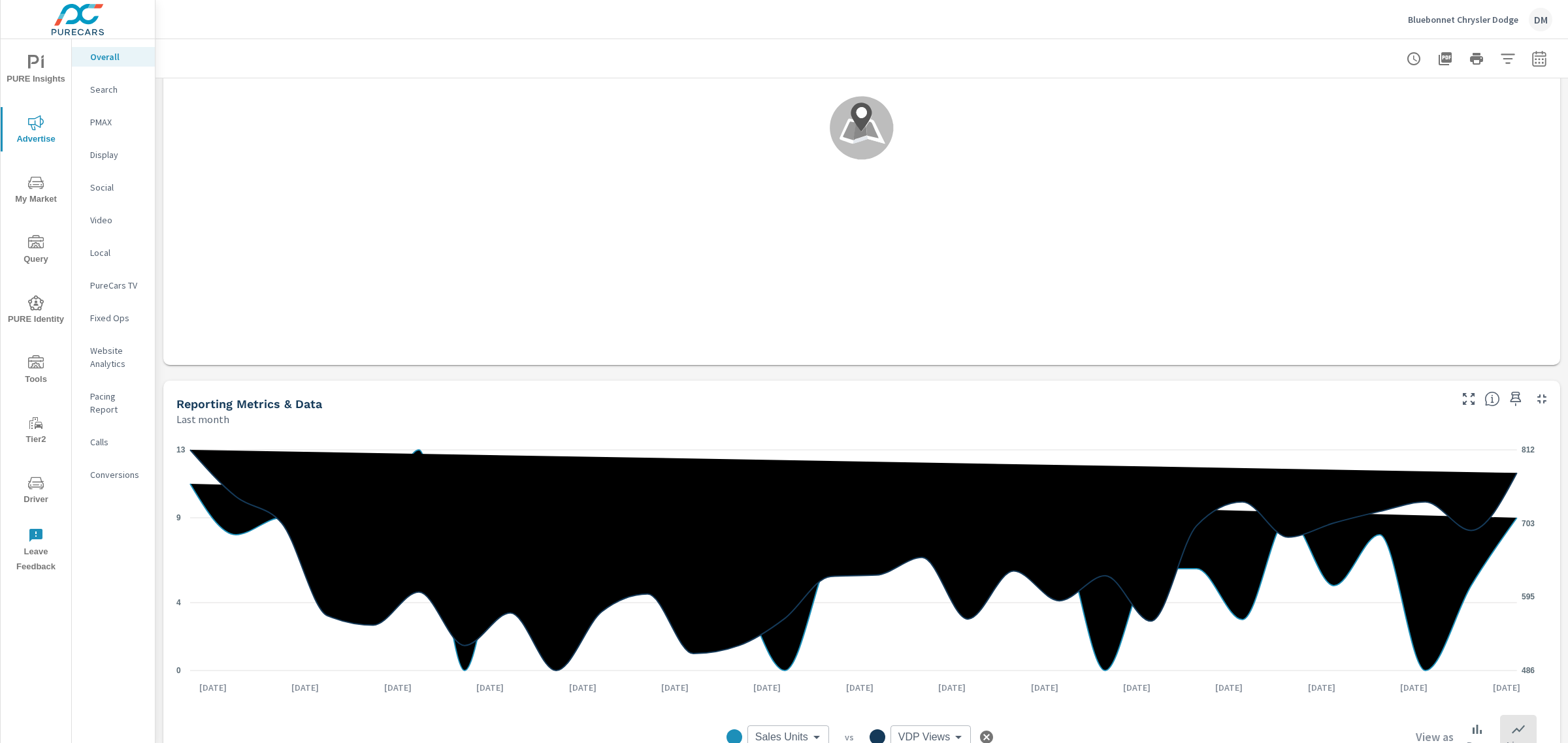
scroll to position [665, 0]
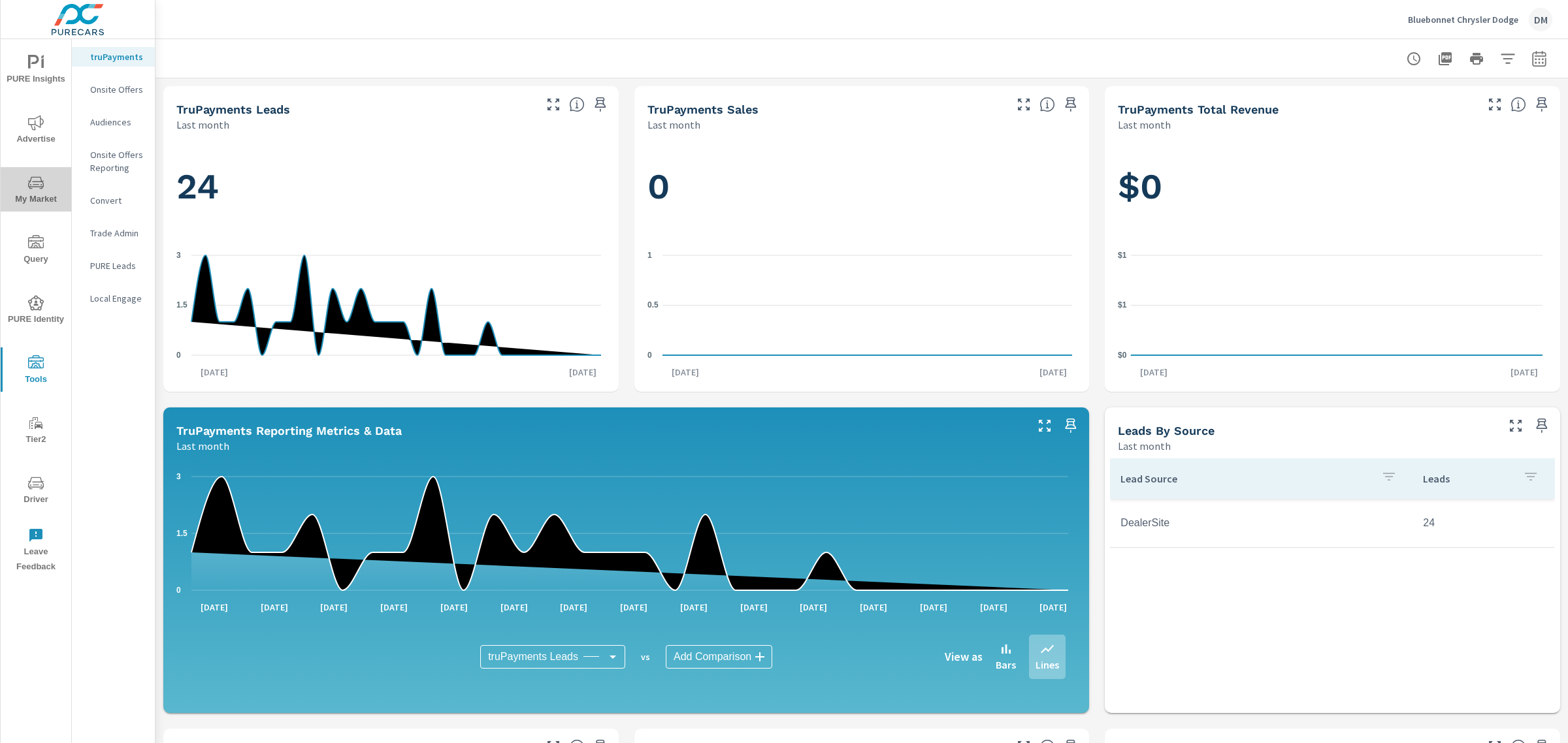
click at [34, 190] on span "My Market" at bounding box center [35, 191] width 63 height 32
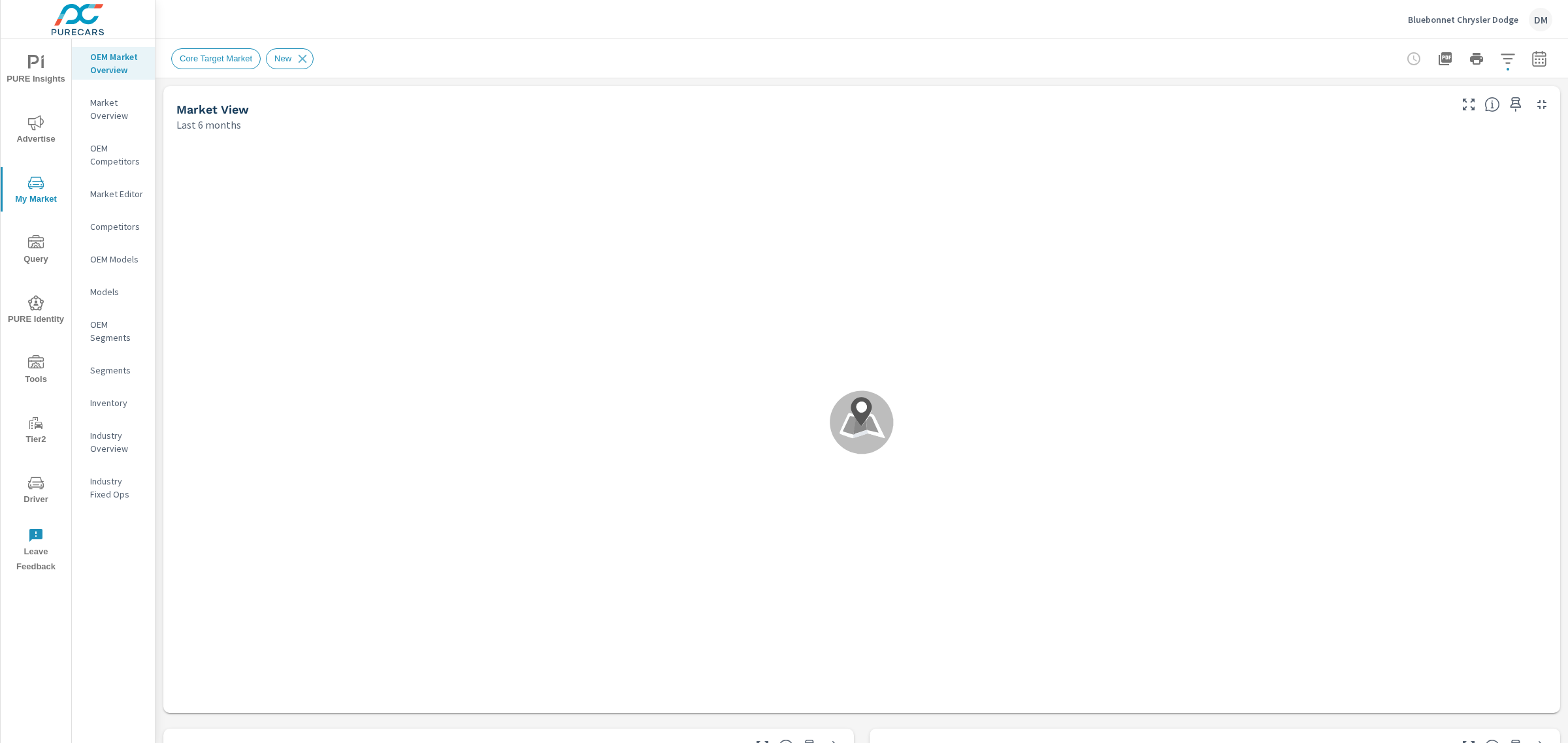
click at [101, 400] on p "Inventory" at bounding box center [118, 403] width 54 height 13
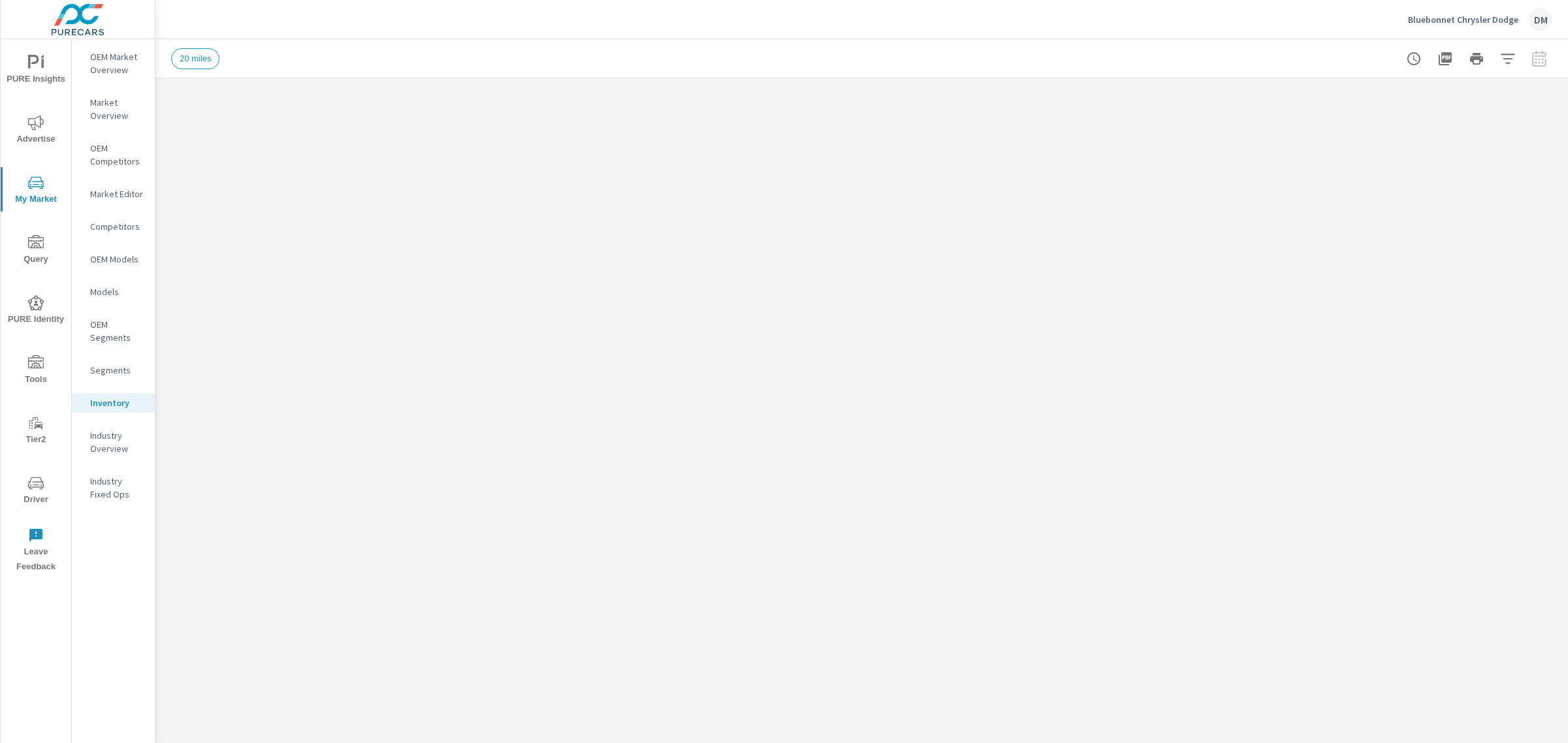
scroll to position [833, 0]
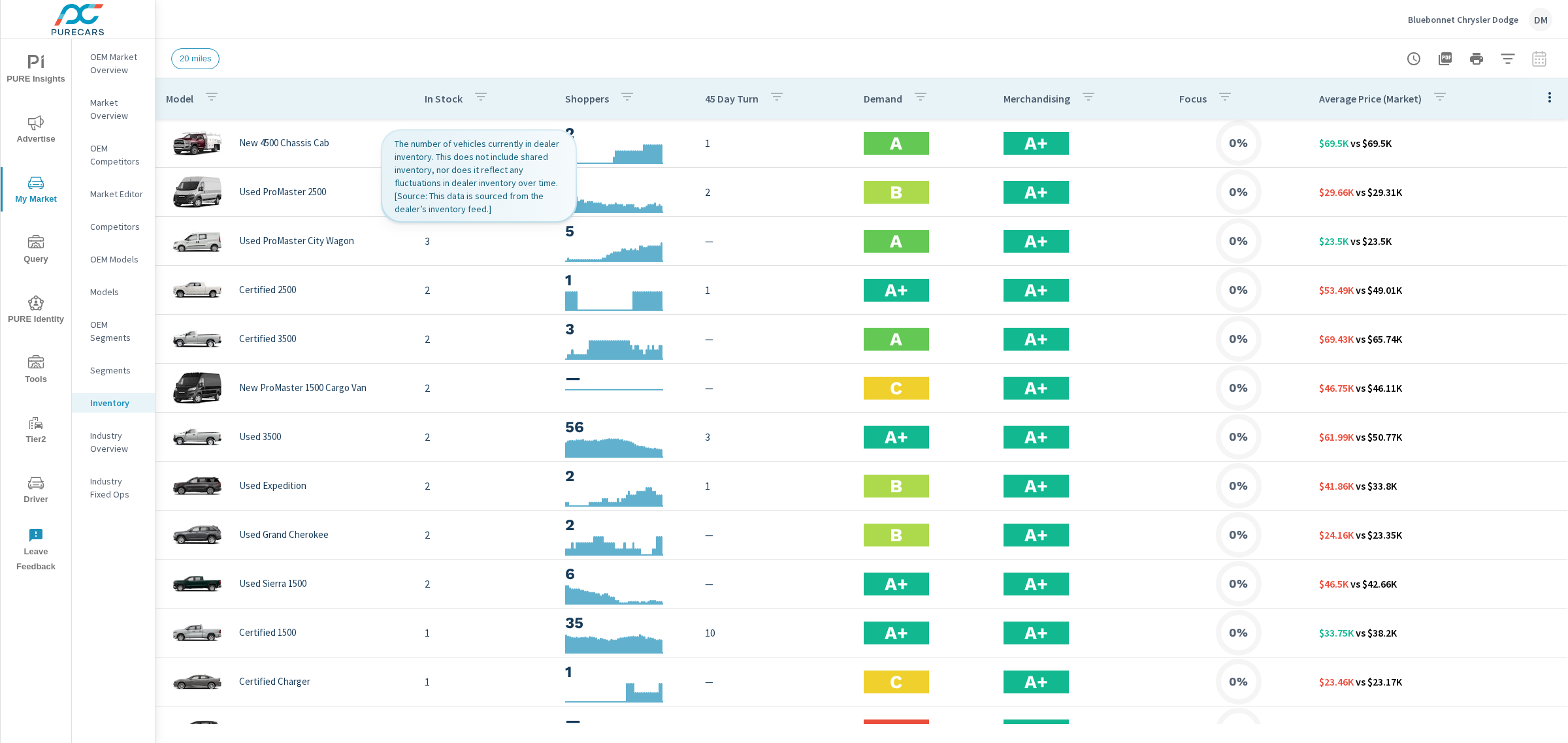
click at [474, 105] on icon "button" at bounding box center [481, 96] width 16 height 16
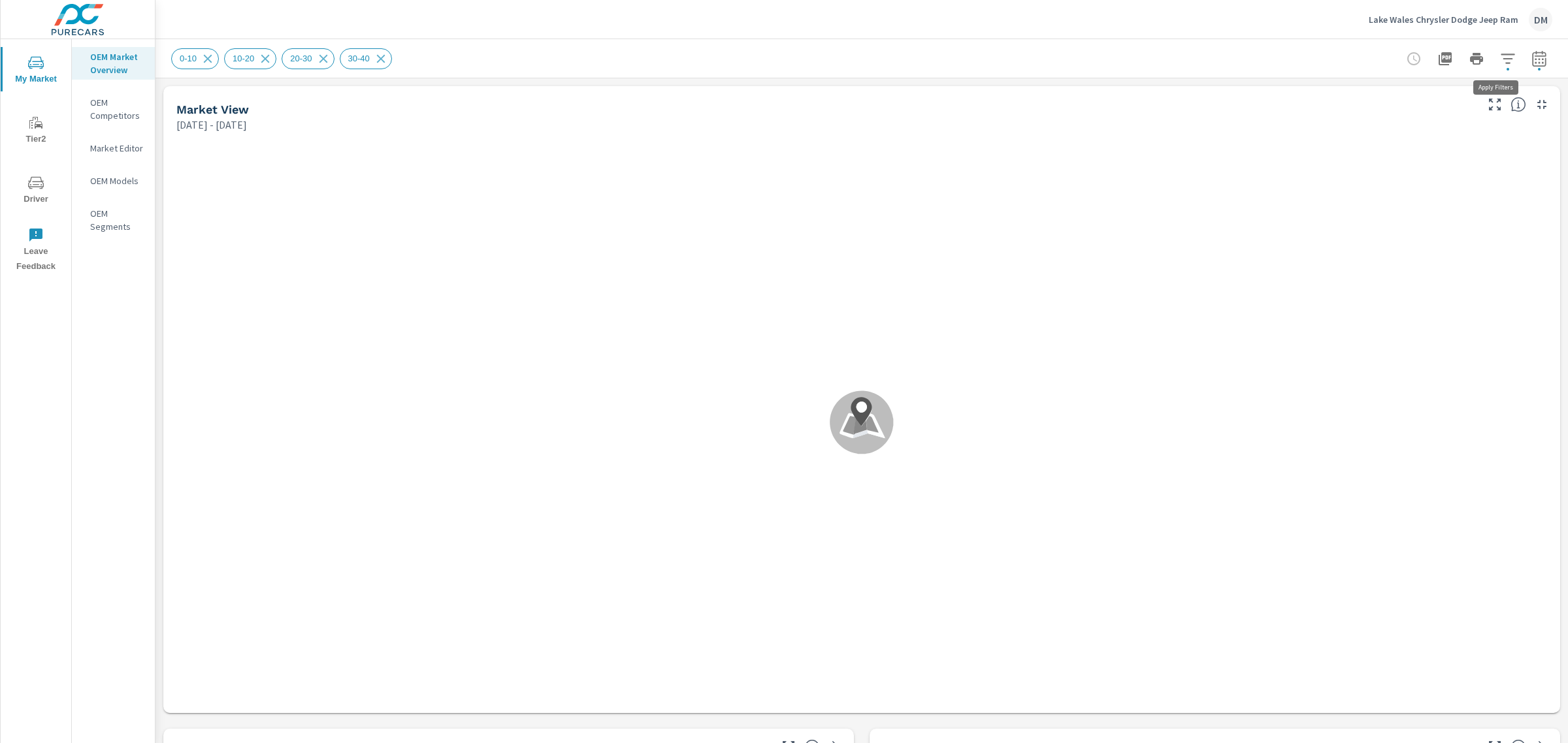
click at [1501, 57] on icon "button" at bounding box center [1508, 59] width 16 height 16
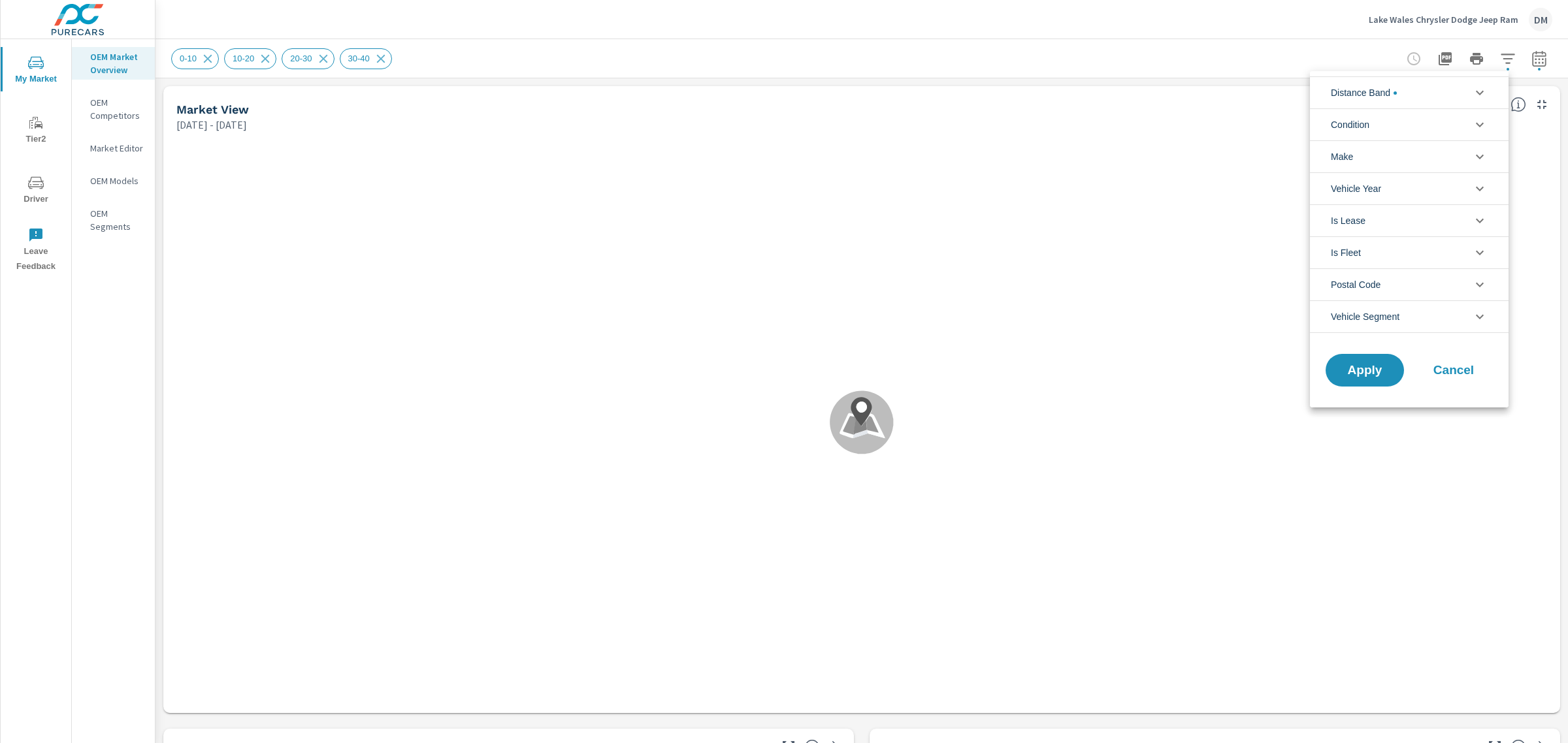
scroll to position [88, 0]
click at [1481, 125] on icon "filter options" at bounding box center [1480, 124] width 16 height 16
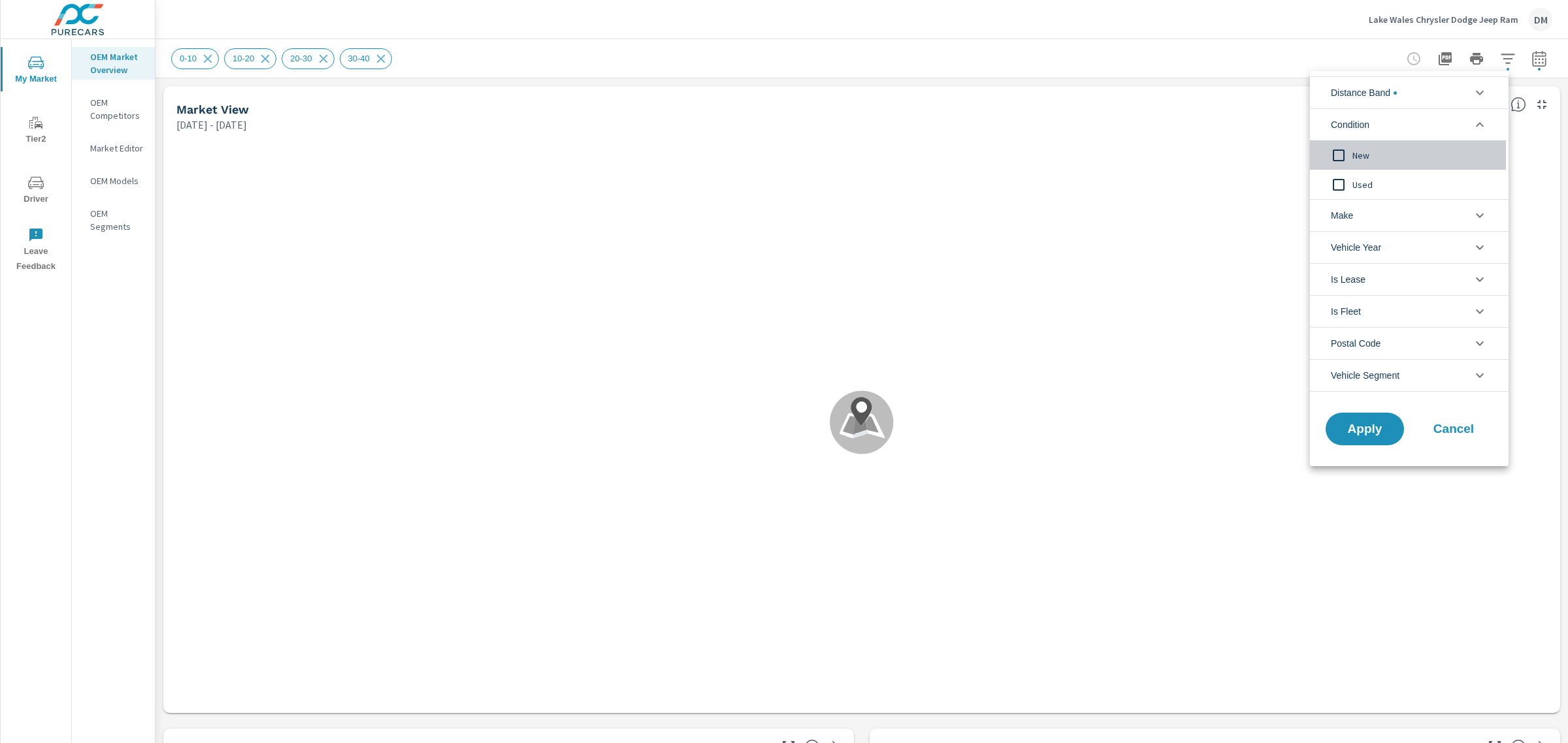
click at [1341, 153] on input "filter options" at bounding box center [1338, 155] width 27 height 27
click at [1366, 223] on li "Make" at bounding box center [1409, 215] width 199 height 32
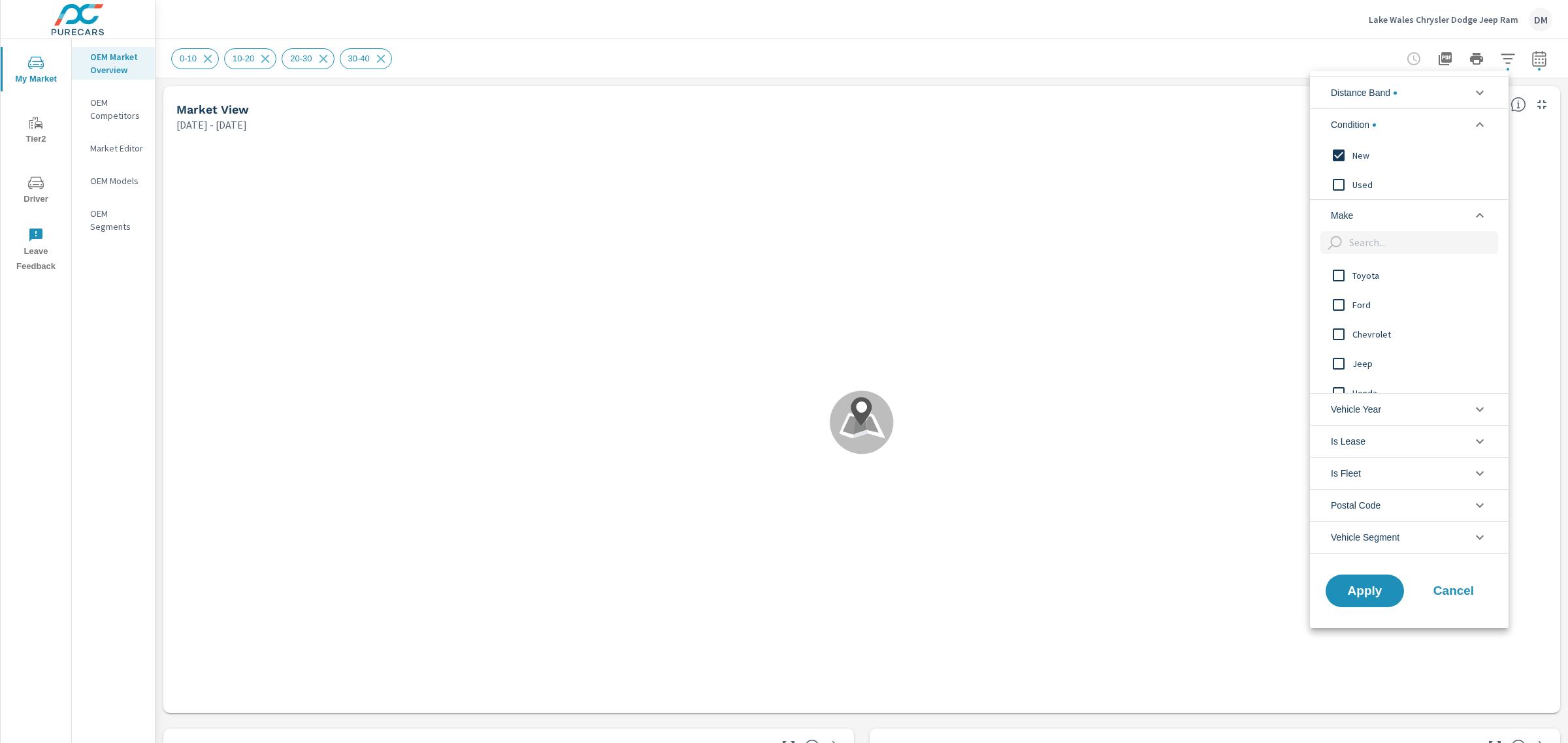
click at [1341, 363] on input "filter options" at bounding box center [1338, 363] width 27 height 27
click at [1339, 376] on input "filter options" at bounding box center [1338, 378] width 27 height 27
click at [1340, 334] on input "filter options" at bounding box center [1338, 334] width 27 height 27
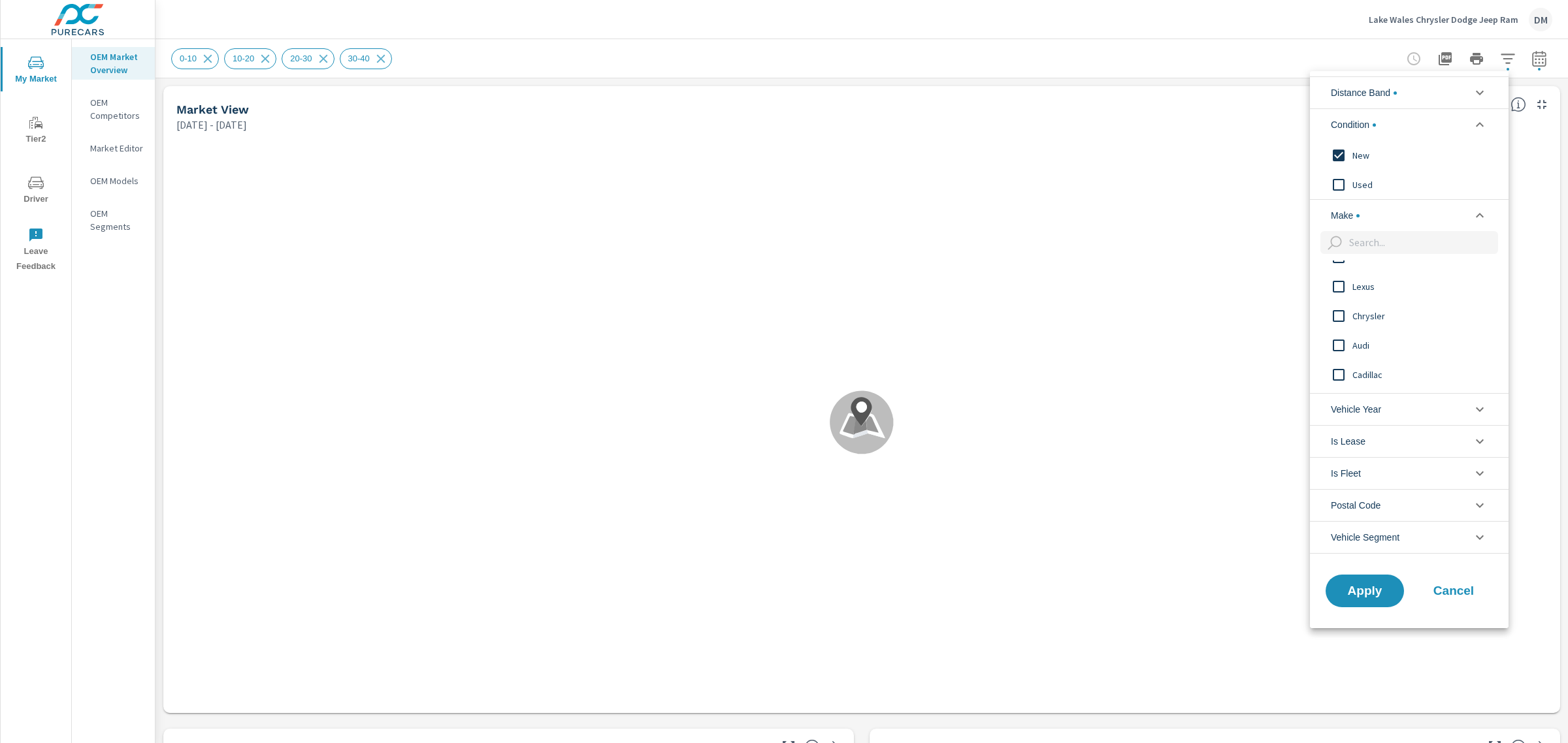
scroll to position [397, 0]
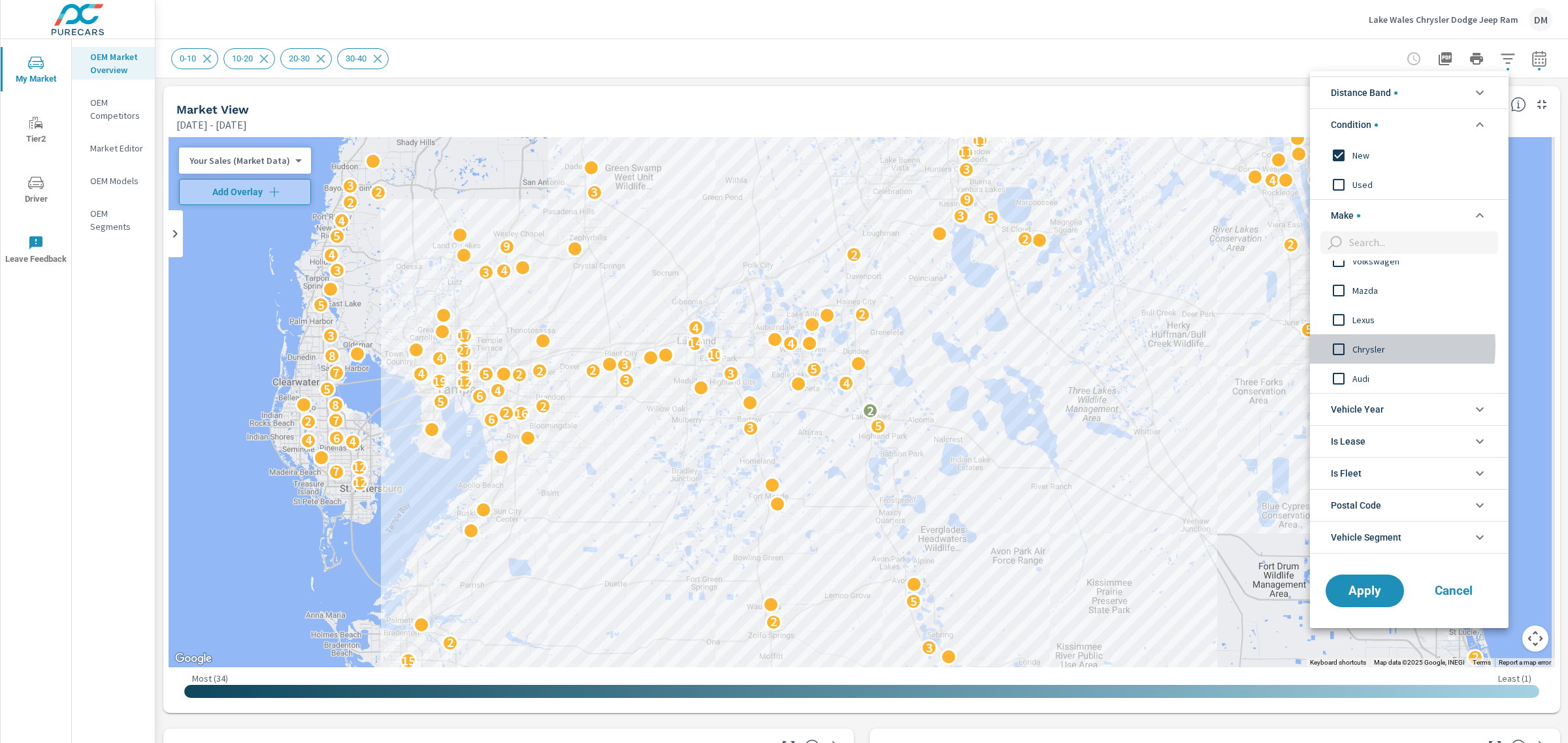
click at [1340, 346] on input "filter options" at bounding box center [1338, 349] width 27 height 27
click at [1373, 591] on span "Apply" at bounding box center [1364, 590] width 53 height 12
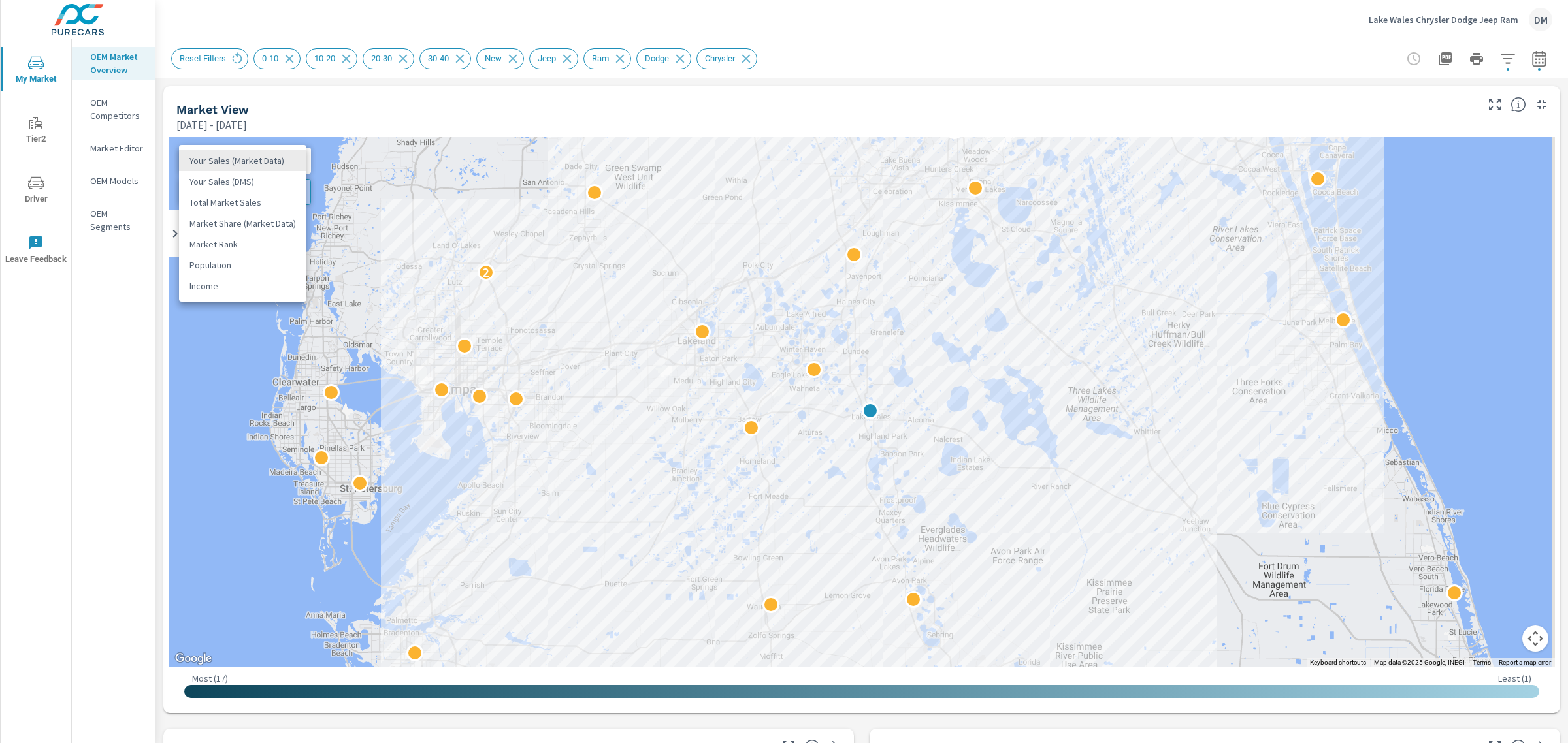
click at [253, 157] on body "My Market Tier2 Driver Leave Feedback OEM Market Overview OEM Competitors Marke…" at bounding box center [784, 372] width 1568 height 743
click at [249, 198] on li "Total Market Sales" at bounding box center [243, 203] width 127 height 21
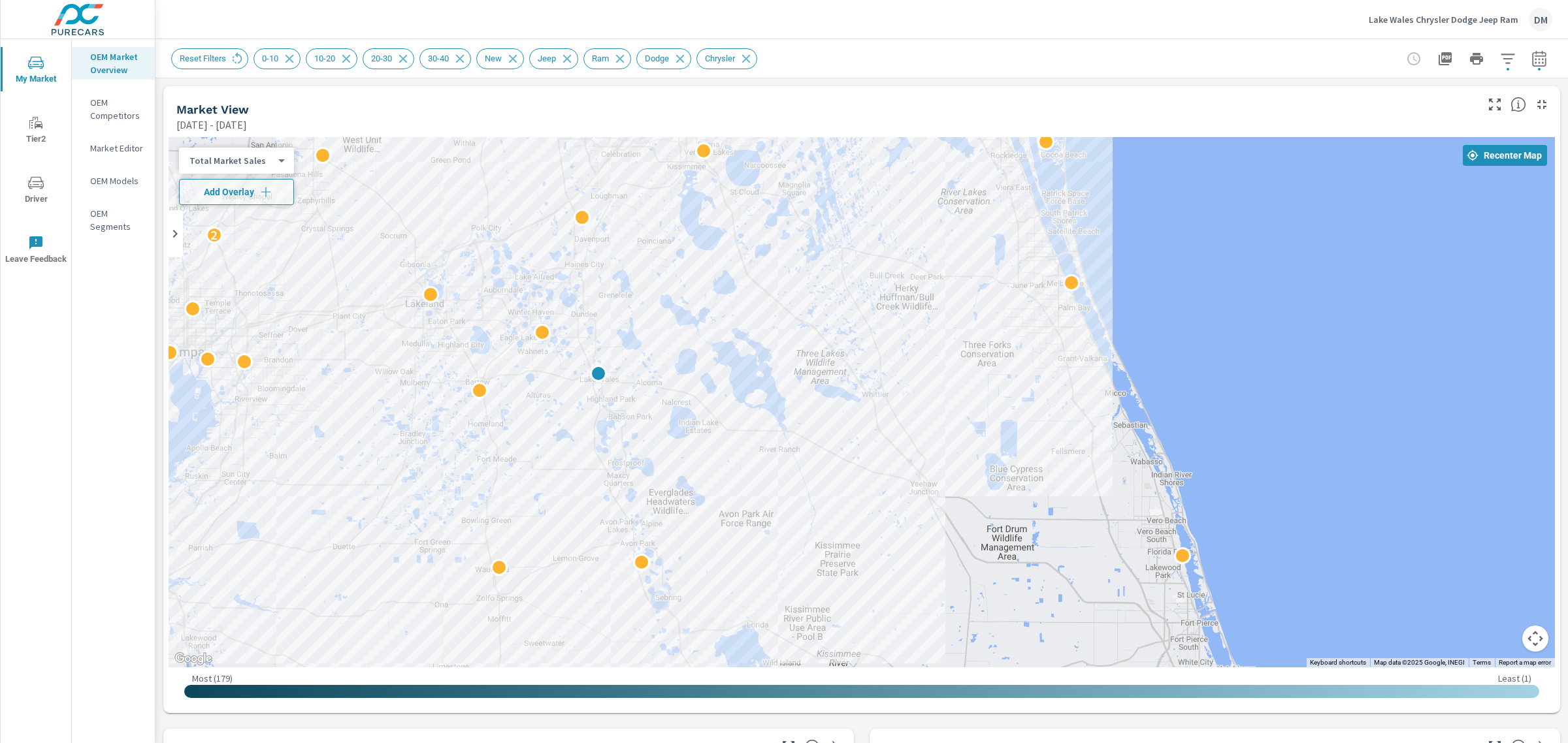
drag, startPoint x: 1170, startPoint y: 467, endPoint x: 897, endPoint y: 429, distance: 275.6
click at [897, 429] on div "2 2" at bounding box center [1218, 718] width 1255 height 706
click at [269, 186] on icon "button" at bounding box center [266, 192] width 13 height 13
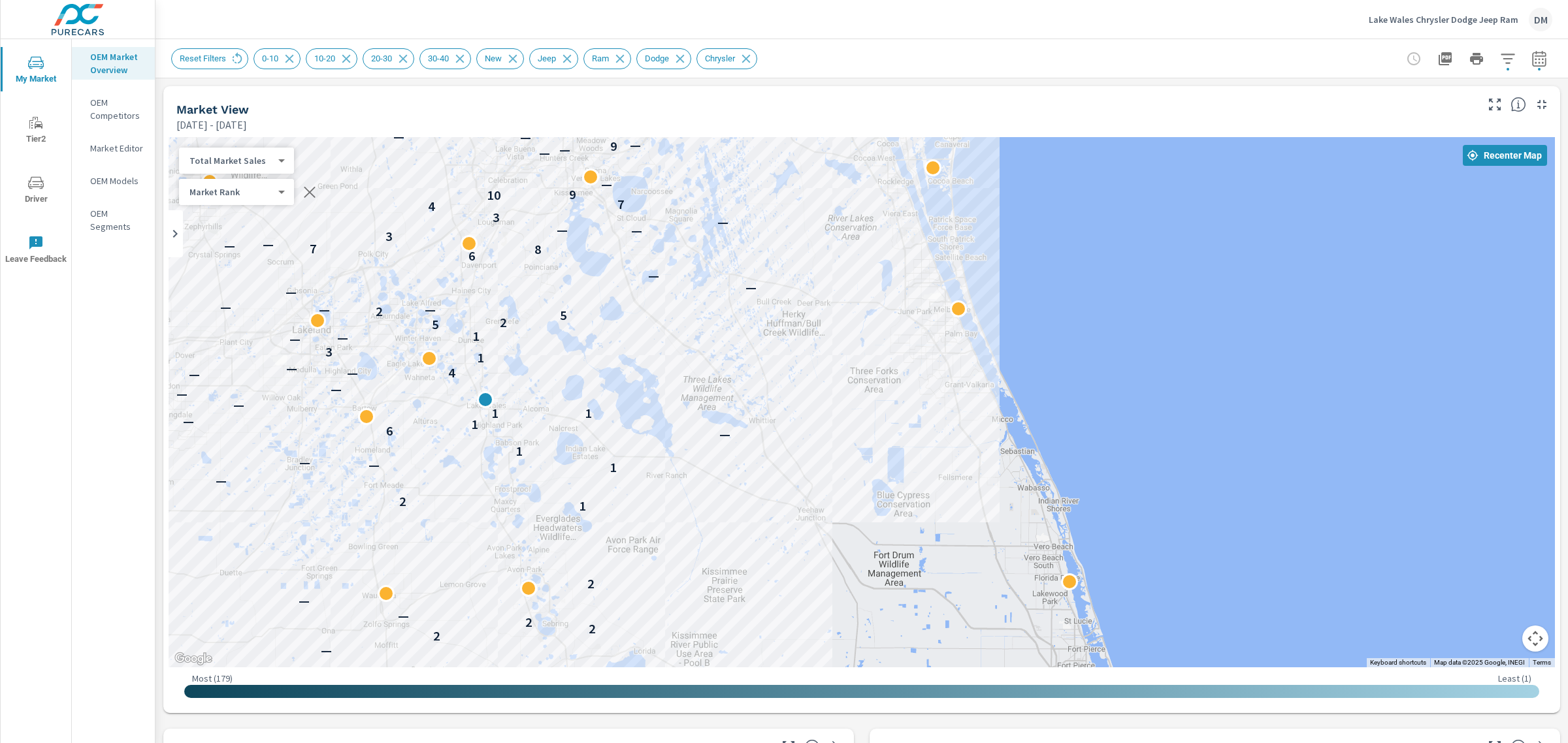
drag, startPoint x: 996, startPoint y: 490, endPoint x: 883, endPoint y: 514, distance: 115.5
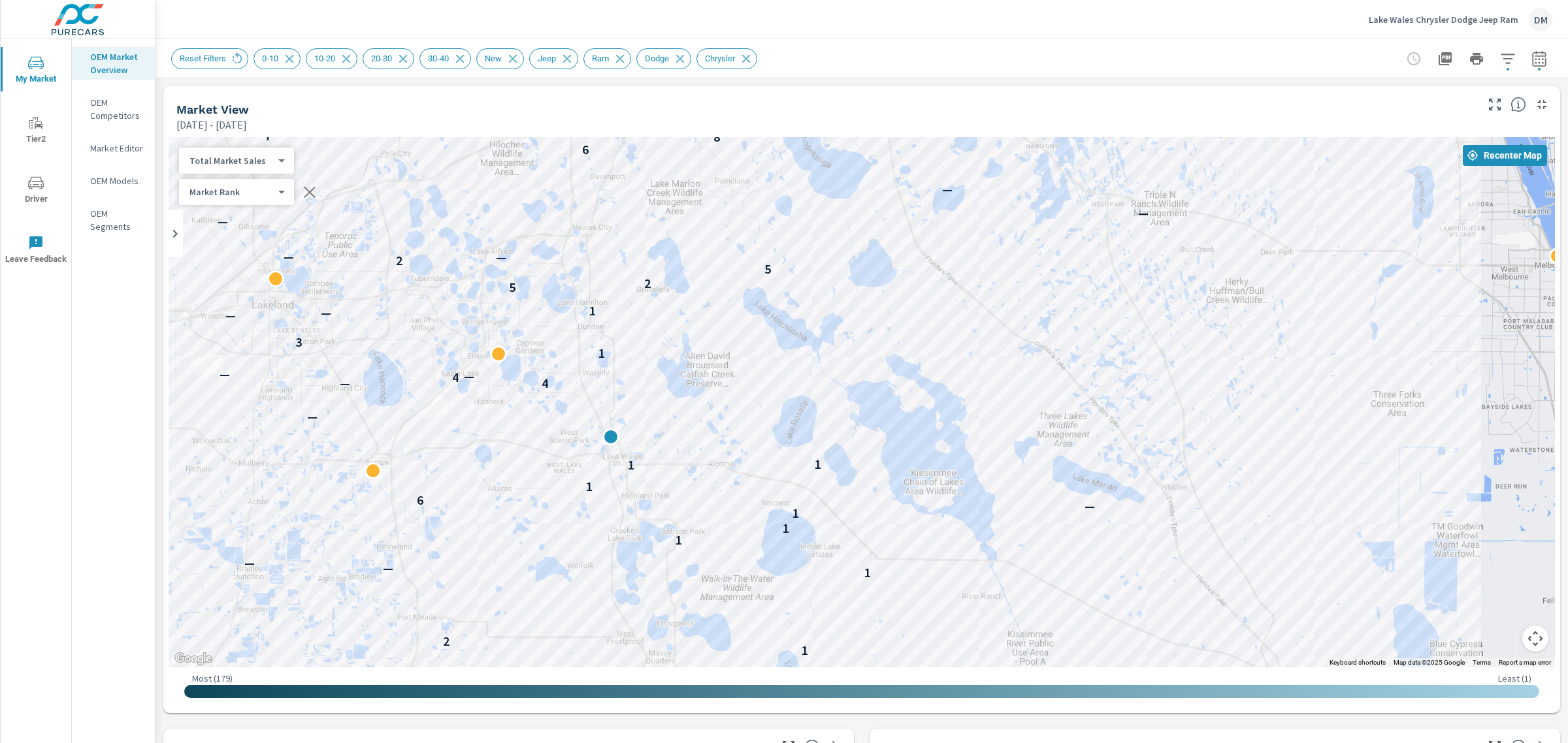
drag, startPoint x: 728, startPoint y: 380, endPoint x: 1223, endPoint y: 407, distance: 495.7
click at [1225, 410] on div "3 — — 2 2 2 — — 2 1 2 1 — — 1 1 1 — 6 1 1 1 — 4 — 4 — — 1 3 — — 1 5 2 5 2 — — —…" at bounding box center [862, 402] width 1387 height 530
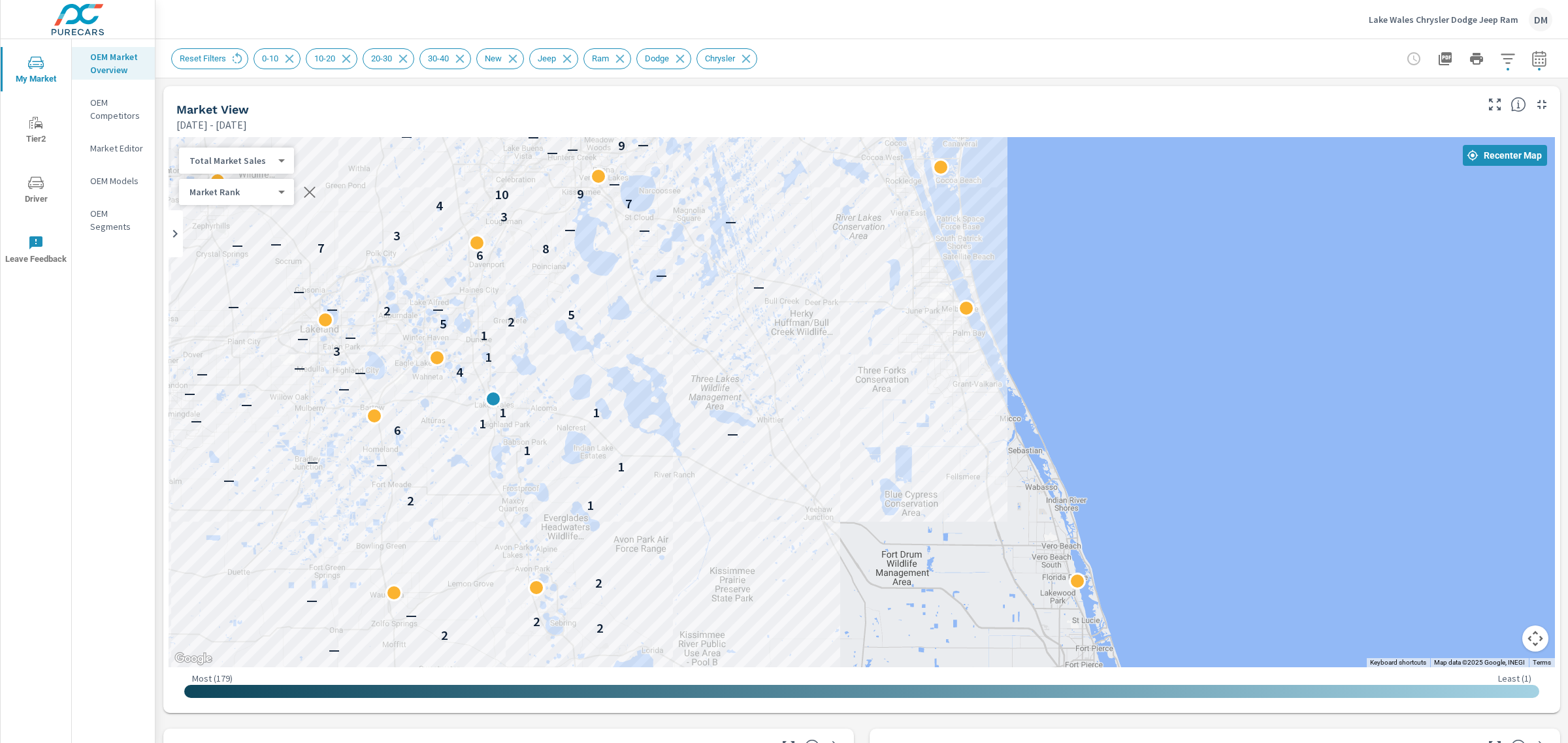
drag, startPoint x: 1220, startPoint y: 469, endPoint x: 784, endPoint y: 440, distance: 437.0
click at [784, 440] on div "3 — — 2 2 2 — — 2 1 2 — 1 — — 1 — 6 1 — 1 1 — — — — 4 — — 1 3 — — 1 5 2 5 2 — —…" at bounding box center [1068, 733] width 1255 height 706
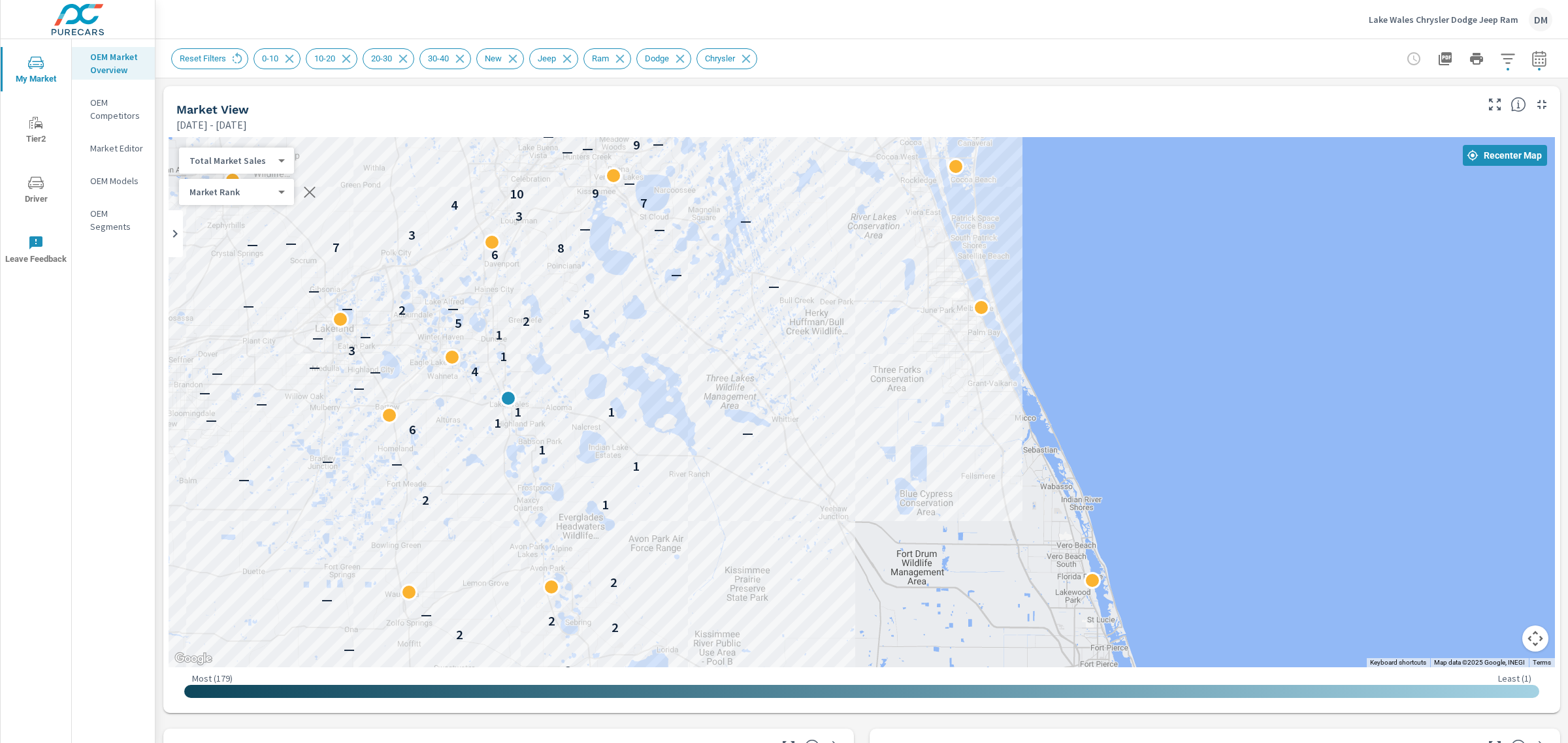
drag, startPoint x: 1046, startPoint y: 317, endPoint x: 1063, endPoint y: 316, distance: 17.0
click at [1063, 316] on div "3 — — 2 2 2 — — 2 1 2 — 1 — — 1 — 6 1 — 1 1 — — — — 4 — — 1 3 — — 1 5 2 5 2 — —…" at bounding box center [862, 402] width 1387 height 530
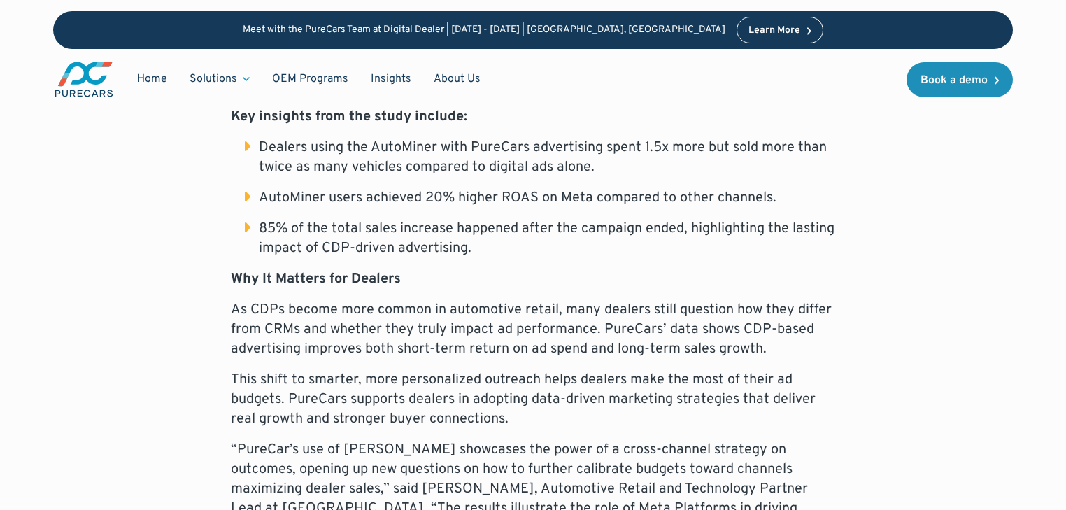
scroll to position [1092, 0]
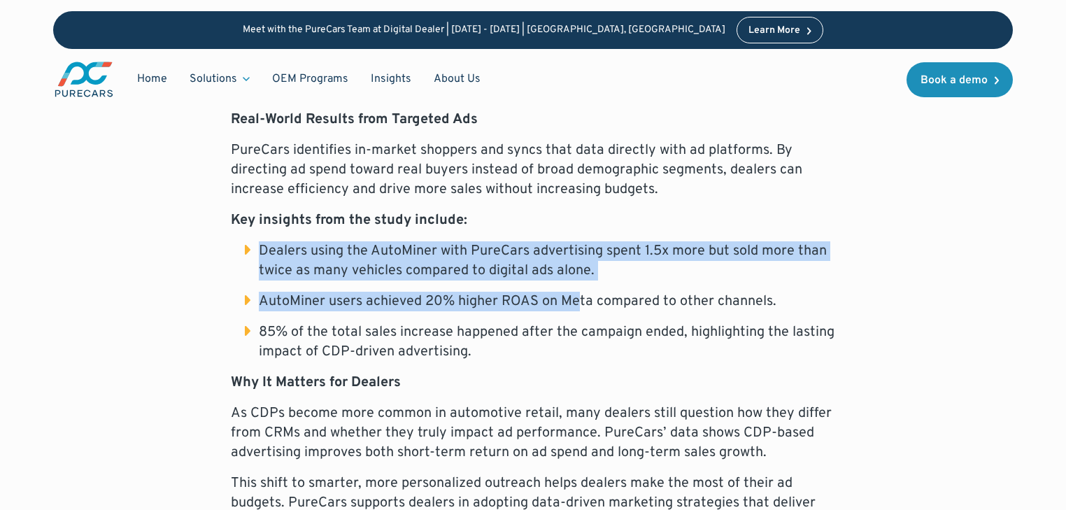
drag, startPoint x: 566, startPoint y: 282, endPoint x: 258, endPoint y: 235, distance: 312.1
click at [258, 241] on ul "Dealers using the AutoMiner with PureCars advertising spent 1.5x more but sold …" at bounding box center [533, 301] width 605 height 120
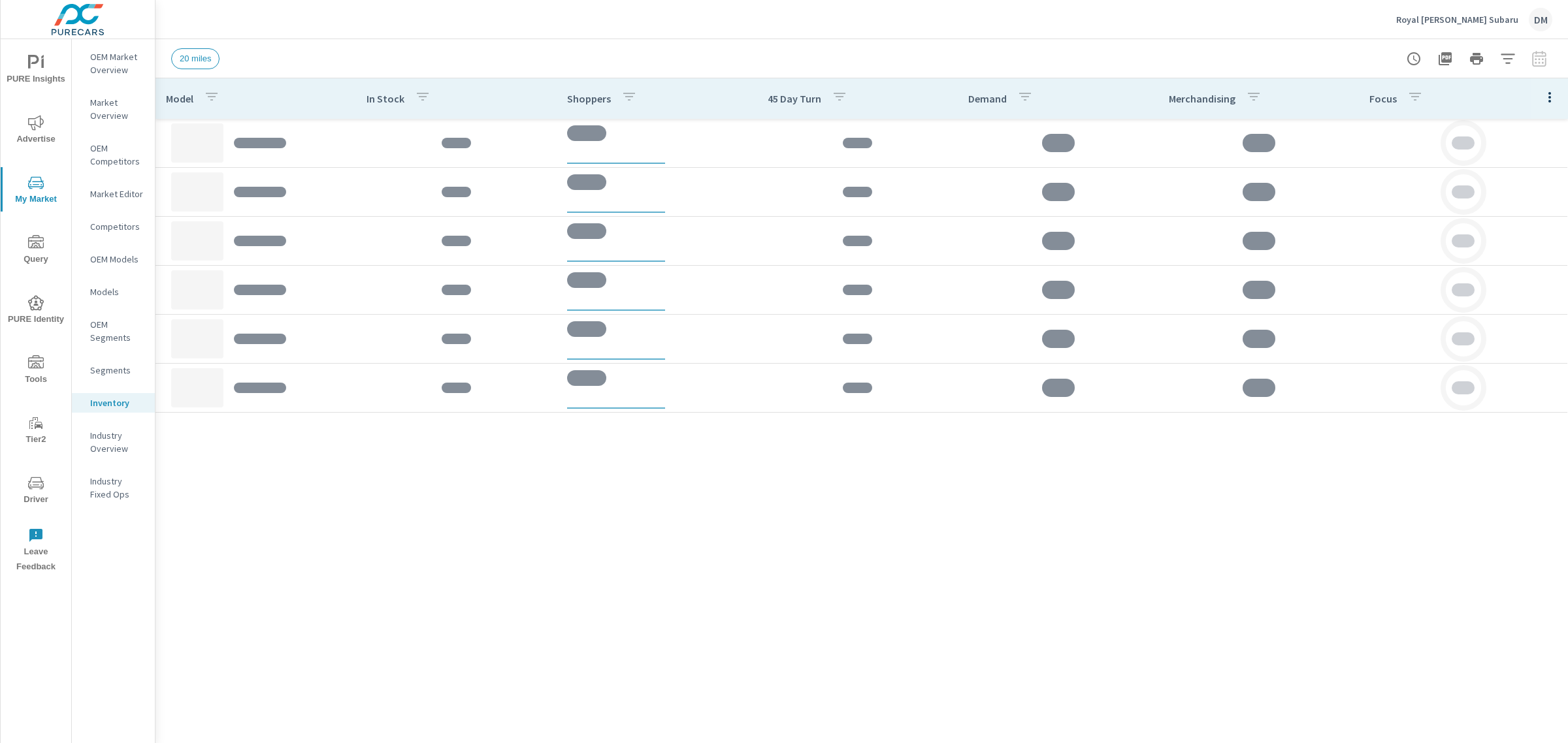
click at [1470, 18] on p "Royal Moore Subaru" at bounding box center [1457, 20] width 122 height 12
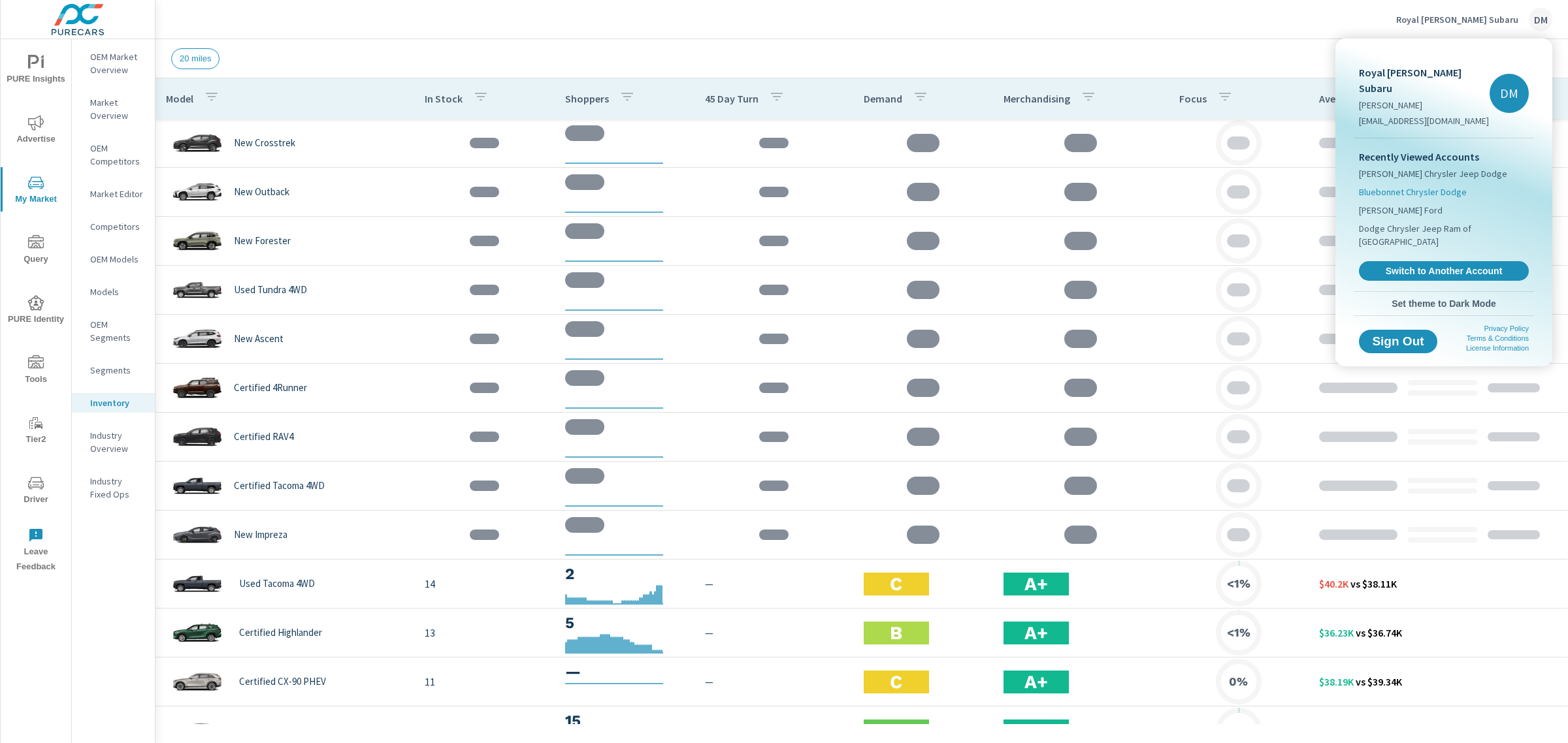
click at [1416, 186] on span "Bluebonnet Chrysler Dodge" at bounding box center [1412, 192] width 107 height 13
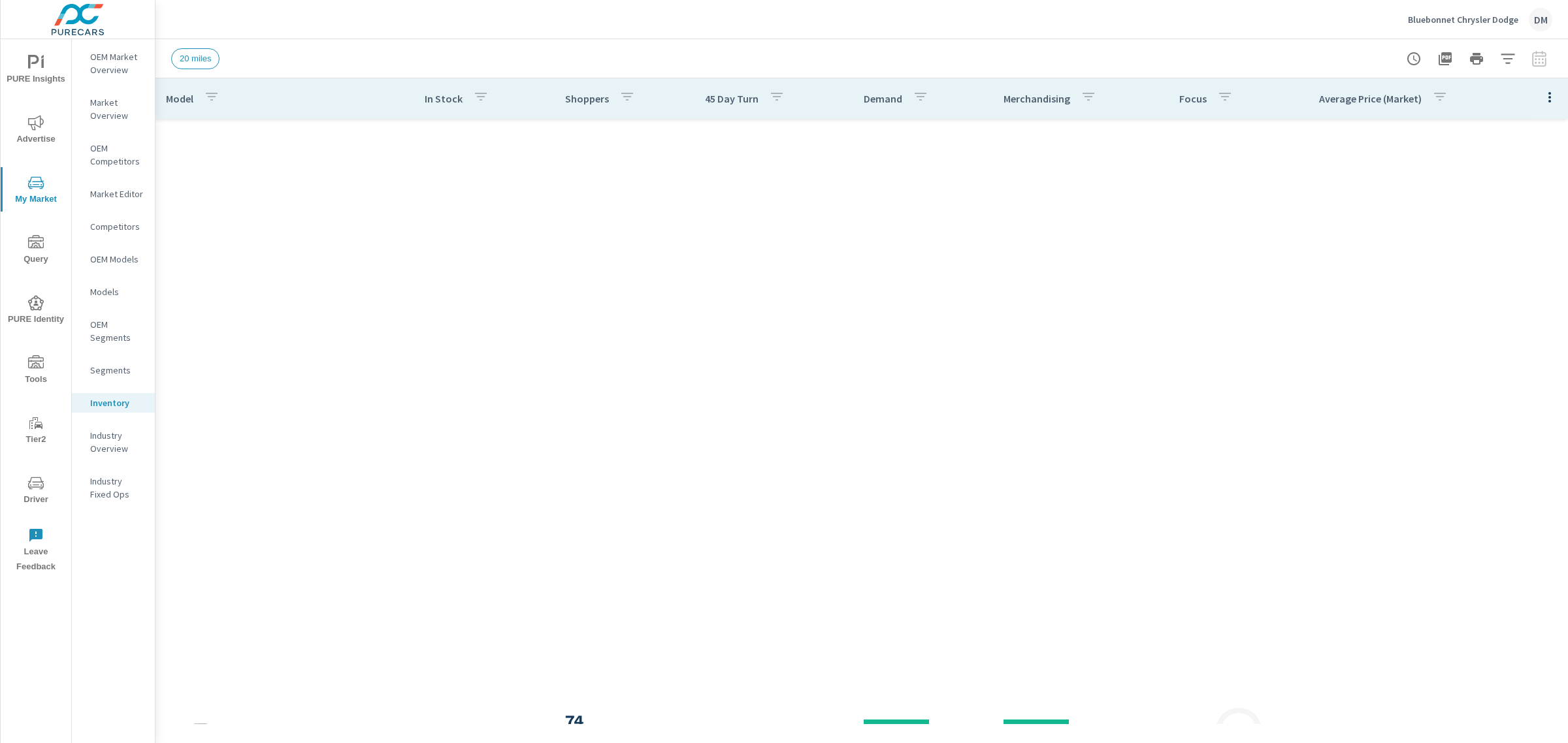
scroll to position [833, 0]
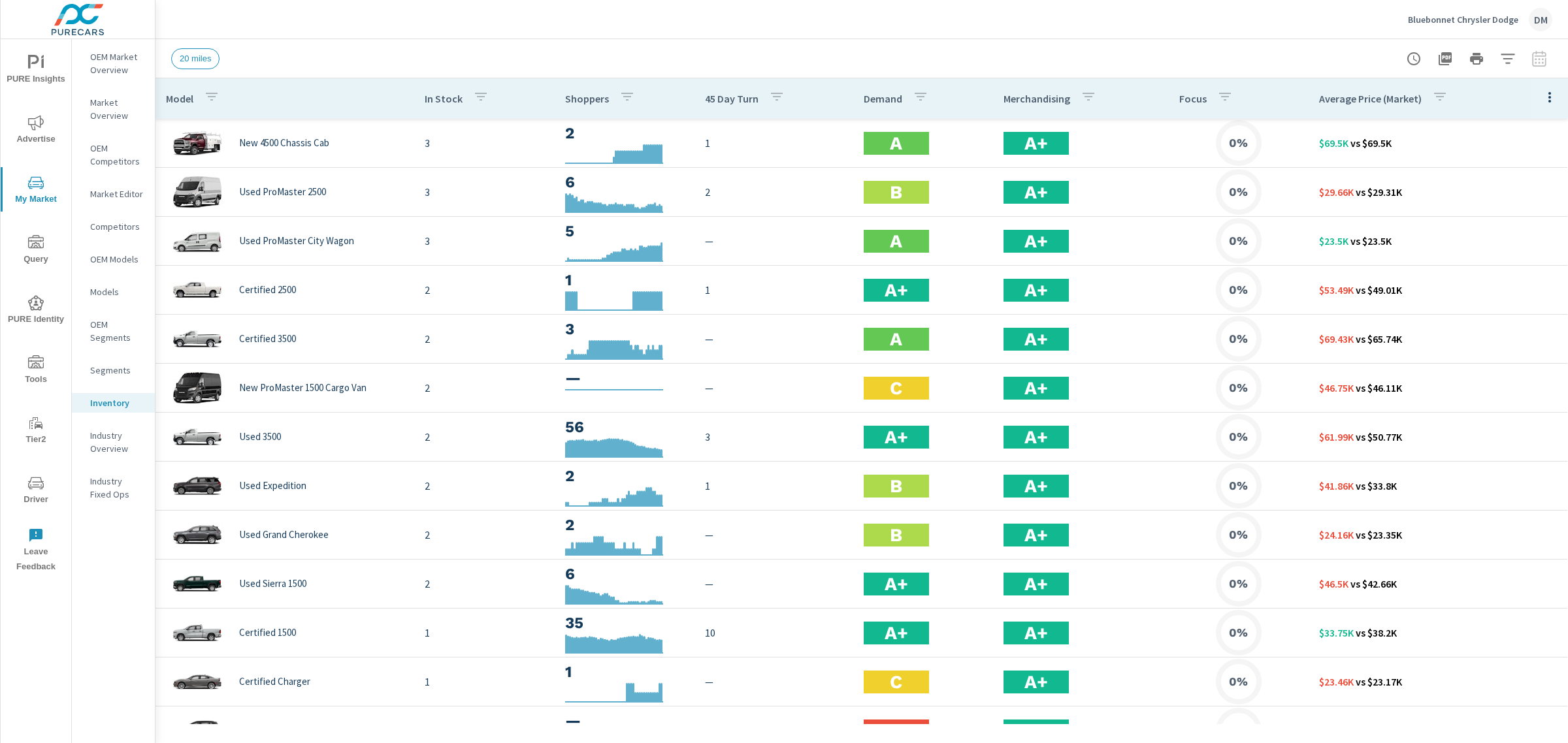
click at [38, 75] on span "PURE Insights" at bounding box center [35, 71] width 63 height 32
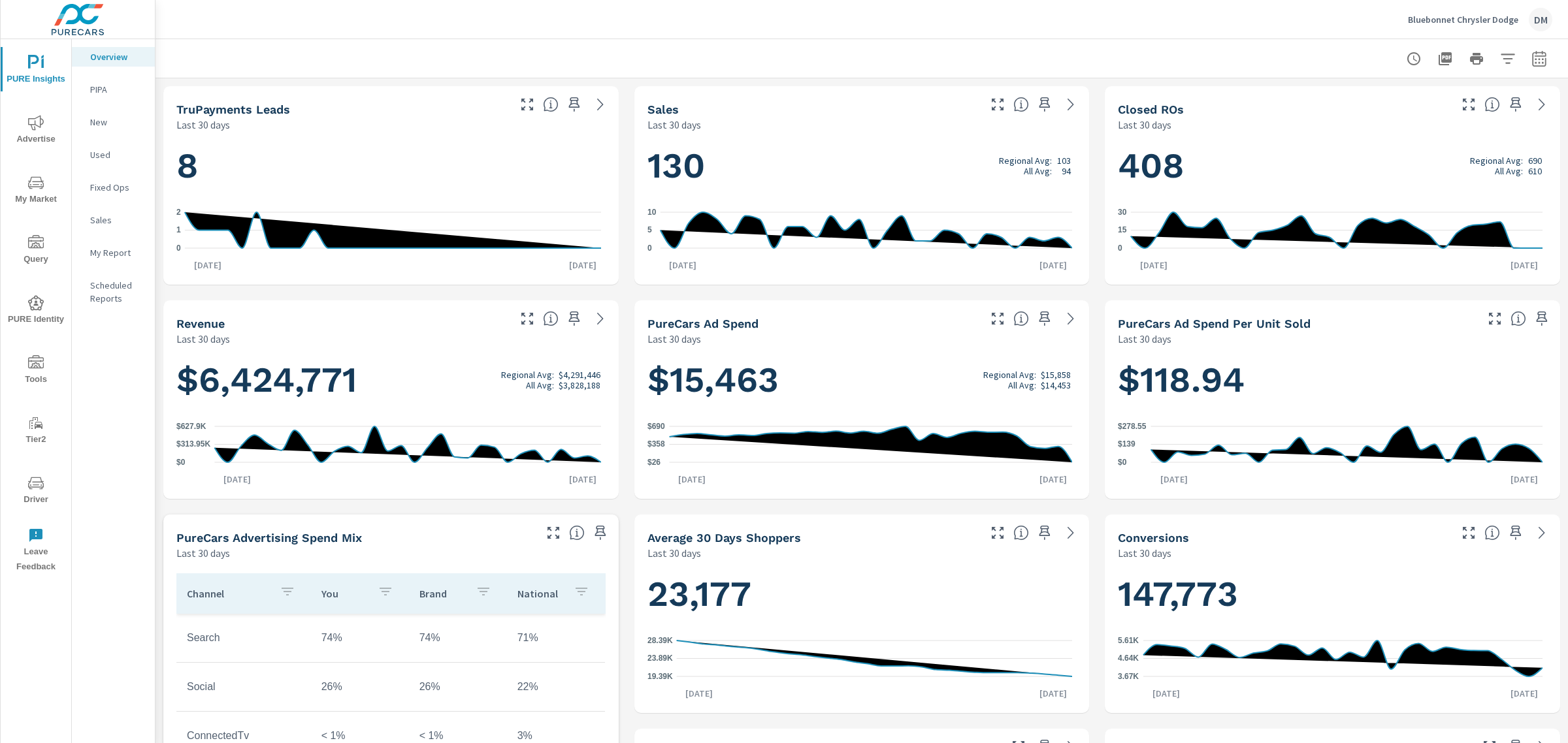
click at [35, 131] on span "Advertise" at bounding box center [35, 131] width 63 height 32
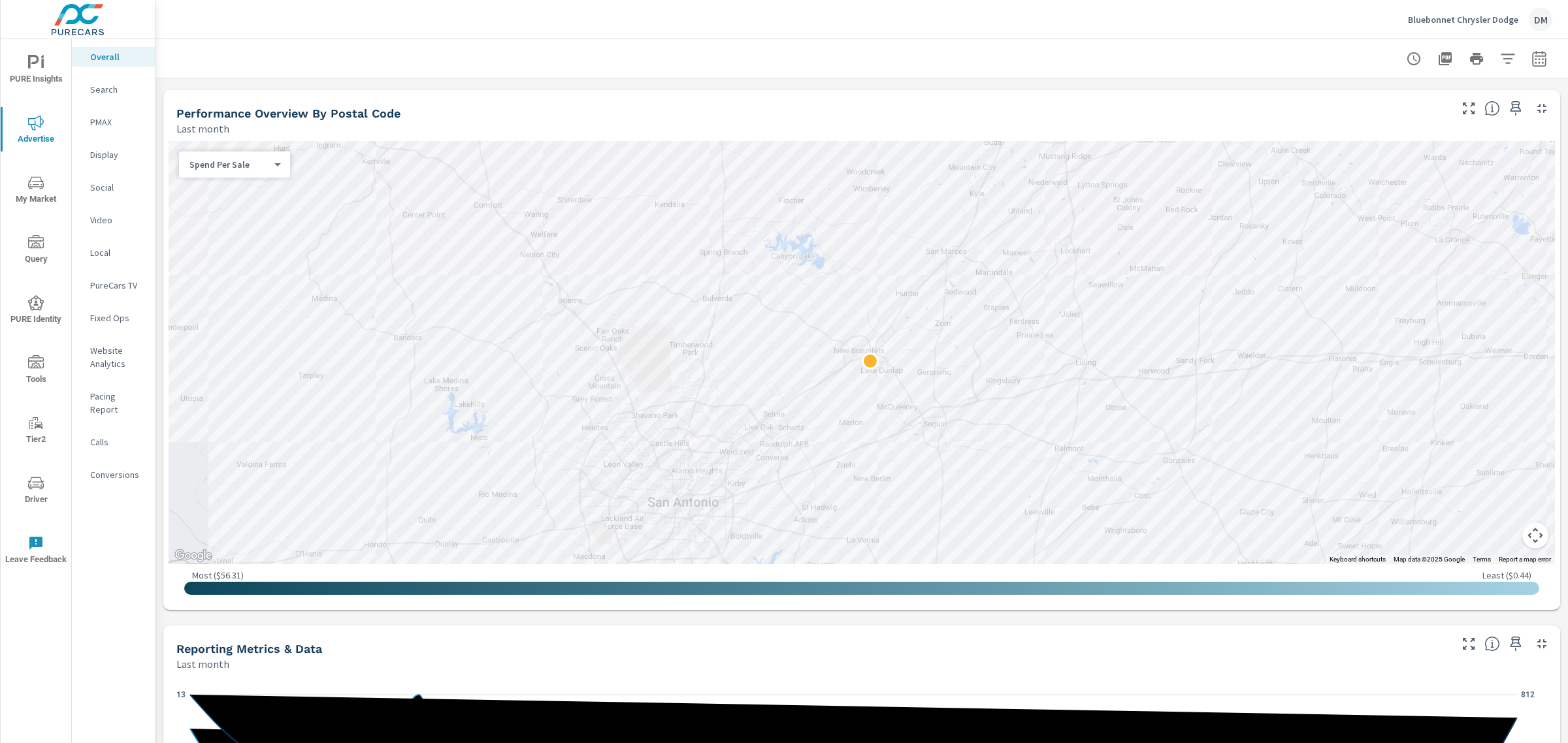
scroll to position [427, 0]
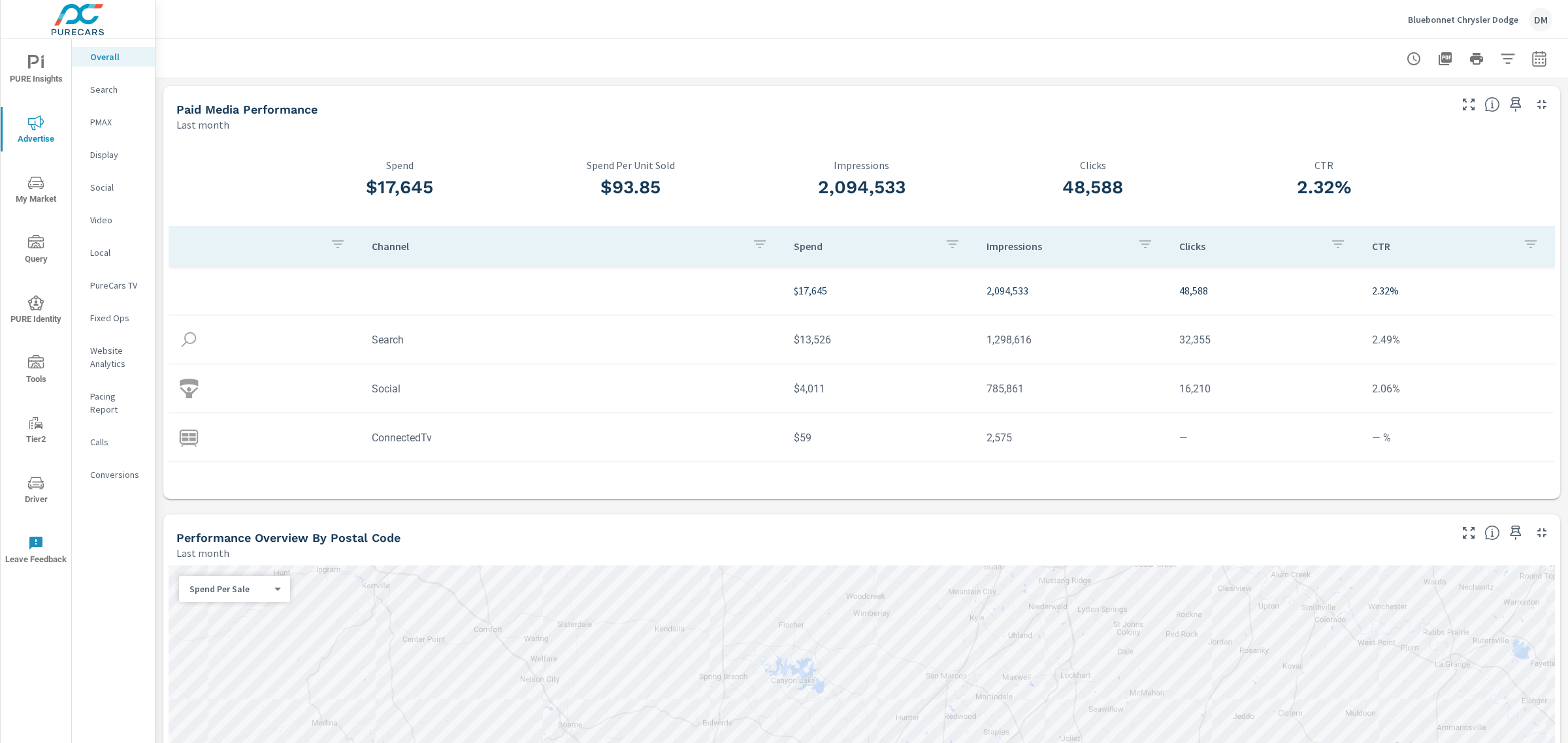
click at [34, 194] on span "My Market" at bounding box center [35, 191] width 63 height 32
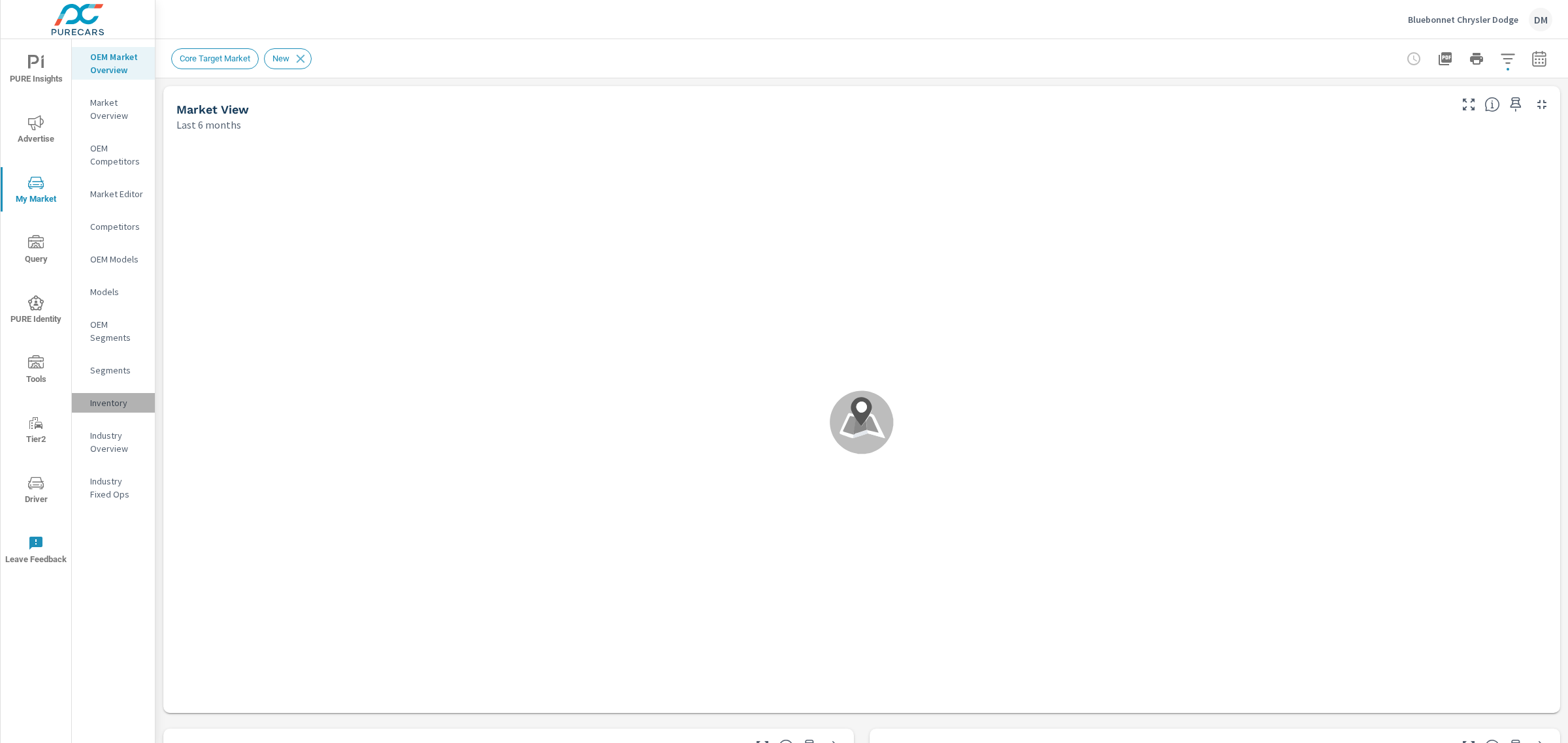
click at [111, 400] on p "Inventory" at bounding box center [118, 403] width 54 height 13
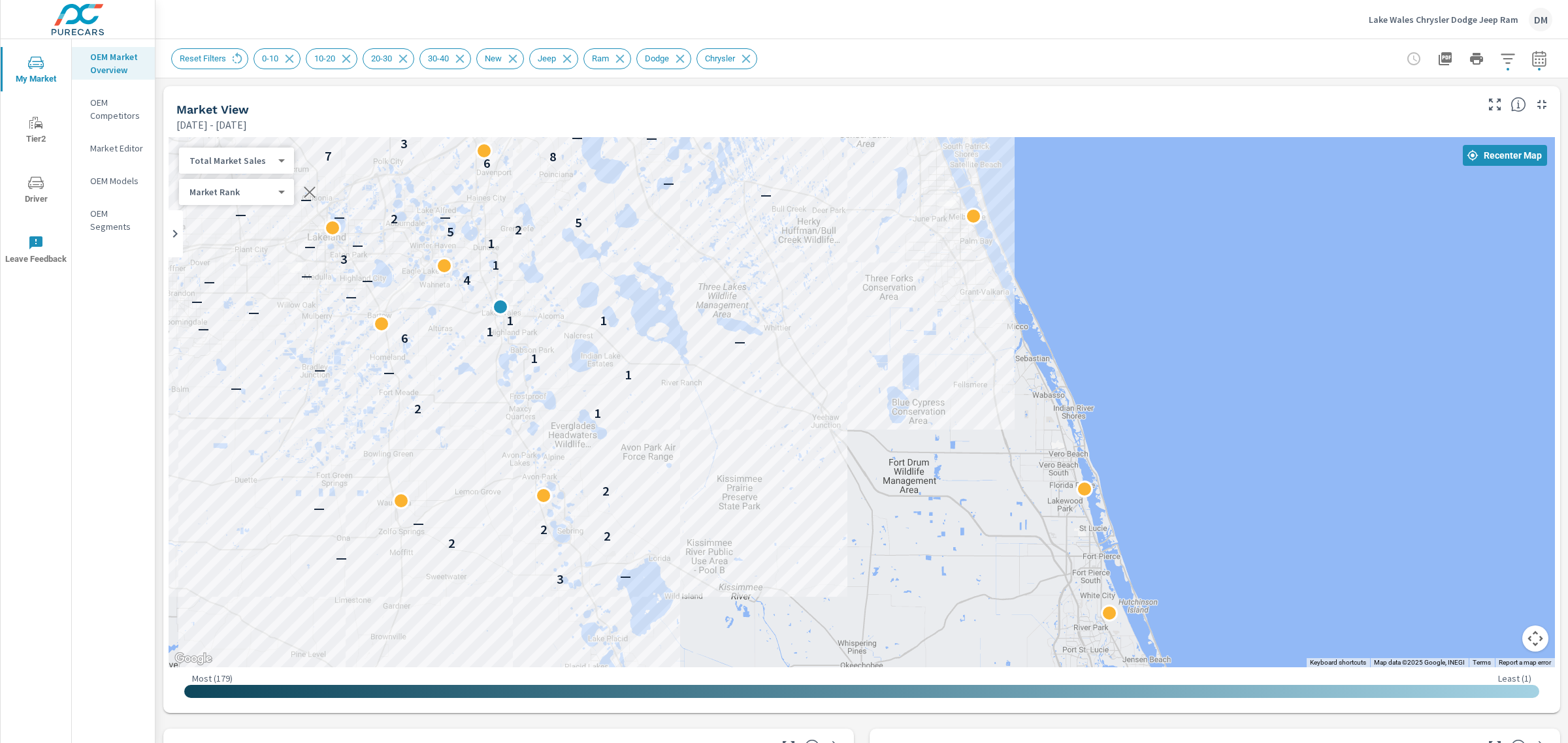
drag, startPoint x: 1222, startPoint y: 397, endPoint x: 1216, endPoint y: 305, distance: 92.2
click at [1216, 305] on div "3 — — 2 2 2 — — 2 1 2 — 1 — — 1 — 6 1 — 1 1 — — — — 4 — — 1 3 — — 1 5 2 5 2 — —…" at bounding box center [862, 402] width 1387 height 530
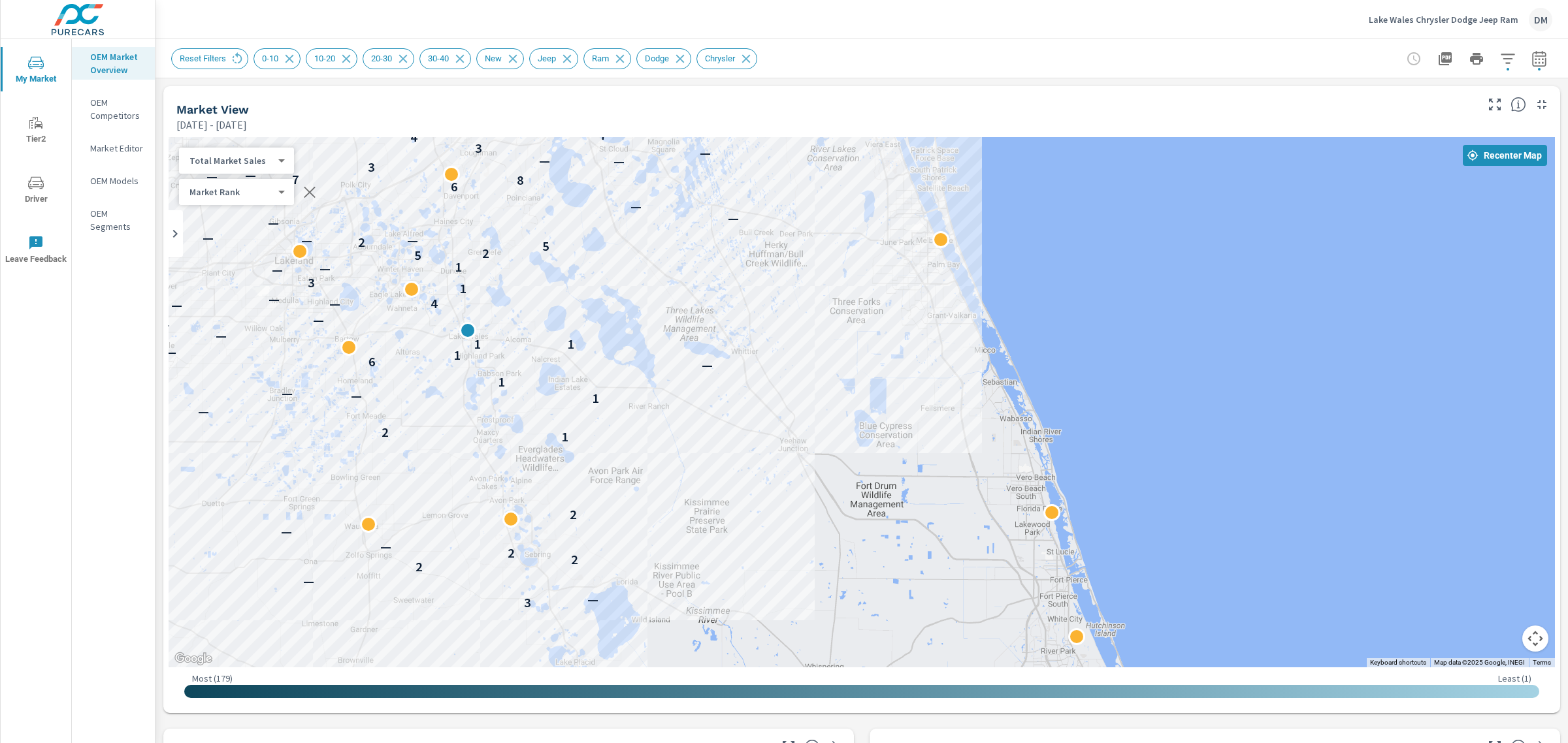
drag, startPoint x: 1208, startPoint y: 314, endPoint x: 1171, endPoint y: 338, distance: 44.1
click at [1171, 338] on div "3 — — 2 2 2 — — 2 1 2 — 1 — — 1 — 6 1 — 1 1 — — — — 4 — — 1 3 — — 1 5 2 5 2 — —…" at bounding box center [862, 402] width 1387 height 530
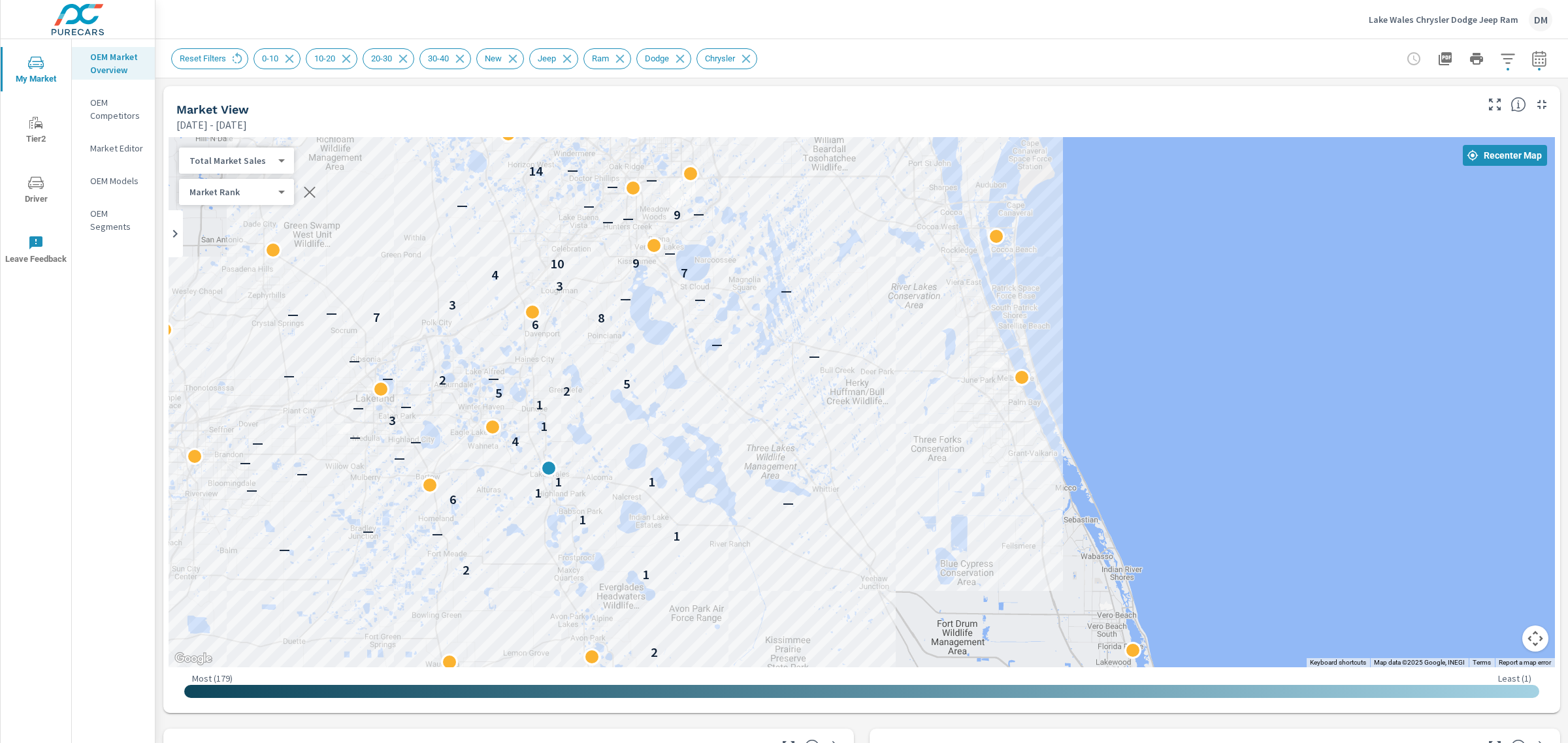
drag, startPoint x: 642, startPoint y: 240, endPoint x: 726, endPoint y: 377, distance: 160.7
click at [726, 377] on div "3 — — 2 2 2 — — 2 1 2 — 1 — — 1 — 6 1 — 1 1 — — — — 4 — — 1 3 — — 1 5 2 5 2 — —…" at bounding box center [862, 402] width 1387 height 530
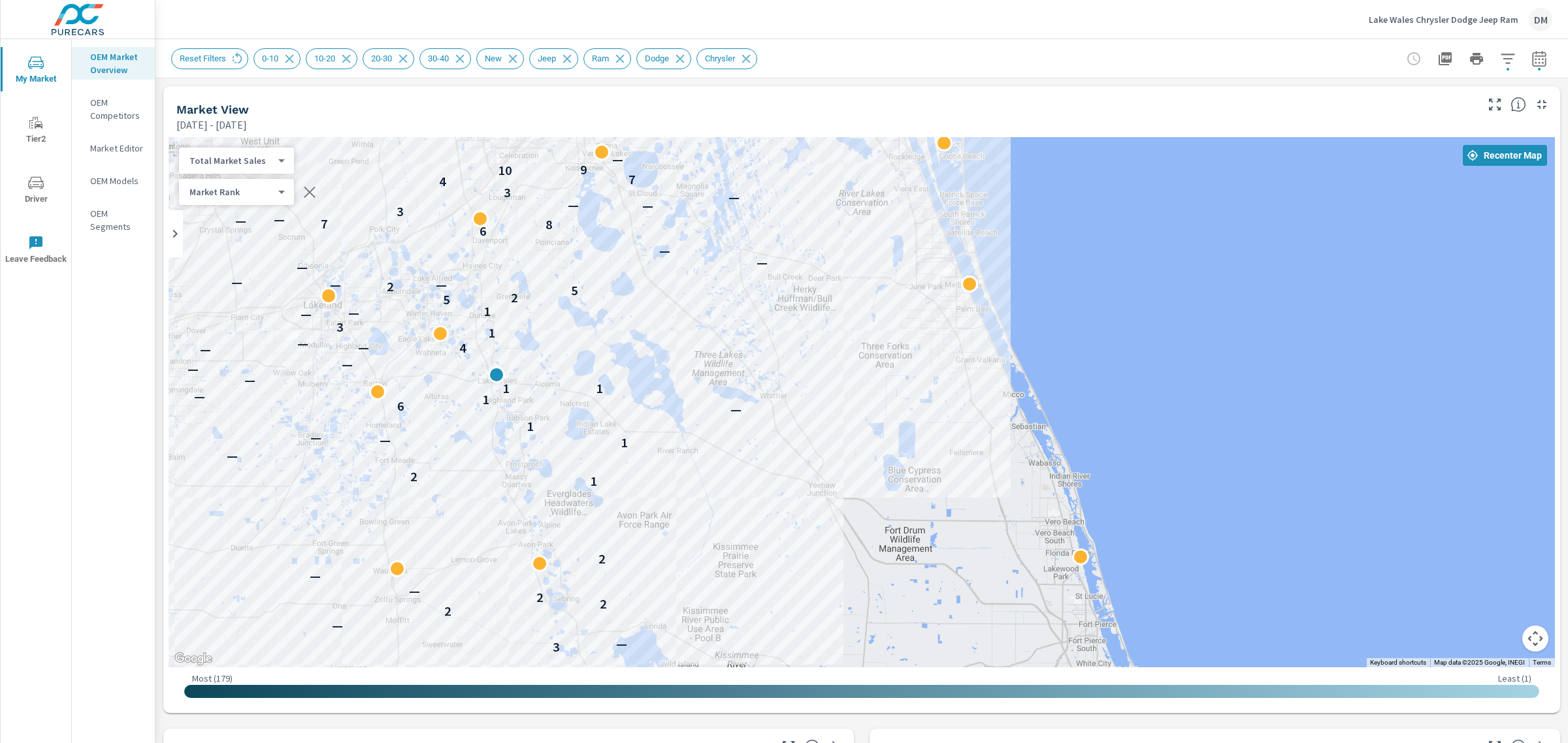
drag, startPoint x: 824, startPoint y: 547, endPoint x: 771, endPoint y: 451, distance: 109.7
click at [771, 451] on div "3 — — 2 2 2 — — 2 1 2 — 1 — — 1 — 6 1 — 1 1 — — — — 4 — — 1 3 — — 1 5 2 5 2 — —…" at bounding box center [862, 402] width 1387 height 530
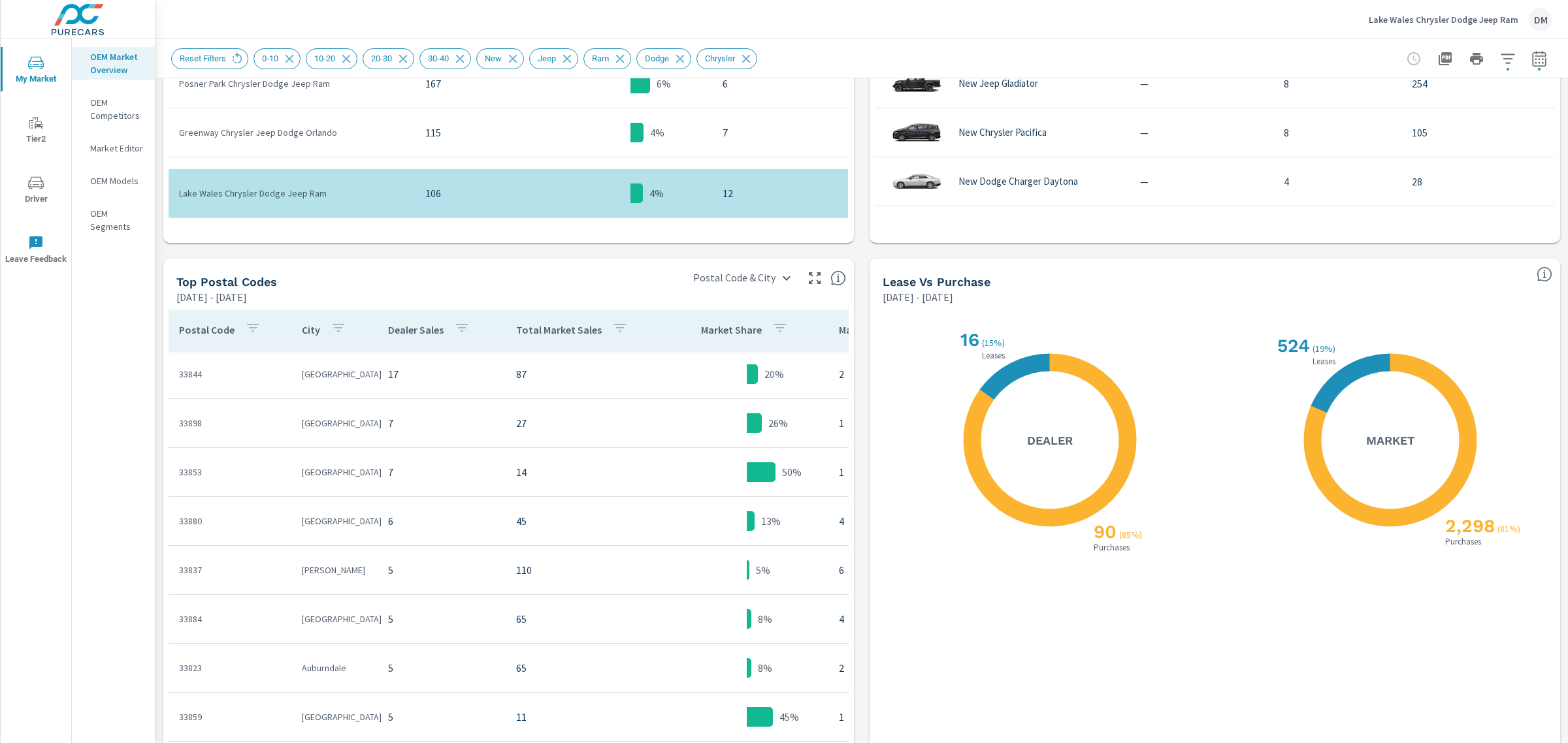
scroll to position [1044, 0]
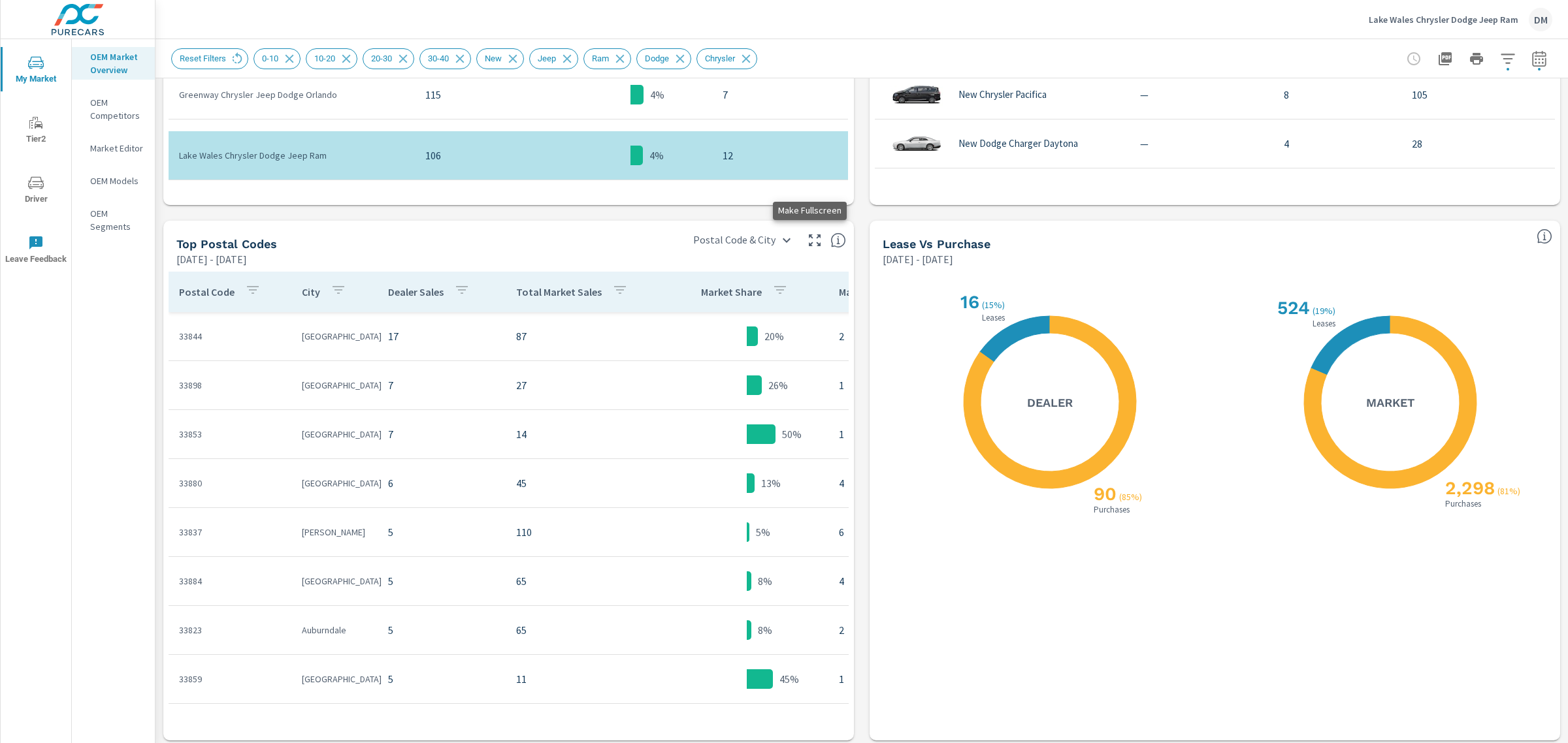
click at [807, 240] on icon "button" at bounding box center [814, 240] width 16 height 16
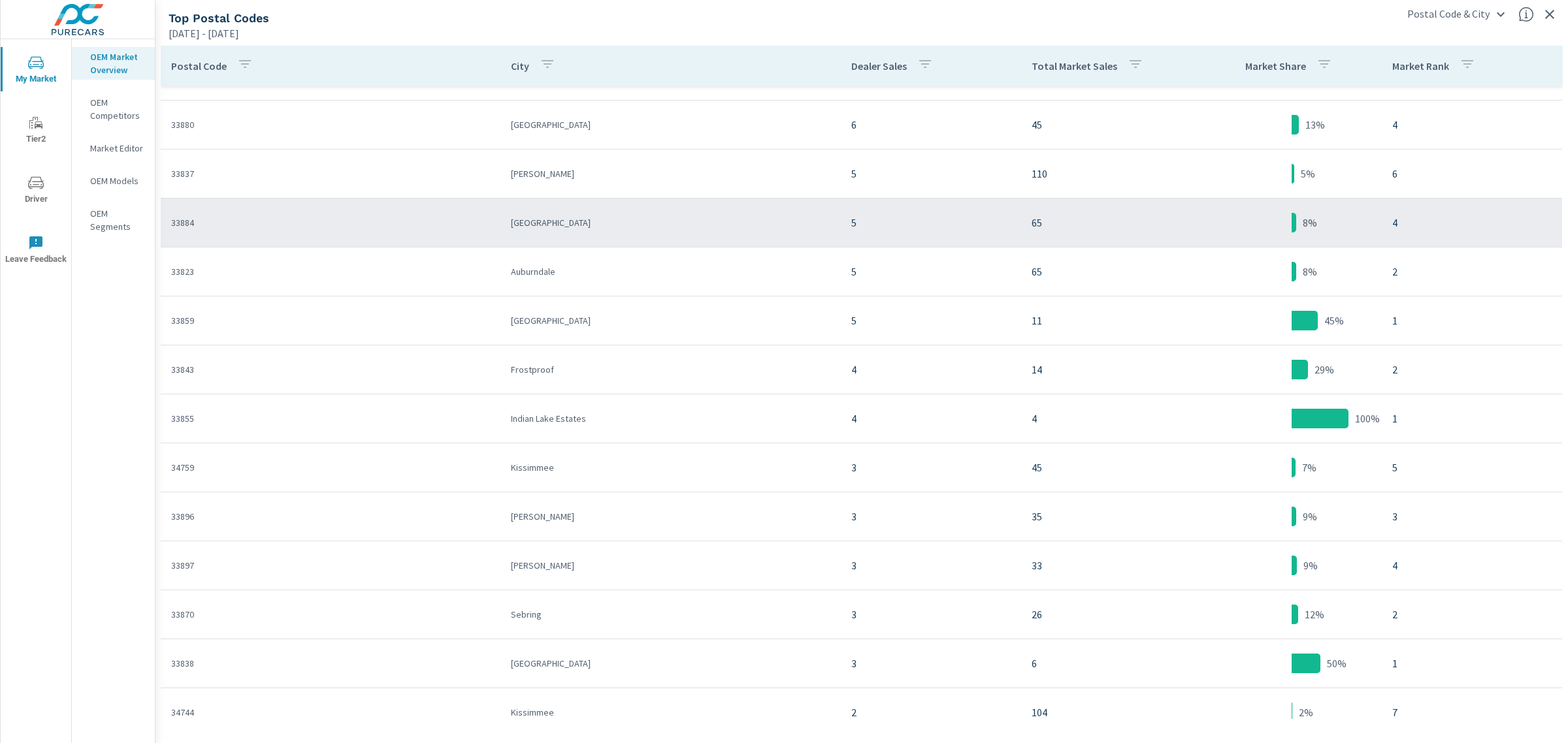
scroll to position [163, 0]
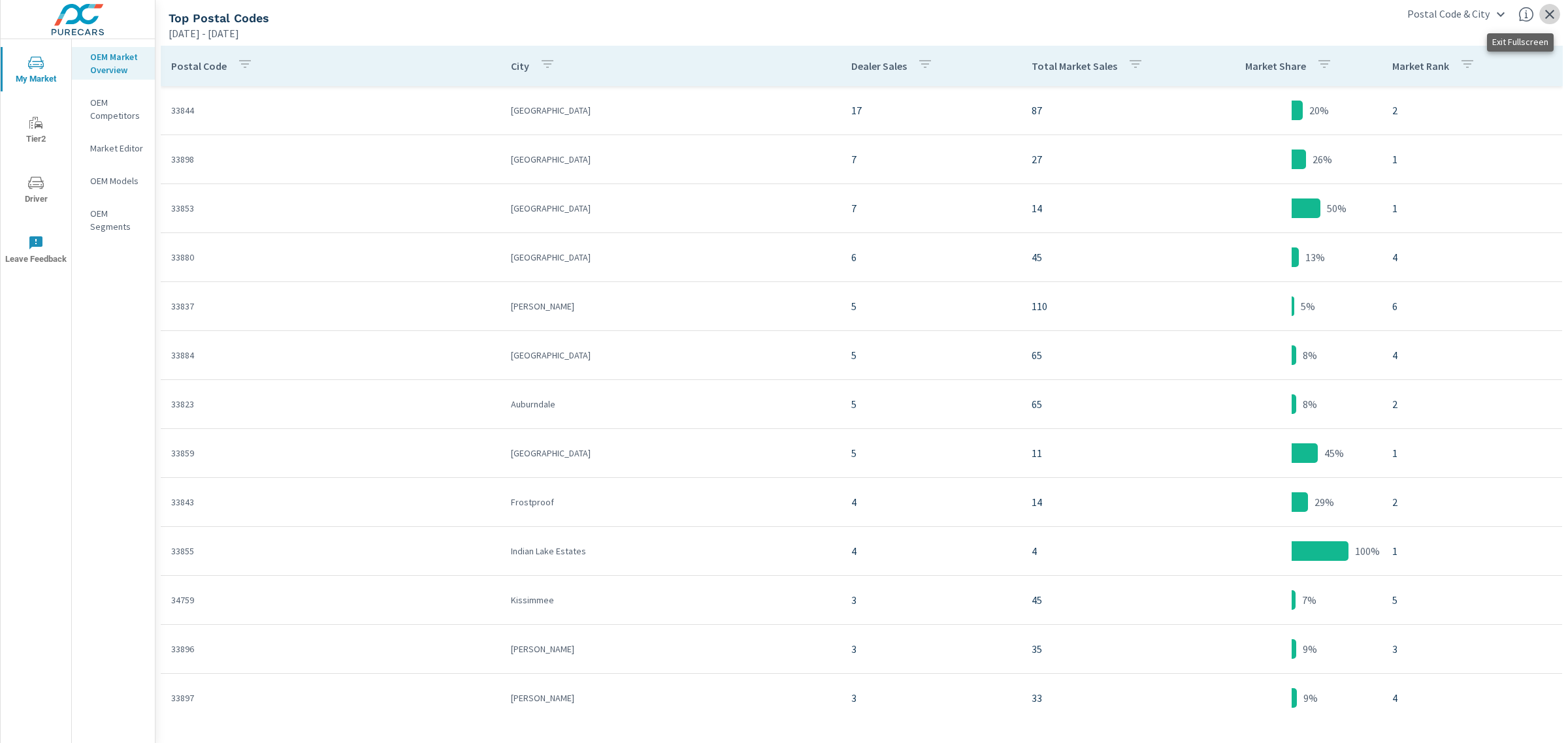
click at [1553, 11] on icon "button" at bounding box center [1549, 14] width 16 height 16
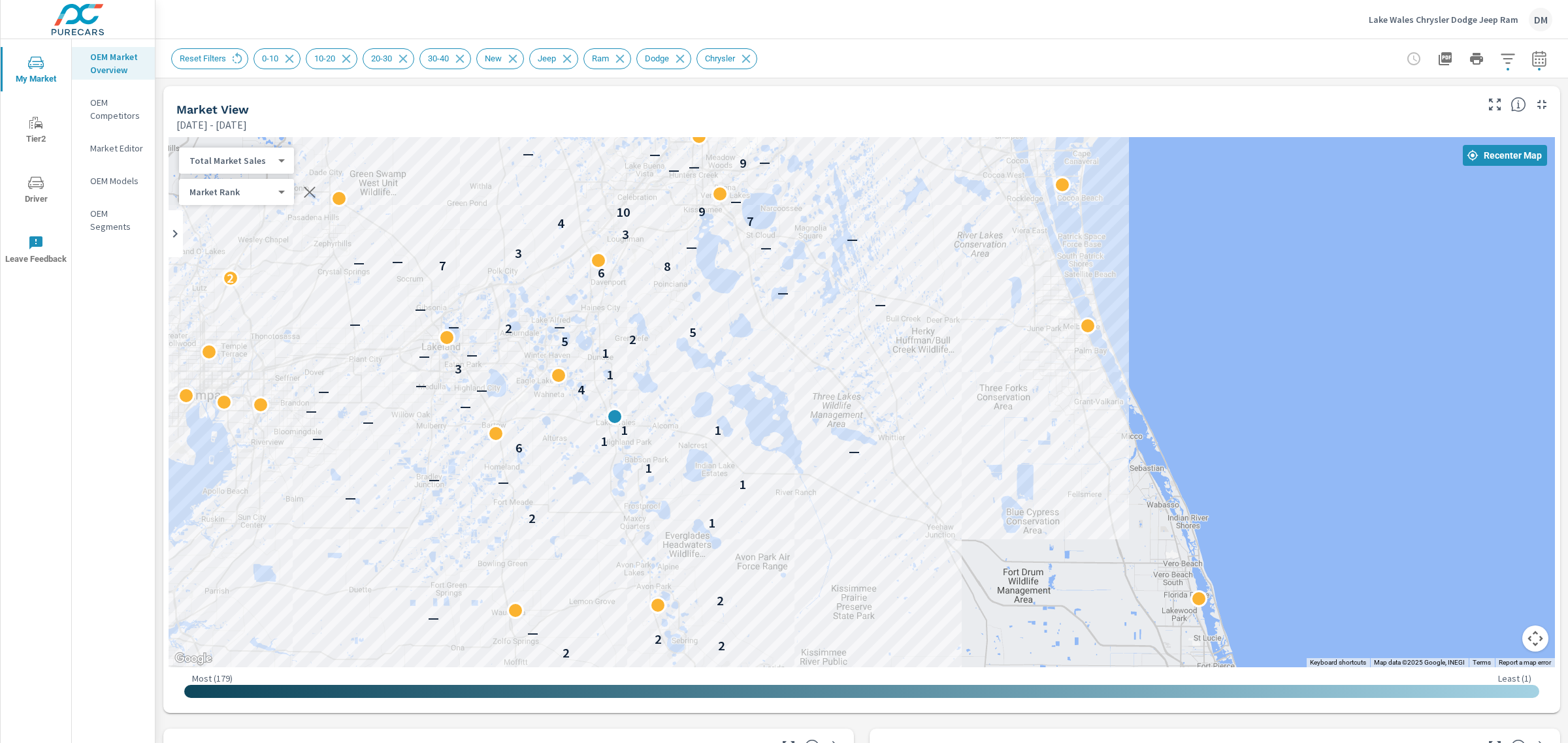
drag, startPoint x: 966, startPoint y: 317, endPoint x: 1085, endPoint y: 359, distance: 126.2
click at [1085, 359] on div "3 — — 2 2 2 — — 2 1 2 — 1 — — 1 — 6 1 — 1 1 — — — — 4 — — 1 3 — — 1 5 2 5 2 — —…" at bounding box center [862, 402] width 1387 height 530
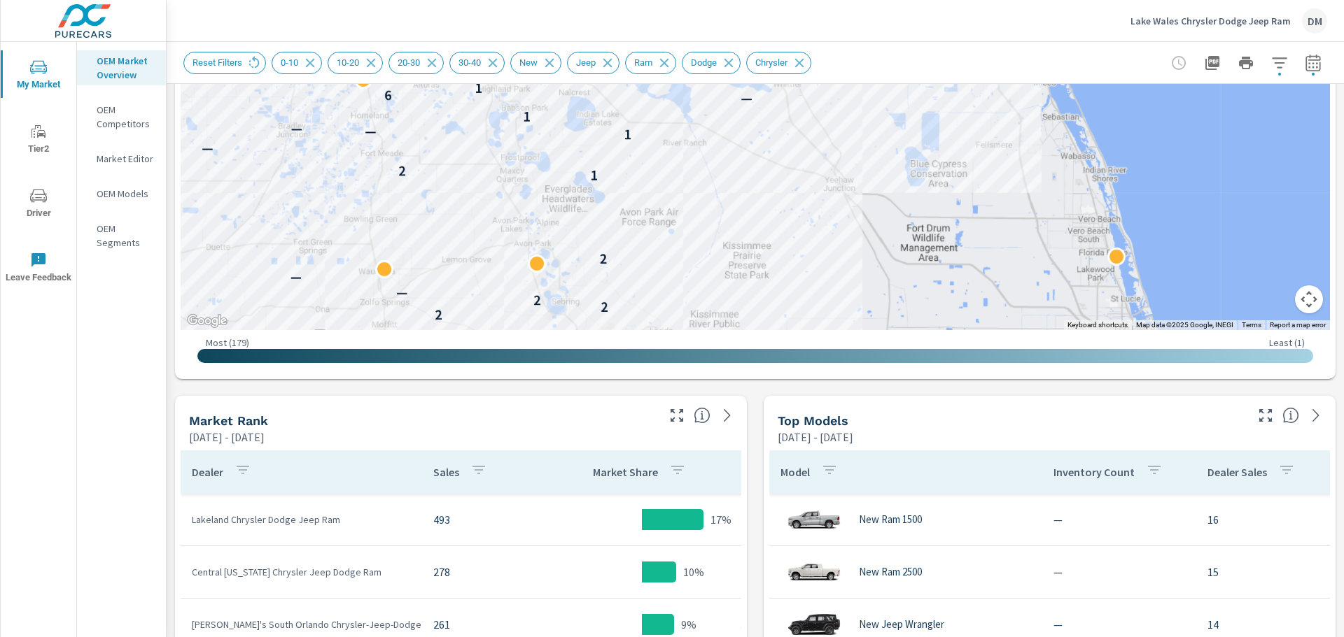
scroll to position [225, 0]
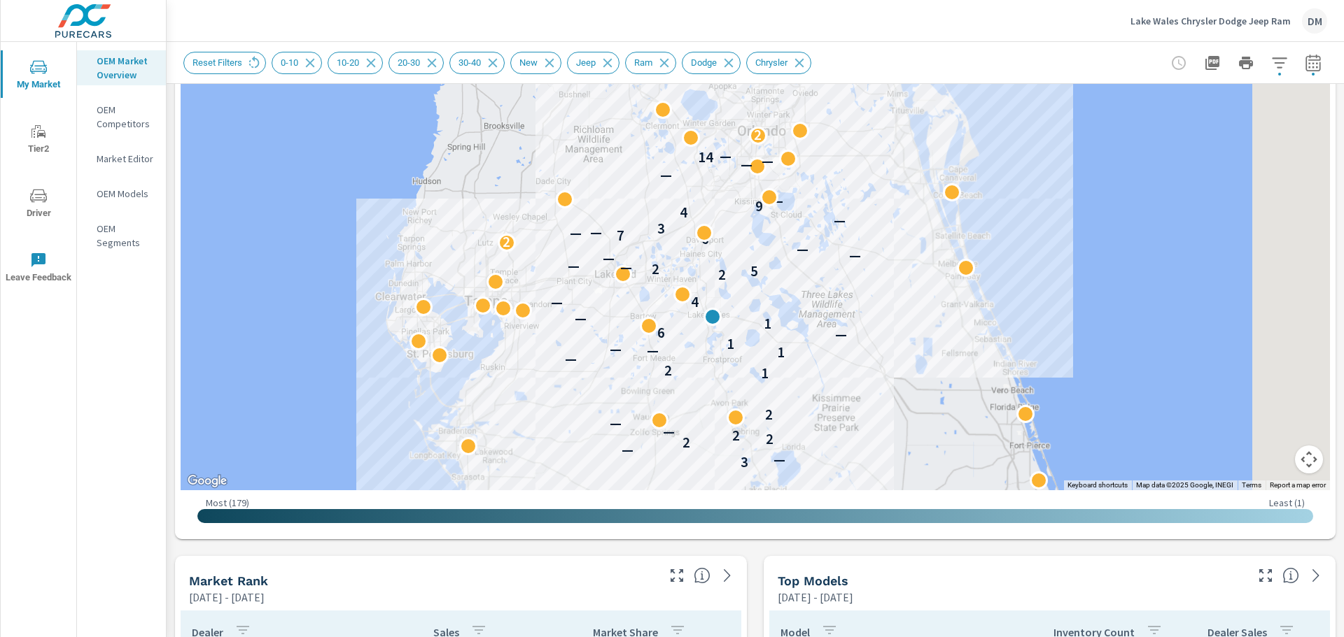
drag, startPoint x: 818, startPoint y: 257, endPoint x: 588, endPoint y: 313, distance: 236.9
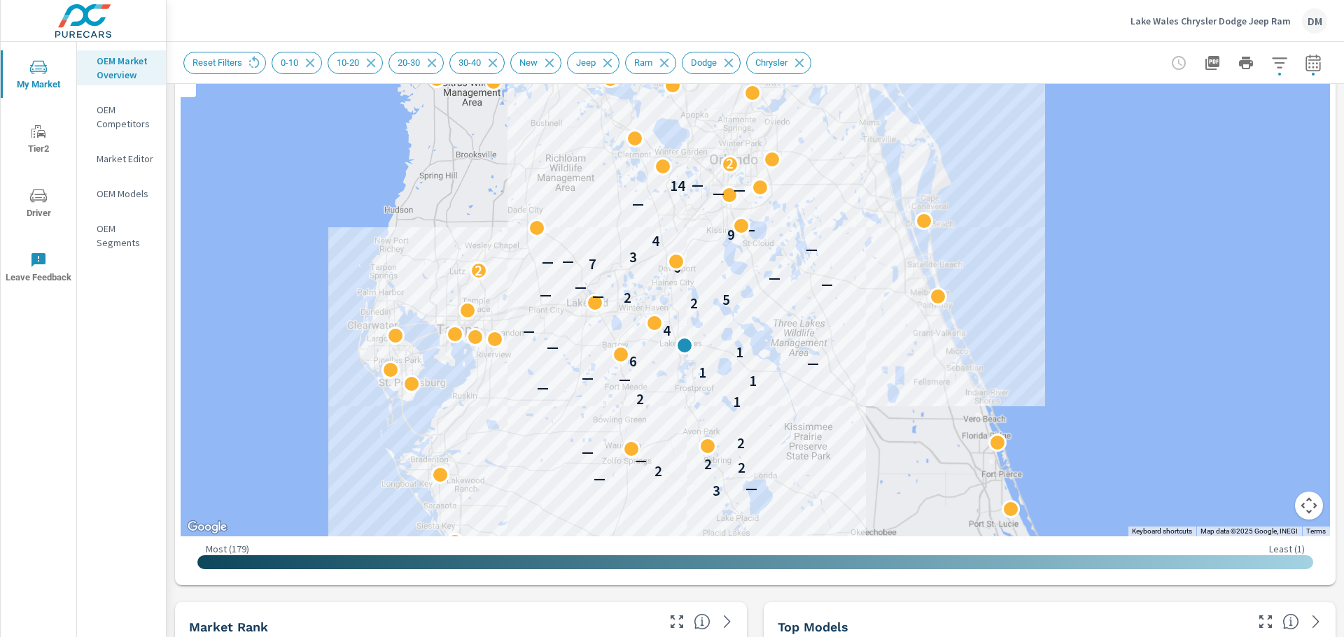
scroll to position [176, 0]
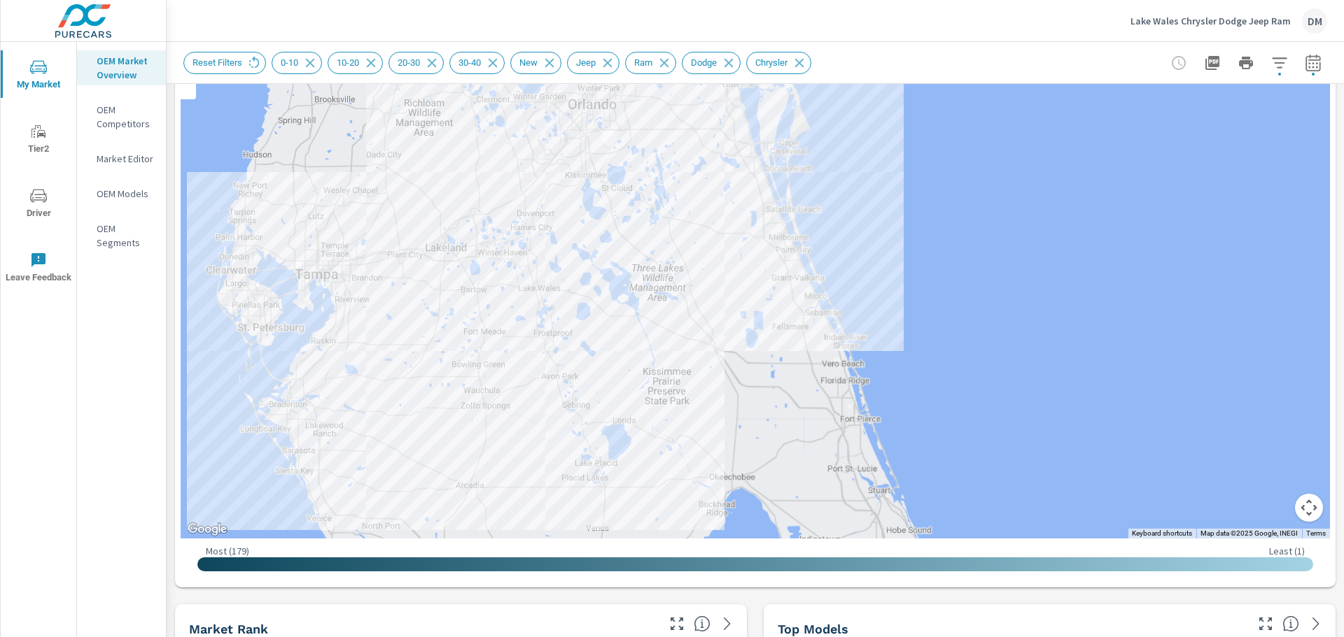
drag, startPoint x: 1140, startPoint y: 384, endPoint x: 996, endPoint y: 327, distance: 154.5
click at [996, 327] on div "3 — — 2 2 2 — — 2 1 2 — 1 — — 1 — 6 1 — — 4 2 5 2 — — — — — 2 6 7 — — 3 — 4 9 —…" at bounding box center [1286, 575] width 1344 height 756
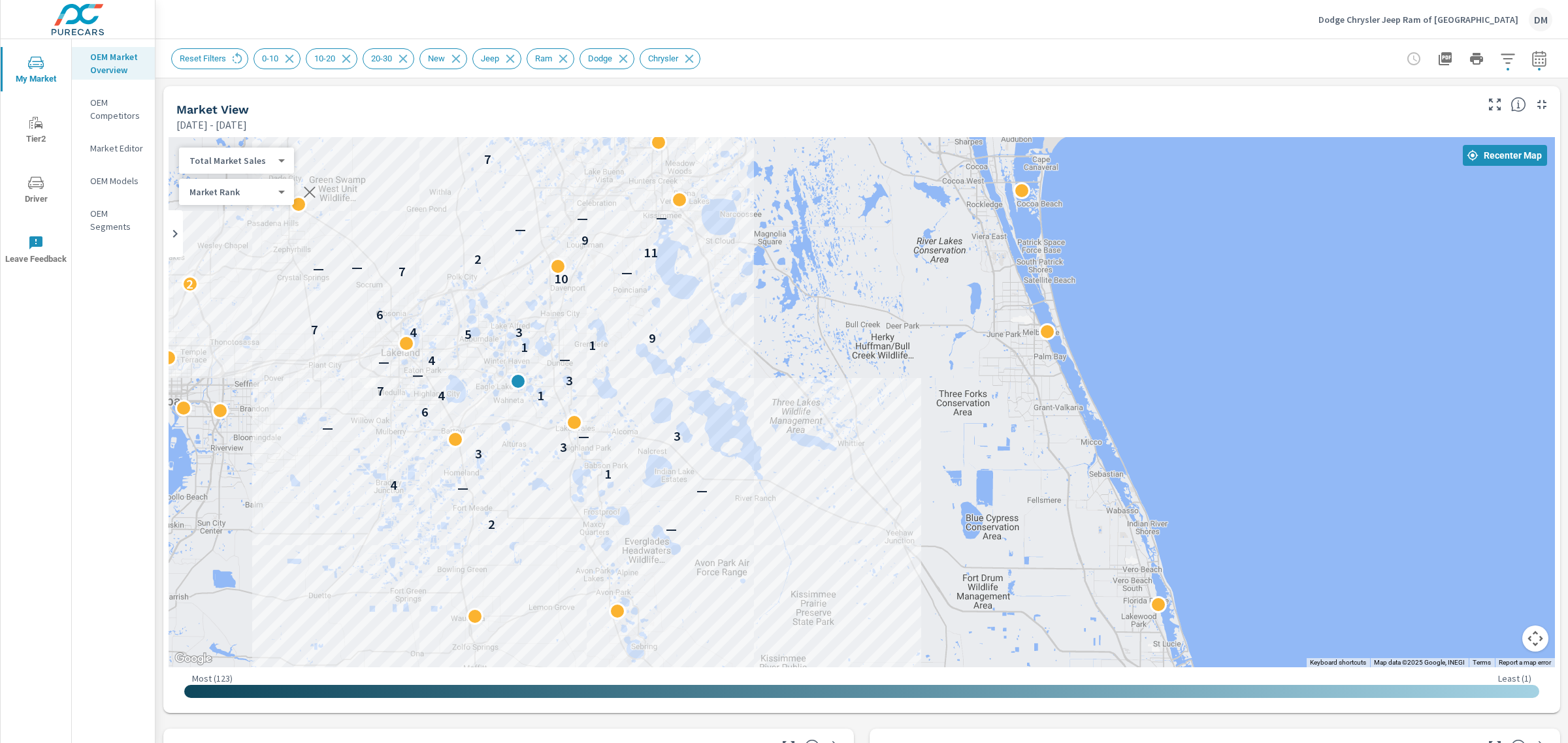
drag, startPoint x: 855, startPoint y: 354, endPoint x: 966, endPoint y: 360, distance: 111.2
click at [966, 360] on div "— 2 — — 4 1 3 3 — 3 — 6 1 4 7 3 — — 4 — 1 1 9 5 3 4 7 6 2 10 — 7 — — 2 11 9 — —…" at bounding box center [862, 402] width 1387 height 530
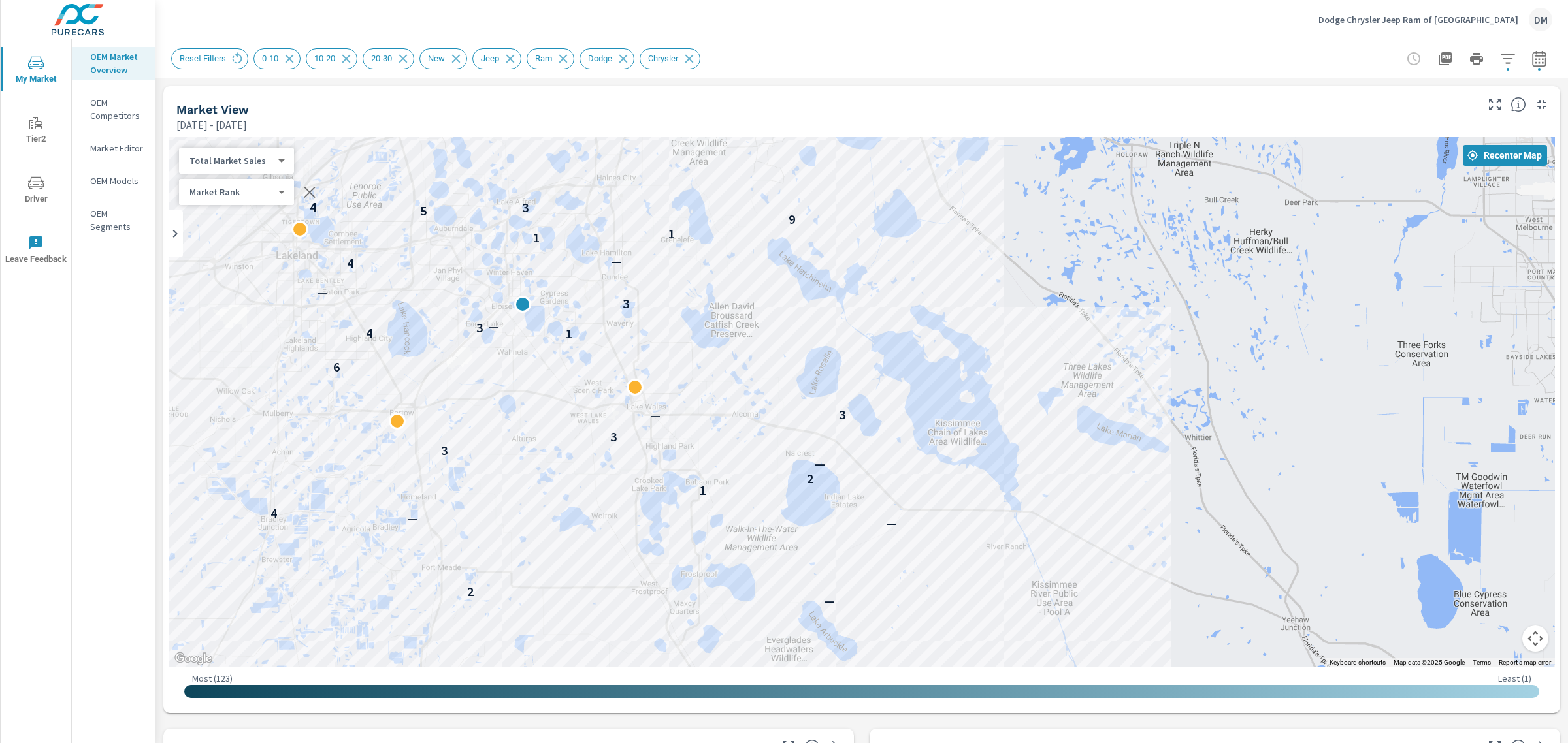
drag, startPoint x: 936, startPoint y: 364, endPoint x: 1486, endPoint y: 266, distance: 558.7
click at [1529, 245] on div "— 2 — — 4 1 2 — 3 3 — 3 6 1 4 3 — 3 — 4 — 1 1 9 5 3 4 10 — 7 2 11 9 — — — 7" at bounding box center [862, 402] width 1387 height 530
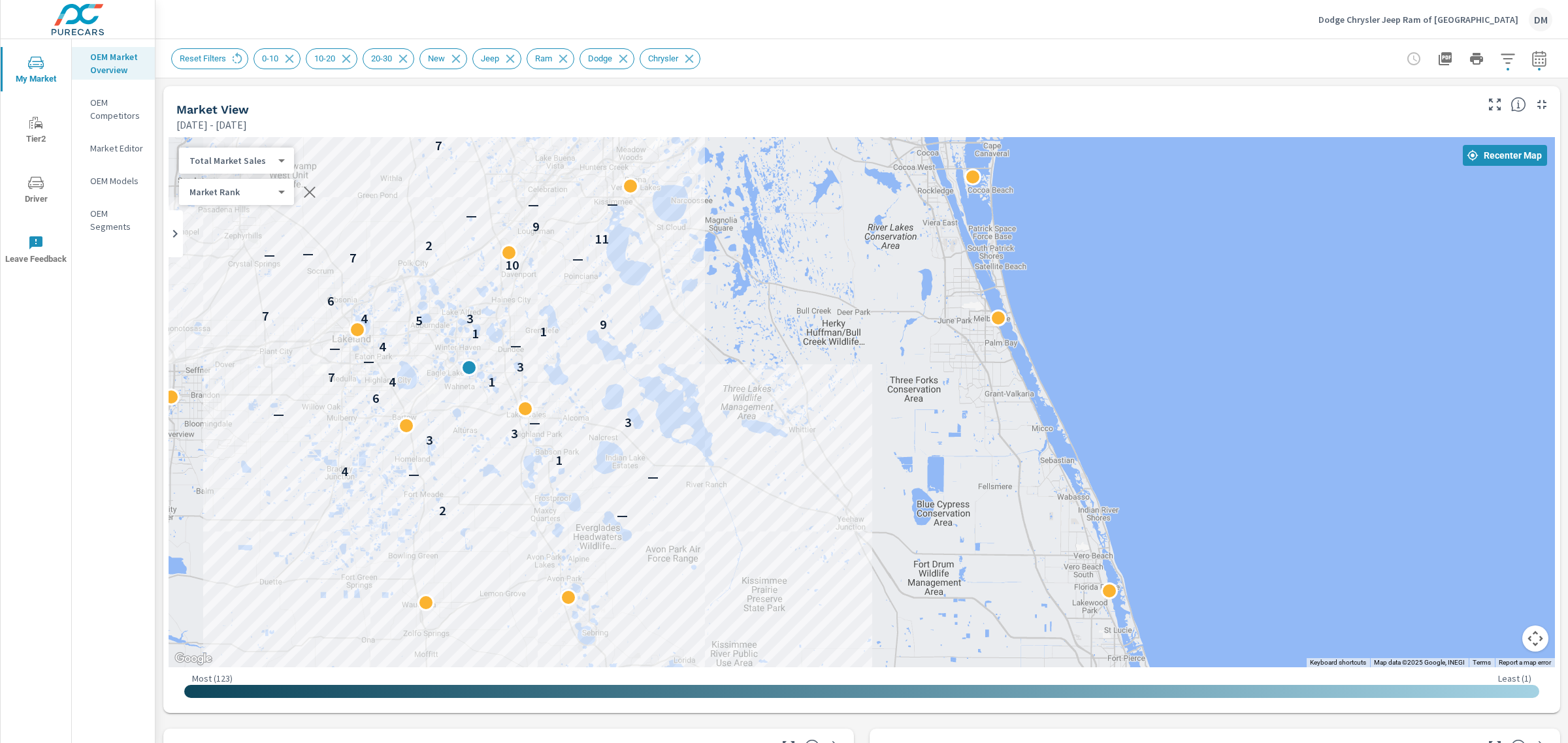
drag, startPoint x: 1125, startPoint y: 334, endPoint x: 754, endPoint y: 377, distance: 373.5
click at [754, 377] on div "— 2 — — 4 1 3 3 — 3 — 6 1 4 7 3 — — 4 — 1 1 9 5 3 4 7 6 2 10 — 7 — — 2 11 9 — —…" at bounding box center [862, 402] width 1387 height 530
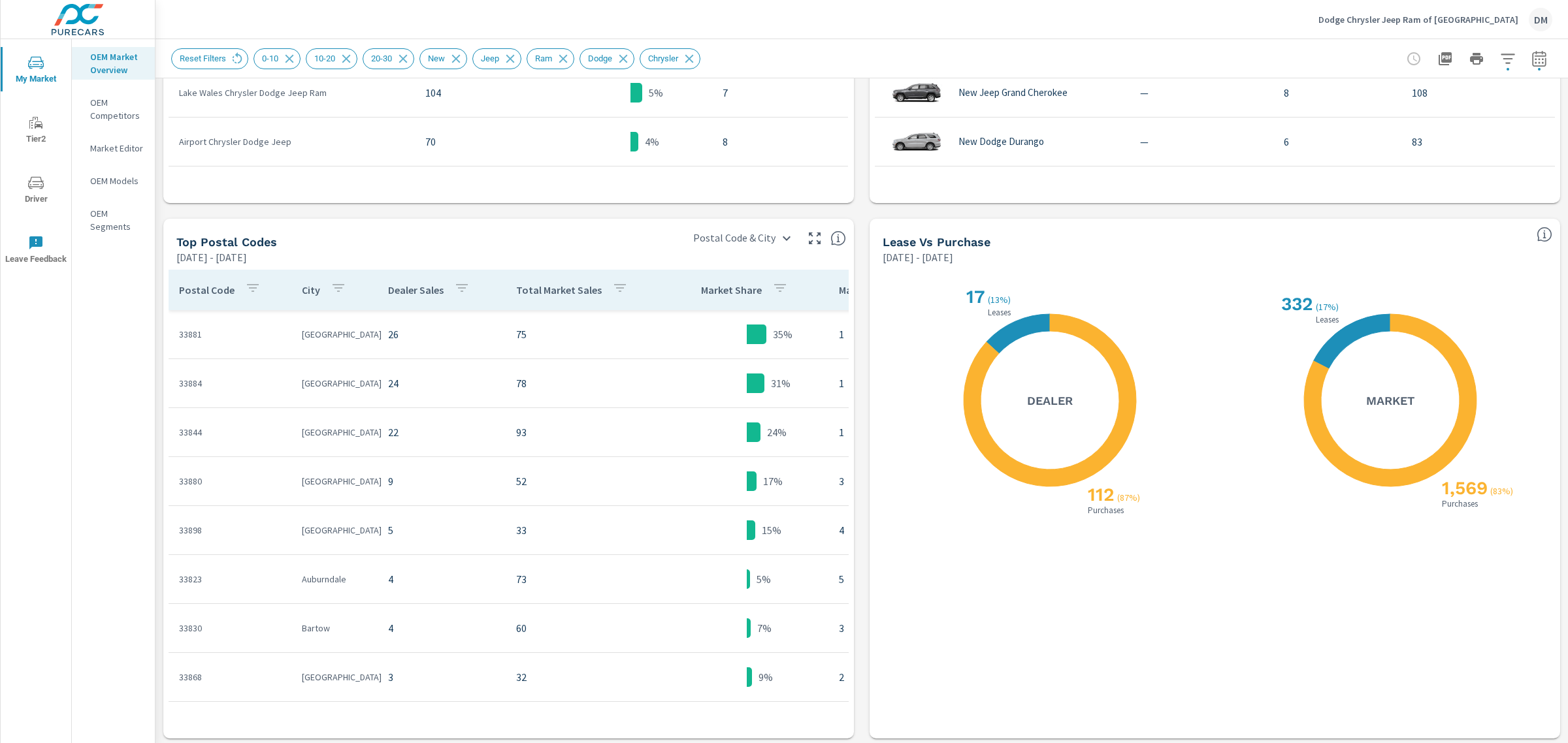
scroll to position [1048, 0]
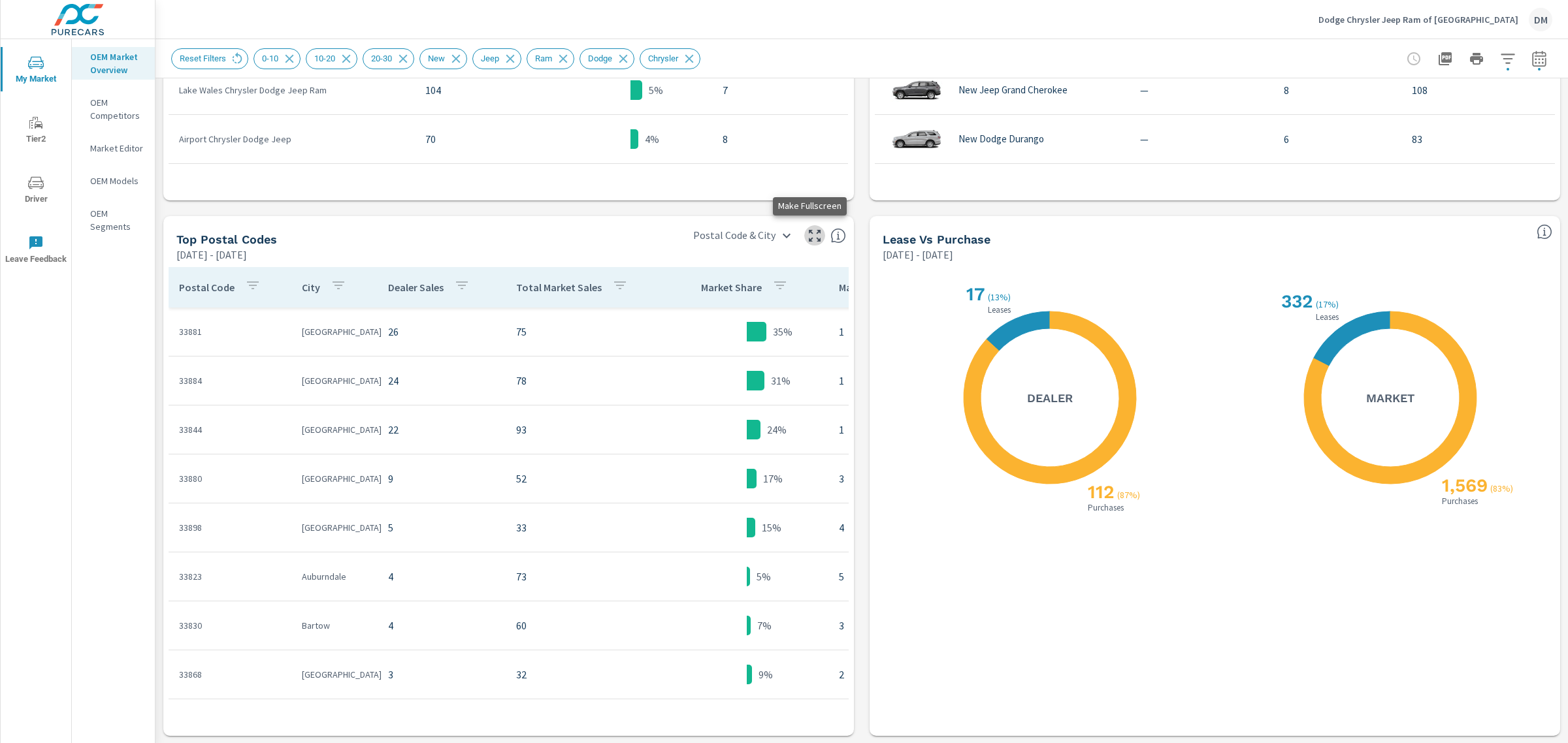
click at [809, 231] on icon "button" at bounding box center [814, 235] width 16 height 16
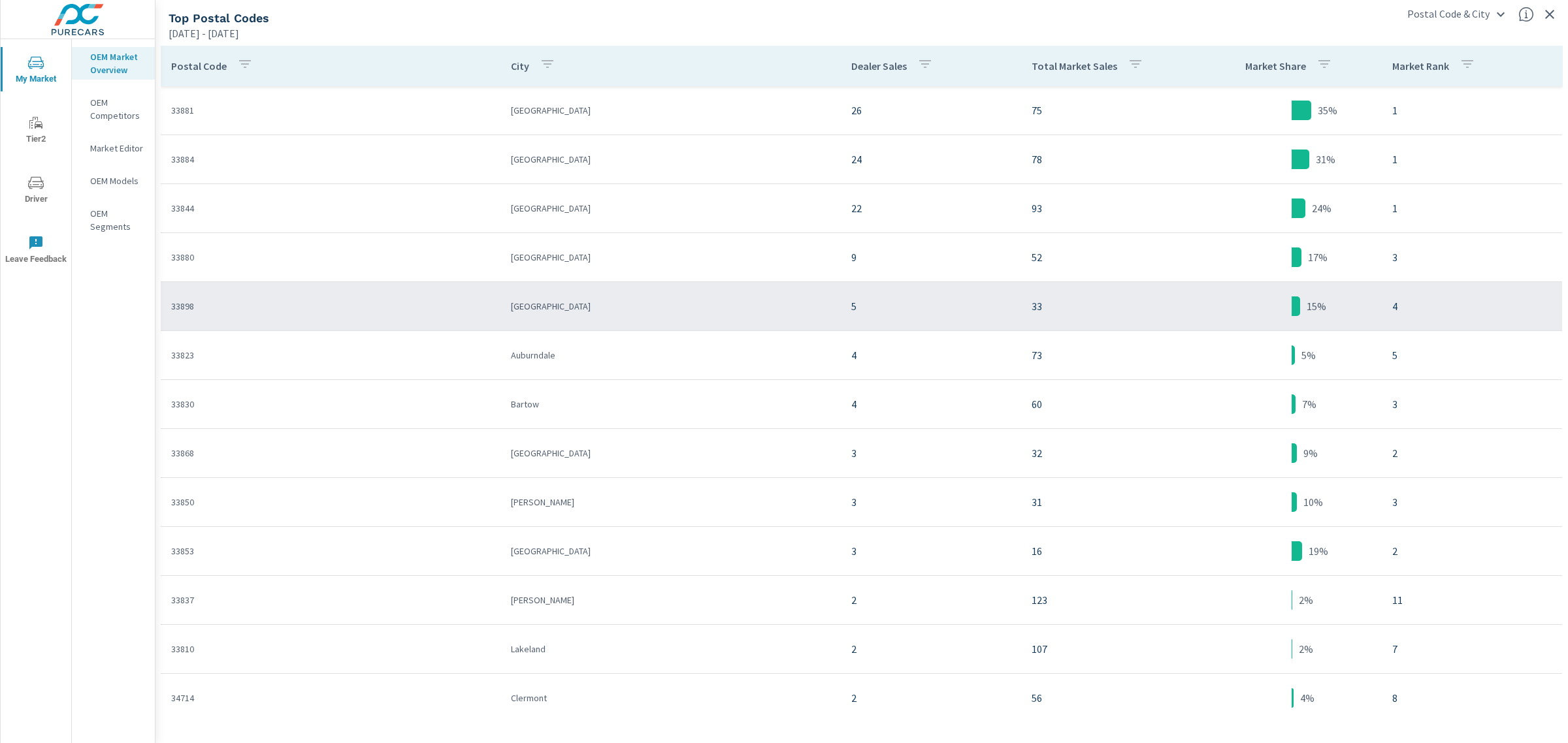
scroll to position [163, 0]
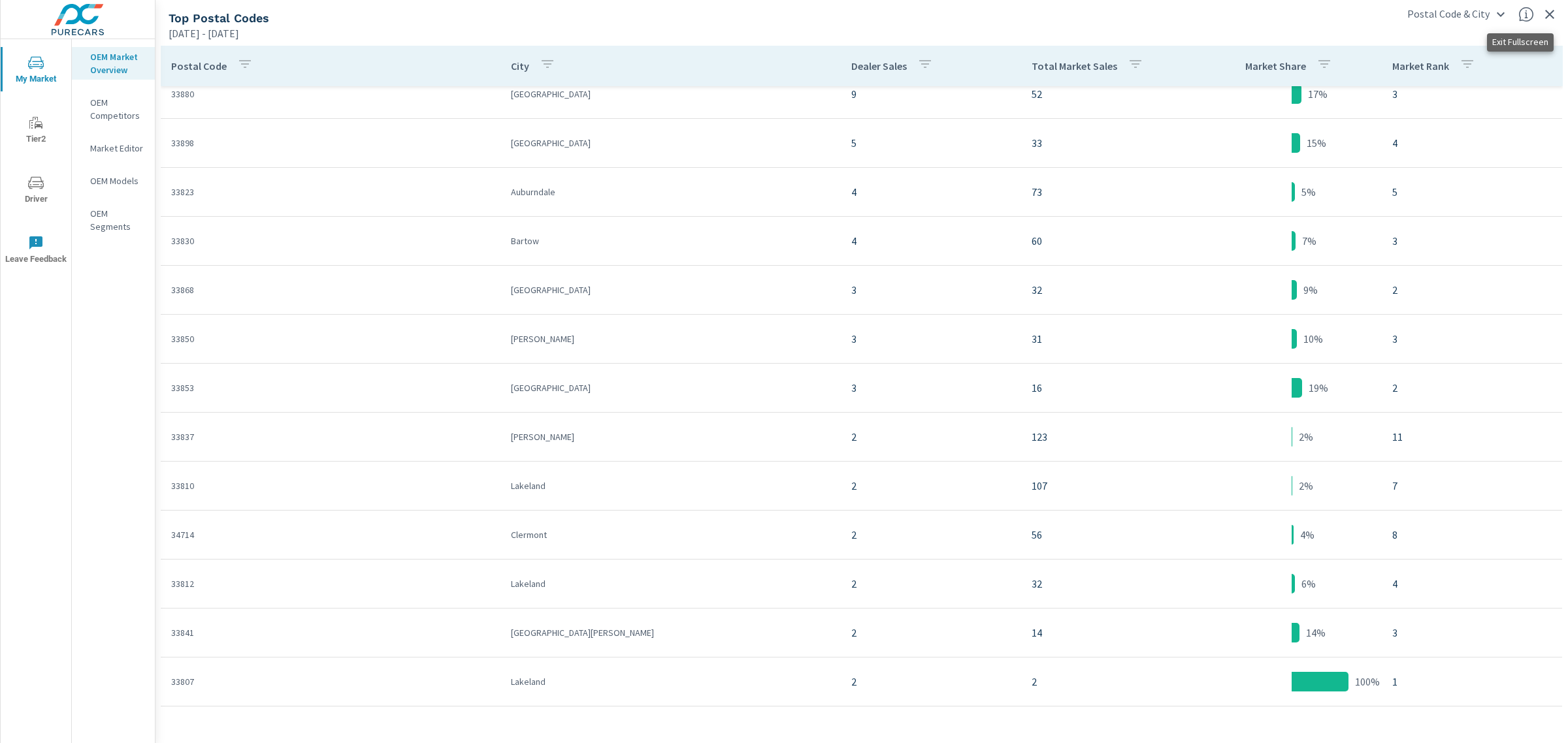
click at [1551, 18] on icon "button" at bounding box center [1549, 14] width 16 height 16
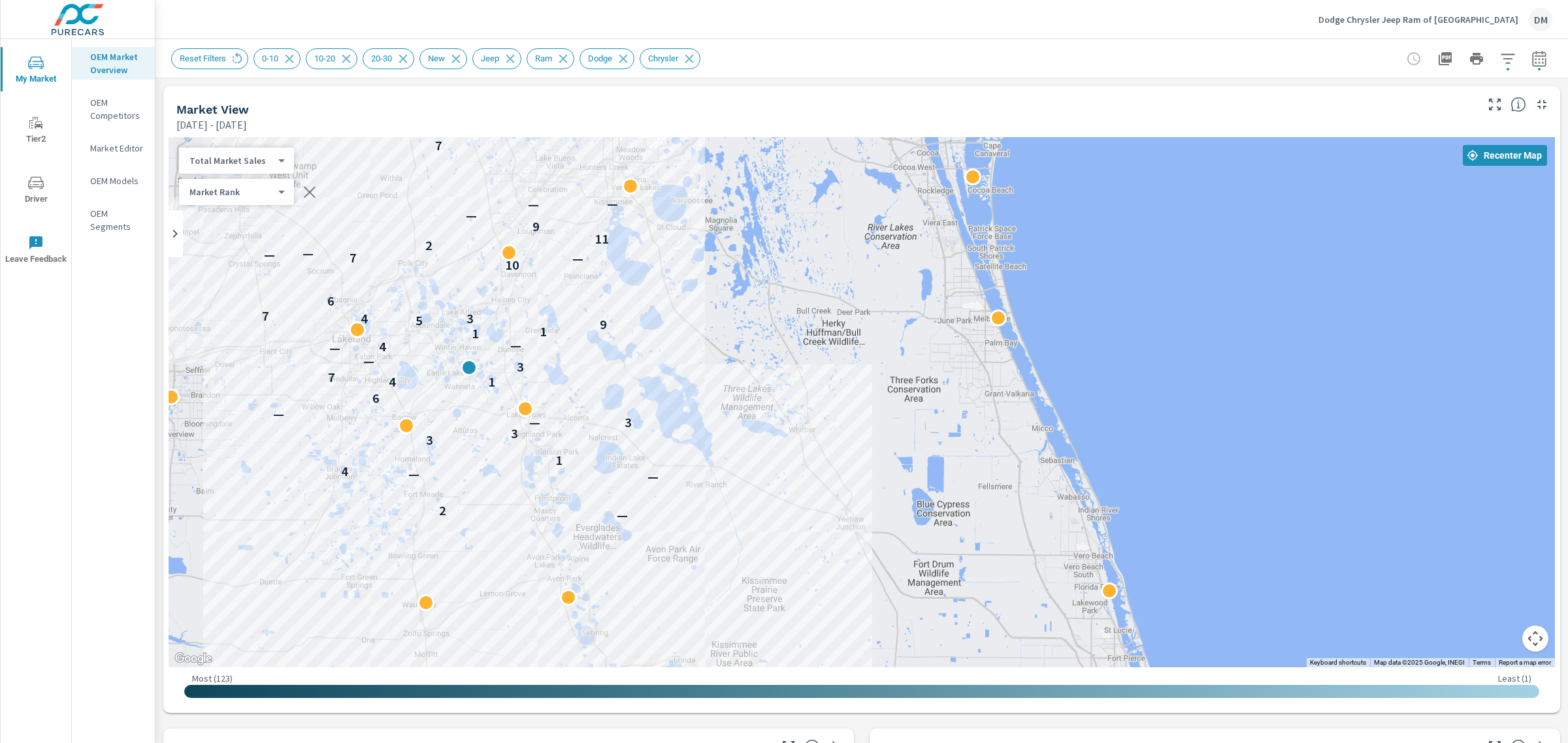
scroll to position [10, 0]
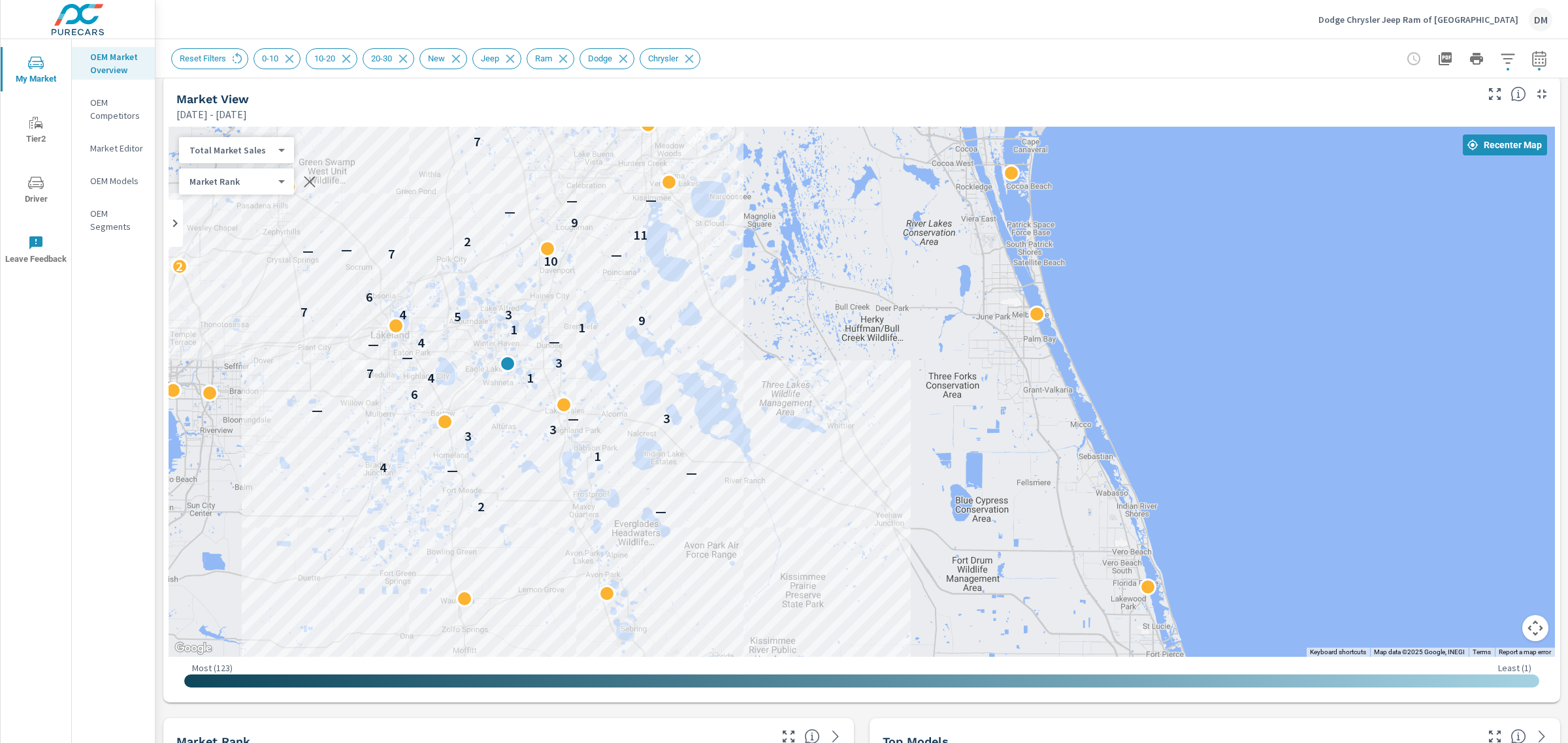
drag, startPoint x: 830, startPoint y: 406, endPoint x: 870, endPoint y: 413, distance: 40.6
click at [870, 413] on div "— 2 — — 4 1 3 3 — 3 — 6 1 4 7 3 — — 4 — 1 1 9 5 3 4 7 6 2 10 — 7 — — 2 11 9 — —…" at bounding box center [862, 392] width 1387 height 530
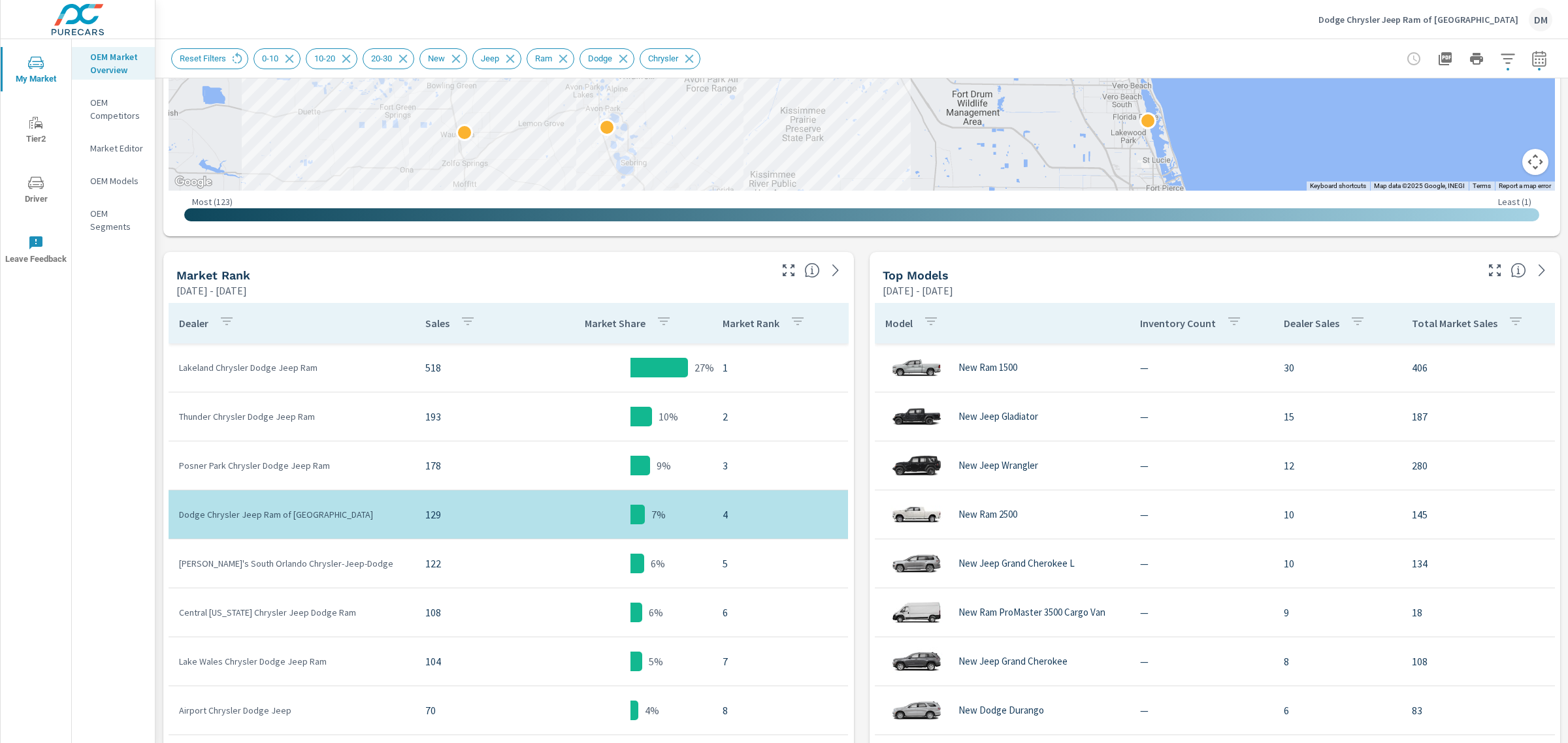
scroll to position [468, 0]
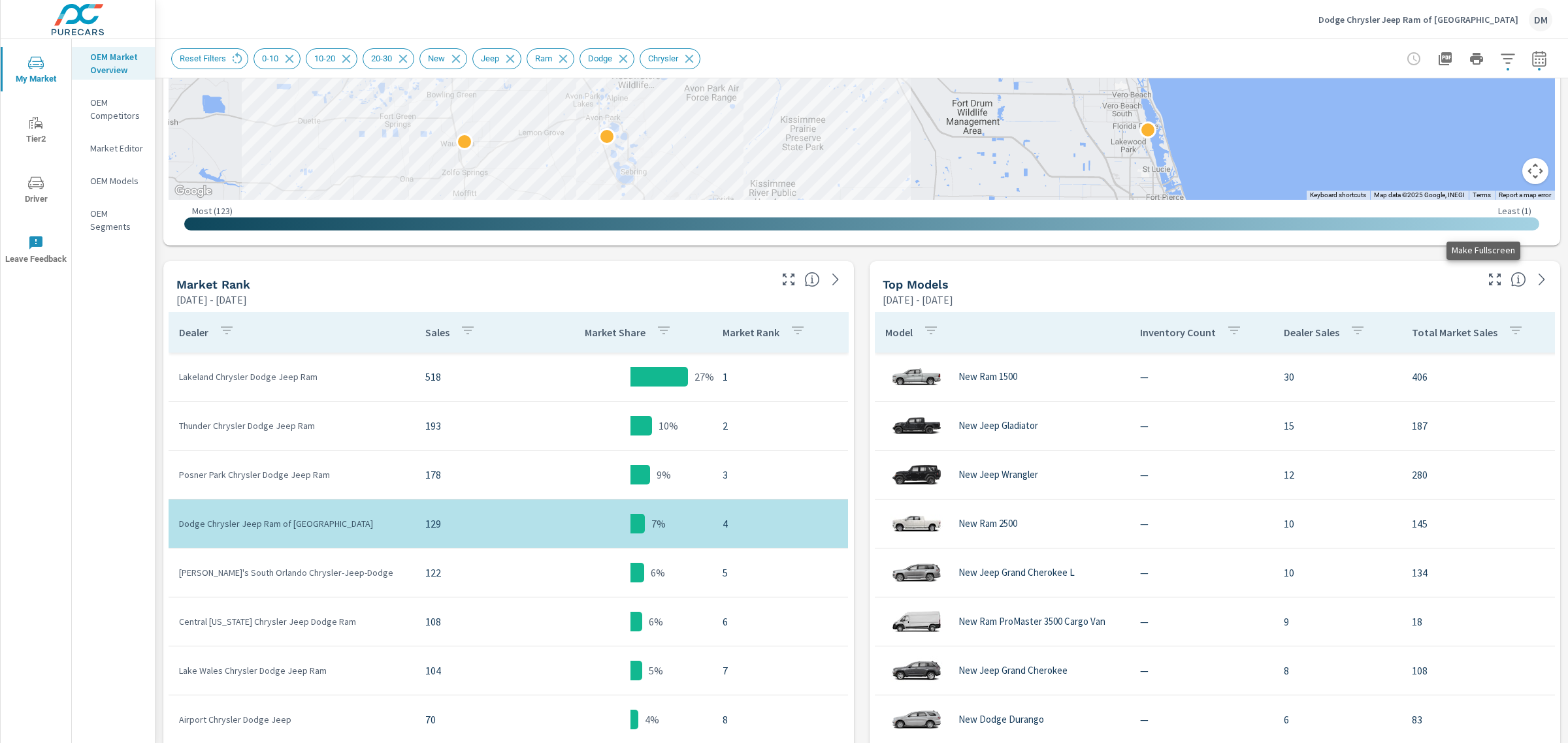
click at [1488, 276] on icon "button" at bounding box center [1495, 279] width 16 height 16
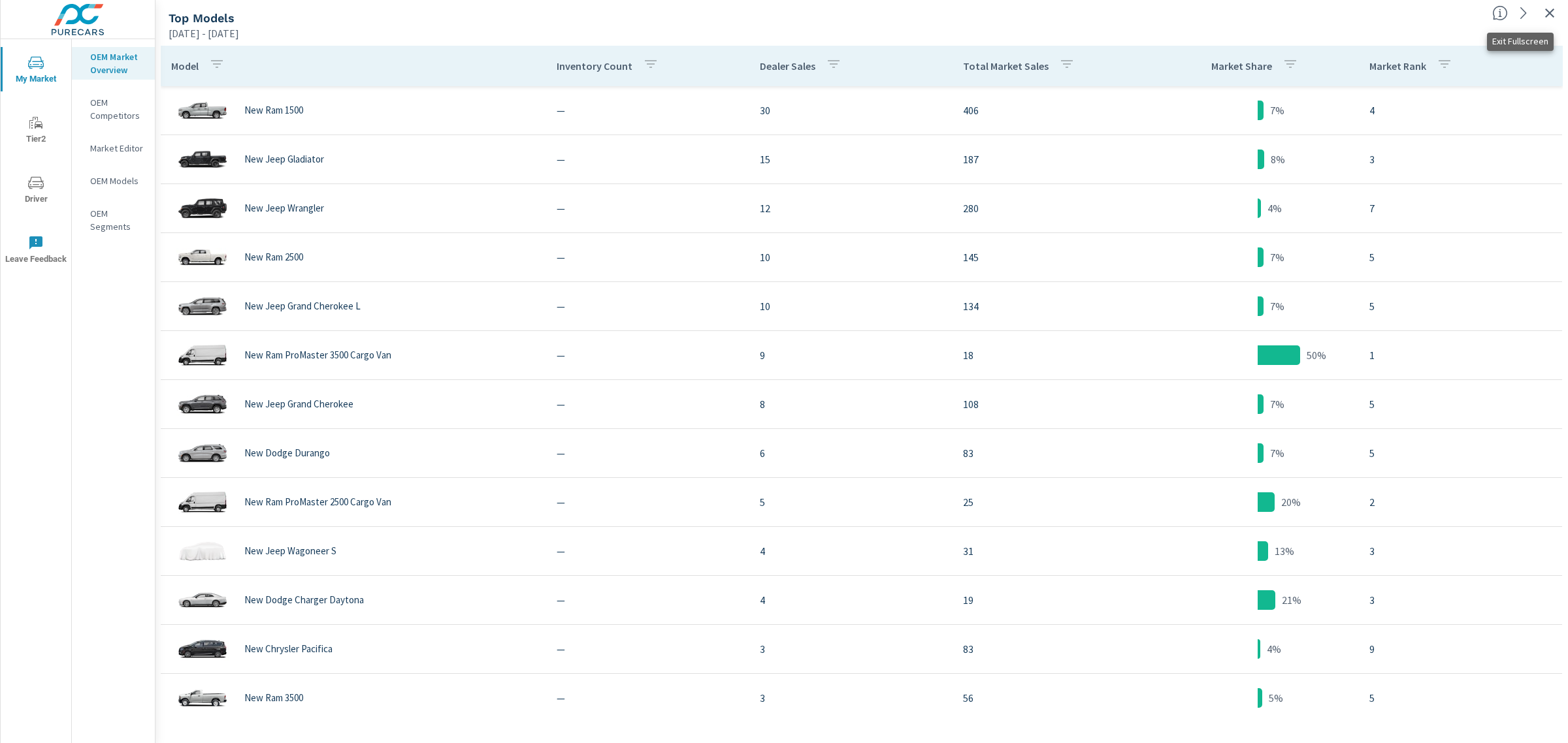
click at [1552, 15] on icon "button" at bounding box center [1550, 13] width 9 height 9
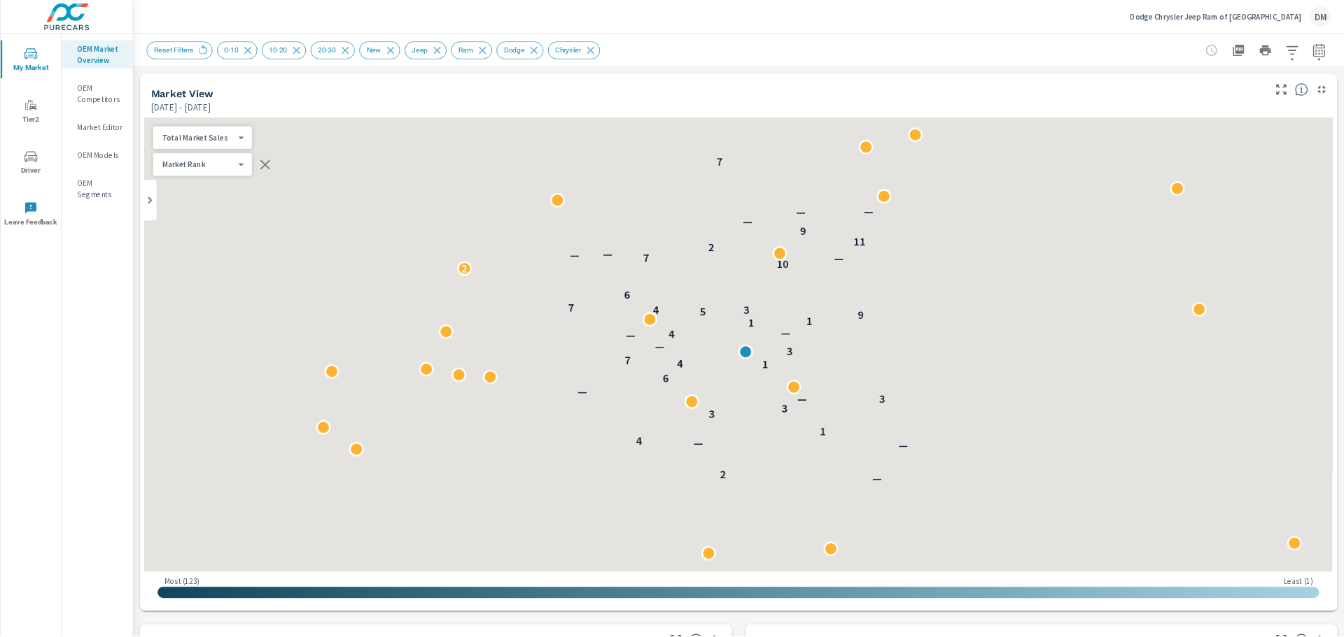
scroll to position [157, 0]
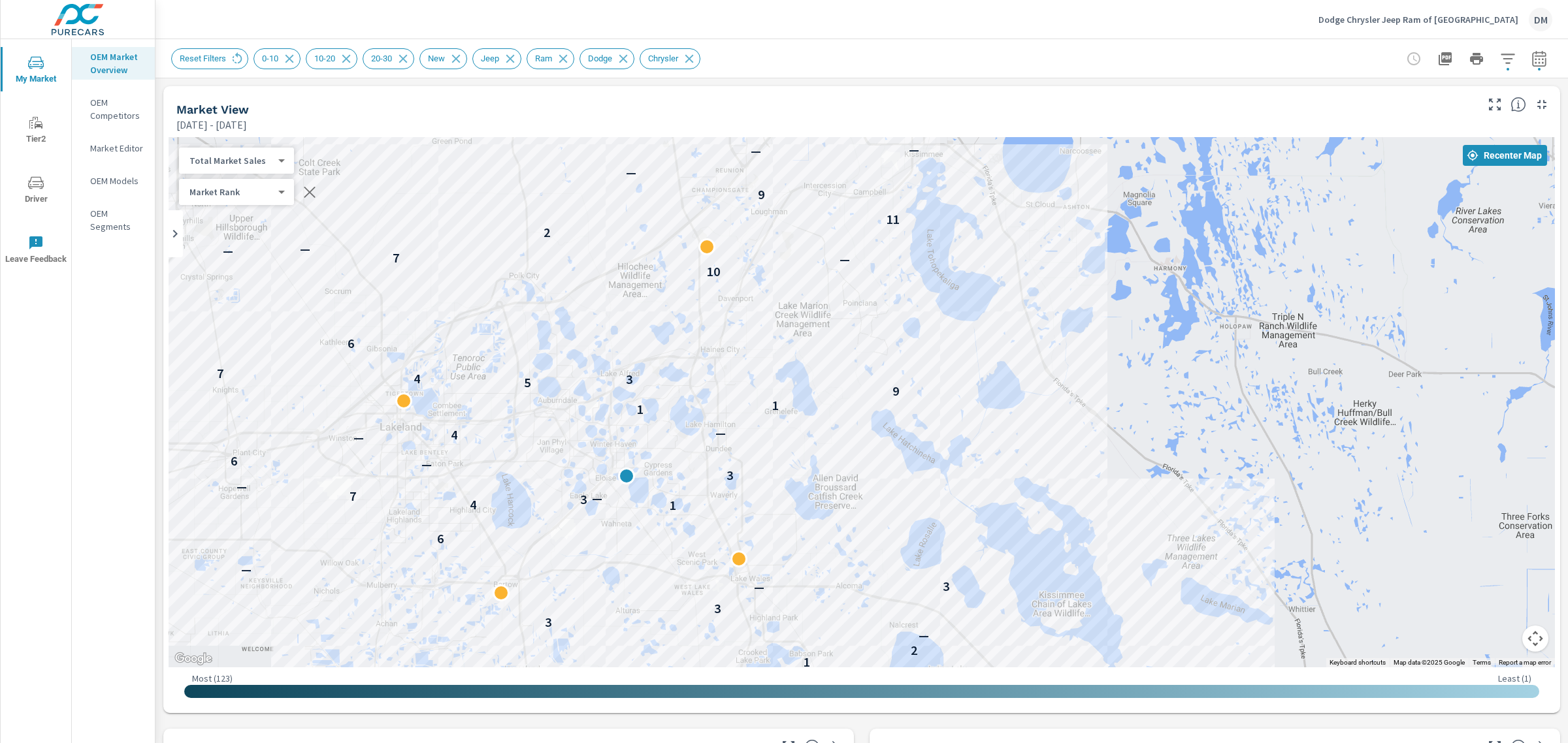
drag, startPoint x: 747, startPoint y: 310, endPoint x: 1185, endPoint y: 350, distance: 439.8
click at [1185, 350] on div "— 2 — — 4 1 2 — 3 3 — 3 — 6 1 4 3 — 7 — 3 — 6 — 4 — 1 1 9 5 3 4 7 6 10 — 7 — — …" at bounding box center [862, 402] width 1387 height 530
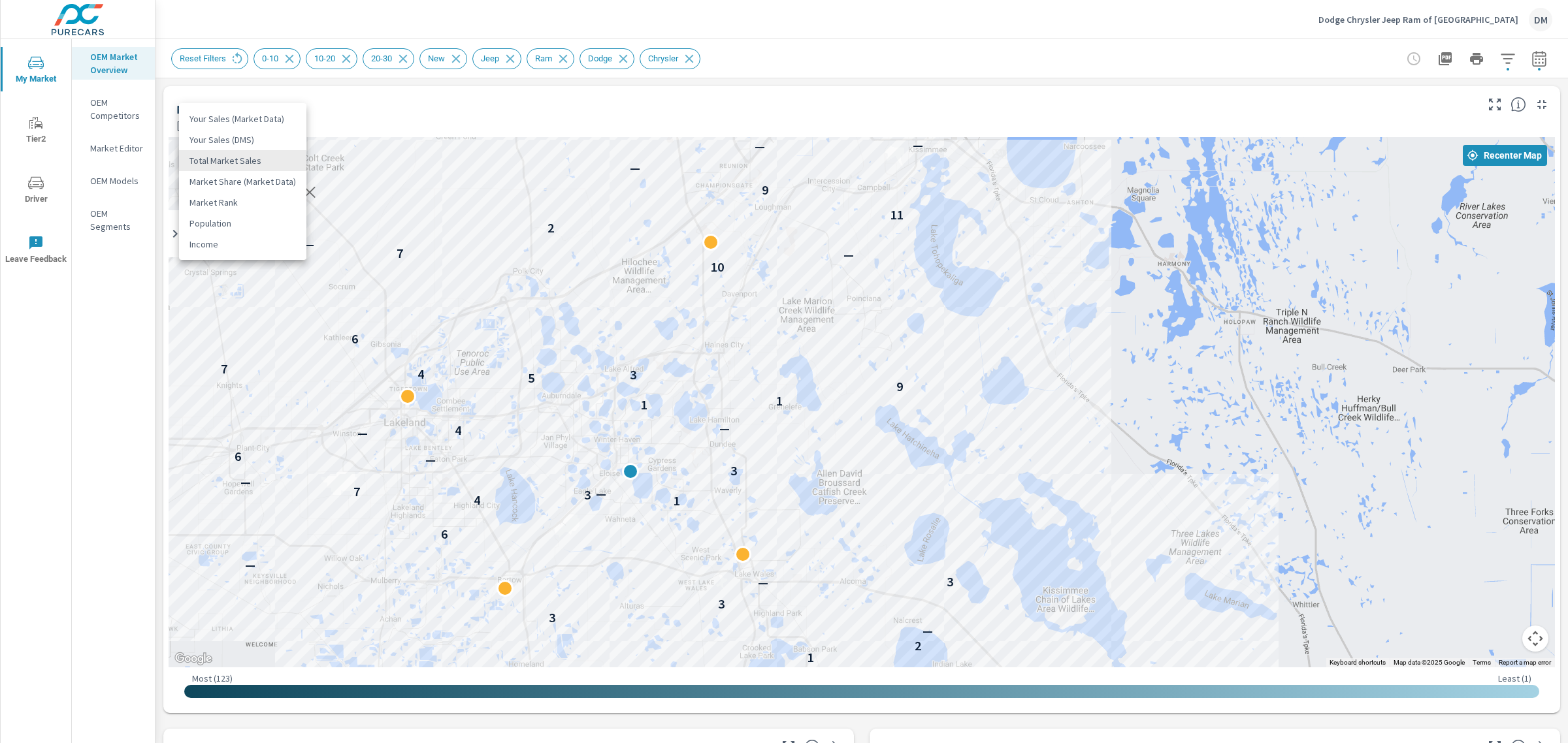
click at [277, 159] on body "My Market Tier2 Driver Leave Feedback OEM Market Overview OEM Competitors Marke…" at bounding box center [784, 372] width 1568 height 743
click at [256, 138] on li "Your Sales (DMS)" at bounding box center [243, 140] width 127 height 21
click at [256, 158] on body "My Market Tier2 Driver Leave Feedback OEM Market Overview OEM Competitors Marke…" at bounding box center [784, 372] width 1568 height 743
click at [250, 182] on li "Total Market Sales" at bounding box center [243, 181] width 127 height 21
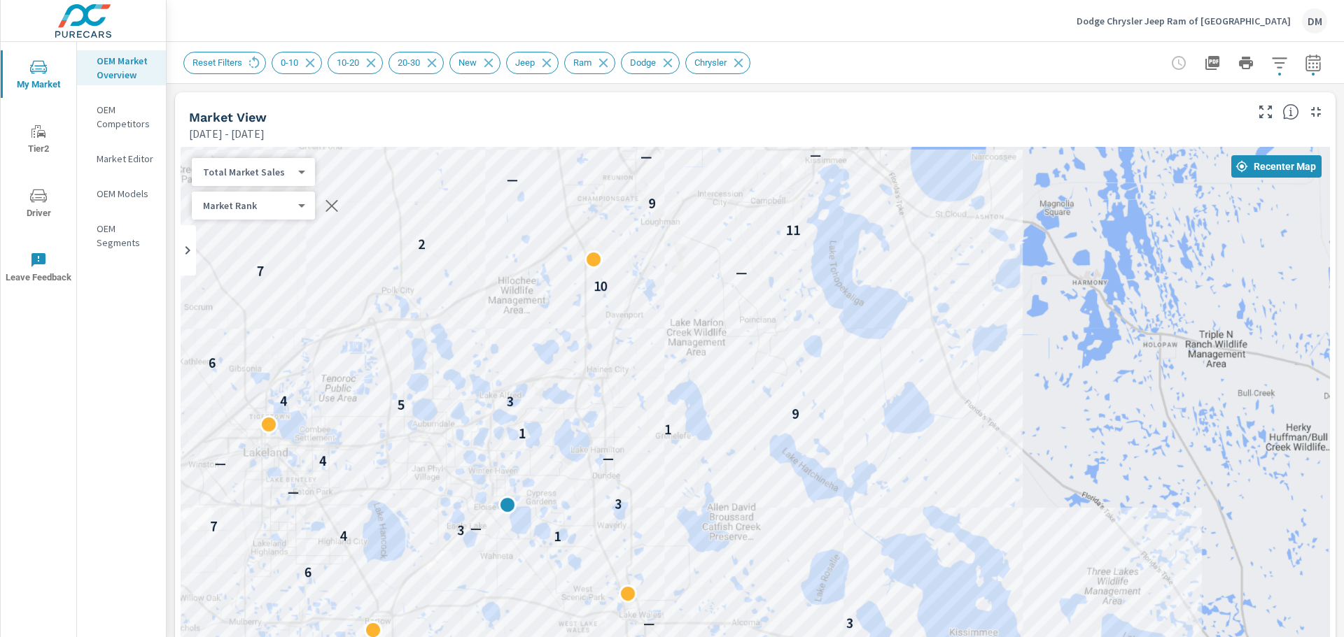
scroll to position [157, 0]
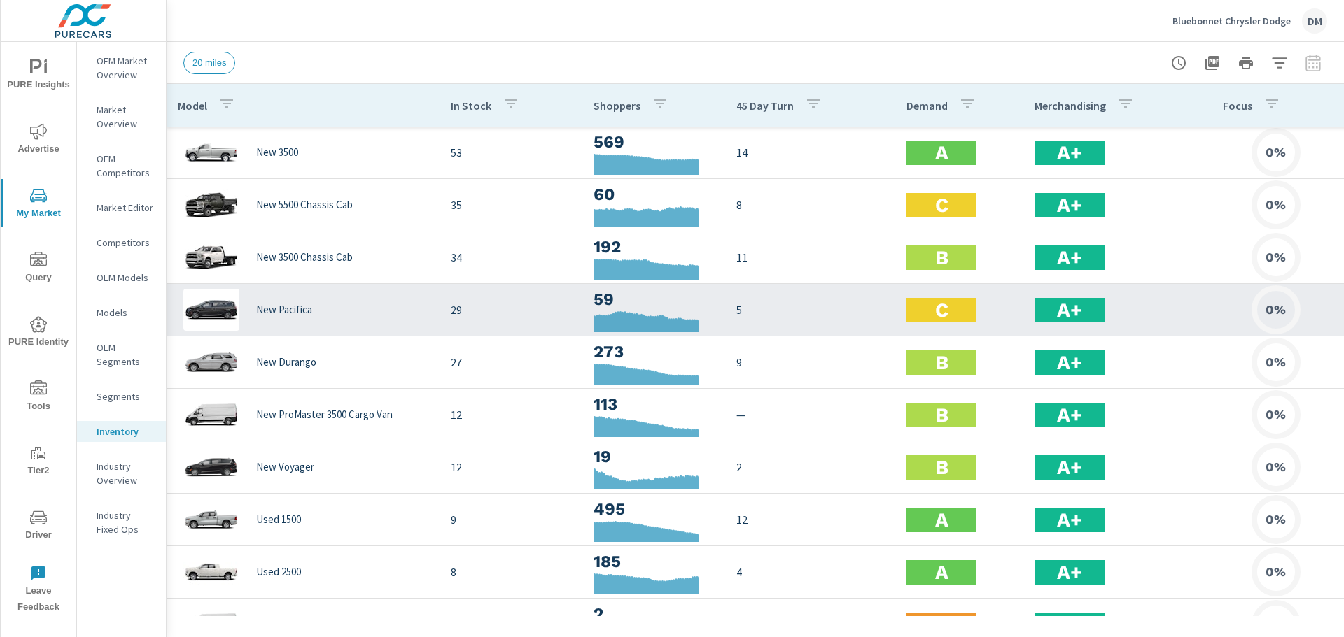
scroll to position [140, 0]
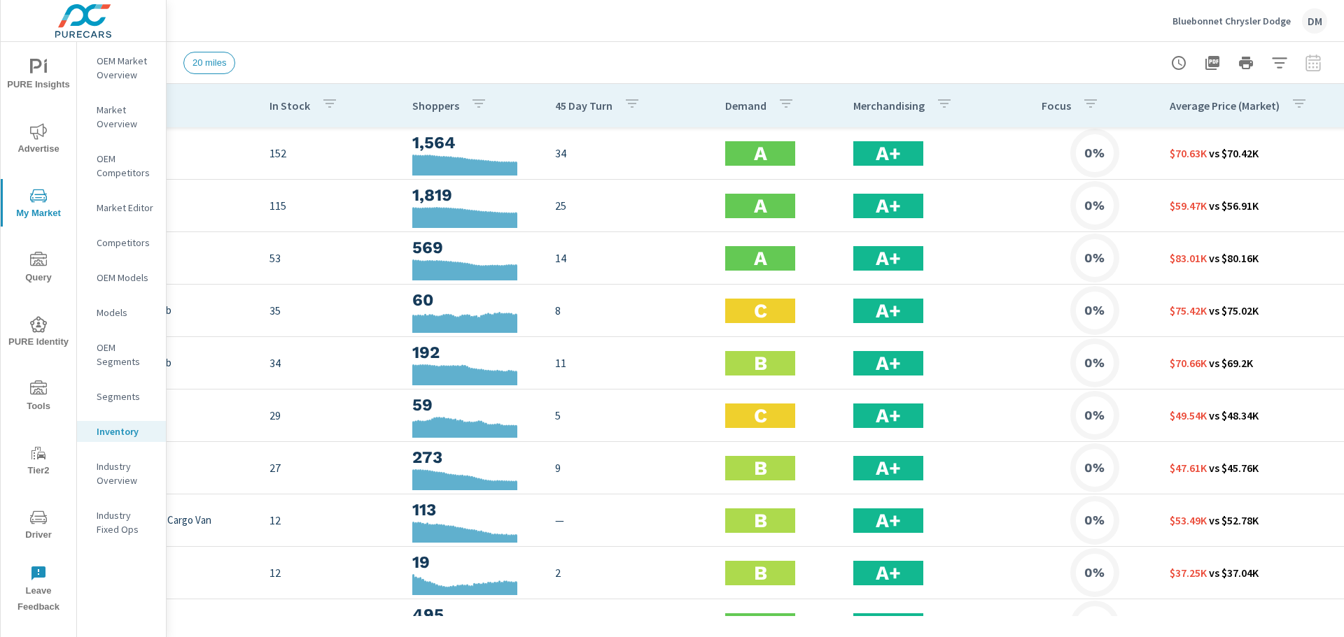
scroll to position [0, 178]
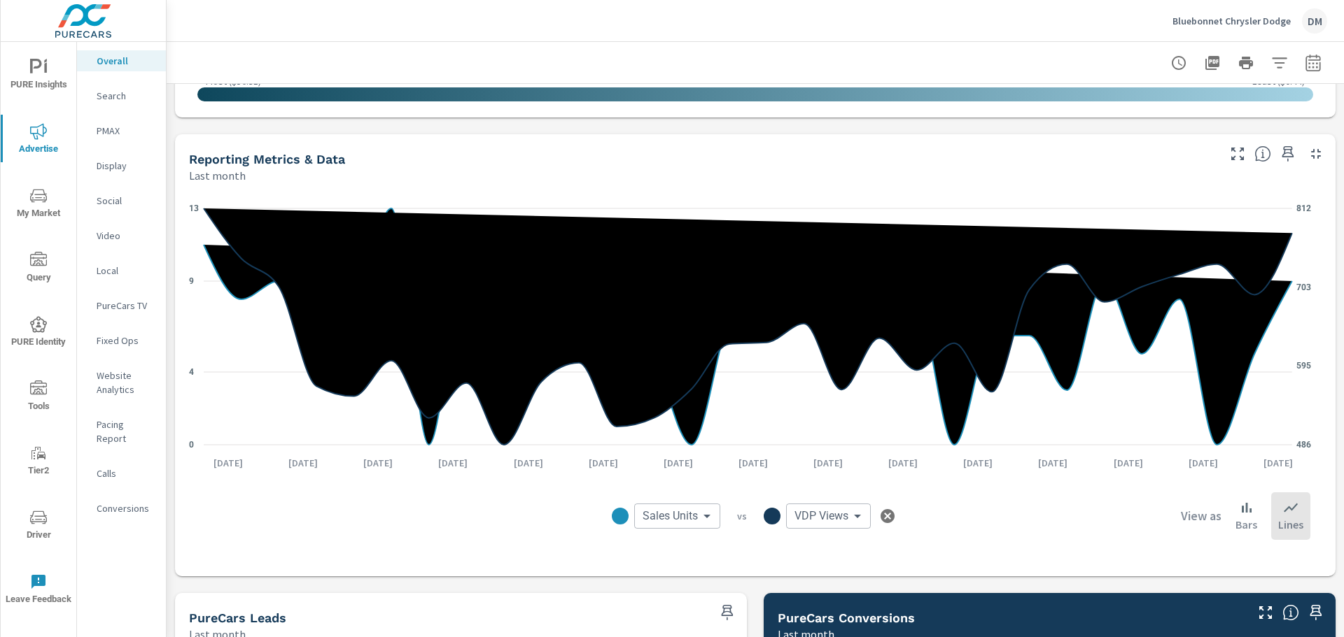
scroll to position [1023, 0]
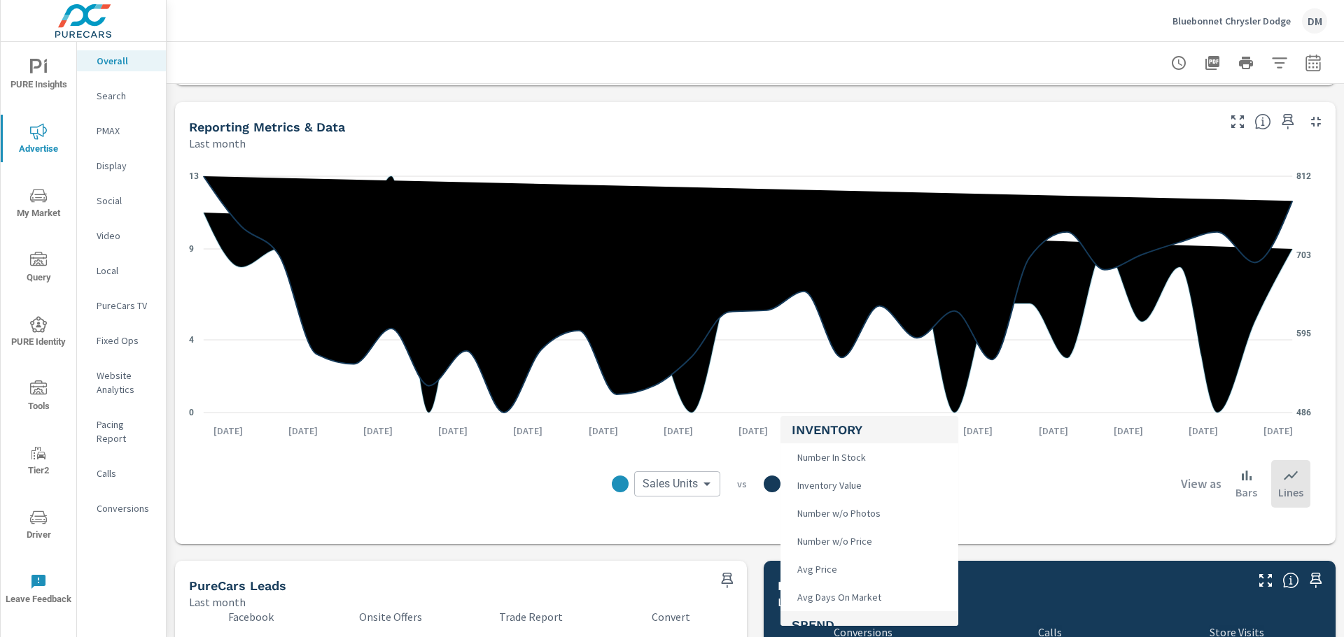
click at [844, 486] on body "PURE Insights Advertise My Market Query PURE Identity Tools Tier2 Driver Leave …" at bounding box center [672, 318] width 1344 height 637
click at [829, 482] on li "Clicks" at bounding box center [869, 484] width 178 height 28
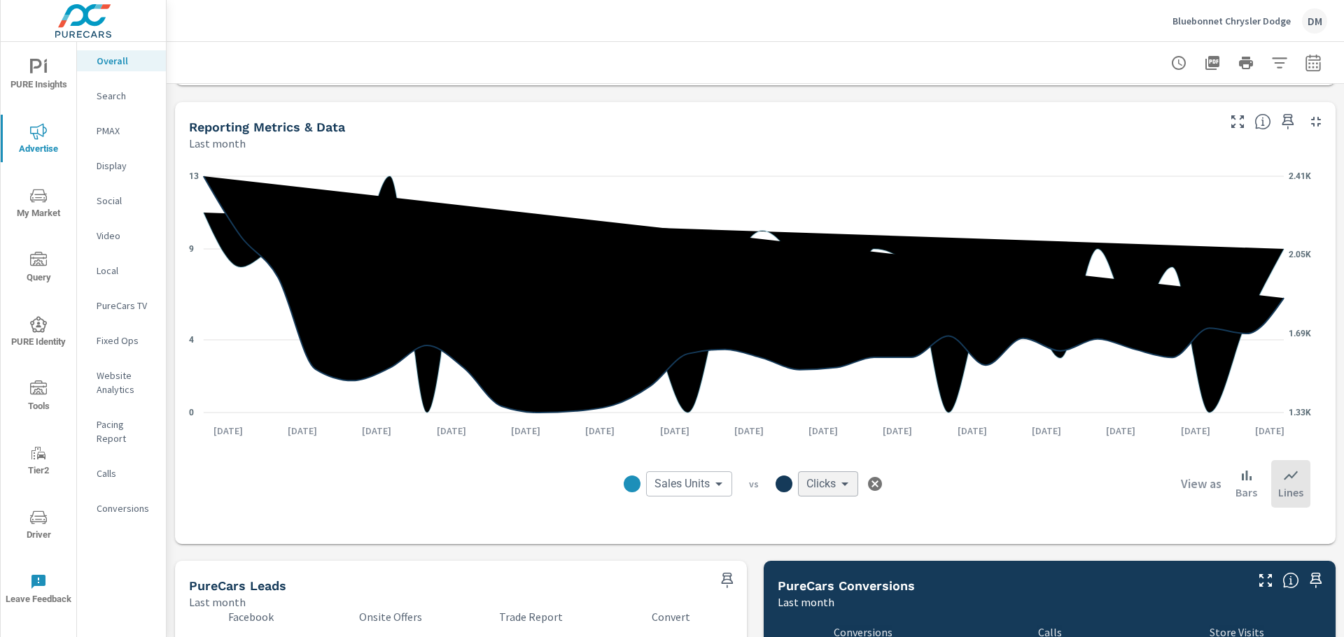
scroll to position [588, 0]
click at [836, 481] on body "PURE Insights Advertise My Market Query PURE Identity Tools Tier2 Driver Leave …" at bounding box center [672, 318] width 1344 height 637
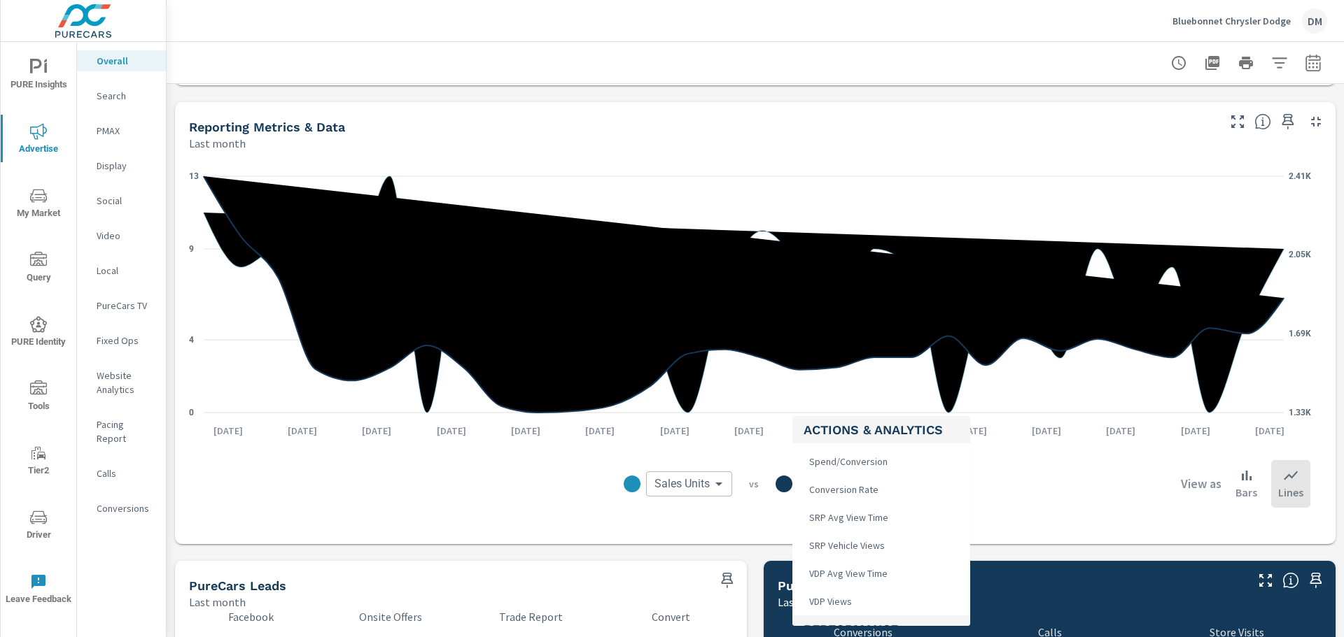
scroll to position [420, 0]
click at [845, 571] on span "VDP Views" at bounding box center [828, 568] width 51 height 20
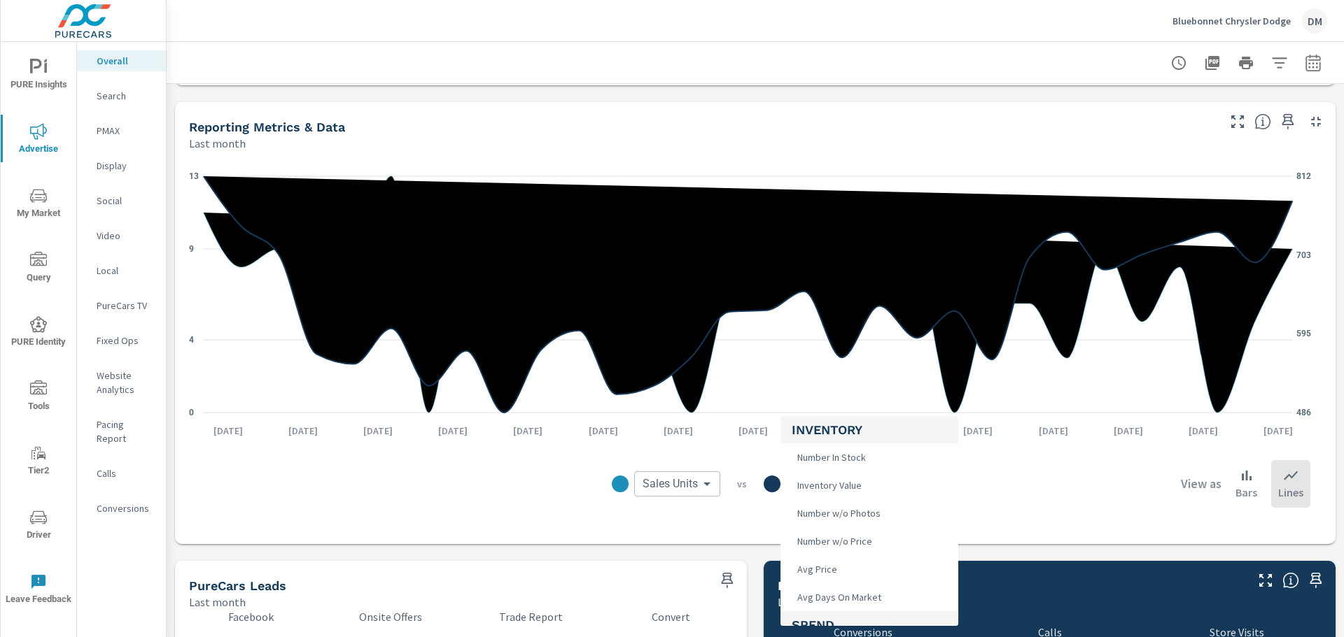
click at [827, 491] on body "PURE Insights Advertise My Market Query PURE Identity Tools Tier2 Driver Leave …" at bounding box center [672, 318] width 1344 height 637
click at [830, 533] on li "Calls" at bounding box center [869, 540] width 178 height 28
type input "Calls"
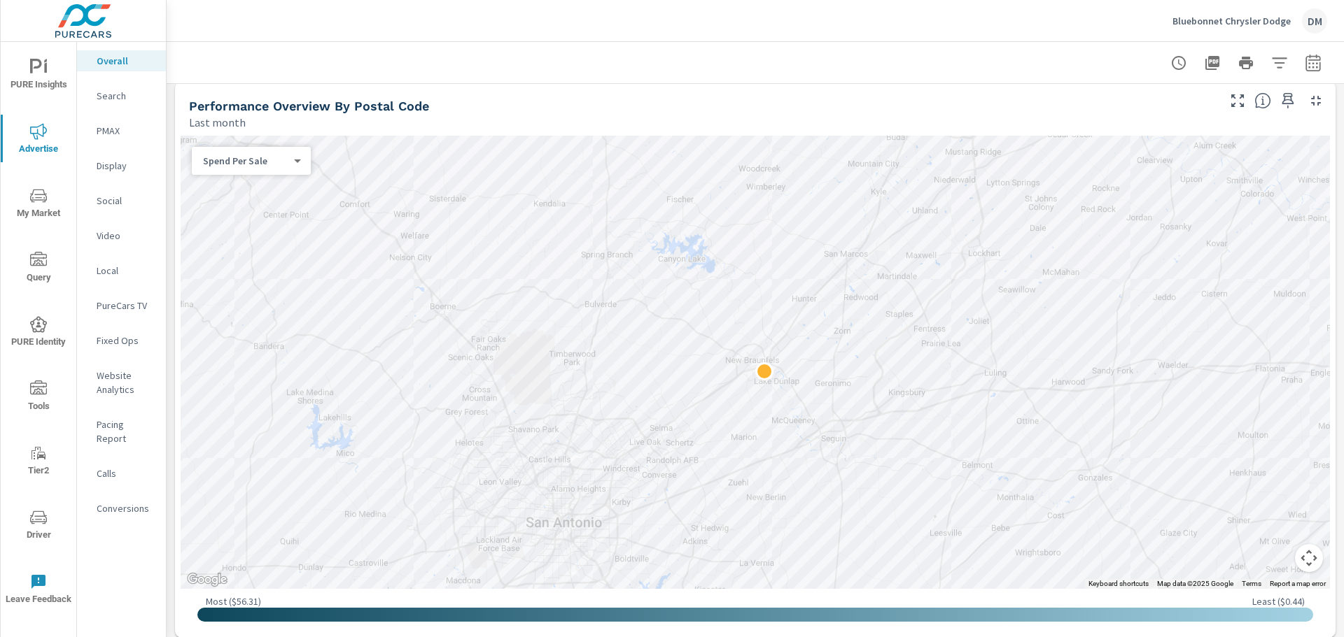
scroll to position [460, 0]
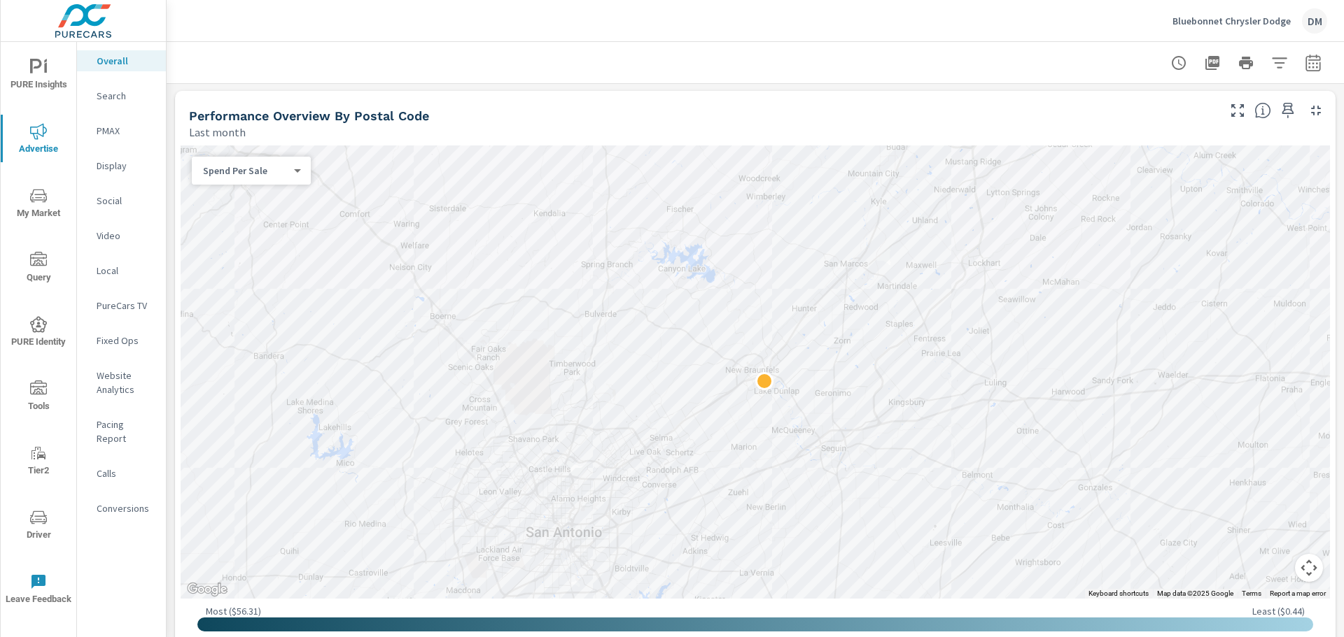
click at [264, 168] on body "PURE Insights Advertise My Market Query PURE Identity Tools Tier2 Driver Leave …" at bounding box center [672, 318] width 1344 height 637
click at [250, 129] on li "Spend" at bounding box center [246, 126] width 108 height 22
click at [258, 176] on body "PURE Insights Advertise My Market Query PURE Identity Tools Tier2 Driver Leave …" at bounding box center [672, 318] width 1344 height 637
click at [252, 214] on li "Spend Per Sale" at bounding box center [246, 215] width 108 height 22
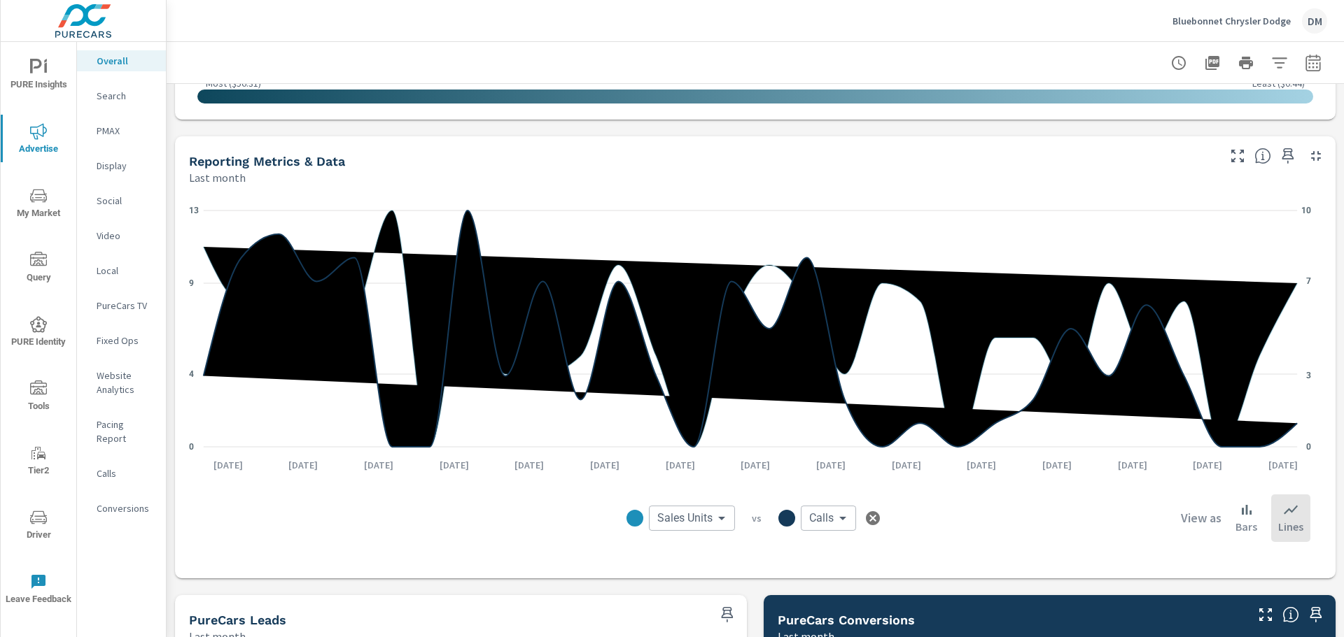
scroll to position [1001, 0]
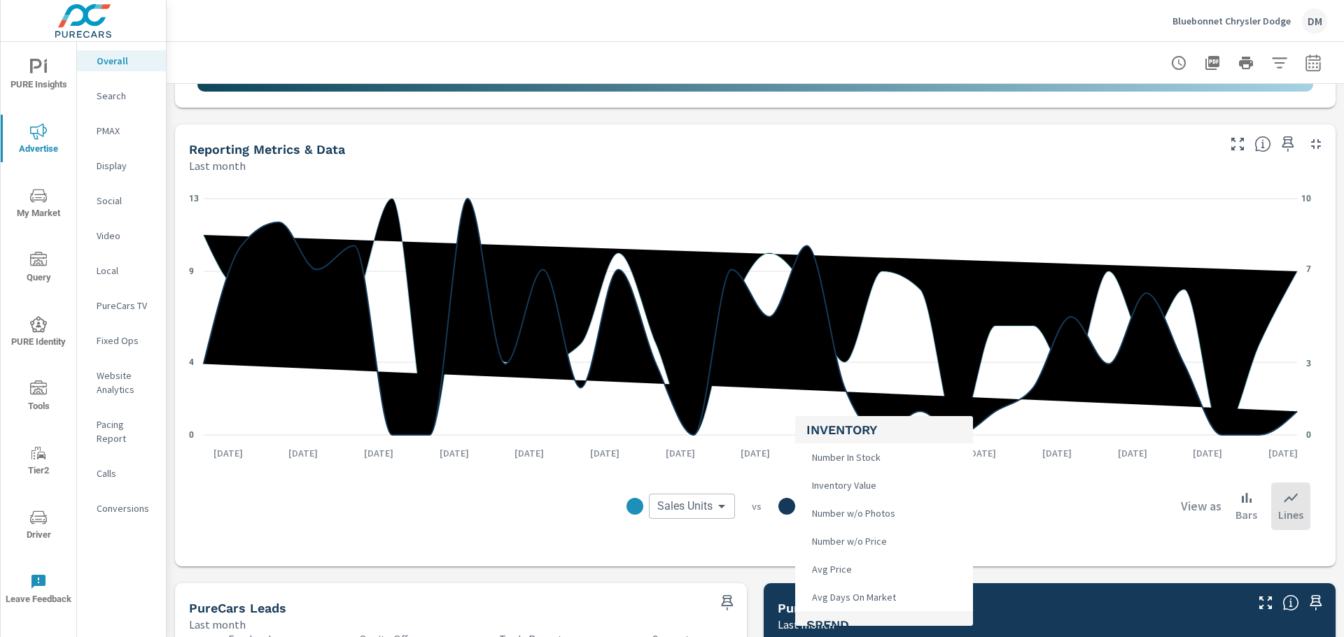
click at [824, 506] on body "PURE Insights Advertise My Market Query PURE Identity Tools Tier2 Driver Leave …" at bounding box center [672, 318] width 1344 height 637
click at [1025, 71] on div at bounding box center [672, 318] width 1344 height 637
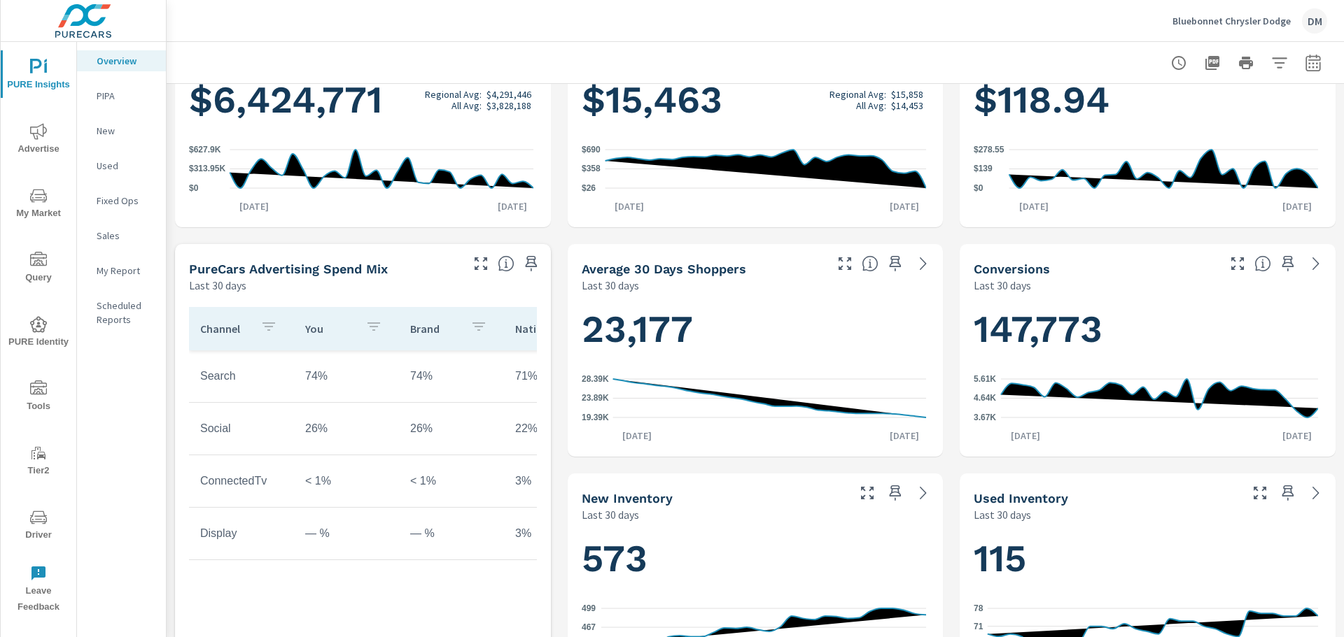
scroll to position [344, 0]
